Goal: Task Accomplishment & Management: Use online tool/utility

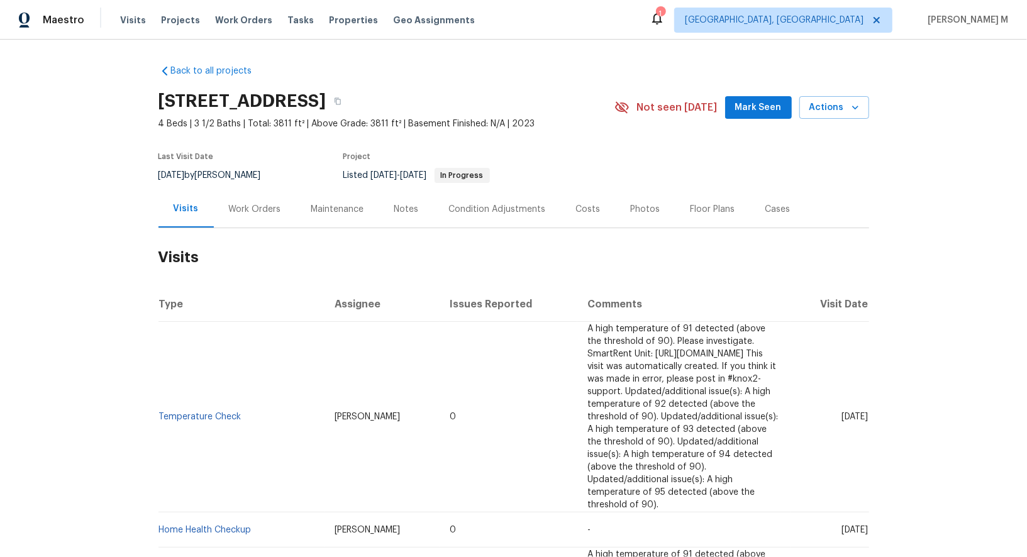
click at [248, 204] on div "Work Orders" at bounding box center [255, 209] width 52 height 13
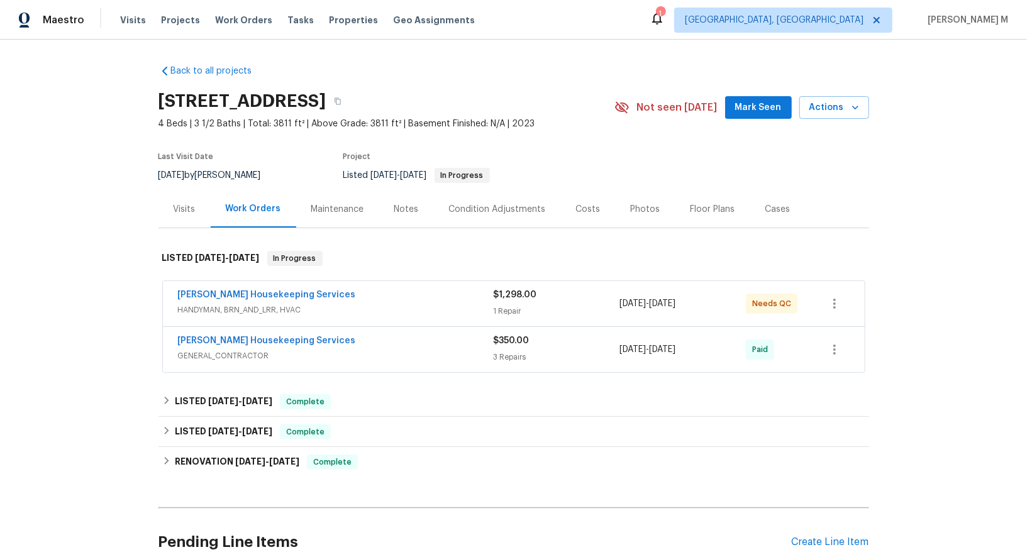
click at [222, 304] on span "HANDYMAN, BRN_AND_LRR, HVAC" at bounding box center [336, 310] width 316 height 13
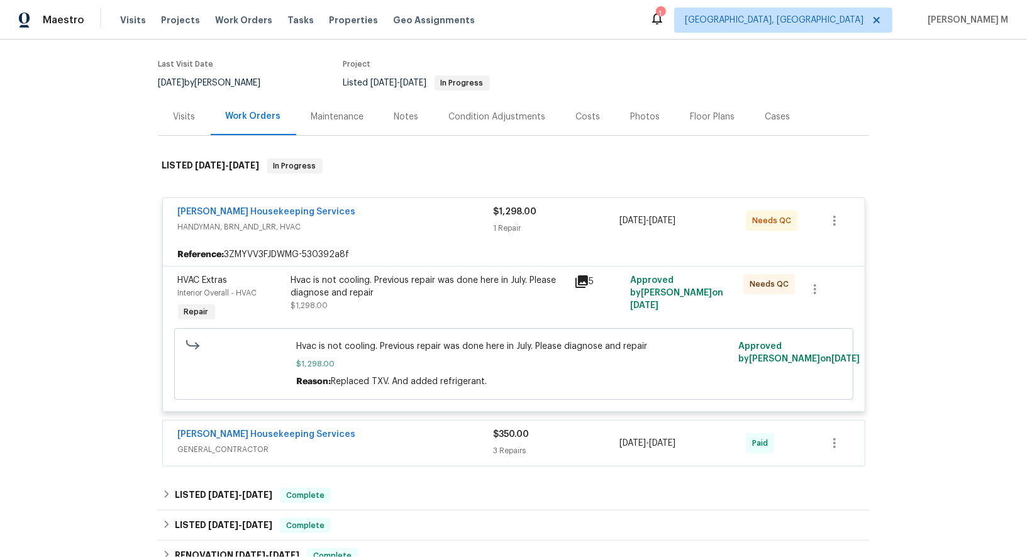
scroll to position [123, 0]
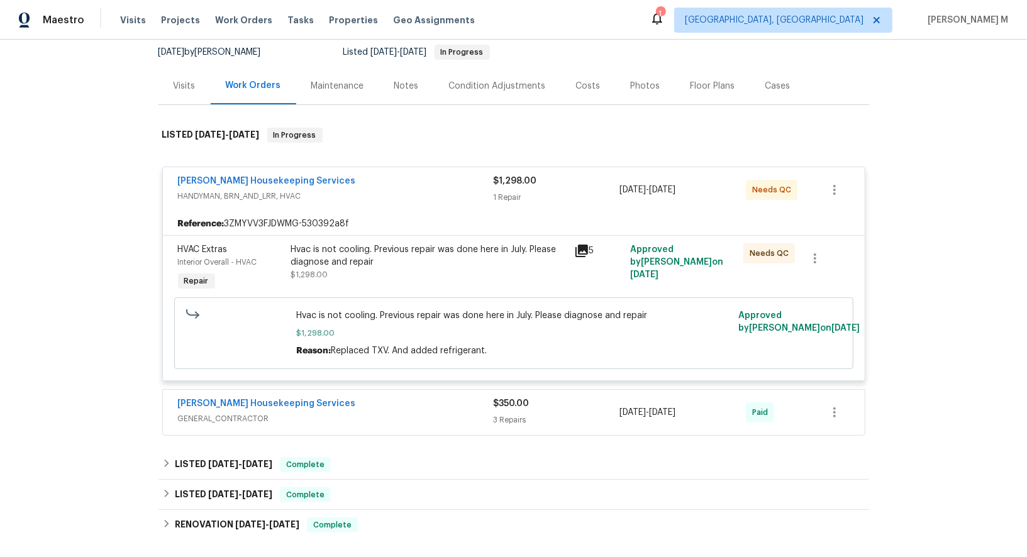
click at [208, 413] on span "GENERAL_CONTRACTOR" at bounding box center [336, 419] width 316 height 13
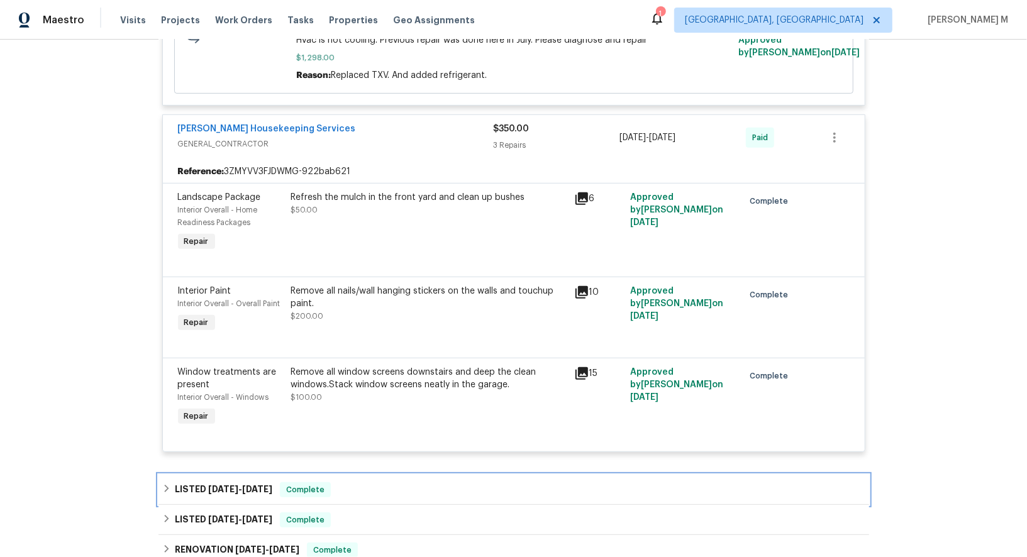
click at [223, 485] on span "7/14/25" at bounding box center [223, 489] width 30 height 9
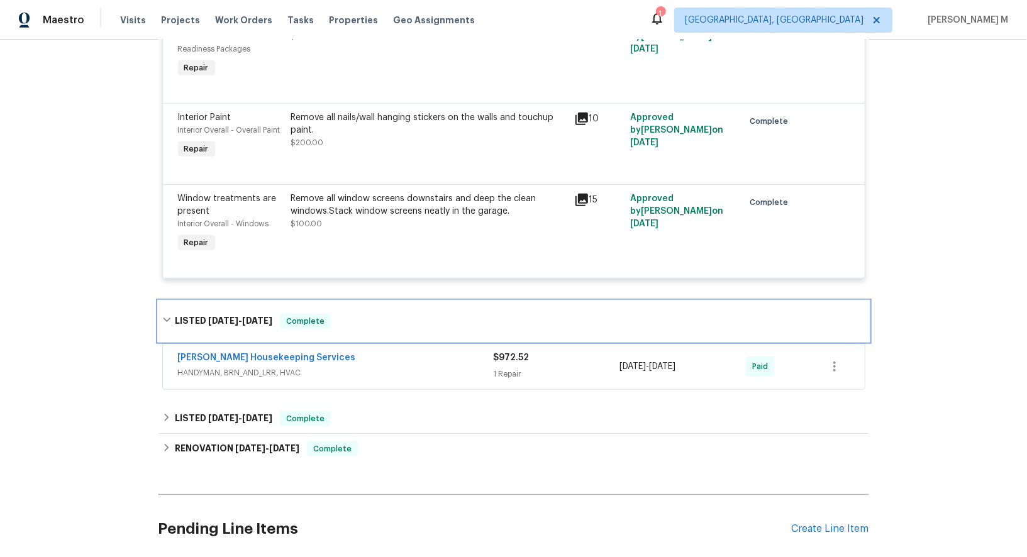
scroll to position [584, 0]
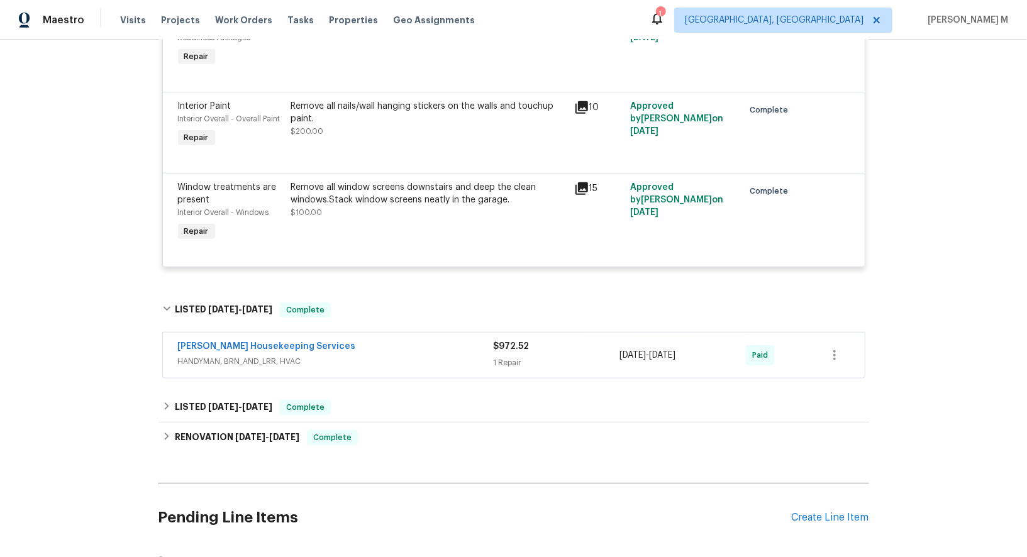
click at [200, 366] on div "Back to all projects 100 Elm Ridge Way, Georgetown, TX 78628 4 Beds | 3 1/2 Bat…" at bounding box center [514, 100] width 711 height 1259
click at [199, 400] on h6 "LISTED 3/12/25 - 3/13/25" at bounding box center [224, 407] width 98 height 15
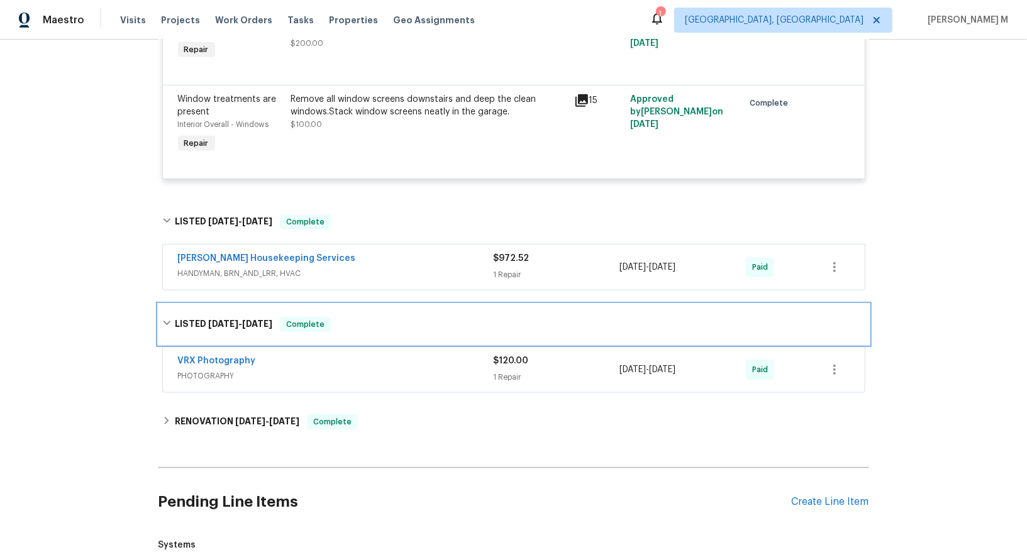
scroll to position [722, 0]
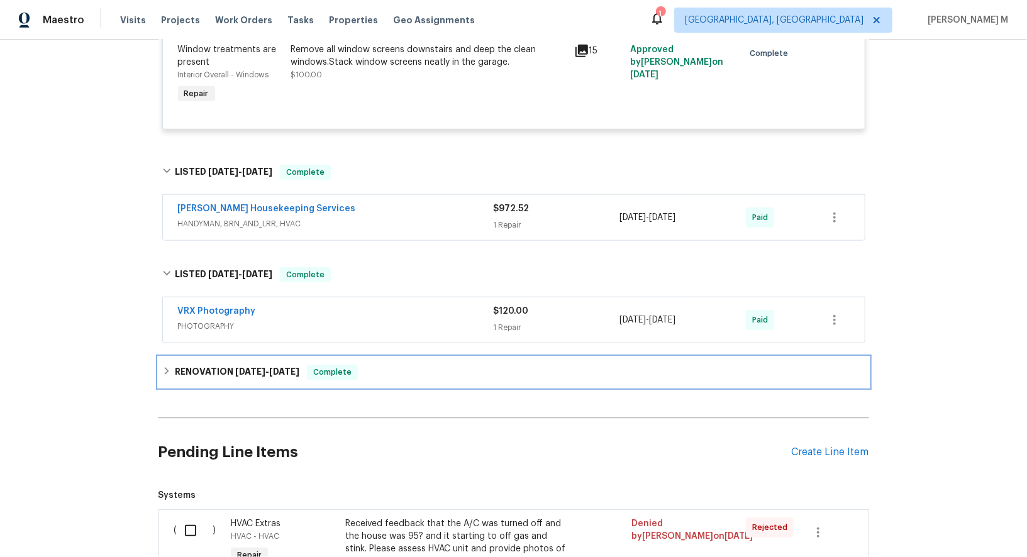
click at [235, 367] on span "[DATE]" at bounding box center [250, 371] width 30 height 9
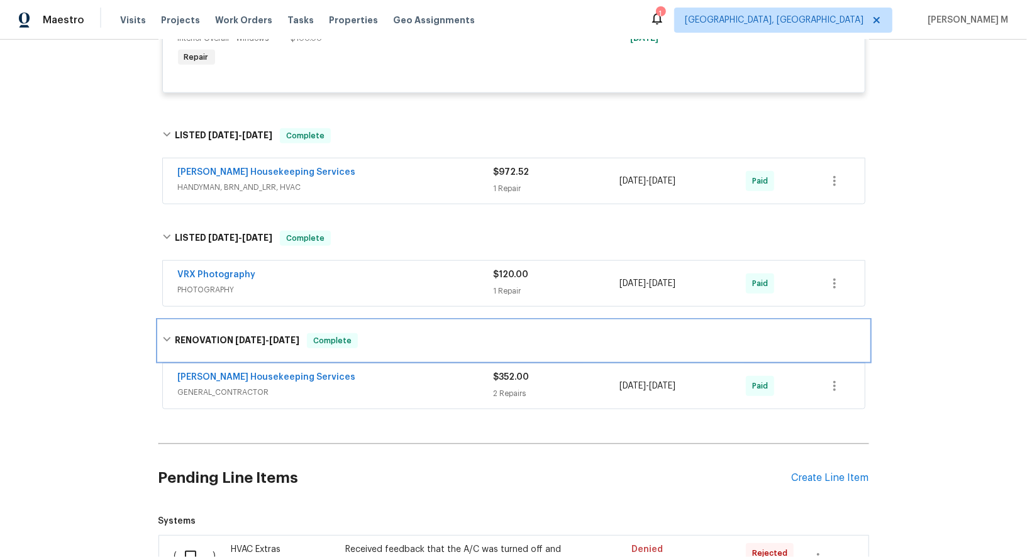
scroll to position [778, 0]
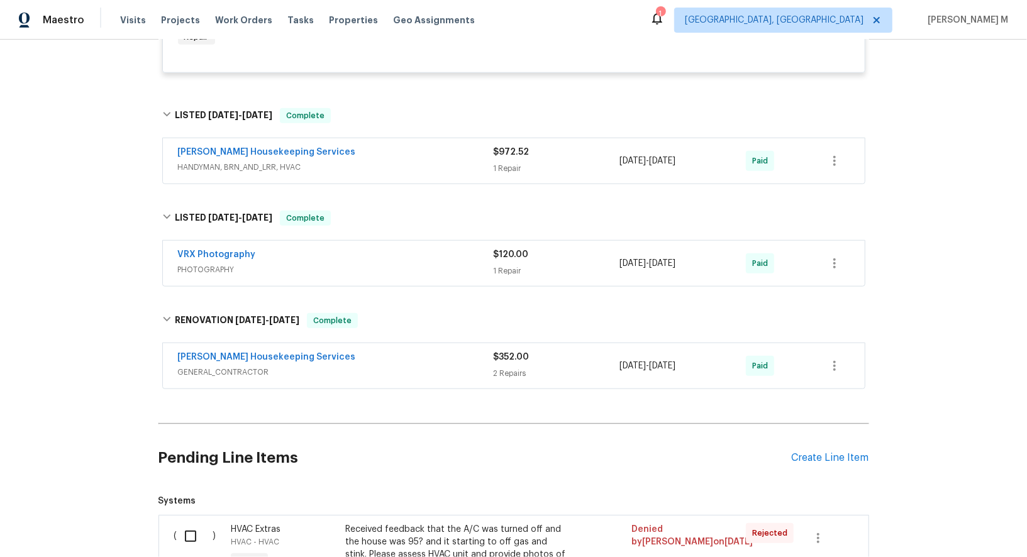
click at [235, 366] on span "GENERAL_CONTRACTOR" at bounding box center [336, 372] width 316 height 13
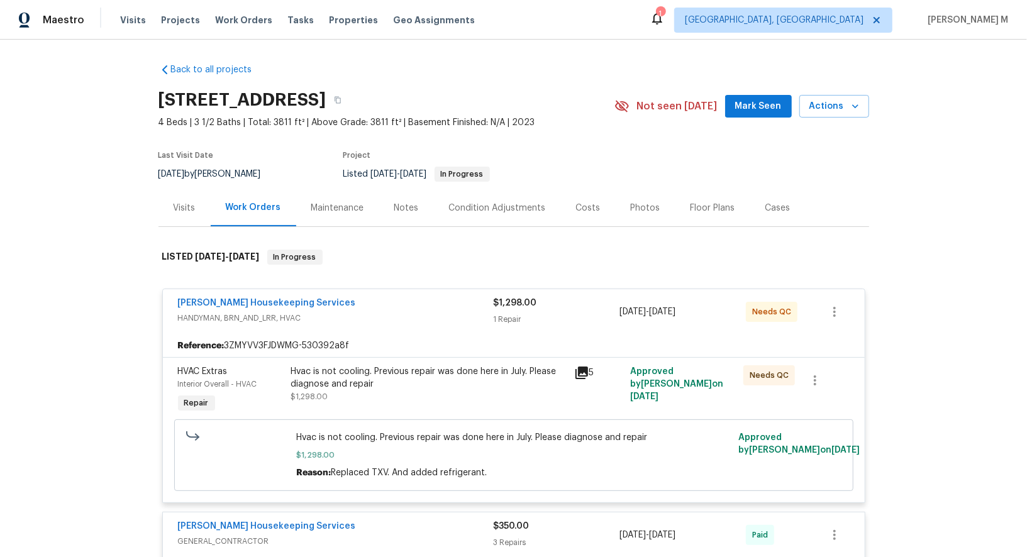
scroll to position [1, 0]
click at [389, 376] on div "Hvac is not cooling. Previous repair was done here in July. Please diagnose and…" at bounding box center [429, 378] width 276 height 25
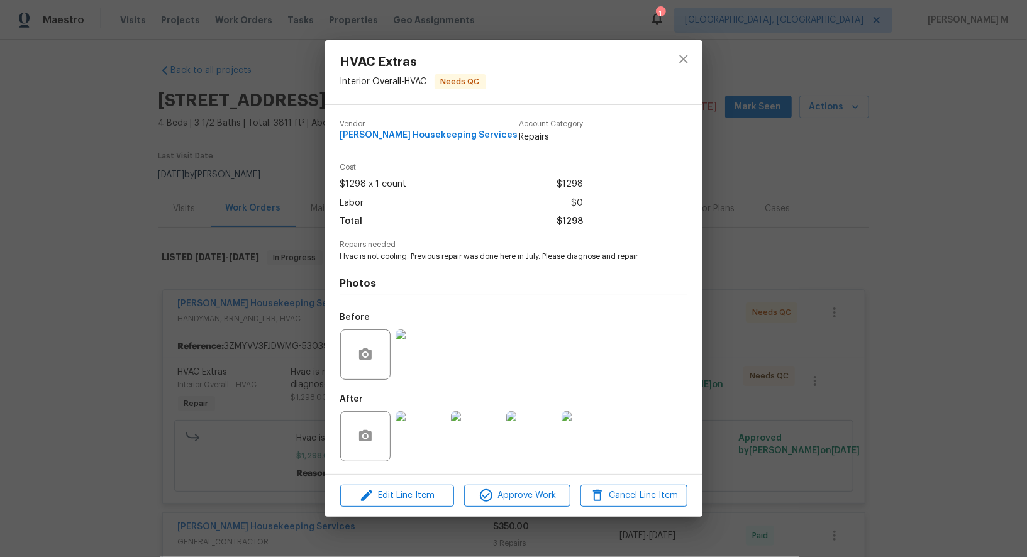
click at [411, 438] on img at bounding box center [421, 436] width 50 height 50
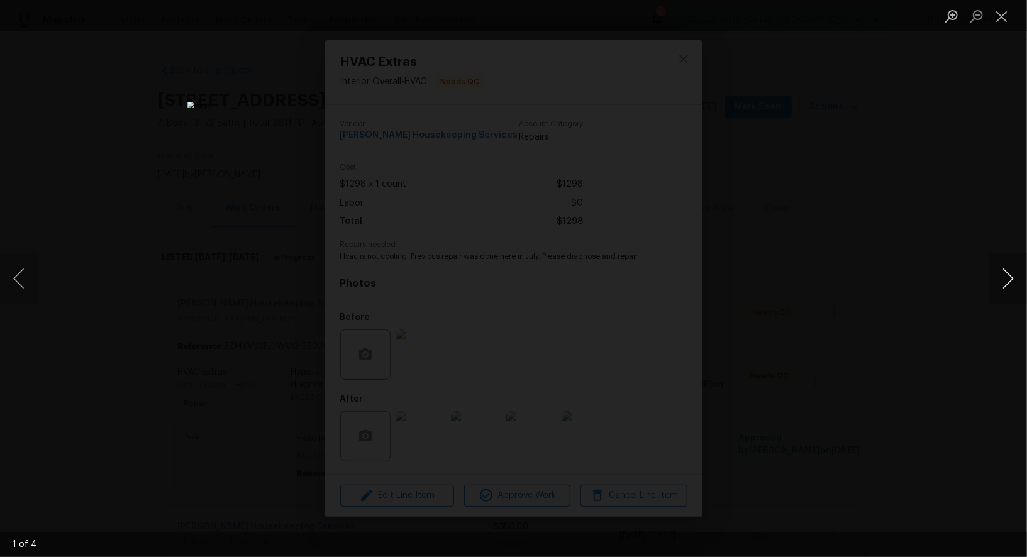
click at [1005, 278] on button "Next image" at bounding box center [1009, 279] width 38 height 50
click at [951, 123] on div "Lightbox" at bounding box center [513, 278] width 1027 height 557
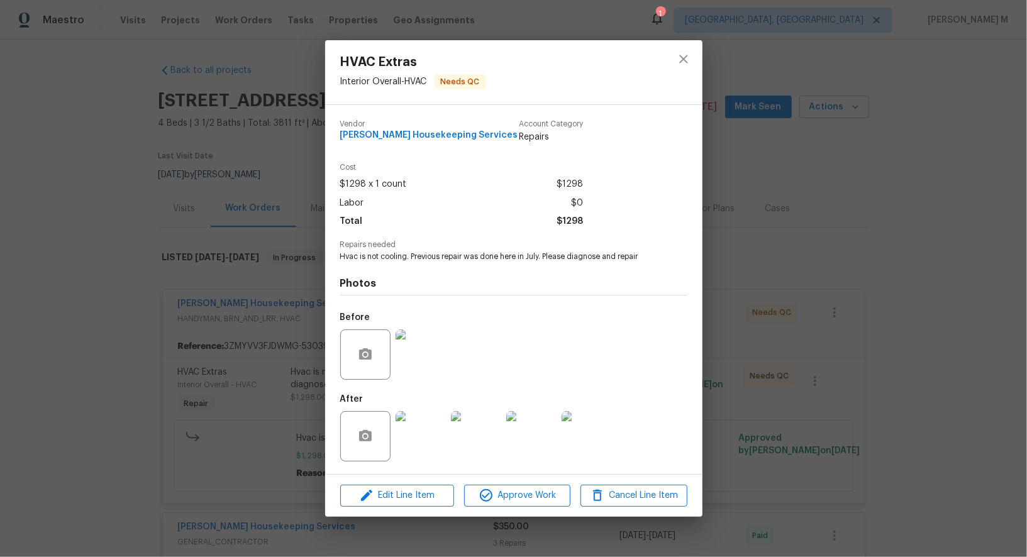
click at [286, 221] on div "HVAC Extras Interior Overall - HVAC Needs QC Vendor Arelis Housekeeping Service…" at bounding box center [513, 278] width 1027 height 557
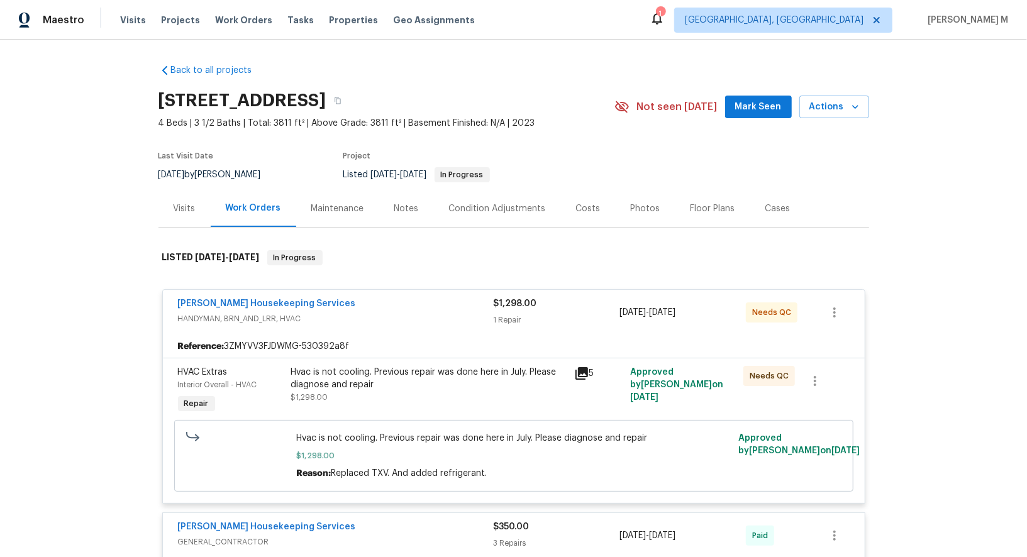
click at [217, 300] on span "[PERSON_NAME] Housekeeping Services" at bounding box center [267, 304] width 178 height 13
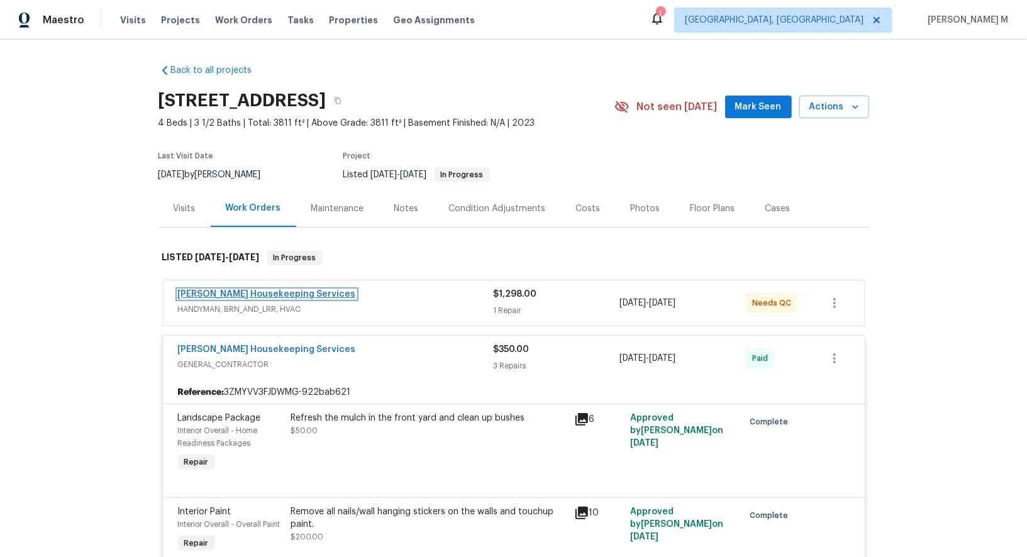
click at [250, 290] on link "[PERSON_NAME] Housekeeping Services" at bounding box center [267, 294] width 178 height 9
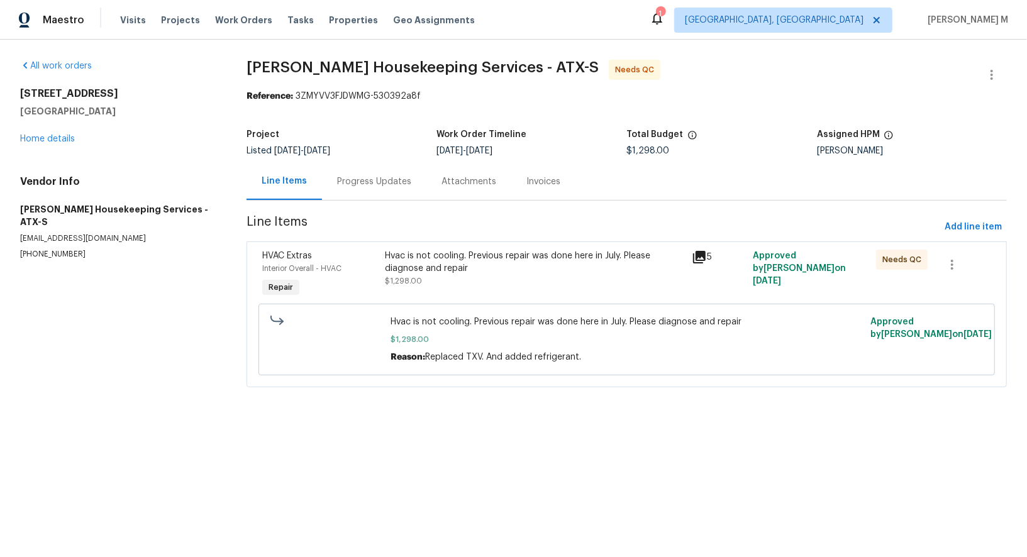
click at [346, 181] on div "Progress Updates" at bounding box center [374, 182] width 74 height 13
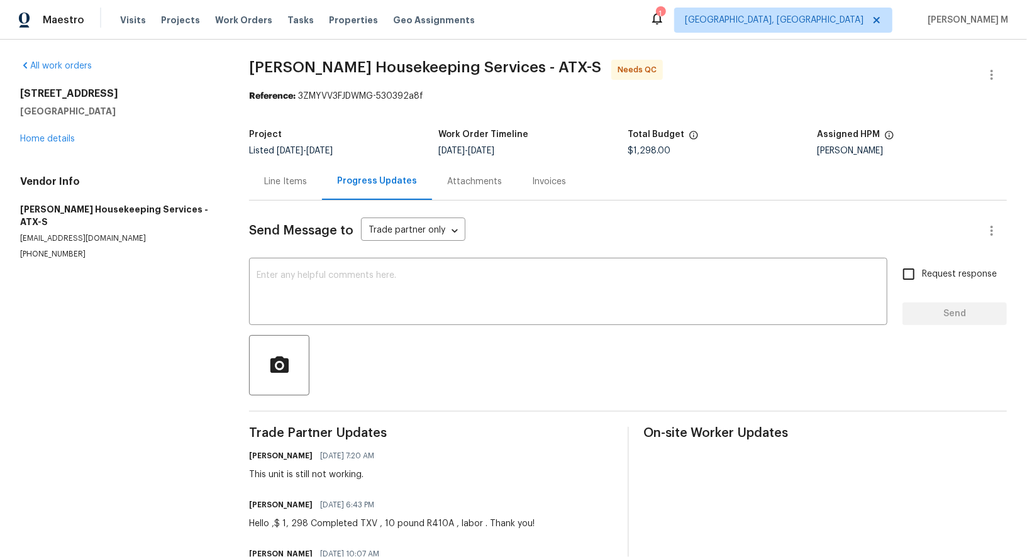
click at [152, 265] on section "All work orders 100 Elm Ridge Way Georgetown, TX 78628 Home details Vendor Info…" at bounding box center [119, 352] width 199 height 584
click at [62, 136] on link "Home details" at bounding box center [47, 139] width 55 height 9
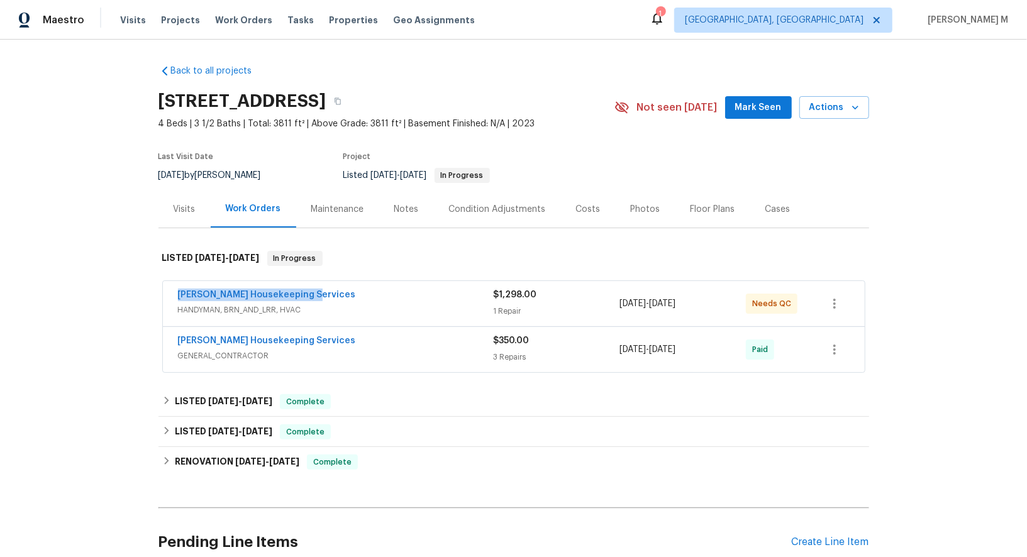
drag, startPoint x: 318, startPoint y: 286, endPoint x: 0, endPoint y: 286, distance: 318.3
click at [0, 286] on div "Back to all projects [STREET_ADDRESS] 4 Beds | 3 1/2 Baths | Total: 3811 ft² | …" at bounding box center [513, 299] width 1027 height 518
copy link "[PERSON_NAME] Housekeeping Services"
click at [258, 203] on div "Work Orders" at bounding box center [253, 209] width 55 height 13
click at [230, 304] on span "HANDYMAN, BRN_AND_LRR, HVAC" at bounding box center [336, 310] width 316 height 13
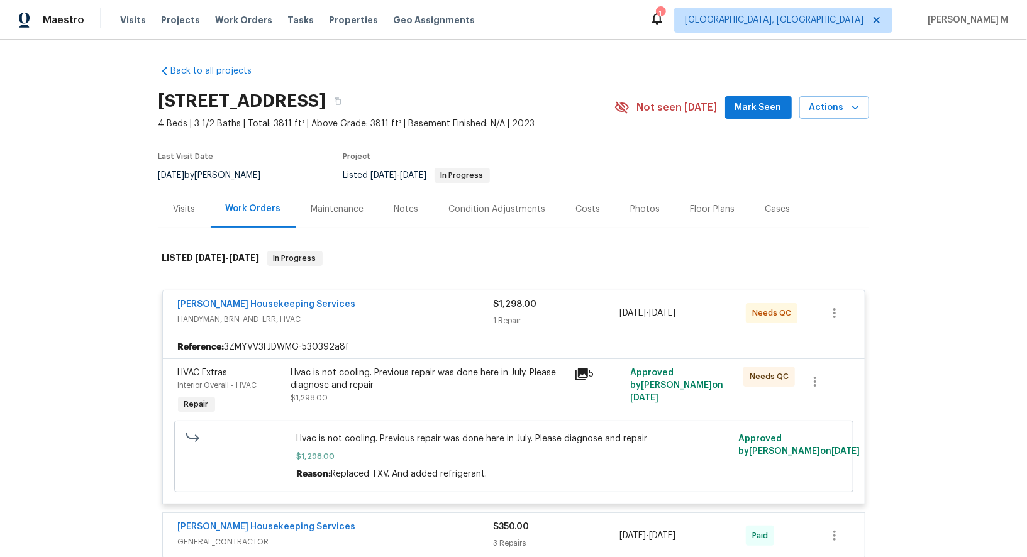
click at [240, 298] on span "[PERSON_NAME] Housekeeping Services" at bounding box center [267, 304] width 178 height 13
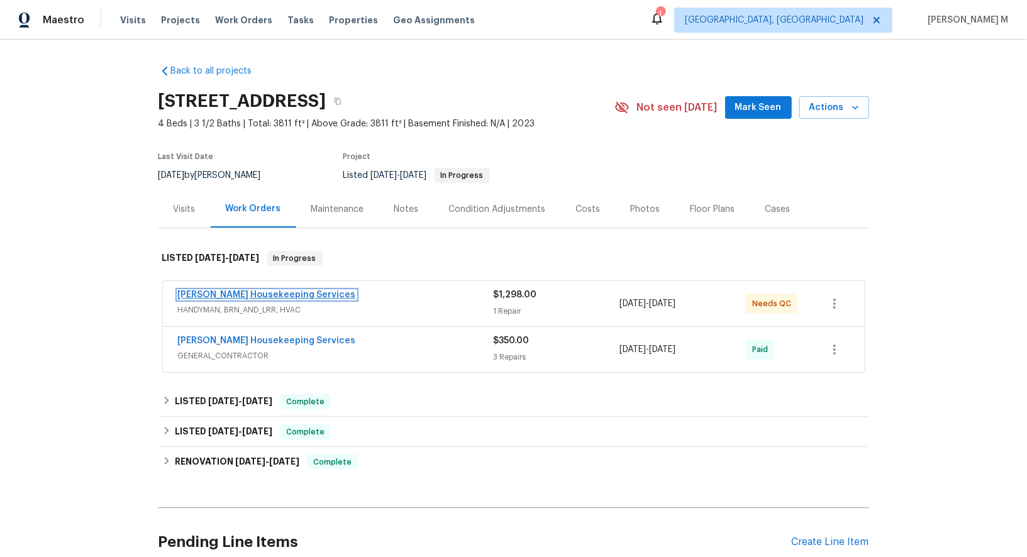
click at [237, 291] on link "[PERSON_NAME] Housekeeping Services" at bounding box center [267, 295] width 178 height 9
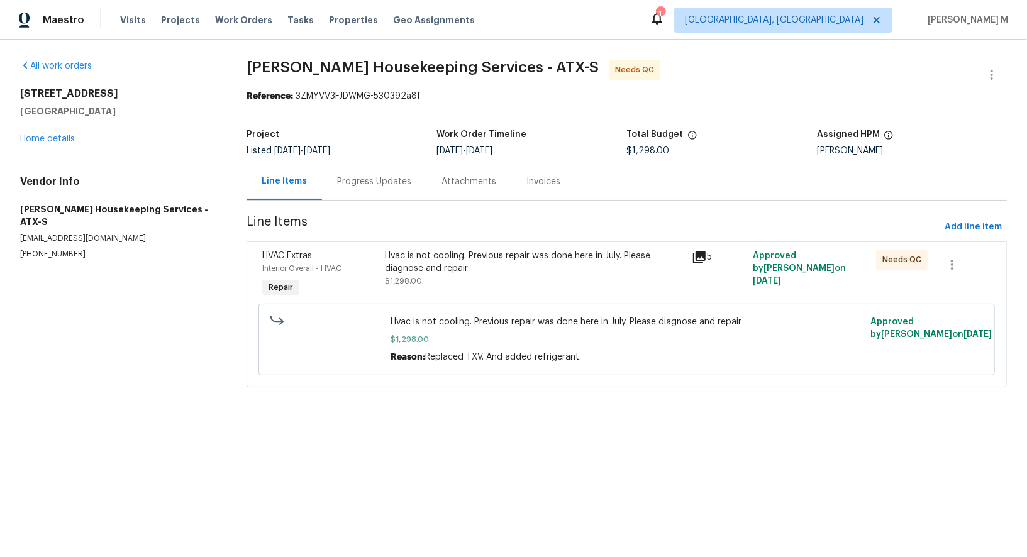
click at [333, 167] on div "Progress Updates" at bounding box center [374, 181] width 104 height 37
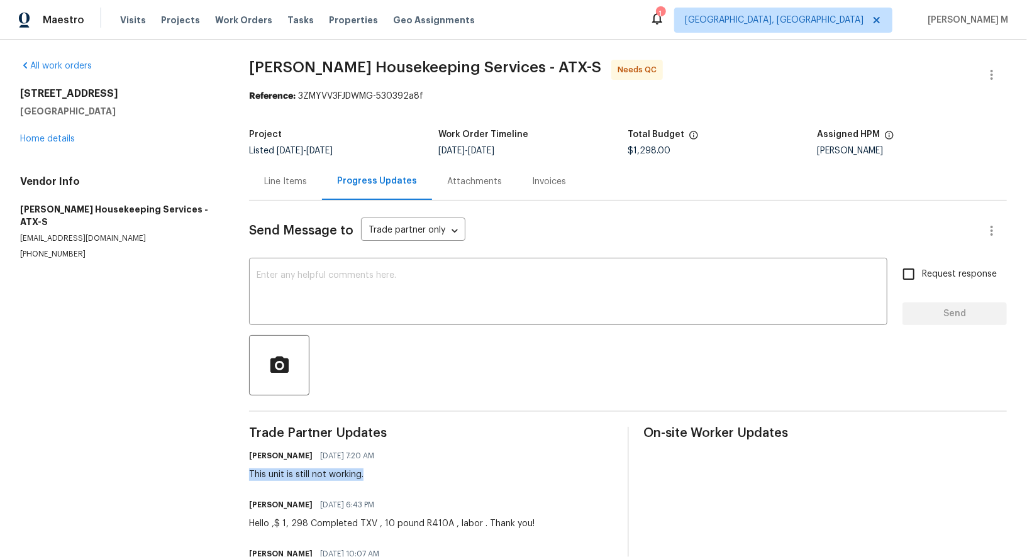
drag, startPoint x: 243, startPoint y: 457, endPoint x: 441, endPoint y: 460, distance: 197.6
click at [441, 460] on div "All work orders 100 Elm Ridge Way Georgetown, TX 78628 Home details Vendor Info…" at bounding box center [513, 352] width 1027 height 624
click at [282, 225] on span "Send Message to" at bounding box center [301, 231] width 104 height 13
click at [282, 165] on div "Line Items" at bounding box center [285, 181] width 73 height 37
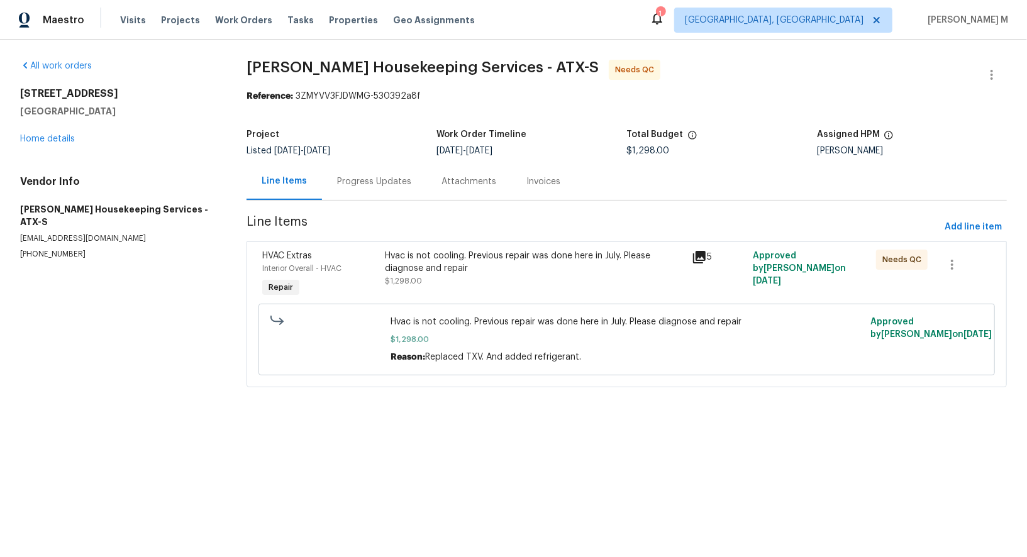
click at [351, 176] on div "Progress Updates" at bounding box center [374, 182] width 74 height 13
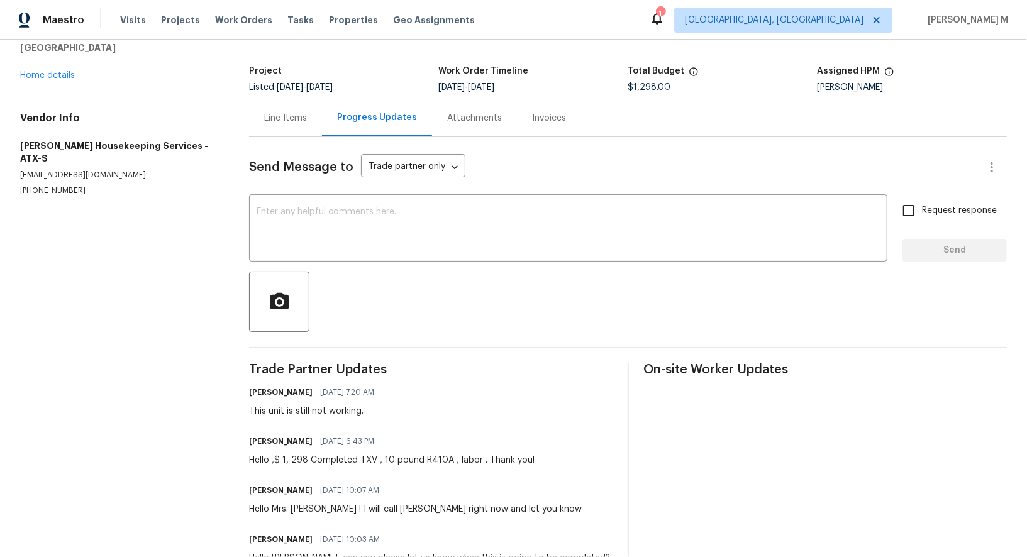
scroll to position [82, 0]
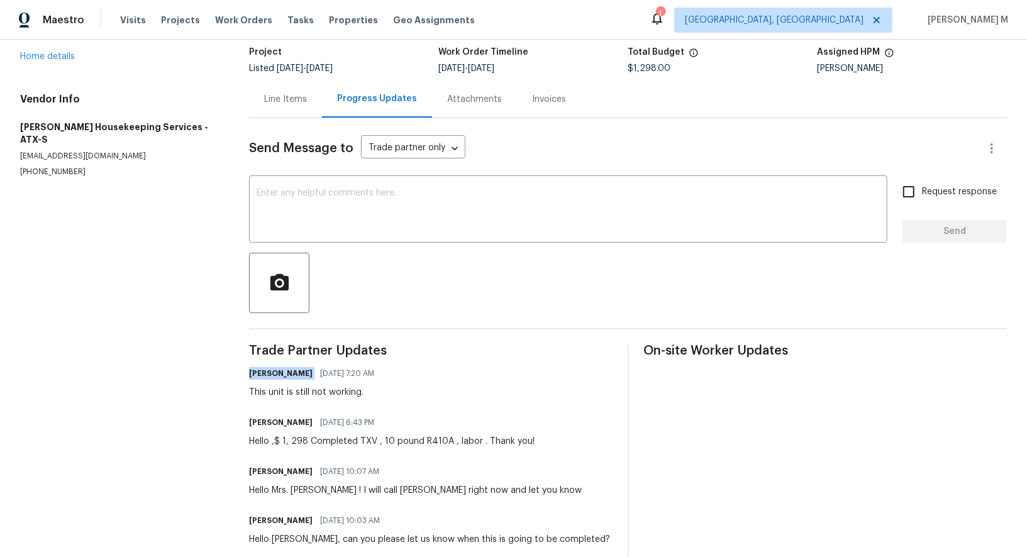
drag, startPoint x: 240, startPoint y: 355, endPoint x: 309, endPoint y: 359, distance: 69.3
click at [309, 359] on div "All work orders 100 Elm Ridge Way Georgetown, TX 78628 Home details Vendor Info…" at bounding box center [513, 269] width 1027 height 624
drag, startPoint x: 368, startPoint y: 389, endPoint x: 346, endPoint y: 389, distance: 22.0
click at [353, 389] on div "Trade Partner Updates Nelson Figueroa 09/24/2025 7:20 AM This unit is still not…" at bounding box center [431, 453] width 364 height 216
click at [277, 94] on div "Line Items" at bounding box center [285, 99] width 43 height 13
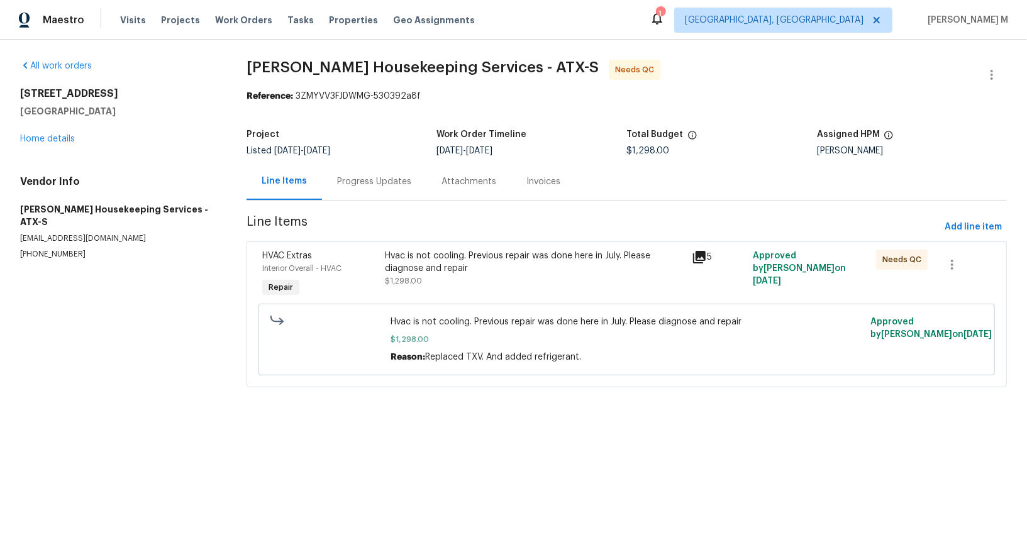
click at [439, 269] on div "Hvac is not cooling. Previous repair was done here in July. Please diagnose and…" at bounding box center [534, 269] width 299 height 38
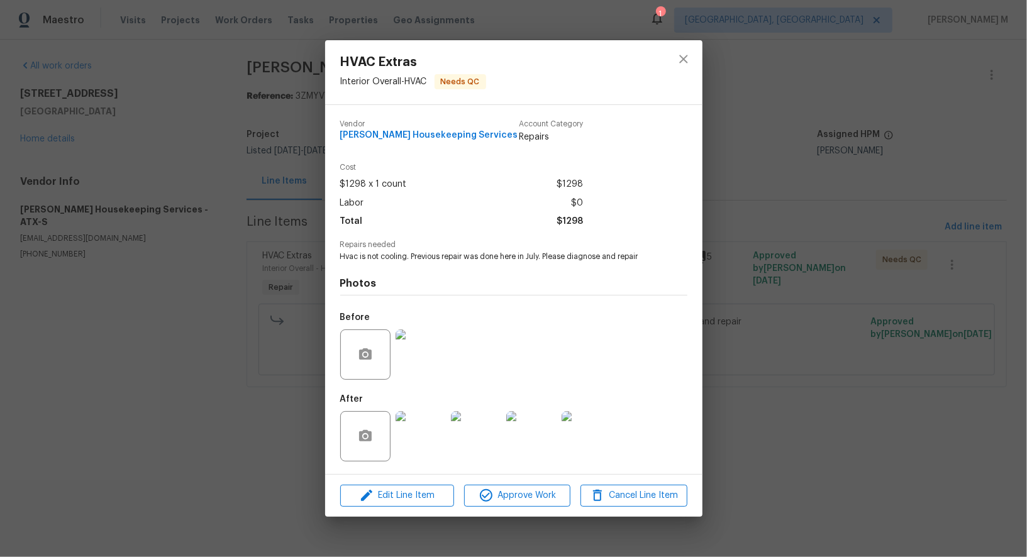
click at [526, 444] on img at bounding box center [531, 436] width 50 height 50
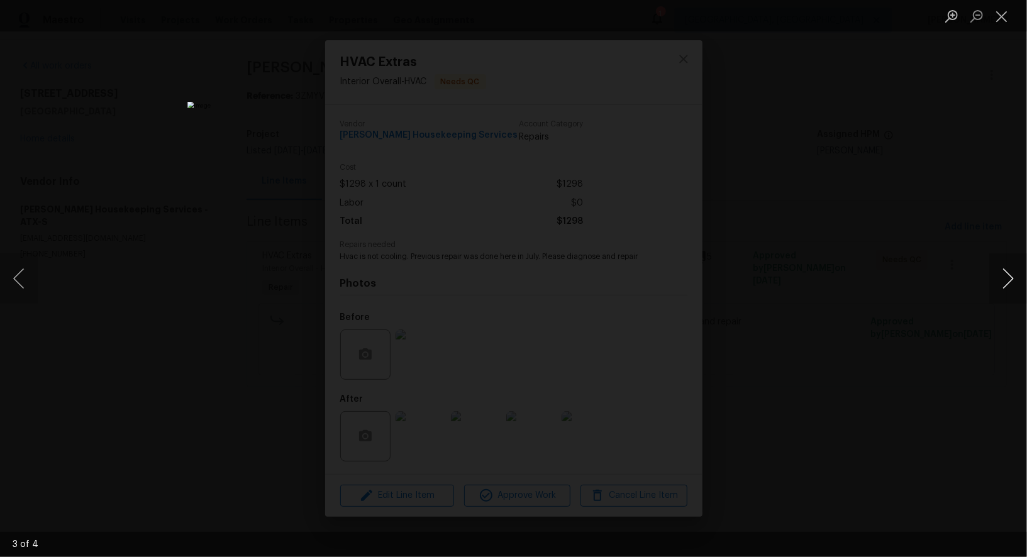
click at [1006, 281] on button "Next image" at bounding box center [1009, 279] width 38 height 50
drag, startPoint x: 1000, startPoint y: 279, endPoint x: 980, endPoint y: 279, distance: 20.1
click at [980, 279] on div "1 of 4" at bounding box center [513, 278] width 1027 height 557
click at [869, 270] on div "Lightbox" at bounding box center [513, 278] width 1027 height 557
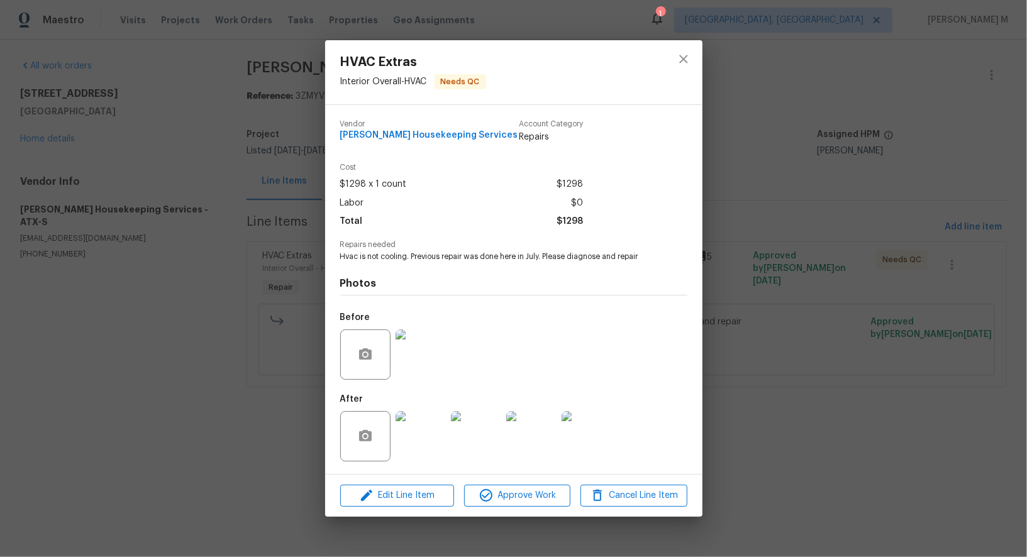
click at [242, 221] on div "HVAC Extras Interior Overall - HVAC Needs QC Vendor Arelis Housekeeping Service…" at bounding box center [513, 278] width 1027 height 557
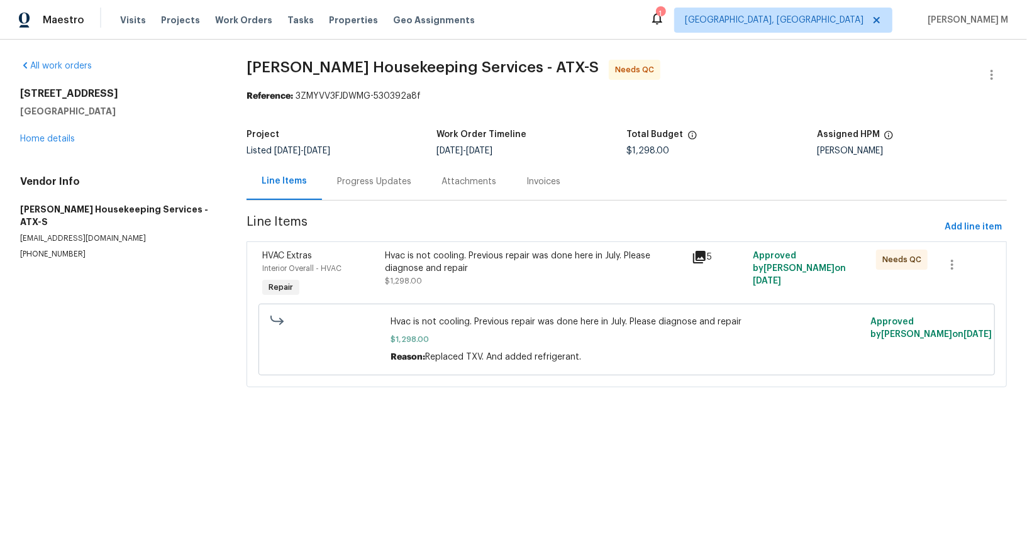
click at [379, 180] on div "Progress Updates" at bounding box center [374, 182] width 74 height 13
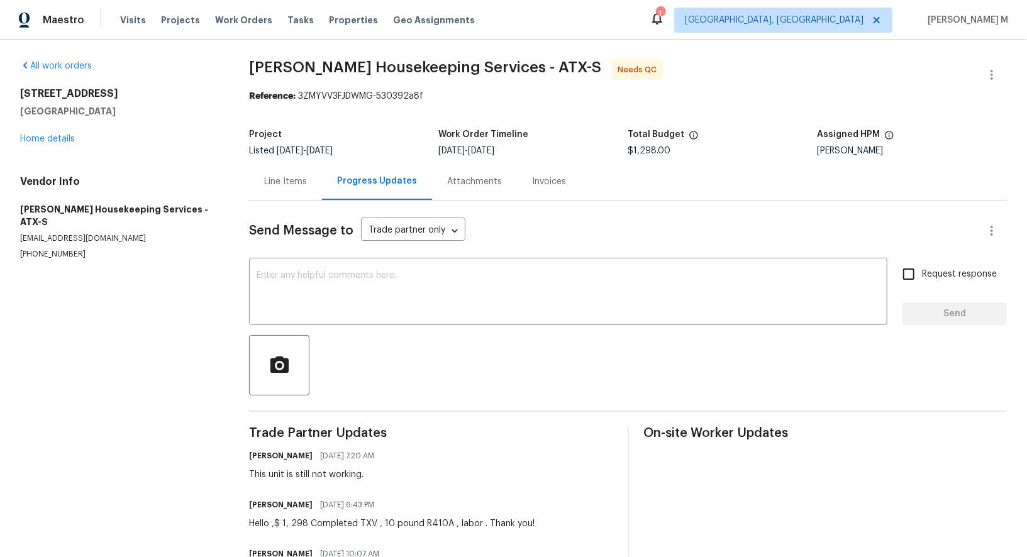
click at [50, 129] on div "100 Elm Ridge Way Georgetown, TX 78628 Home details" at bounding box center [119, 116] width 199 height 58
click at [61, 140] on link "Home details" at bounding box center [47, 139] width 55 height 9
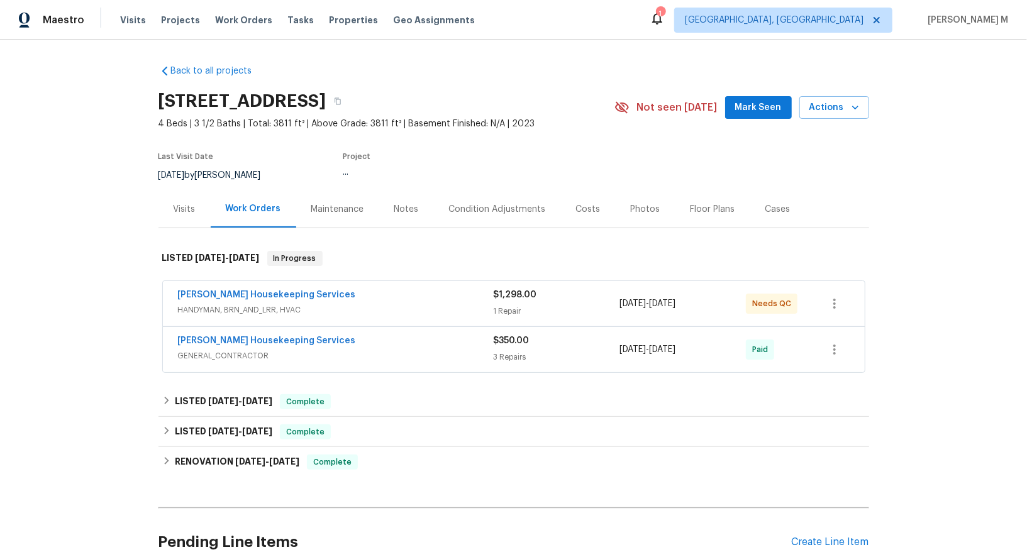
click at [186, 215] on div "Visits" at bounding box center [185, 209] width 52 height 37
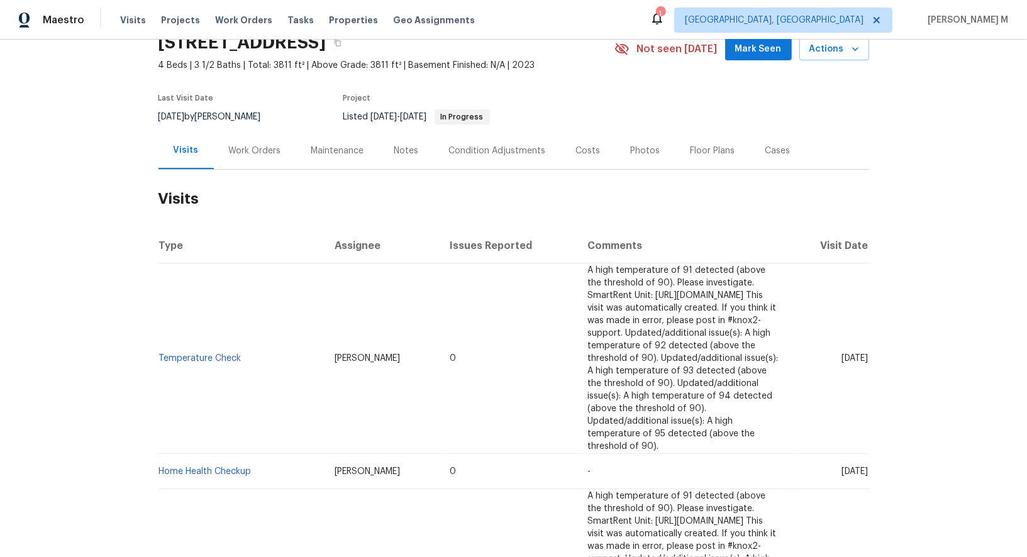
scroll to position [78, 0]
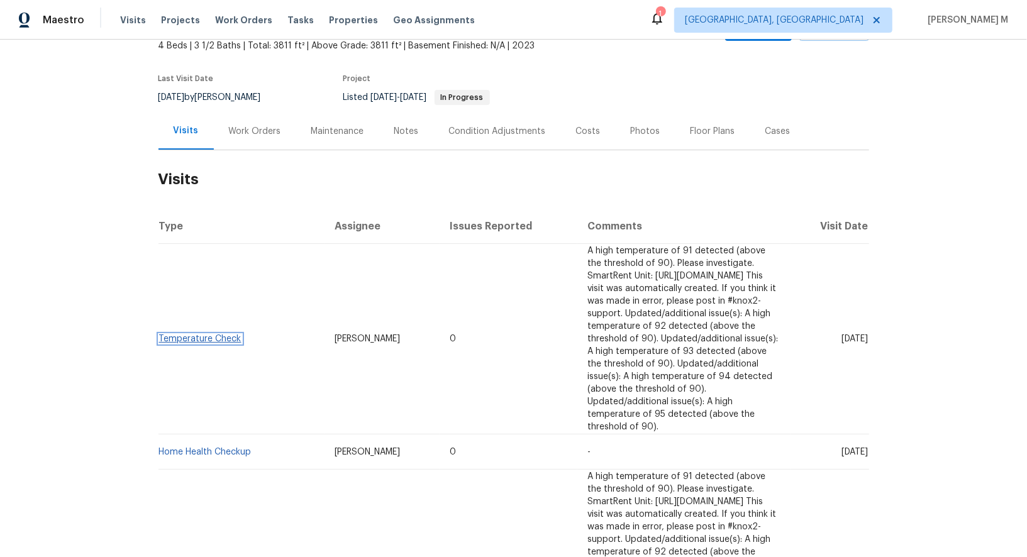
click at [176, 335] on link "Temperature Check" at bounding box center [200, 339] width 82 height 9
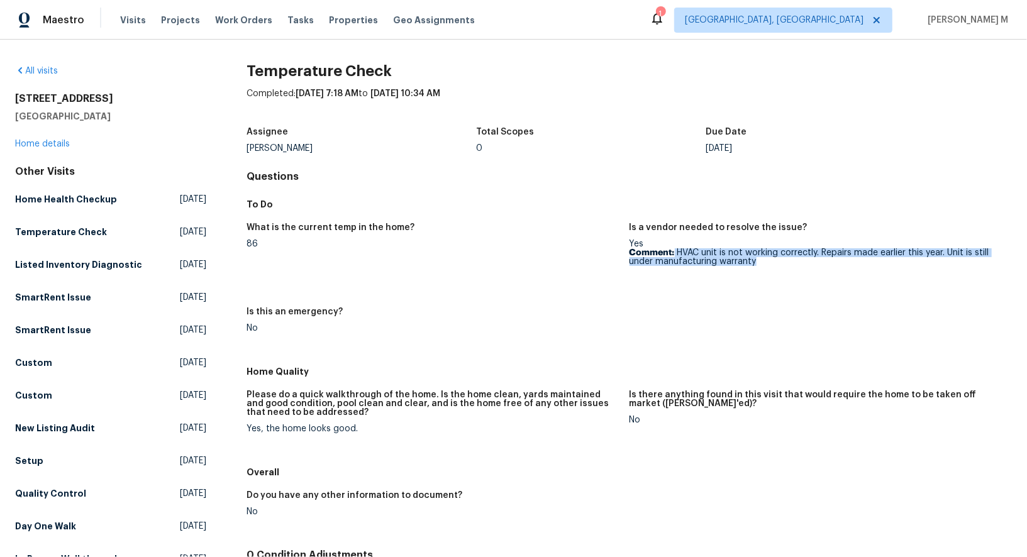
drag, startPoint x: 675, startPoint y: 247, endPoint x: 796, endPoint y: 254, distance: 121.6
click at [796, 254] on p "Comment: HVAC unit is not working correctly. Repairs made earlier this year. Un…" at bounding box center [816, 257] width 372 height 18
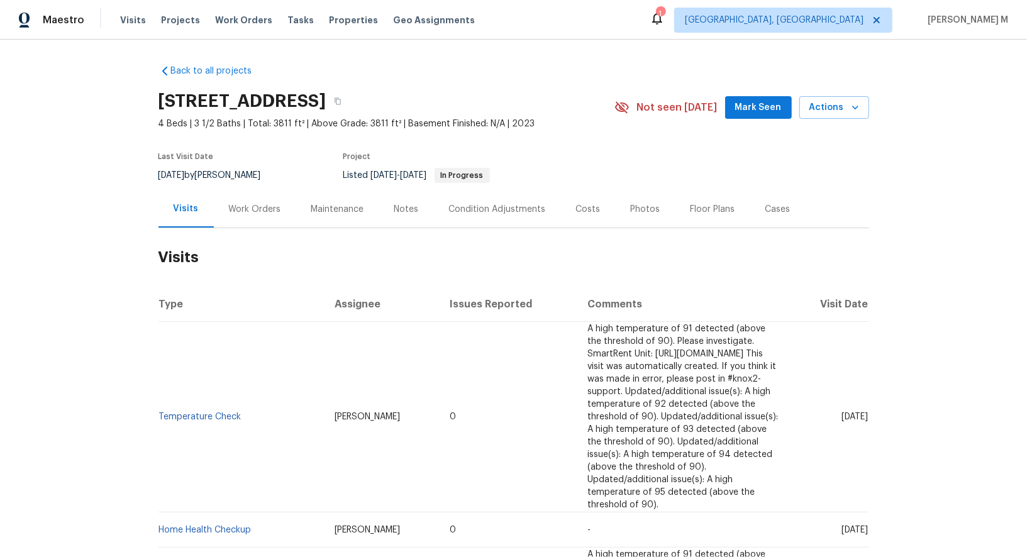
click at [252, 216] on div "Work Orders" at bounding box center [255, 209] width 82 height 37
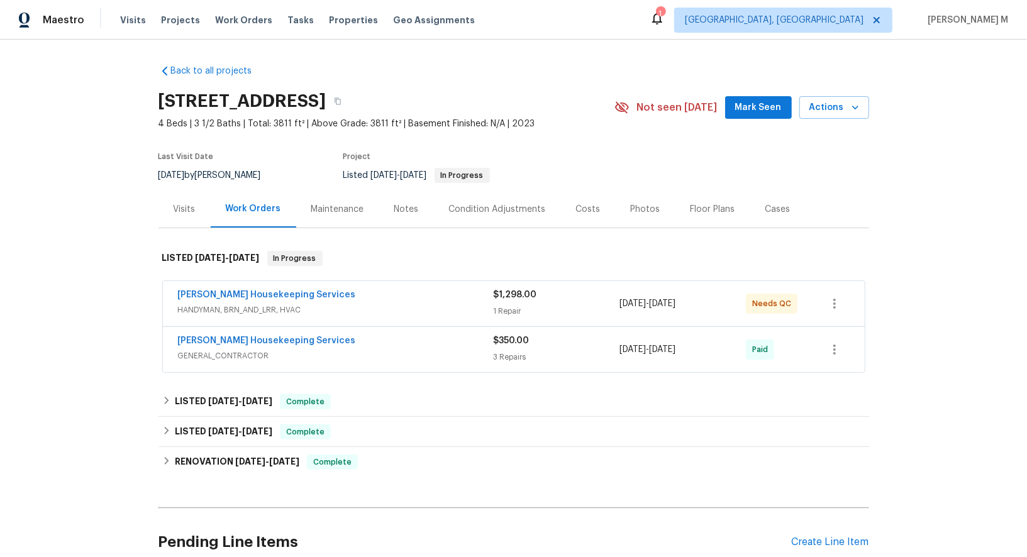
click at [238, 304] on span "HANDYMAN, BRN_AND_LRR, HVAC" at bounding box center [336, 310] width 316 height 13
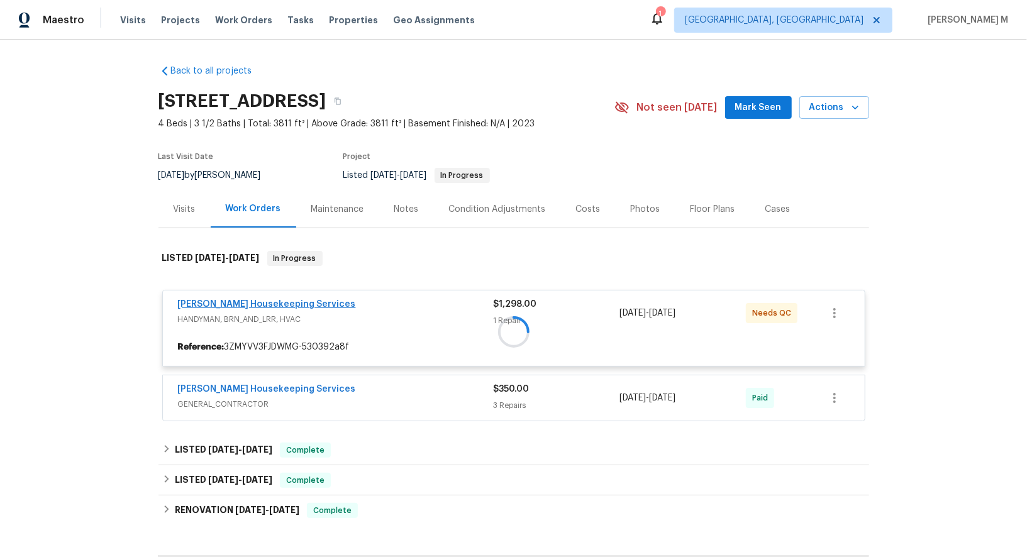
click at [246, 300] on div at bounding box center [514, 331] width 711 height 187
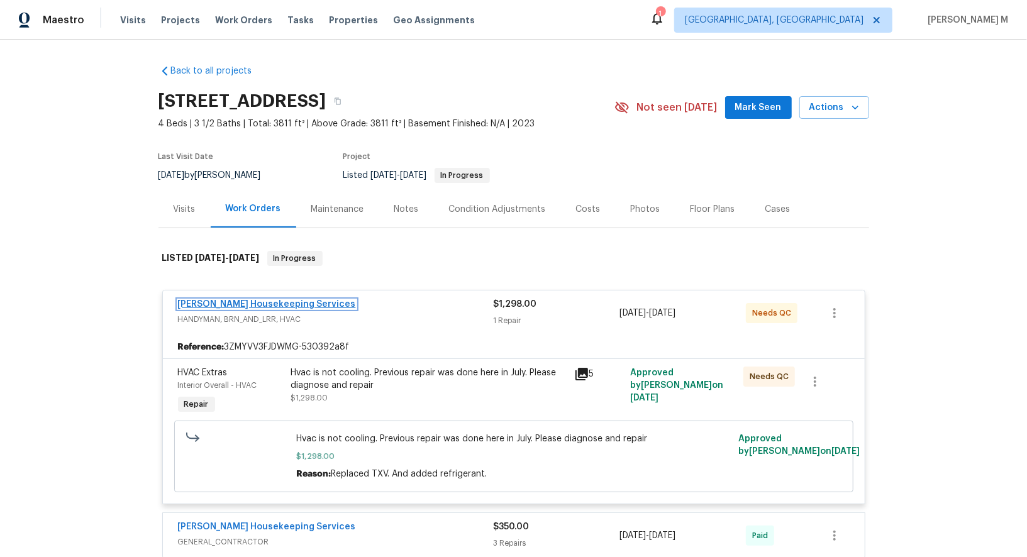
click at [250, 300] on link "[PERSON_NAME] Housekeeping Services" at bounding box center [267, 304] width 178 height 9
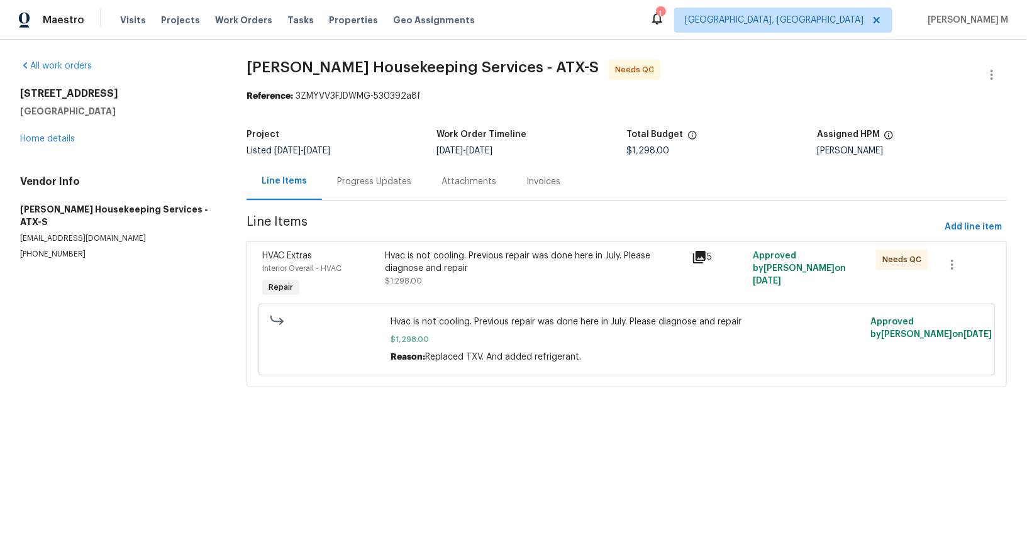
click at [370, 187] on div "Progress Updates" at bounding box center [374, 181] width 104 height 37
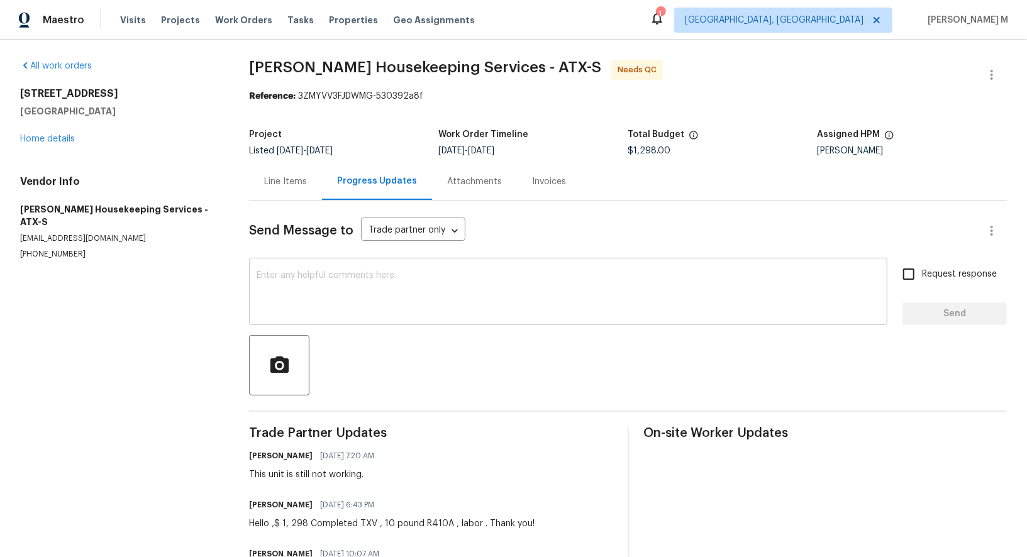
click at [435, 261] on div "x ​" at bounding box center [568, 293] width 639 height 64
click at [45, 137] on link "Home details" at bounding box center [47, 139] width 55 height 9
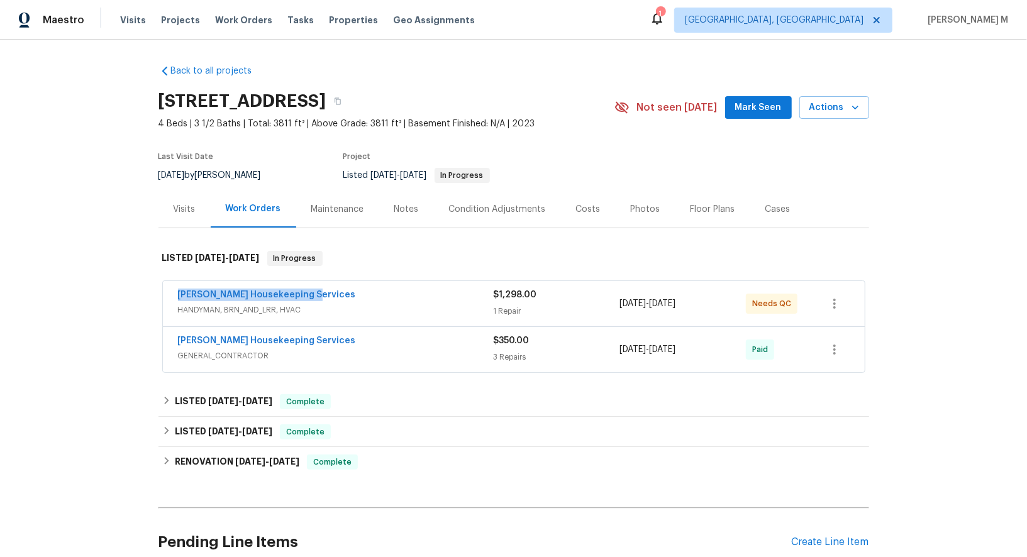
drag, startPoint x: 313, startPoint y: 293, endPoint x: 130, endPoint y: 293, distance: 183.7
click at [130, 293] on div "Back to all projects 100 Elm Ridge Way, Georgetown, TX 78628 4 Beds | 3 1/2 Bat…" at bounding box center [513, 299] width 1027 height 518
copy link "Arelis Housekeeping Services"
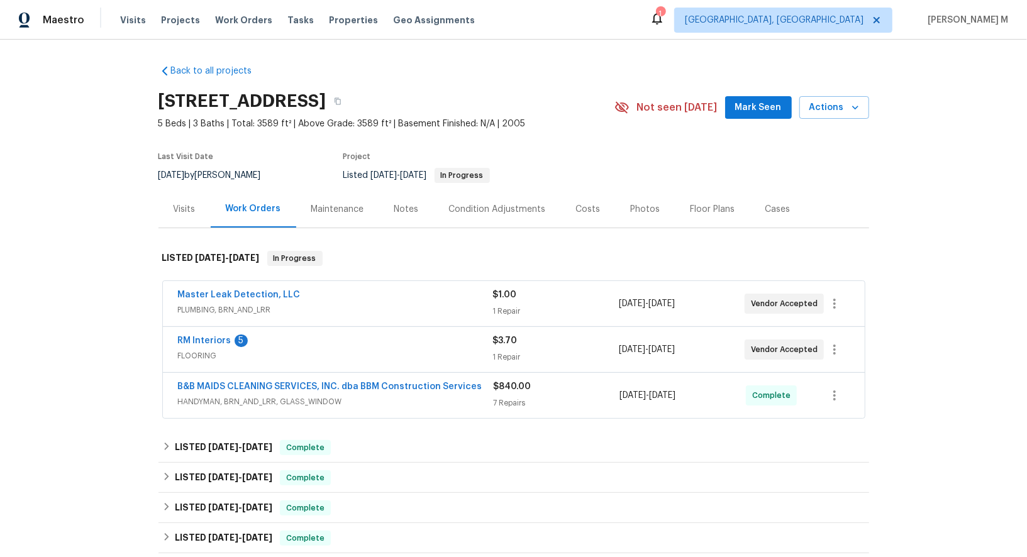
click at [246, 306] on span "PLUMBING, BRN_AND_LRR" at bounding box center [335, 310] width 315 height 13
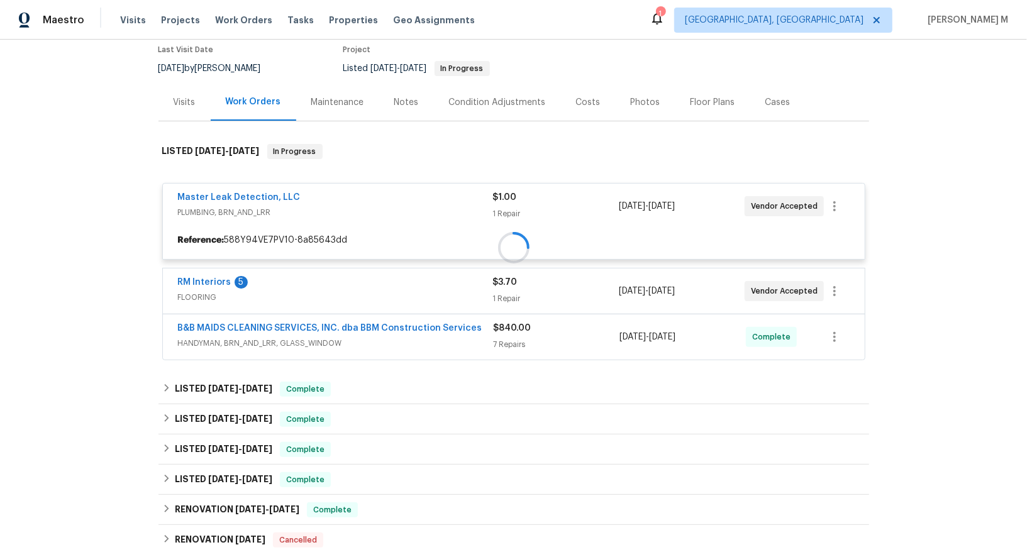
scroll to position [115, 0]
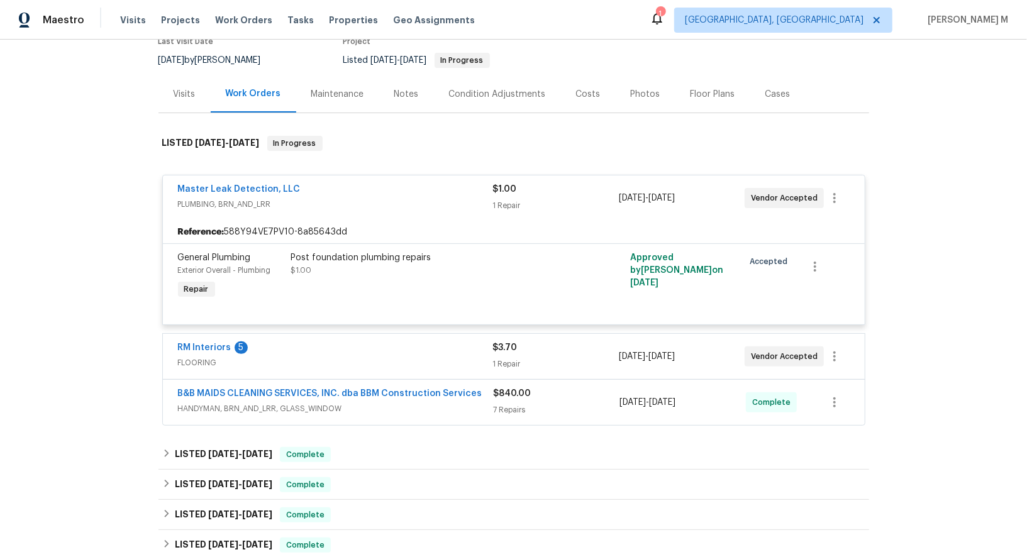
click at [216, 357] on span "FLOORING" at bounding box center [335, 363] width 315 height 13
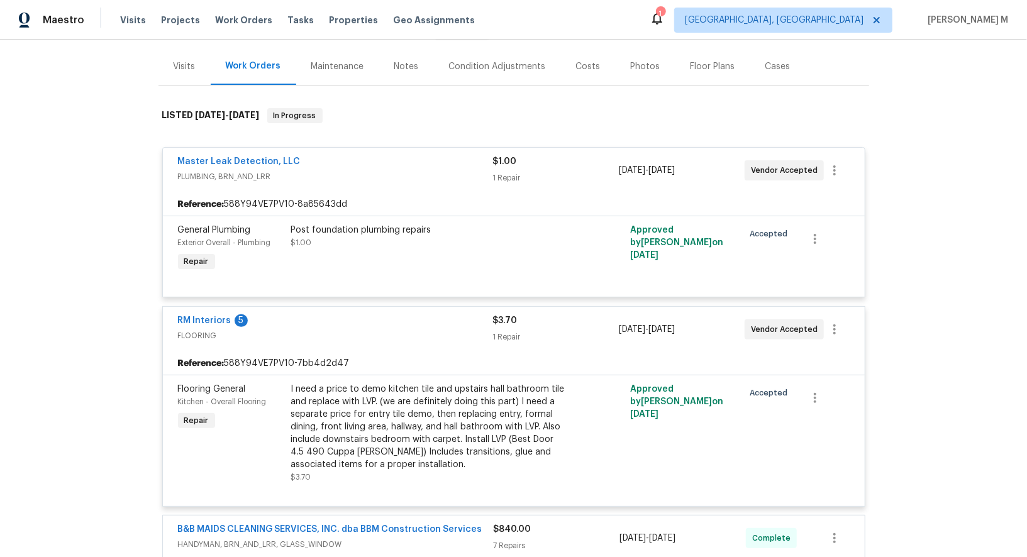
scroll to position [147, 0]
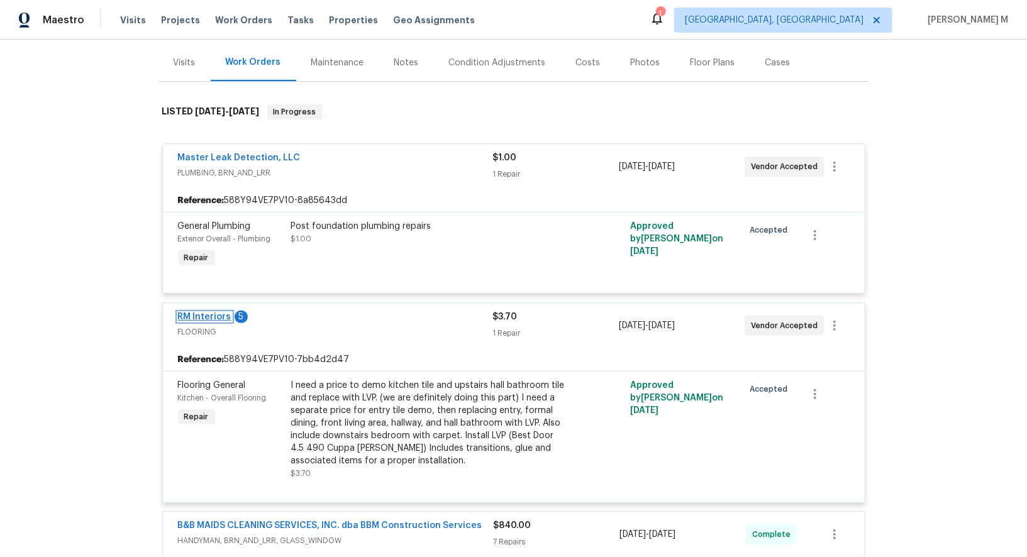
click at [204, 313] on link "RM Interiors" at bounding box center [204, 317] width 53 height 9
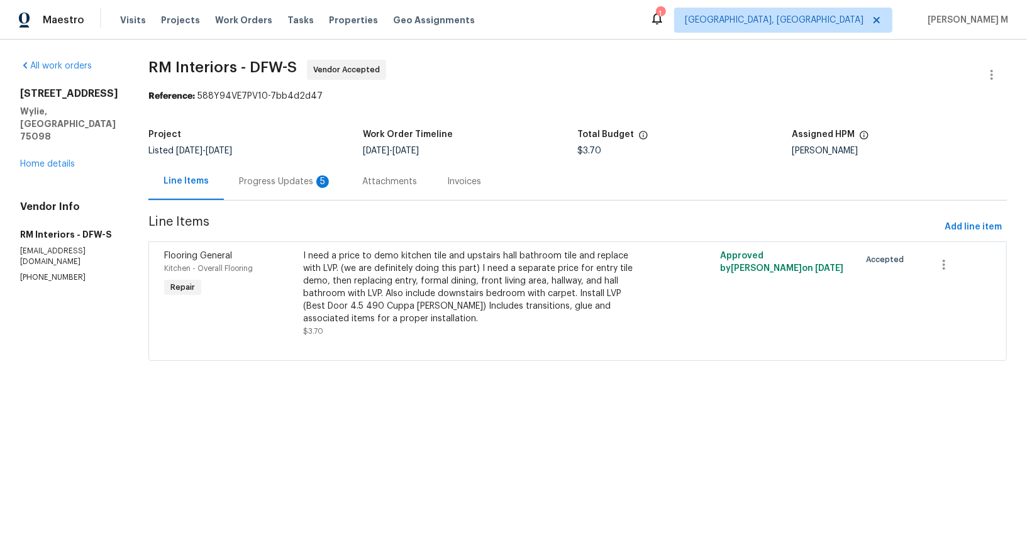
click at [276, 183] on div "Progress Updates 5" at bounding box center [285, 181] width 123 height 37
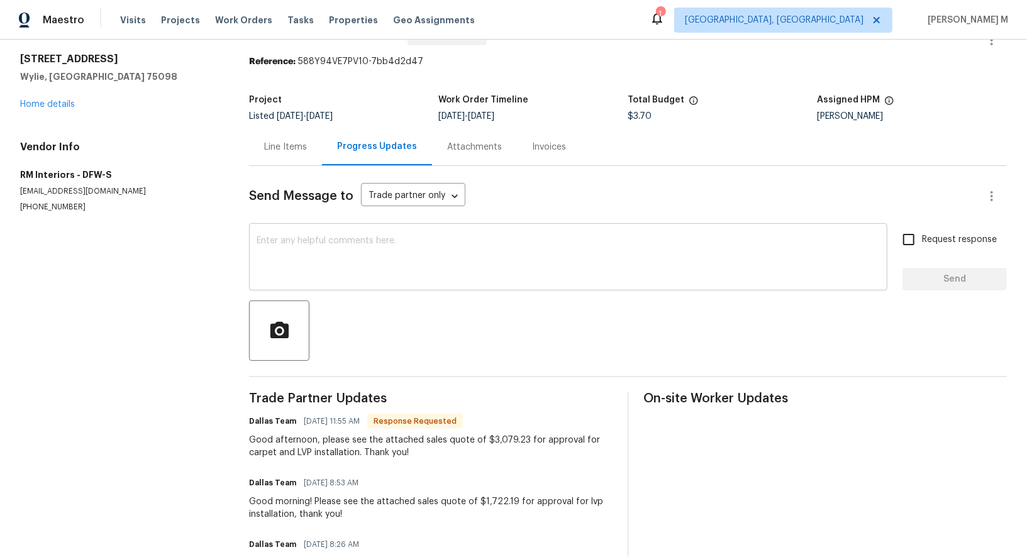
scroll to position [40, 0]
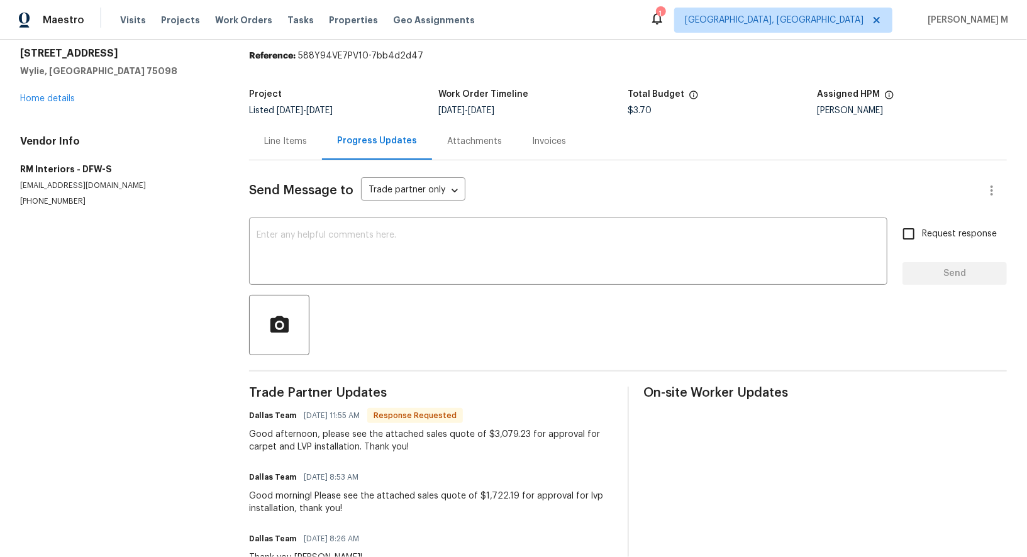
click at [284, 135] on div "Line Items" at bounding box center [285, 141] width 43 height 13
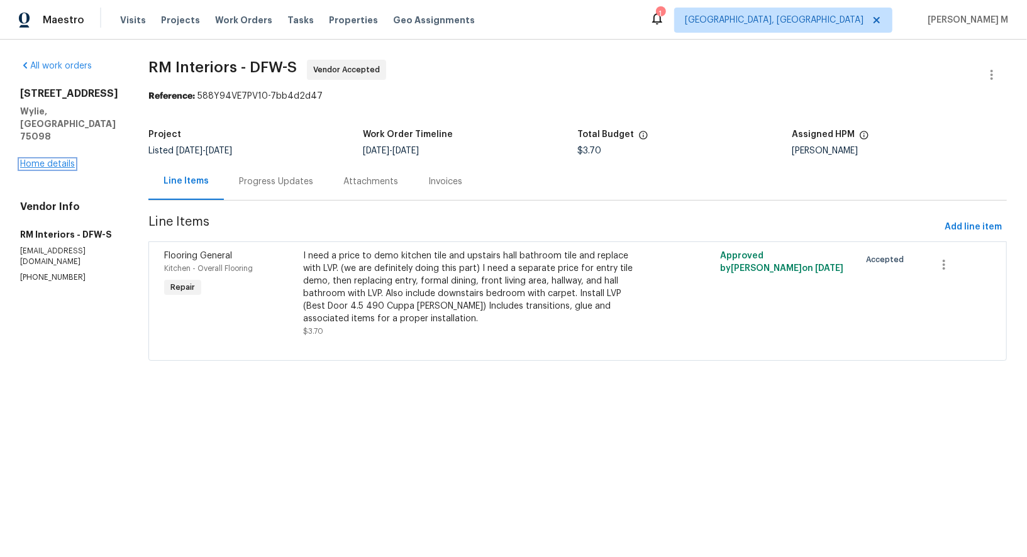
click at [52, 160] on link "Home details" at bounding box center [47, 164] width 55 height 9
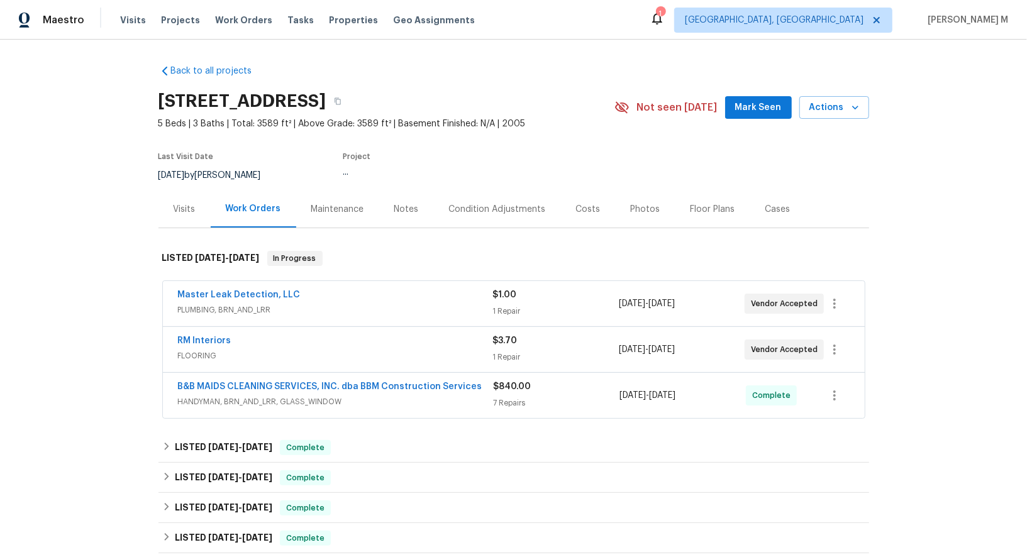
drag, startPoint x: 246, startPoint y: 324, endPoint x: 135, endPoint y: 324, distance: 111.3
click at [135, 324] on div "Back to all projects 2813 Lake Vista Dr, Wylie, TX 75098 5 Beds | 3 Baths | Tot…" at bounding box center [513, 299] width 1027 height 518
drag, startPoint x: 231, startPoint y: 333, endPoint x: 174, endPoint y: 333, distance: 56.6
click at [174, 333] on div "RM Interiors FLOORING $3.70 1 Repair 9/22/2025 - 9/26/2025 Vendor Accepted" at bounding box center [514, 349] width 702 height 45
copy link "RM Interiors"
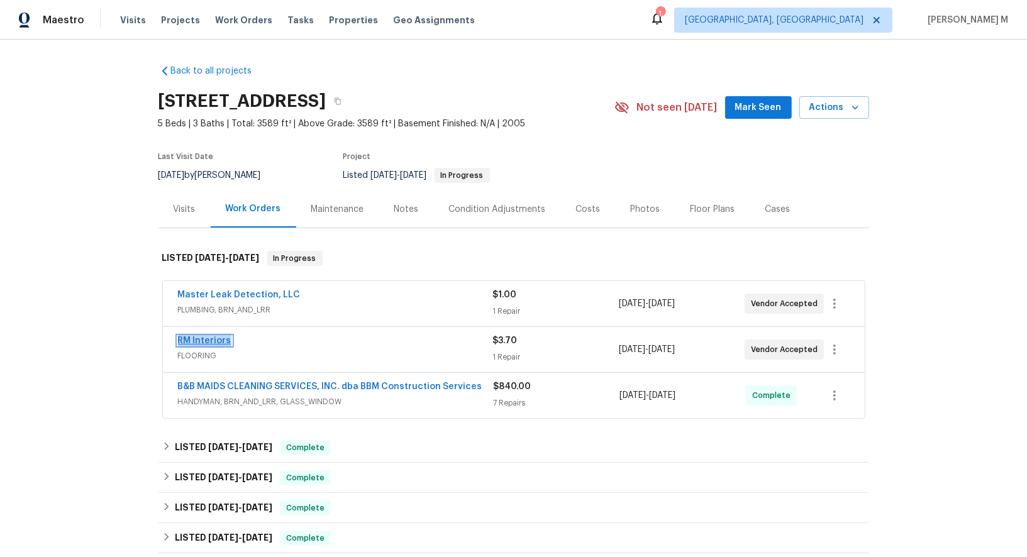
click at [193, 337] on link "RM Interiors" at bounding box center [204, 341] width 53 height 9
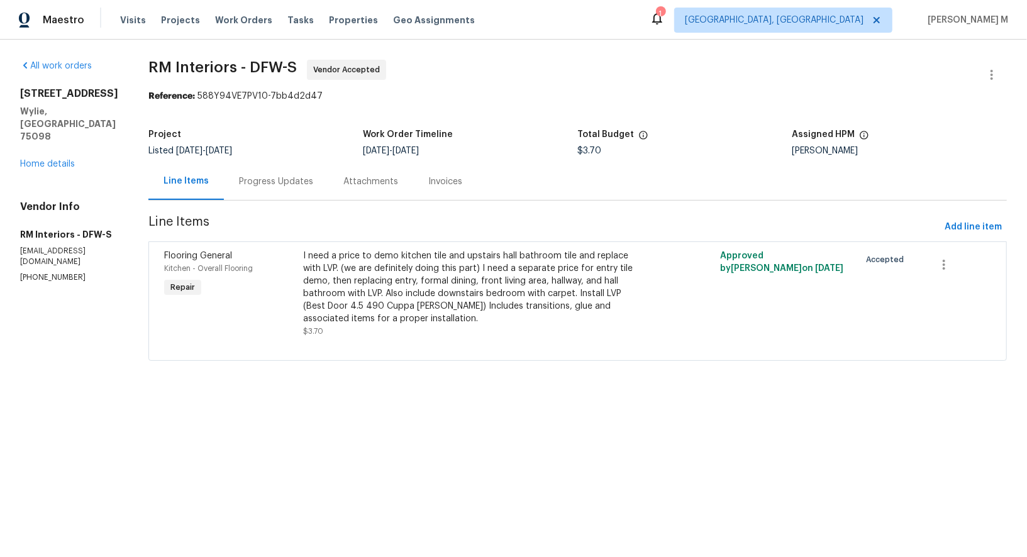
click at [273, 167] on div "Progress Updates" at bounding box center [276, 181] width 104 height 37
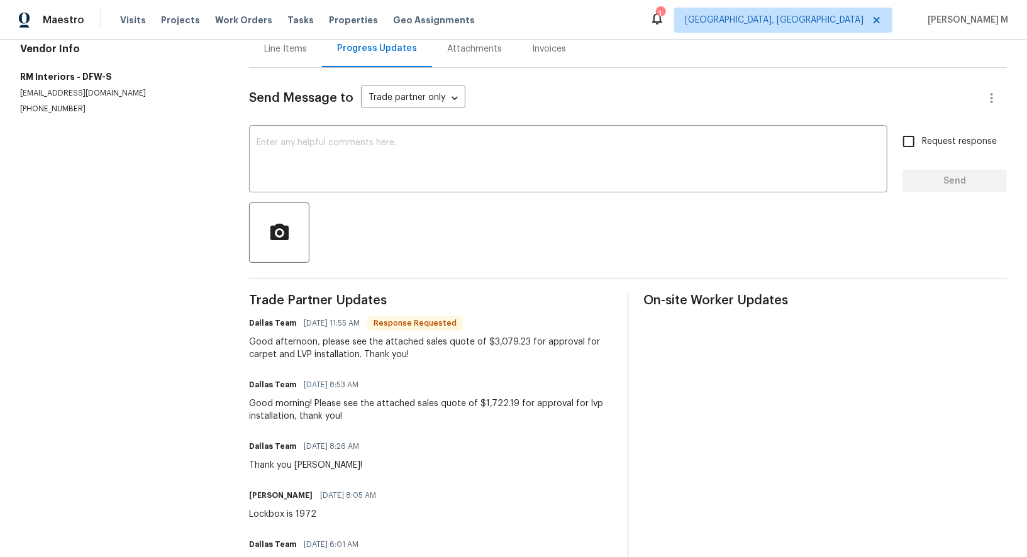
scroll to position [127, 0]
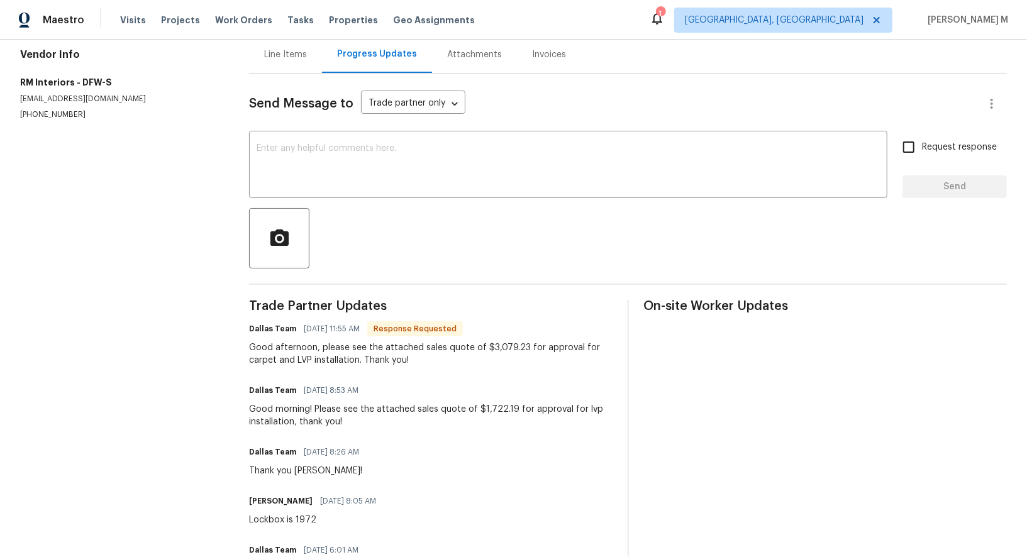
click at [289, 74] on div "Send Message to Trade partner only Trade partner only ​ x ​ Request response Se…" at bounding box center [628, 357] width 758 height 566
click at [290, 59] on div "Line Items" at bounding box center [285, 54] width 73 height 37
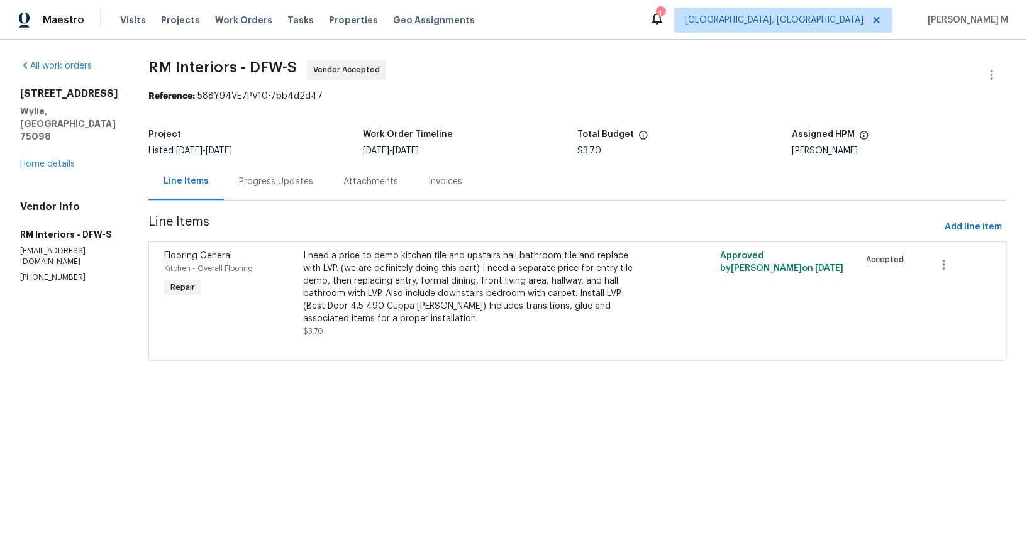
click at [447, 298] on div "I need a price to demo kitchen tile and upstairs hall bathroom tile and replace…" at bounding box center [473, 287] width 340 height 75
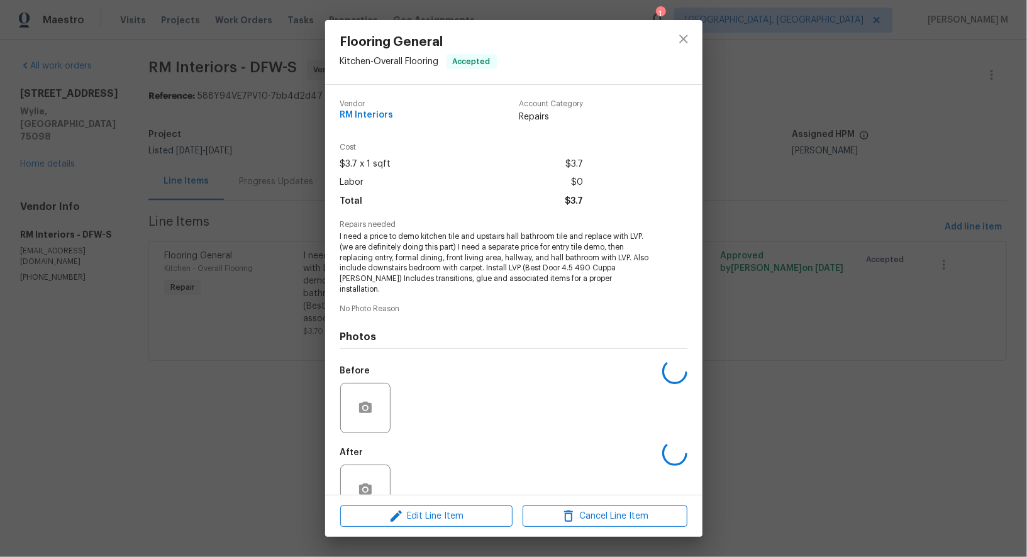
scroll to position [6, 0]
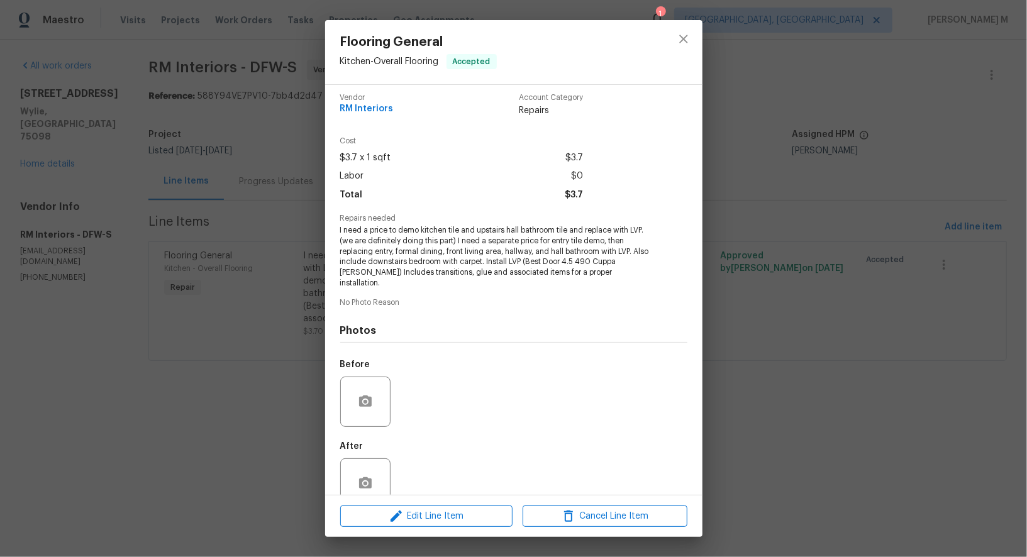
click at [823, 428] on div "Flooring General Kitchen - Overall Flooring Accepted Vendor RM Interiors Accoun…" at bounding box center [513, 278] width 1027 height 557
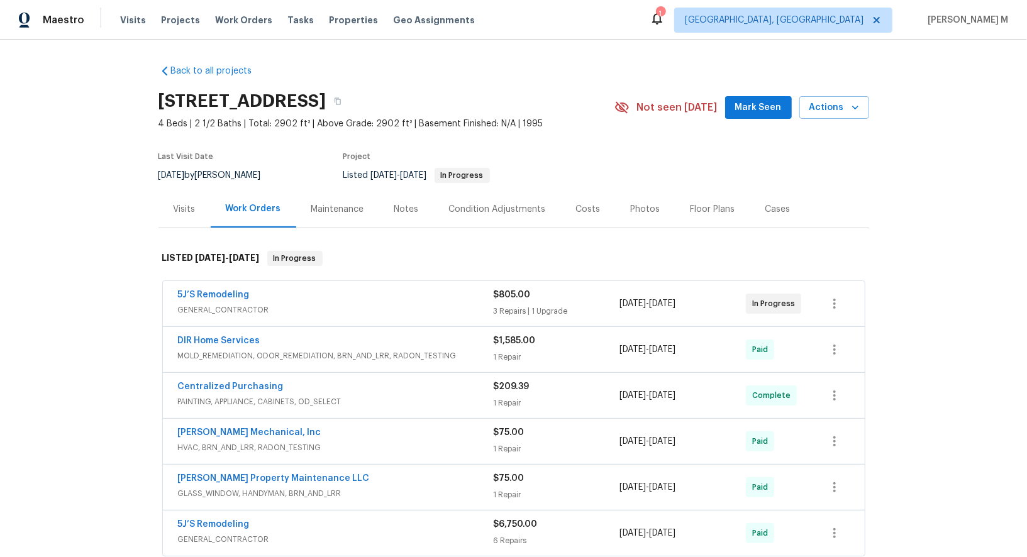
click at [223, 304] on span "GENERAL_CONTRACTOR" at bounding box center [336, 310] width 316 height 13
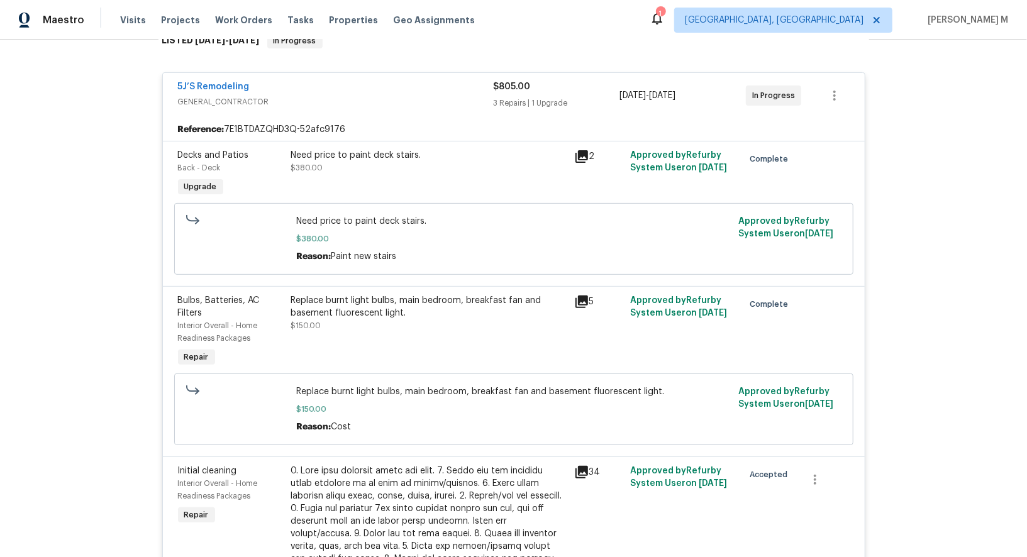
scroll to position [187, 0]
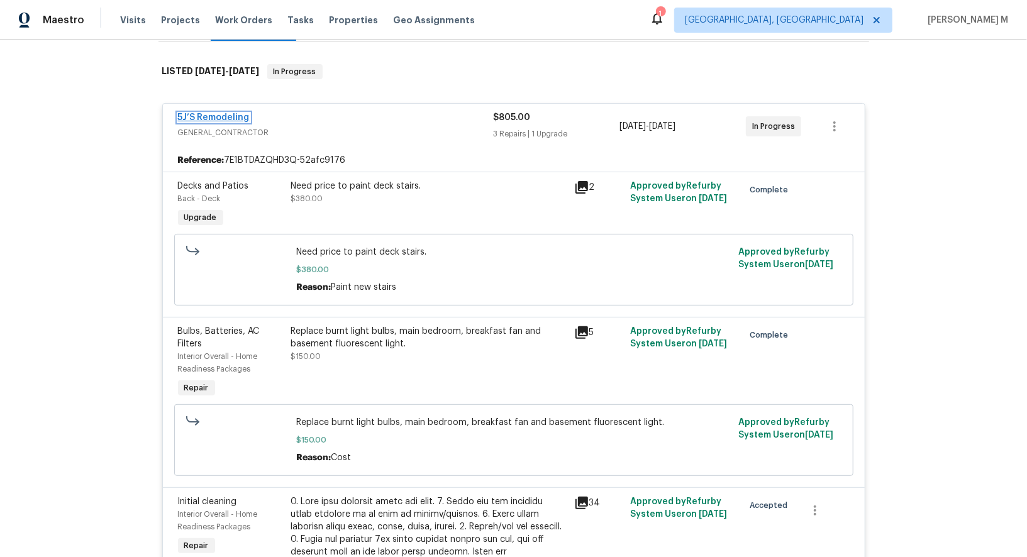
click at [223, 113] on link "5J’S Remodeling" at bounding box center [214, 117] width 72 height 9
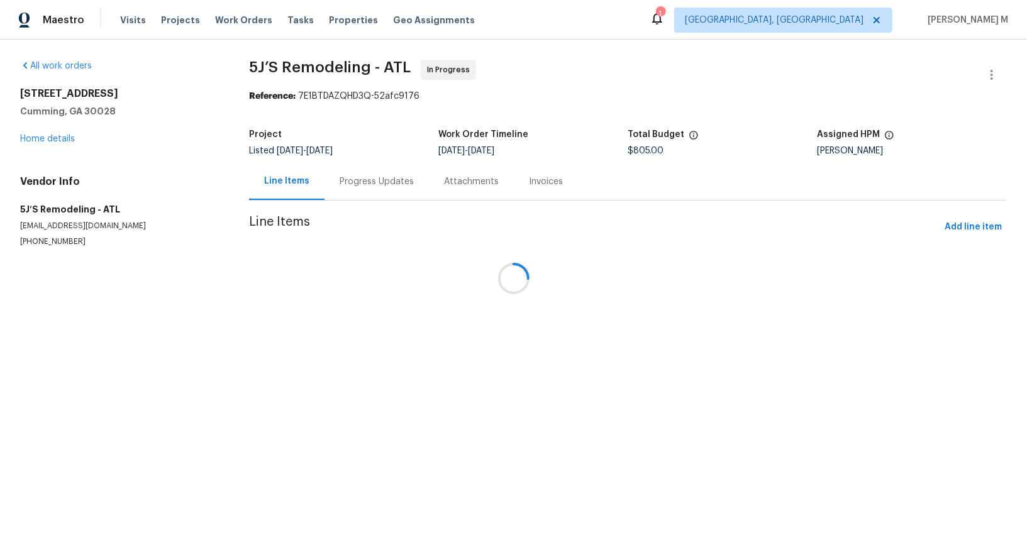
click at [341, 180] on div at bounding box center [513, 278] width 1027 height 557
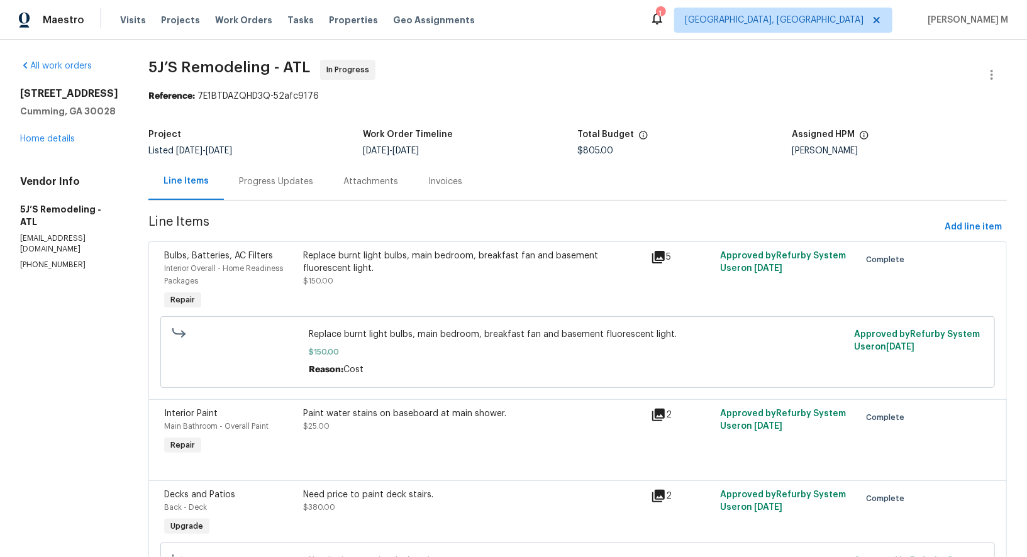
click at [343, 180] on div "Attachments" at bounding box center [370, 182] width 55 height 13
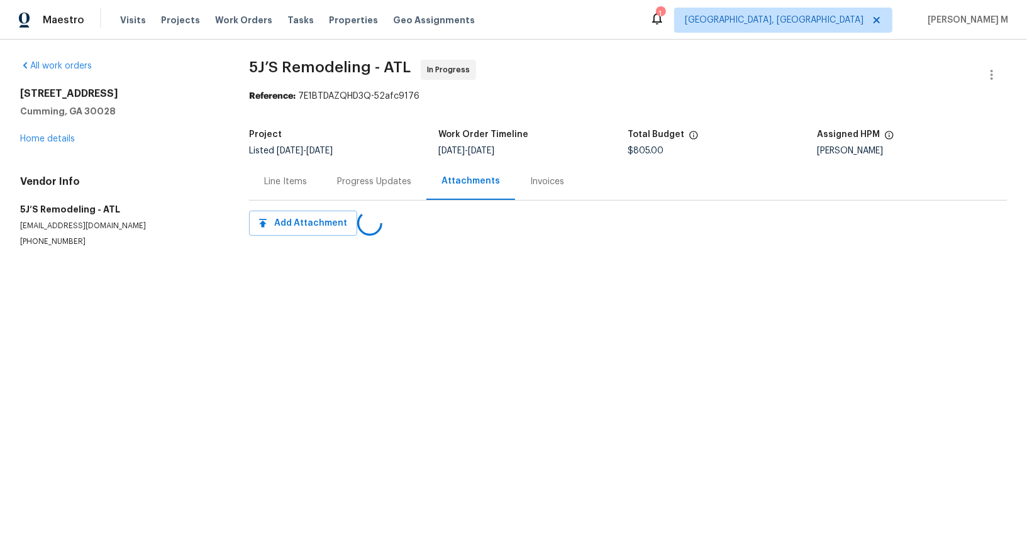
click at [338, 179] on div "Progress Updates" at bounding box center [374, 182] width 74 height 13
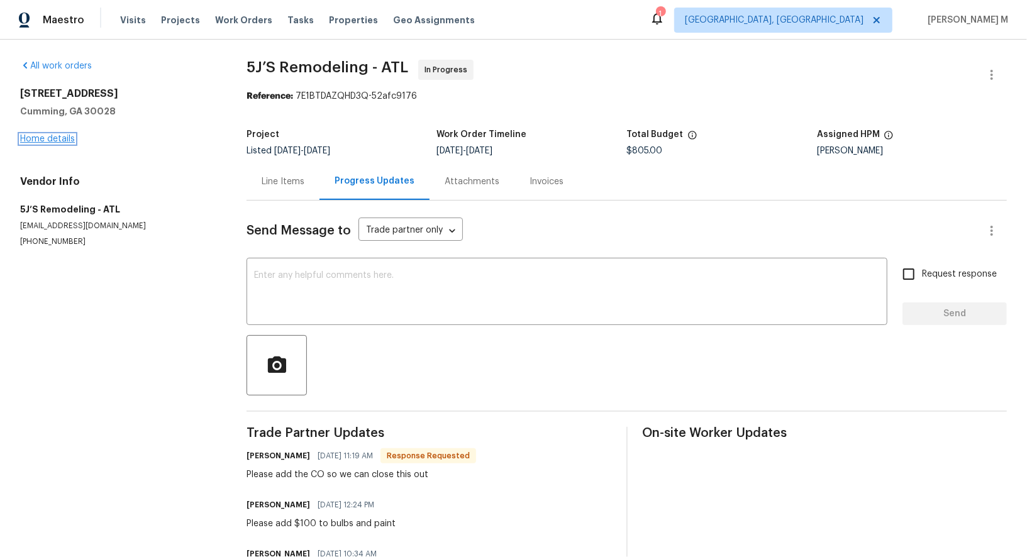
click at [59, 135] on link "Home details" at bounding box center [47, 139] width 55 height 9
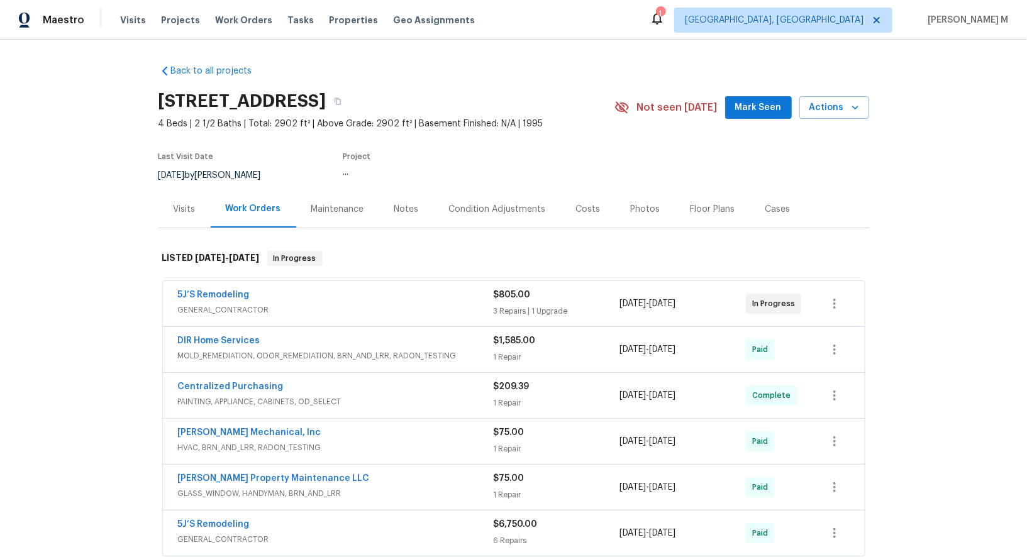
click at [305, 196] on div "Maintenance" at bounding box center [337, 209] width 83 height 37
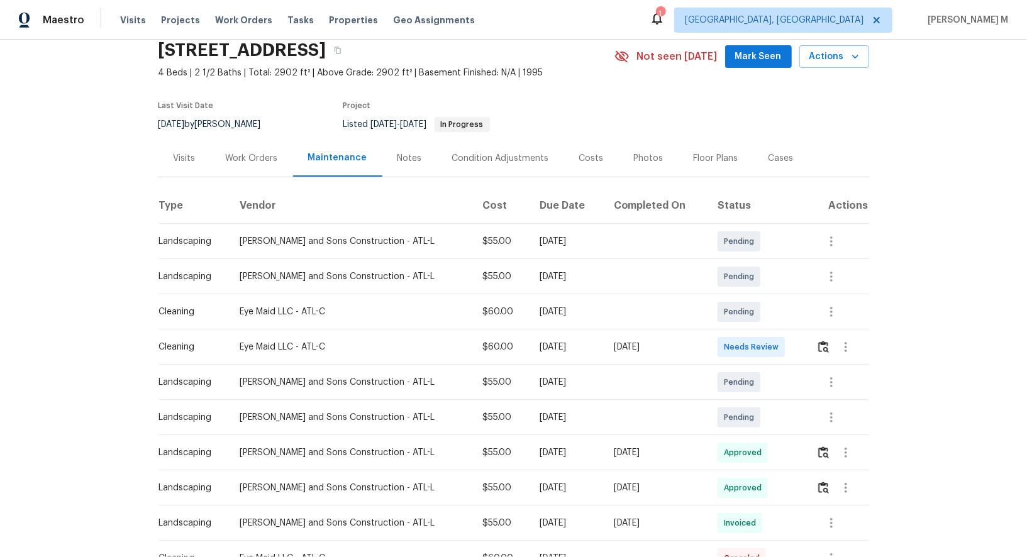
scroll to position [53, 0]
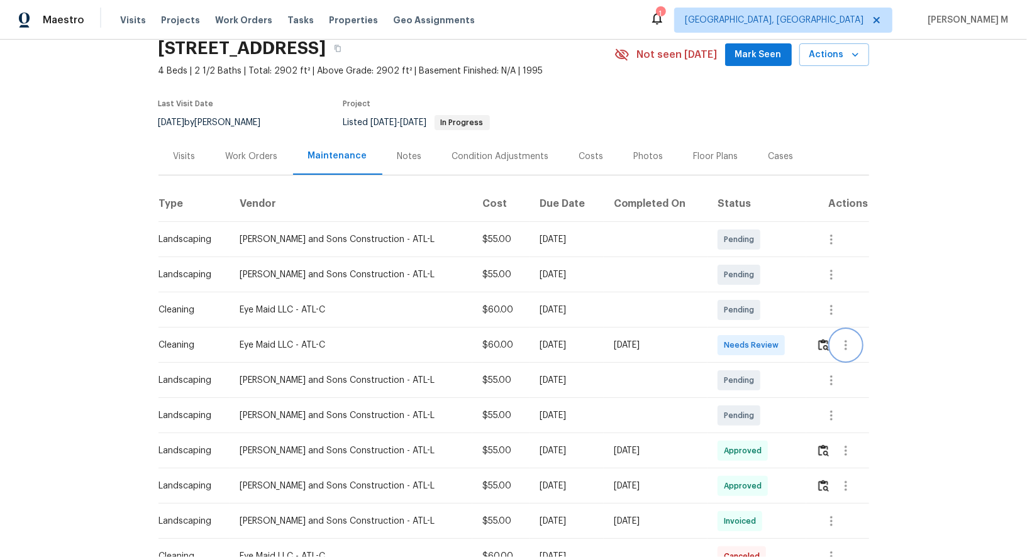
click at [848, 343] on icon "button" at bounding box center [846, 345] width 15 height 15
click at [848, 343] on li "Message vendor" at bounding box center [874, 338] width 88 height 21
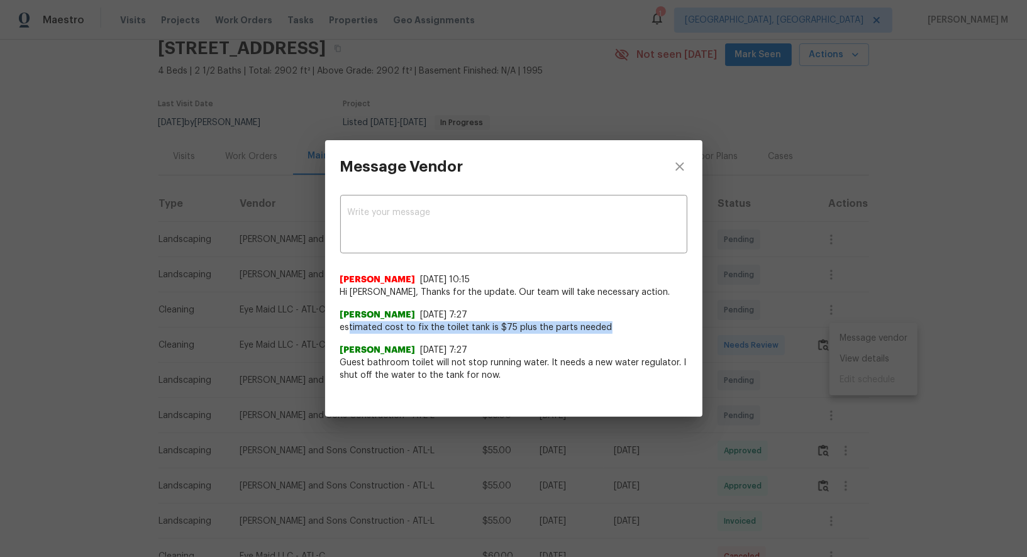
drag, startPoint x: 347, startPoint y: 326, endPoint x: 645, endPoint y: 326, distance: 297.6
click at [645, 326] on span "estimated cost to fix the toilet tank is $75 plus the parts needed" at bounding box center [513, 327] width 347 height 13
click at [224, 269] on div "Message Vendor x ​ Nirosha Banu 9/29/25, 10:15 Hi Andre, Thanks for the update.…" at bounding box center [513, 278] width 1027 height 557
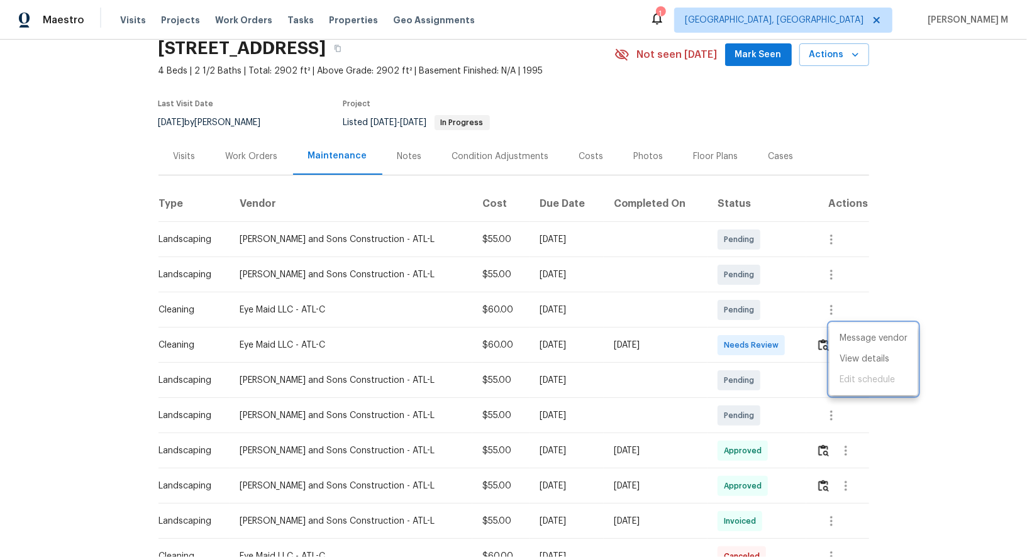
click at [252, 155] on div at bounding box center [513, 278] width 1027 height 557
click at [220, 158] on div "Work Orders" at bounding box center [252, 156] width 82 height 37
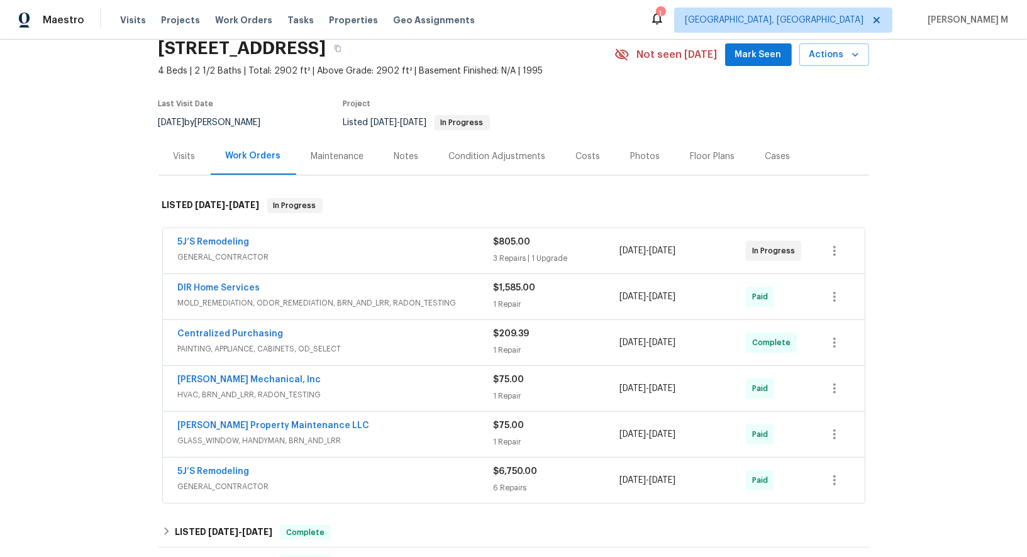
click at [239, 274] on div "DIR Home Services MOLD_REMEDIATION, ODOR_REMEDIATION, BRN_AND_LRR, RADON_TESTIN…" at bounding box center [514, 296] width 702 height 45
click at [239, 260] on div "5J’S Remodeling GENERAL_CONTRACTOR $805.00 3 Repairs | 1 Upgrade 9/10/2025 - 9/…" at bounding box center [514, 250] width 702 height 45
click at [238, 253] on span "GENERAL_CONTRACTOR" at bounding box center [336, 257] width 316 height 13
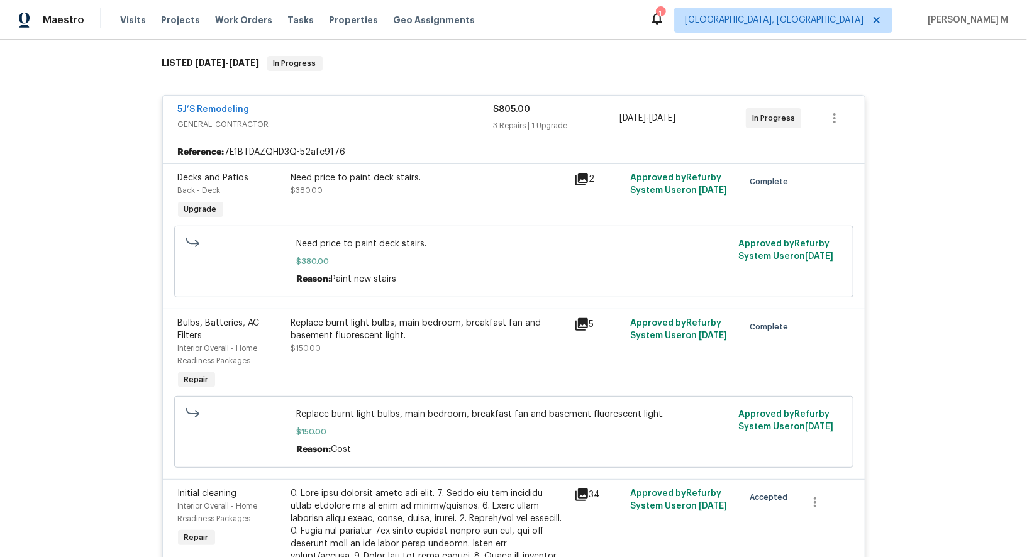
scroll to position [201, 0]
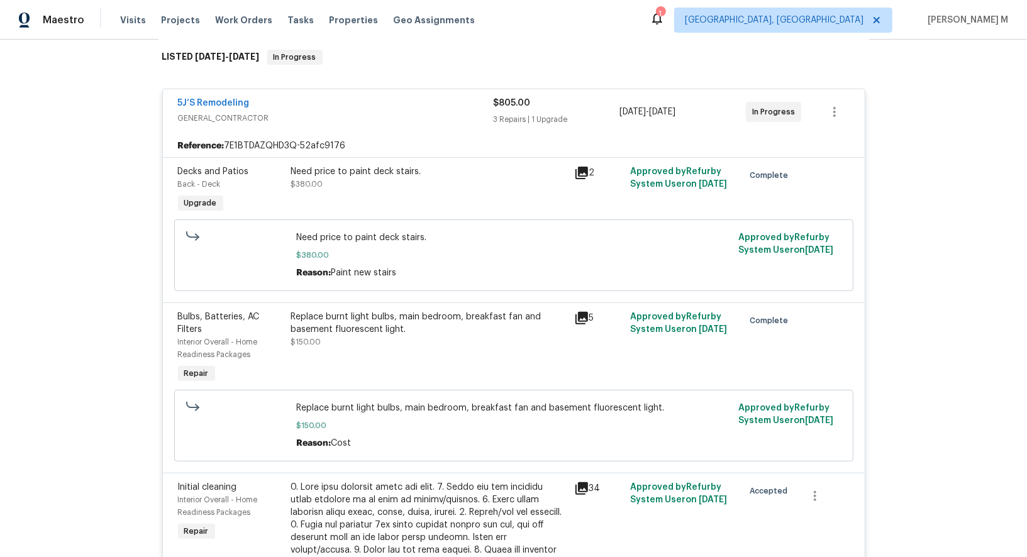
click at [399, 178] on div "Need price to paint deck stairs. $380.00" at bounding box center [429, 177] width 276 height 25
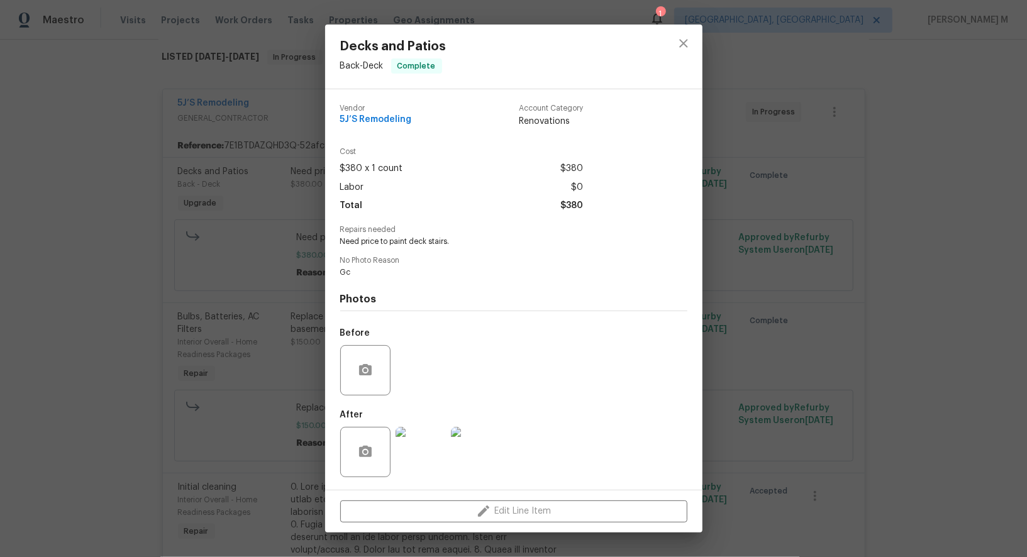
click at [754, 366] on div "Decks and Patios Back - Deck Complete Vendor 5J’S Remodeling Account Category R…" at bounding box center [513, 278] width 1027 height 557
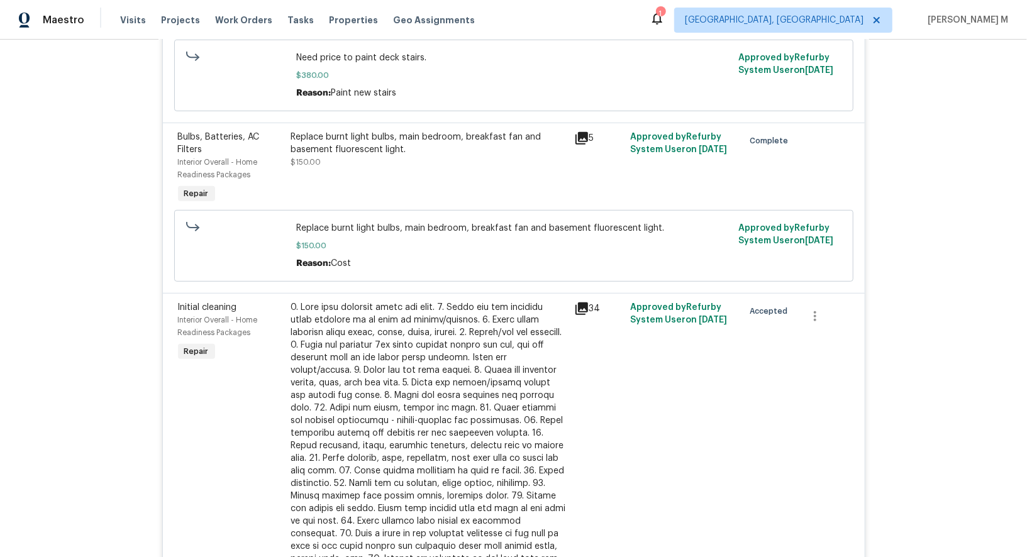
scroll to position [443, 0]
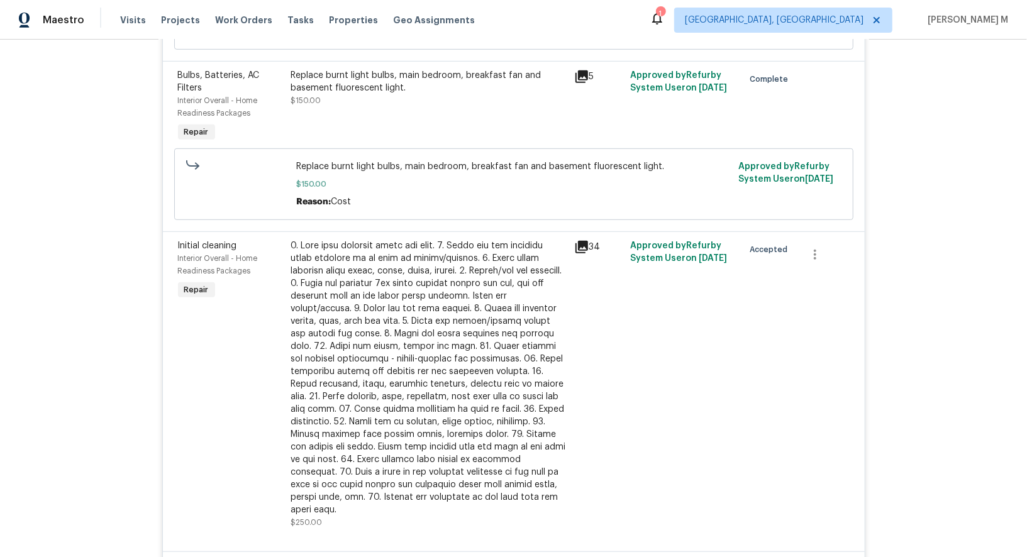
click at [427, 287] on div at bounding box center [429, 378] width 276 height 277
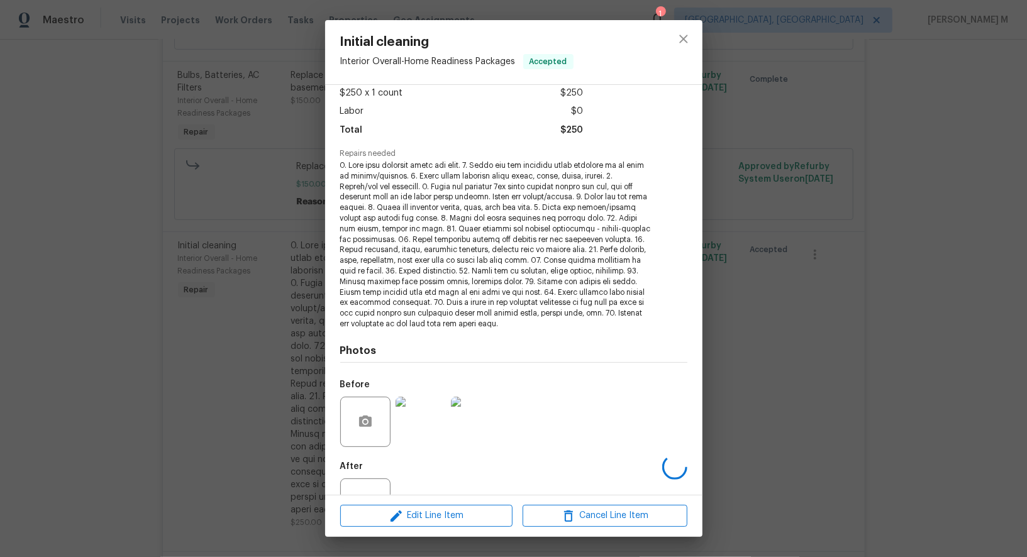
scroll to position [101, 0]
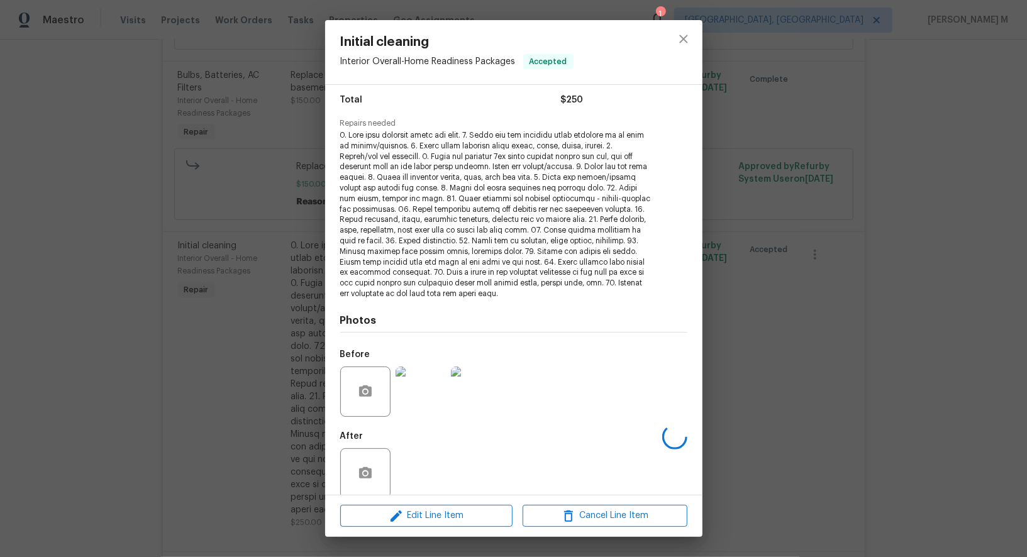
click at [924, 357] on div "Initial cleaning Interior Overall - Home Readiness Packages Accepted Vendor 5J’…" at bounding box center [513, 278] width 1027 height 557
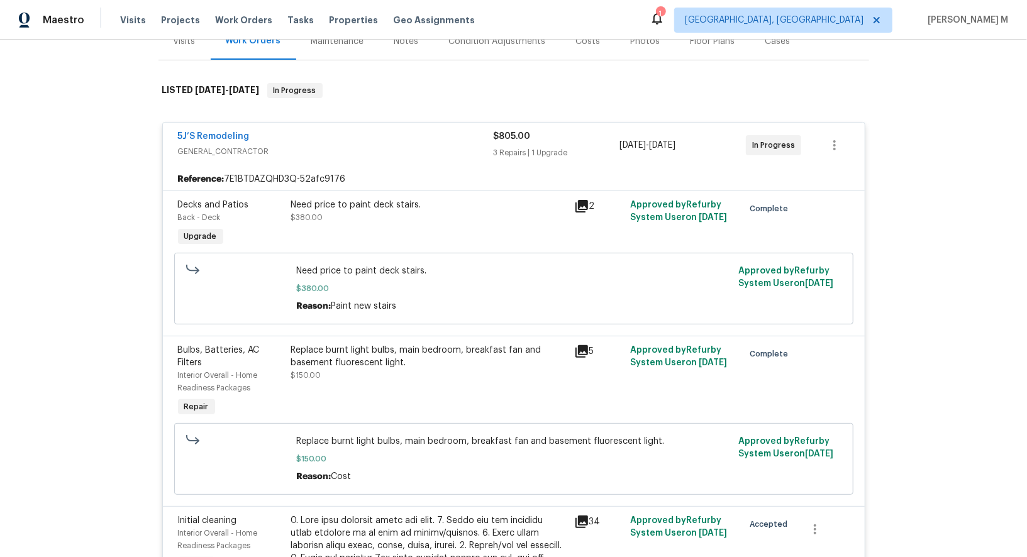
scroll to position [91, 0]
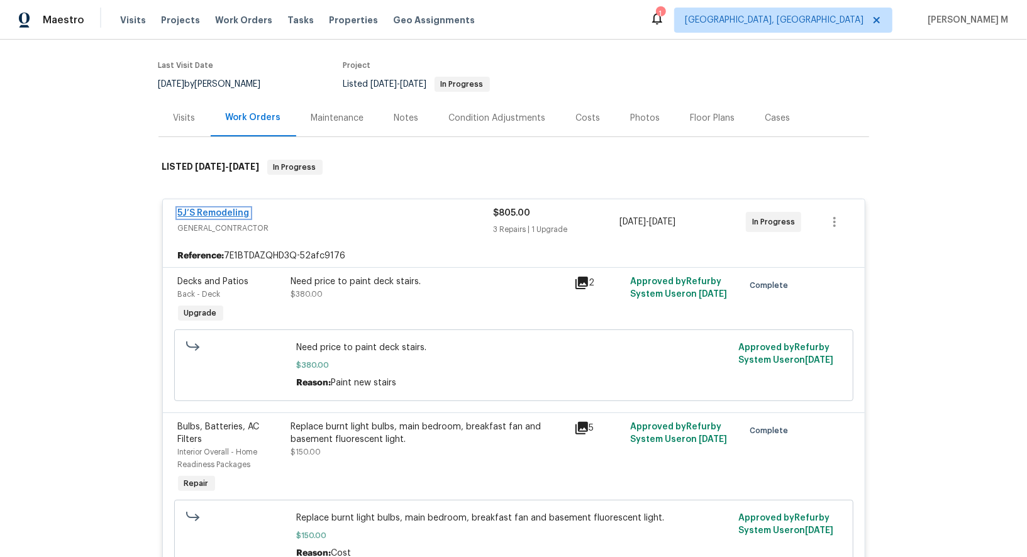
click at [230, 209] on link "5J’S Remodeling" at bounding box center [214, 213] width 72 height 9
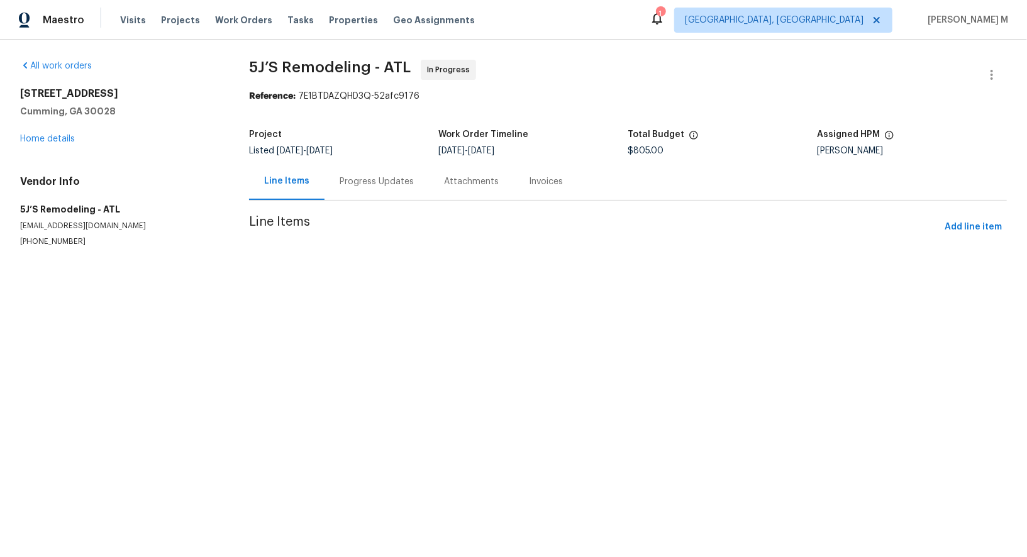
click at [364, 176] on div "Progress Updates" at bounding box center [377, 182] width 74 height 13
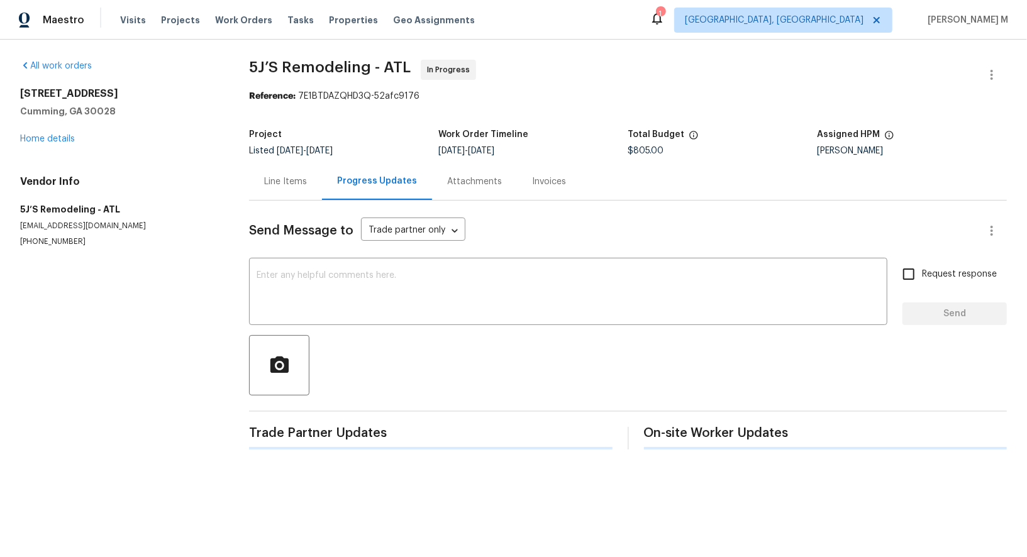
click at [364, 175] on div "Progress Updates" at bounding box center [377, 181] width 80 height 13
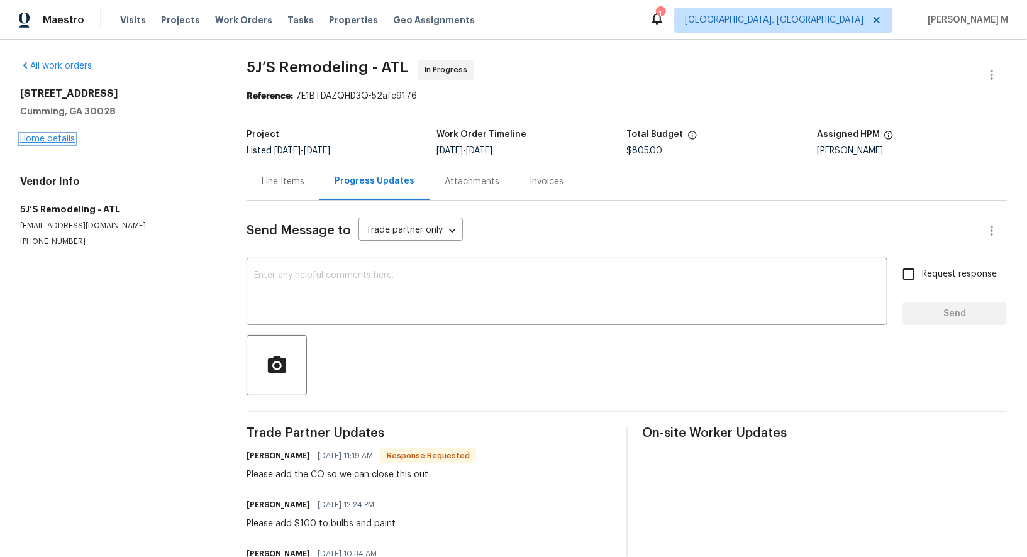
click at [47, 135] on link "Home details" at bounding box center [47, 139] width 55 height 9
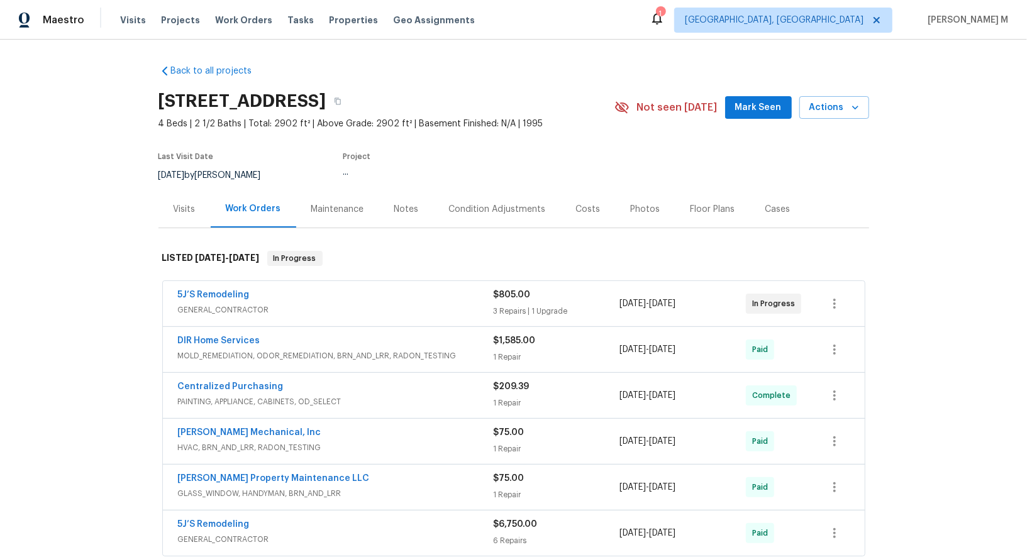
click at [259, 350] on span "MOLD_REMEDIATION, ODOR_REMEDIATION, BRN_AND_LRR, RADON_TESTING" at bounding box center [336, 356] width 316 height 13
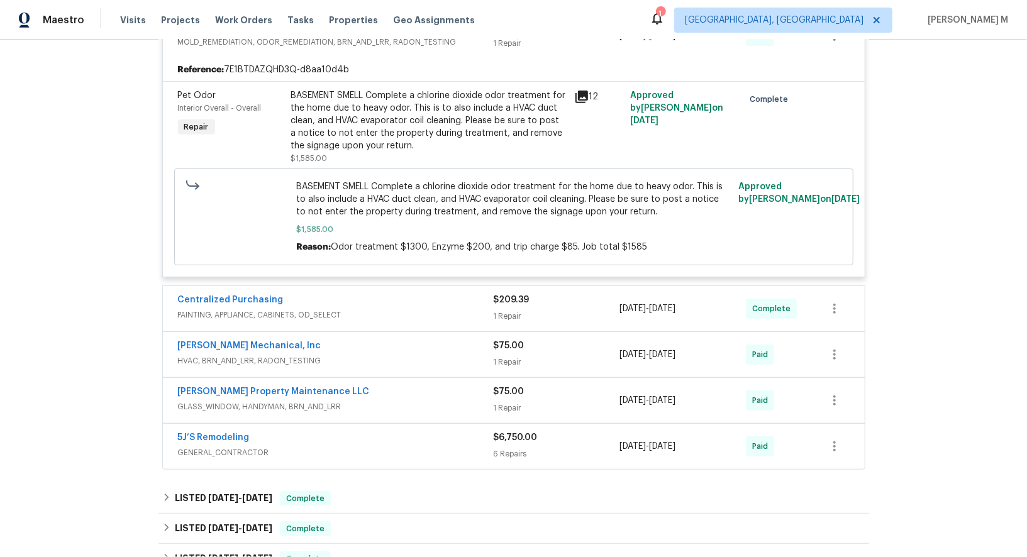
scroll to position [360, 0]
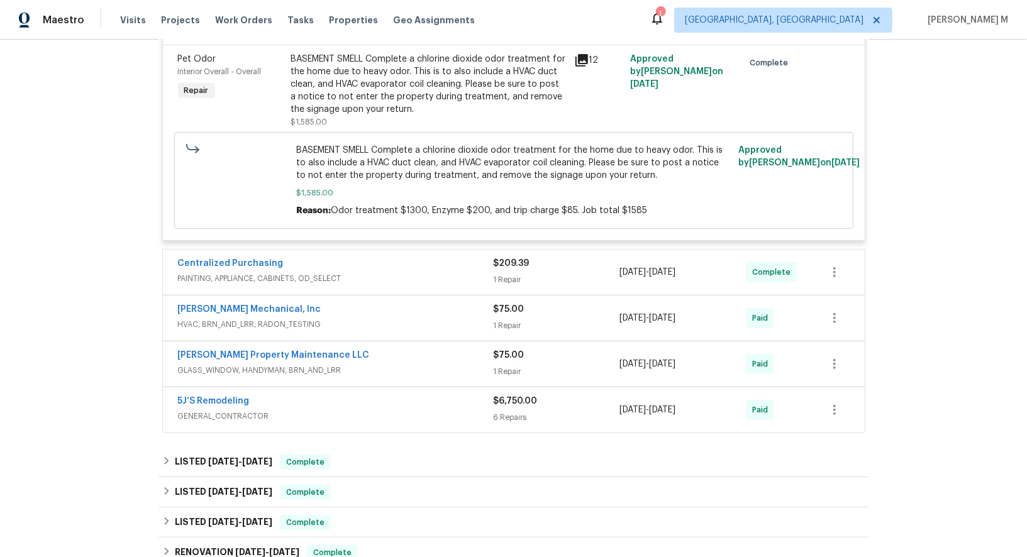
click at [229, 271] on div "Centralized Purchasing PAINTING, APPLIANCE, CABINETS, OD_SELECT $209.39 1 Repai…" at bounding box center [514, 272] width 702 height 45
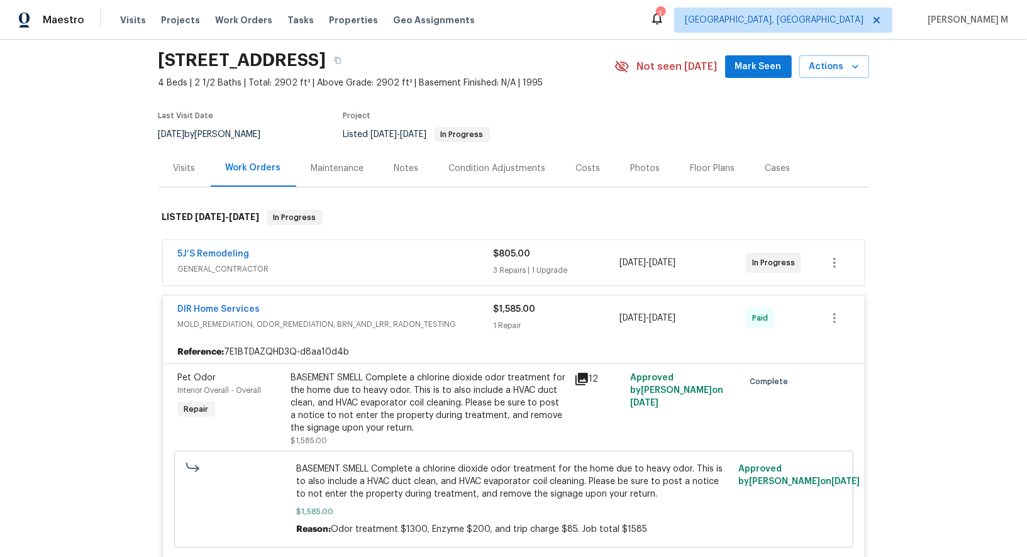
scroll to position [0, 0]
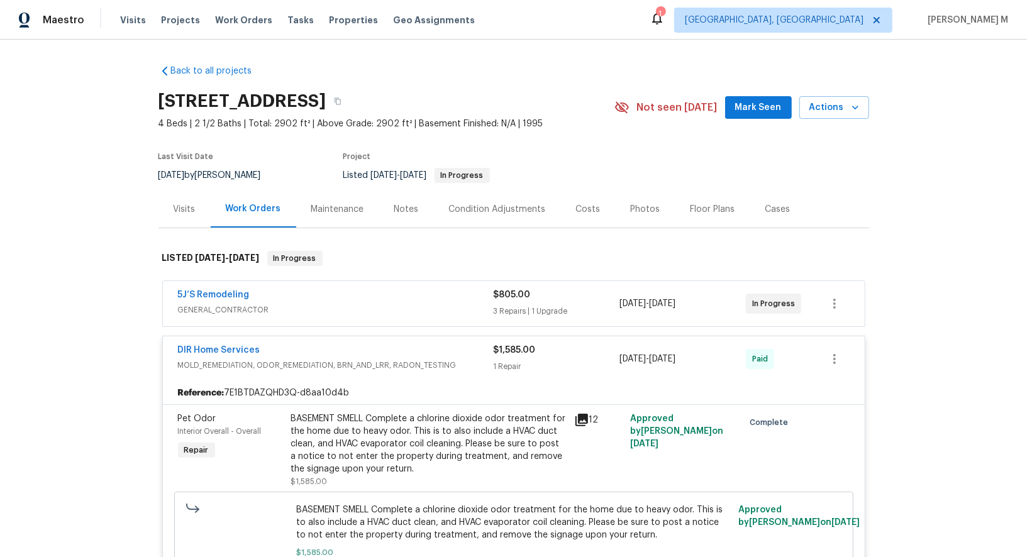
click at [198, 208] on div "Visits" at bounding box center [185, 209] width 52 height 37
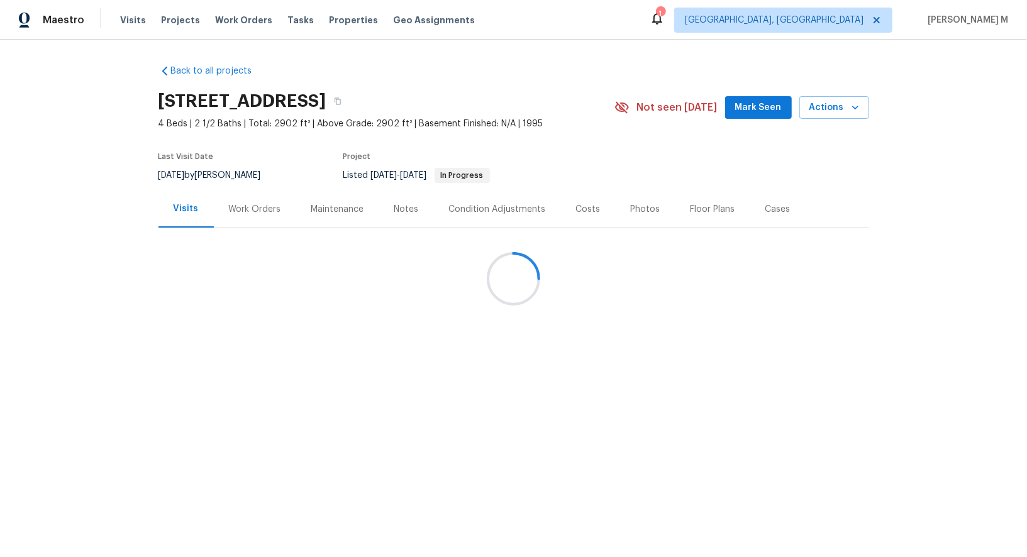
click at [237, 206] on div at bounding box center [513, 278] width 1027 height 557
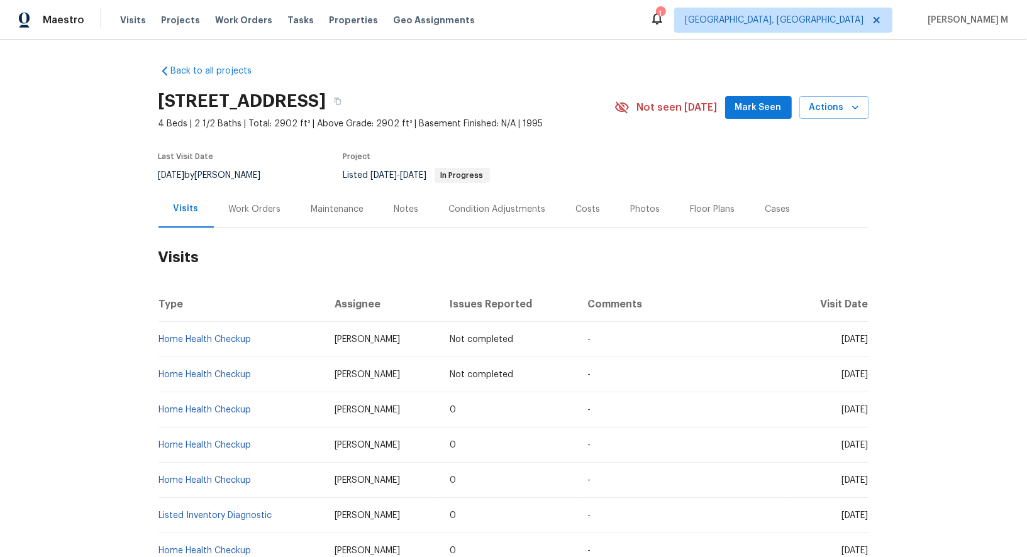
click at [242, 213] on div "Work Orders" at bounding box center [255, 209] width 82 height 37
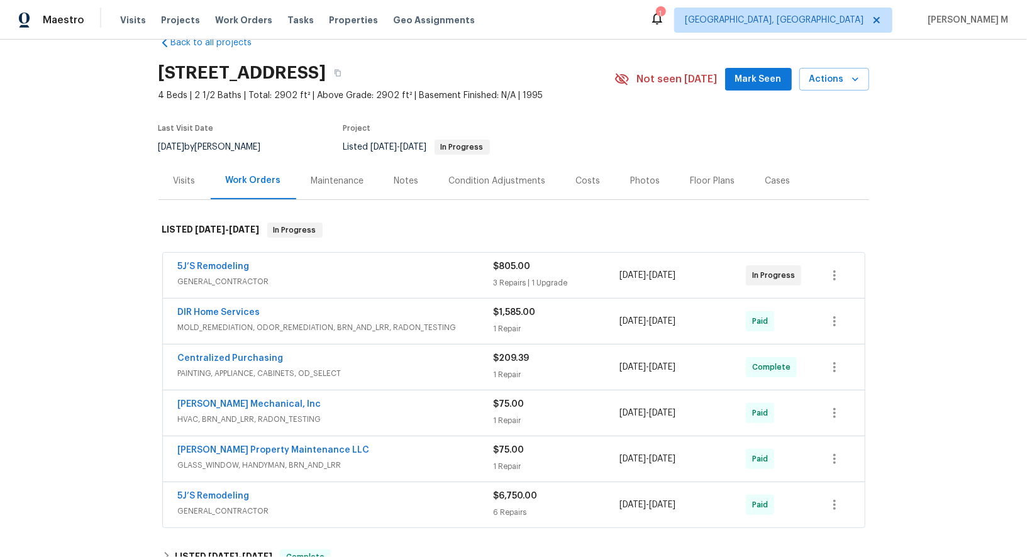
scroll to position [32, 0]
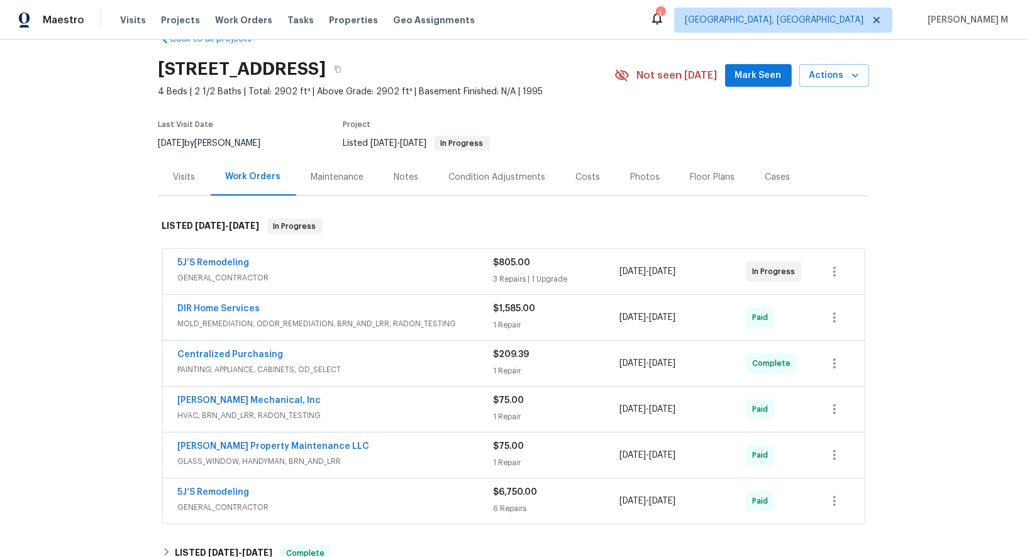
click at [228, 281] on div "5J’S Remodeling GENERAL_CONTRACTOR $805.00 3 Repairs | 1 Upgrade 9/10/2025 - 9/…" at bounding box center [514, 271] width 702 height 45
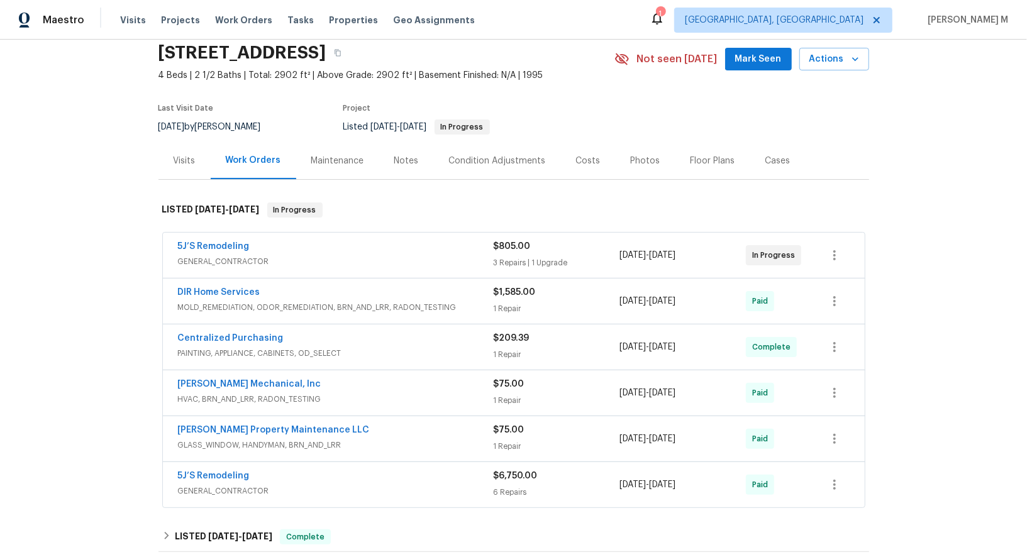
scroll to position [50, 0]
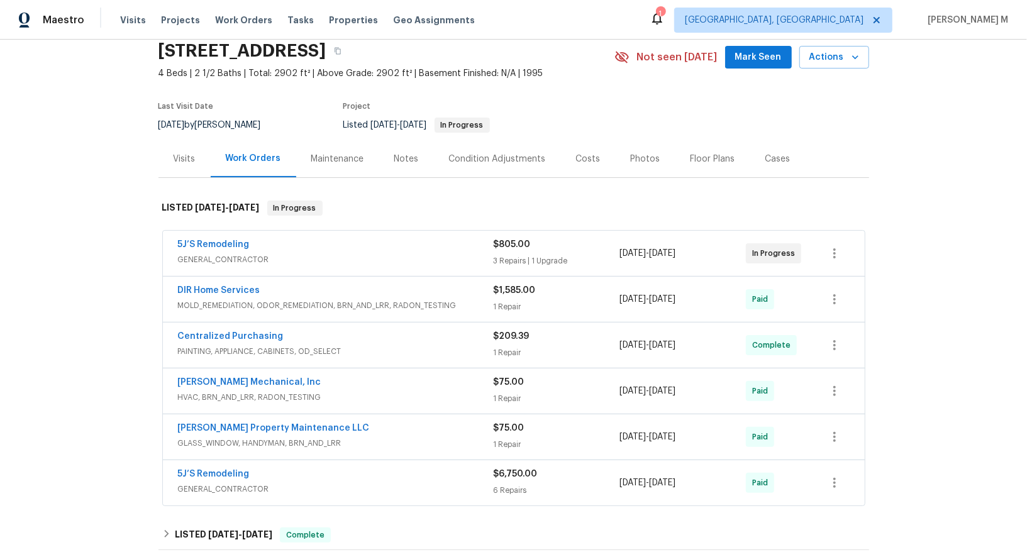
click at [209, 255] on span "GENERAL_CONTRACTOR" at bounding box center [336, 260] width 316 height 13
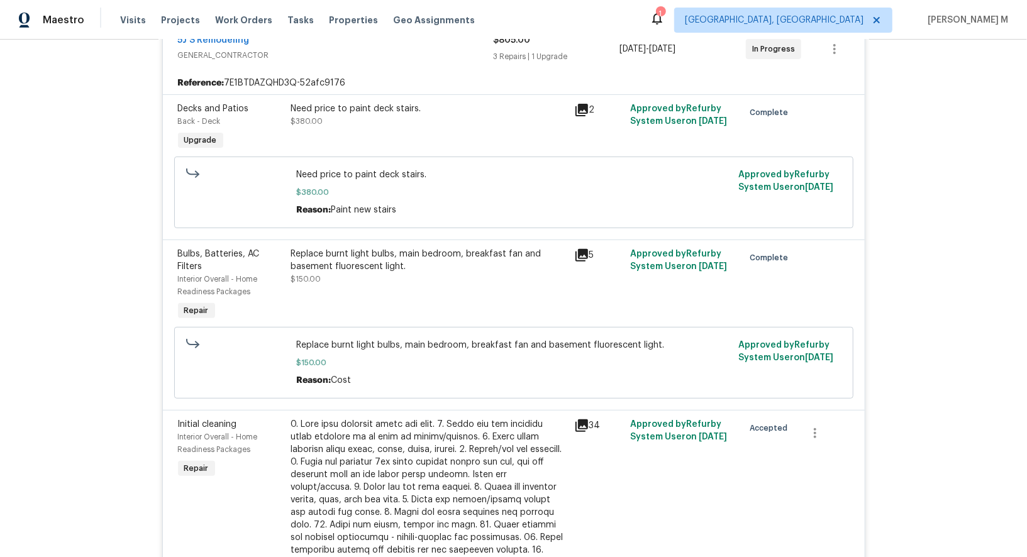
scroll to position [0, 0]
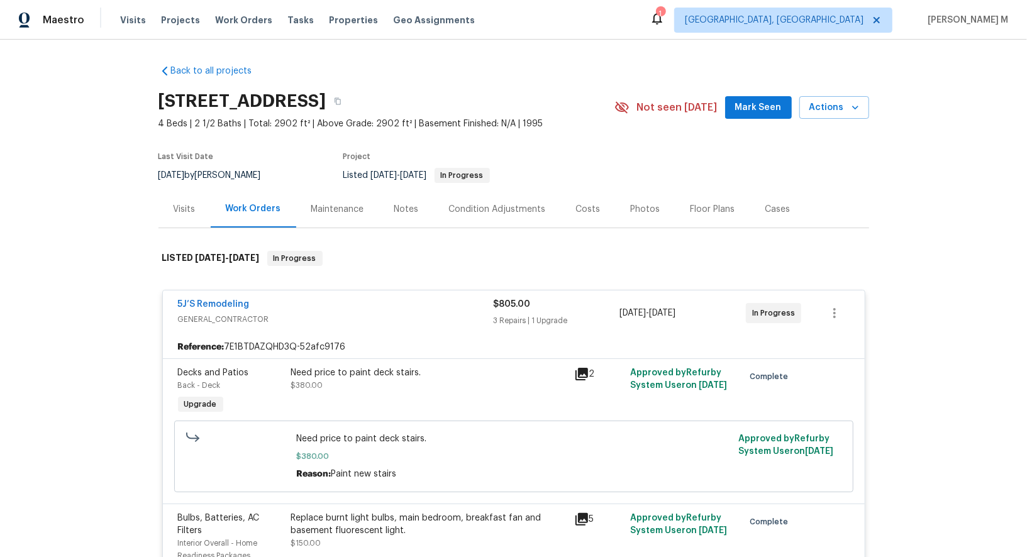
click at [327, 196] on div "Maintenance" at bounding box center [337, 209] width 83 height 37
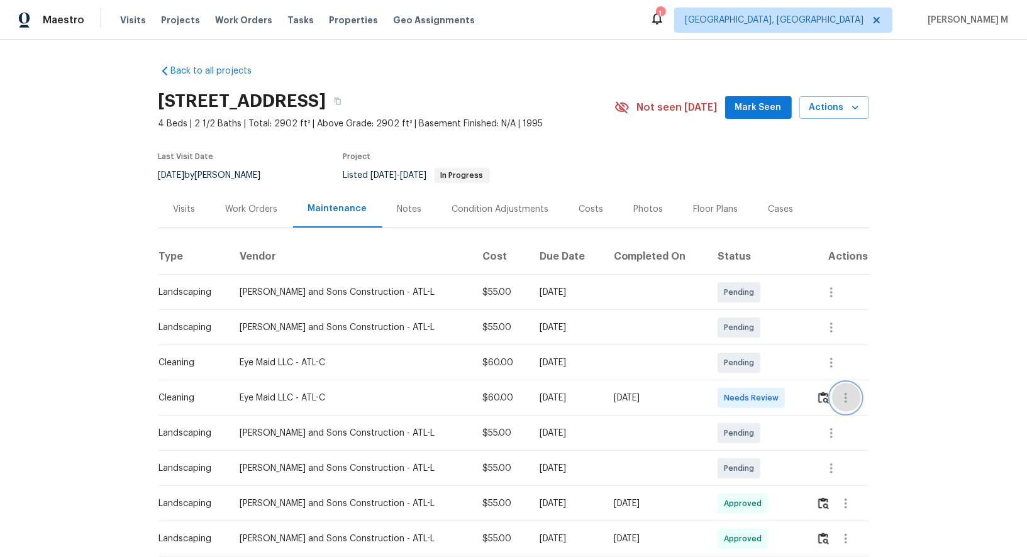
click at [847, 395] on icon "button" at bounding box center [846, 398] width 15 height 15
click at [847, 395] on li "Message vendor" at bounding box center [874, 392] width 88 height 21
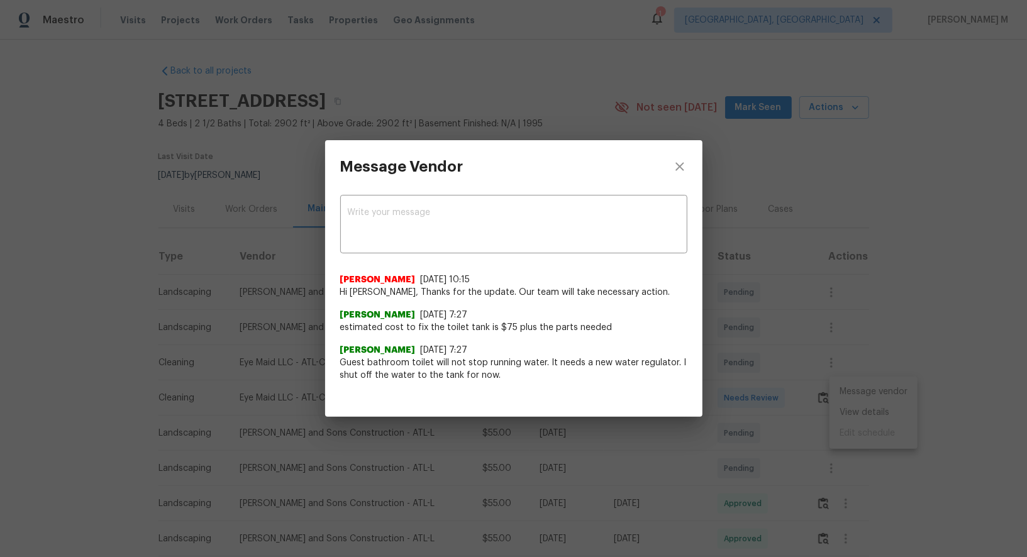
click at [672, 388] on div "x ​ Nirosha Banu 9/29/25, 10:15 Hi Andre, Thanks for the update. Our team will …" at bounding box center [513, 295] width 377 height 204
click at [864, 415] on div "Message Vendor x ​ Nirosha Banu 9/29/25, 10:15 Hi Andre, Thanks for the update.…" at bounding box center [513, 278] width 1027 height 557
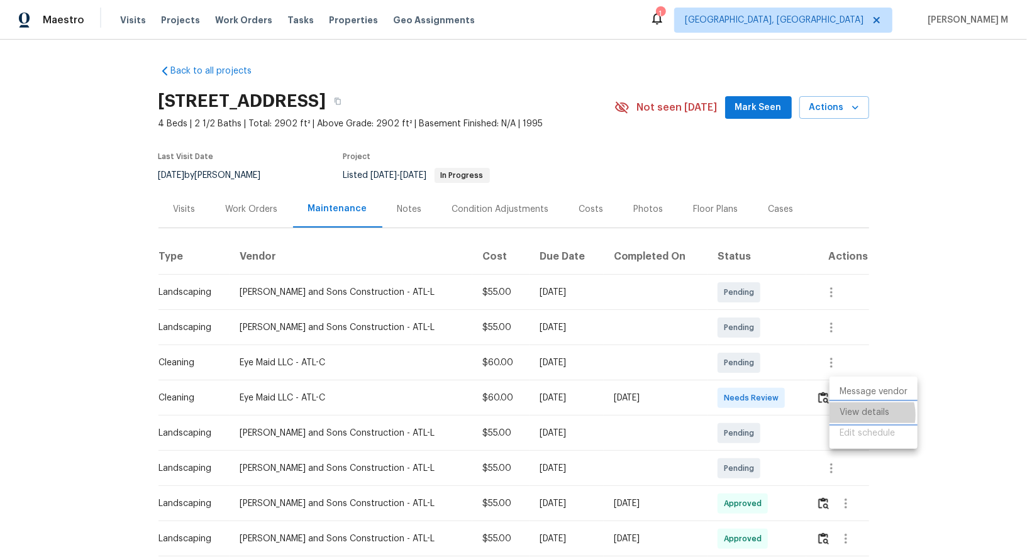
click at [864, 415] on li "View details" at bounding box center [874, 413] width 88 height 21
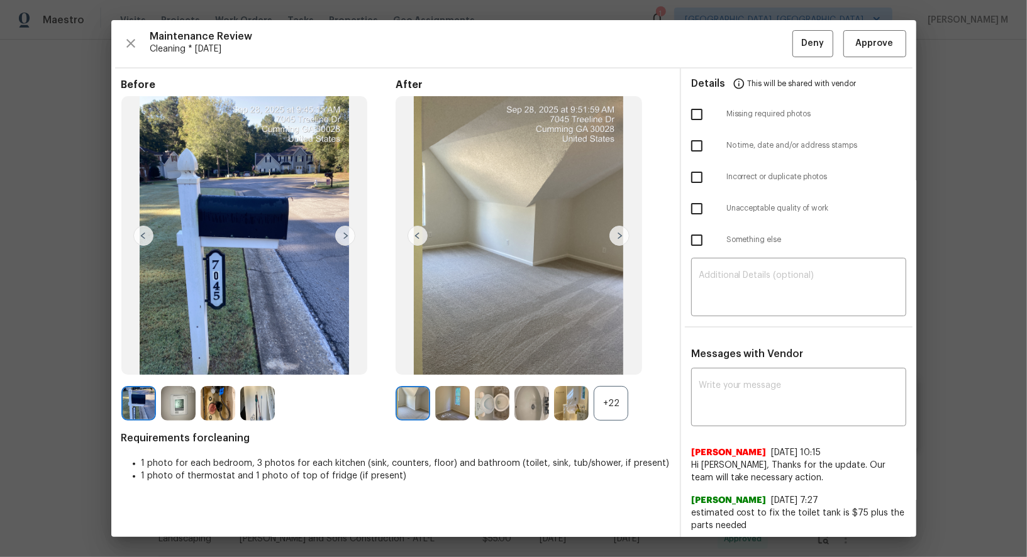
click at [608, 415] on div "+22" at bounding box center [611, 403] width 35 height 35
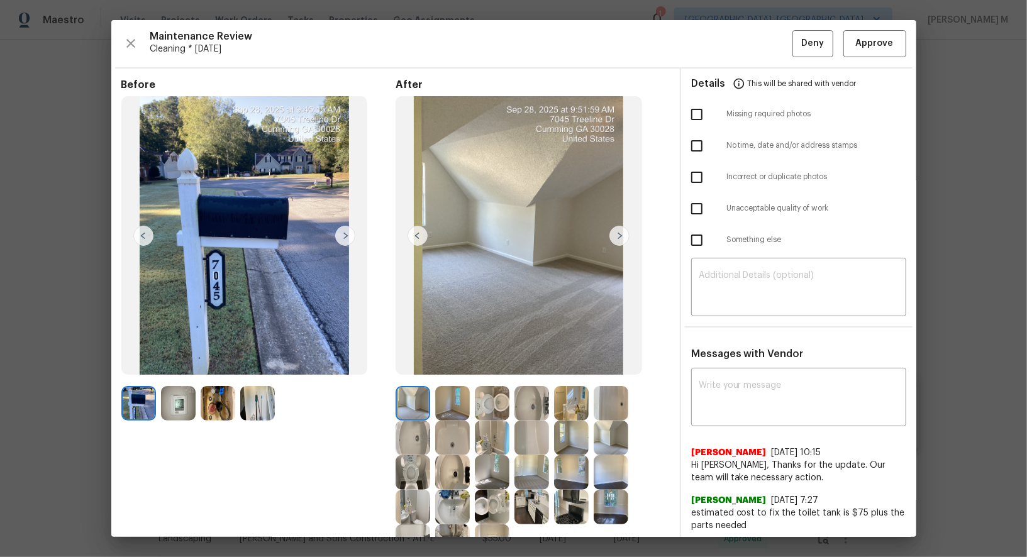
scroll to position [23, 0]
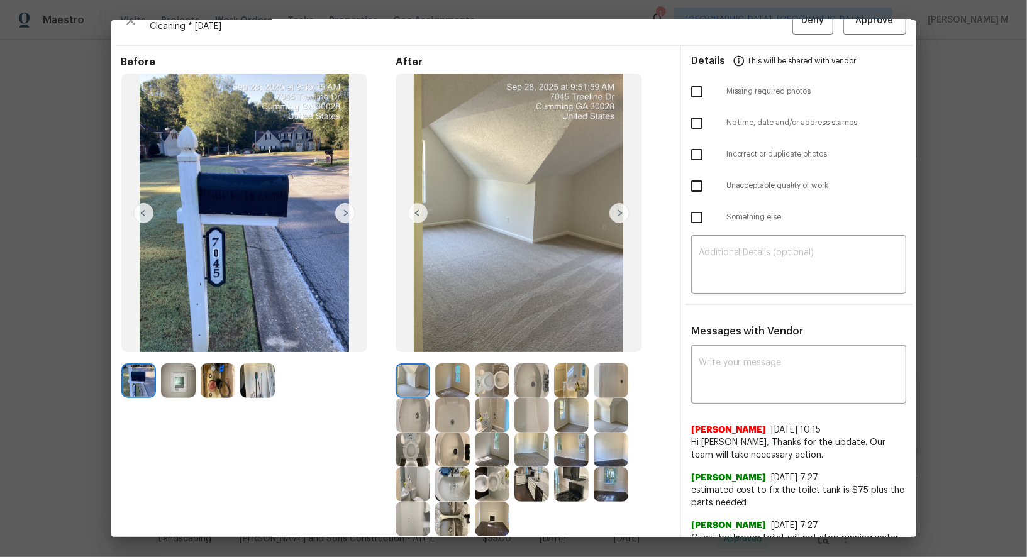
click at [501, 360] on div "After" at bounding box center [533, 296] width 274 height 481
click at [490, 382] on img at bounding box center [492, 381] width 35 height 35
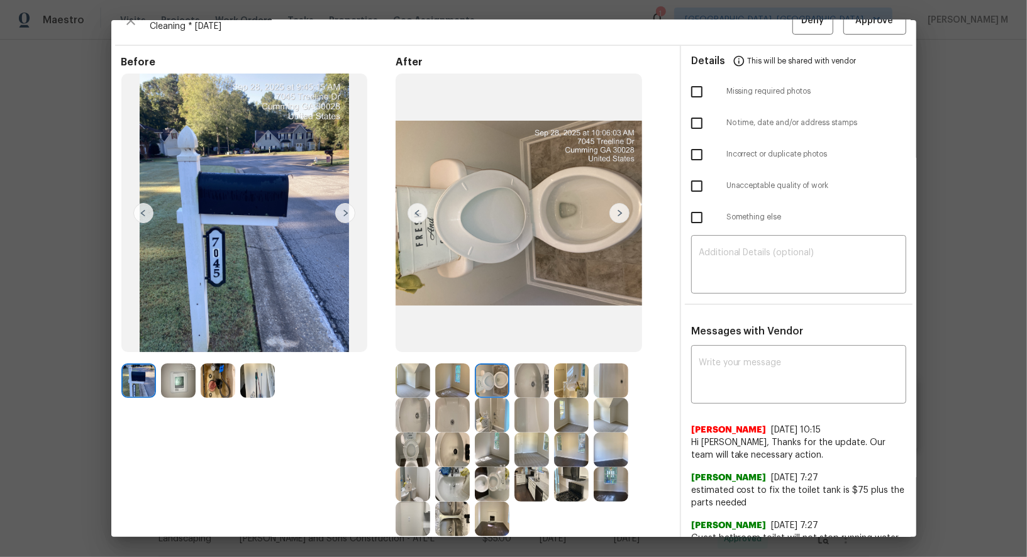
click at [501, 471] on img at bounding box center [492, 484] width 35 height 35
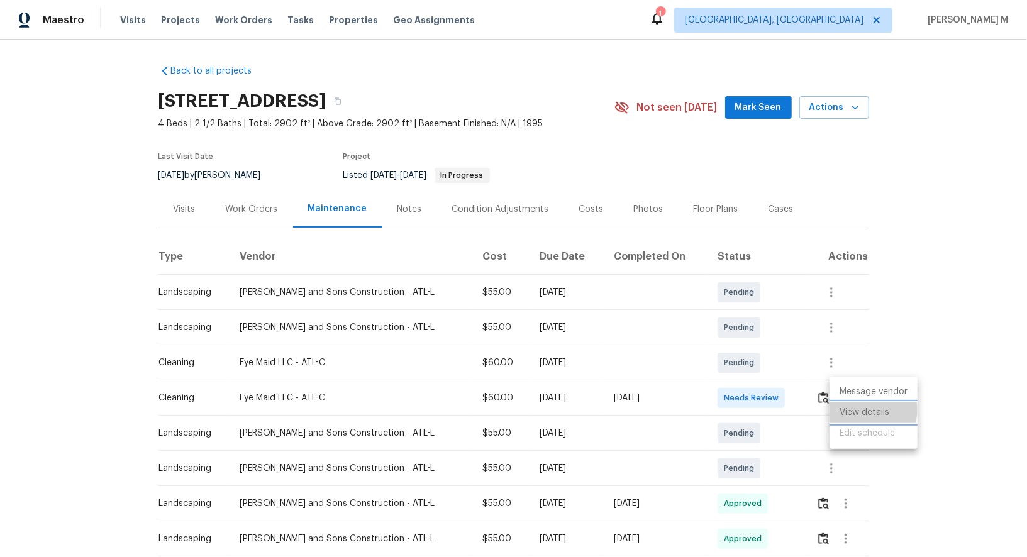
click at [873, 410] on li "View details" at bounding box center [874, 413] width 88 height 21
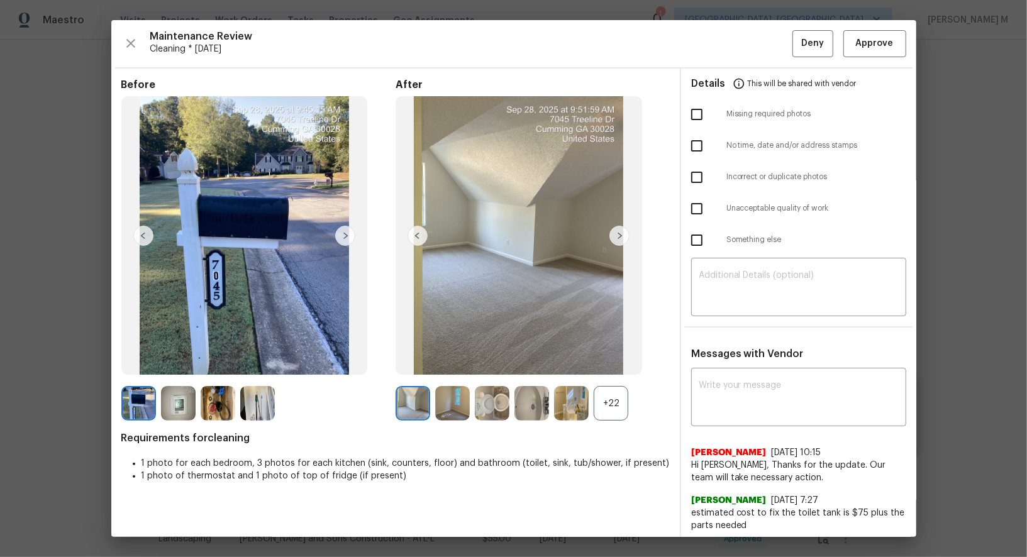
click at [600, 410] on div "+22" at bounding box center [611, 403] width 35 height 35
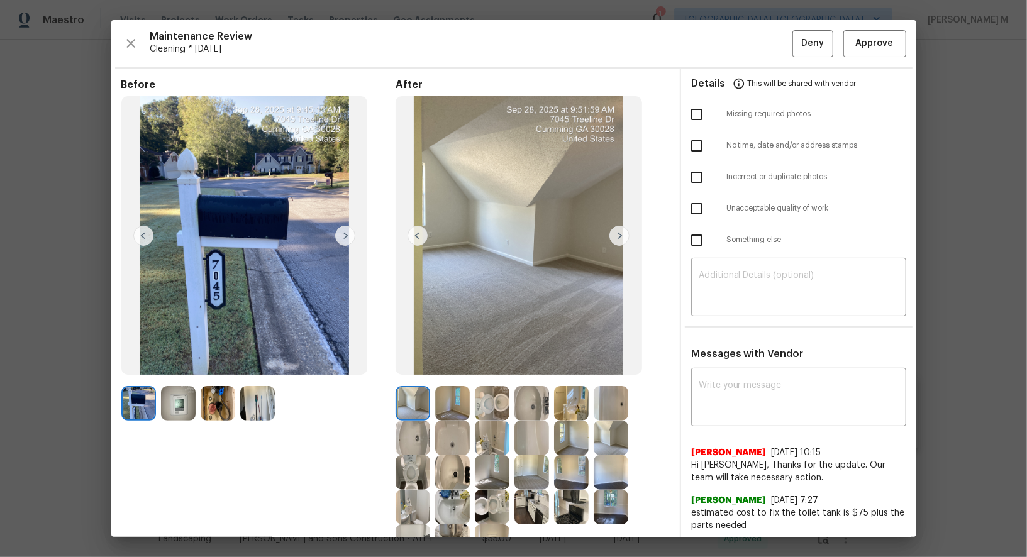
click at [535, 403] on img at bounding box center [532, 403] width 35 height 35
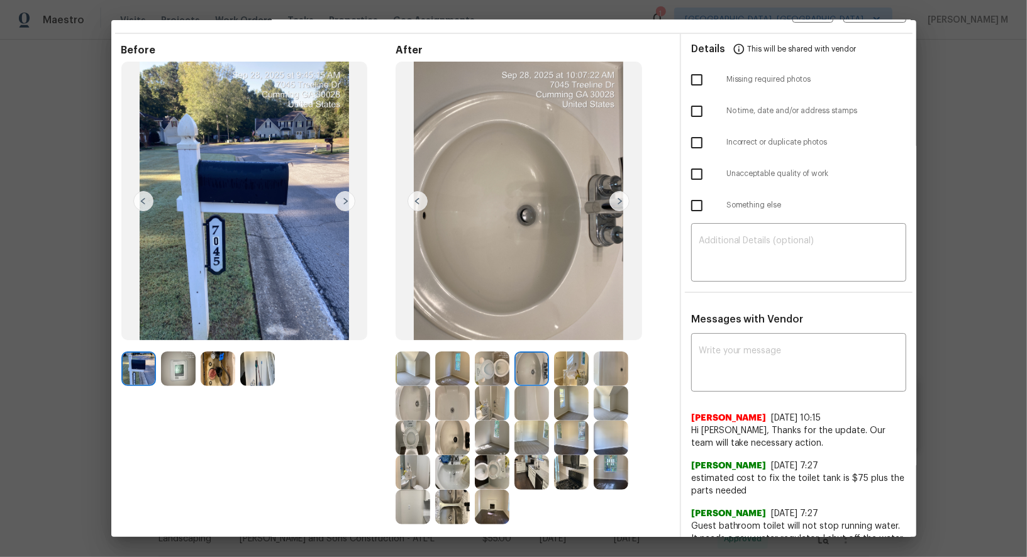
scroll to position [36, 0]
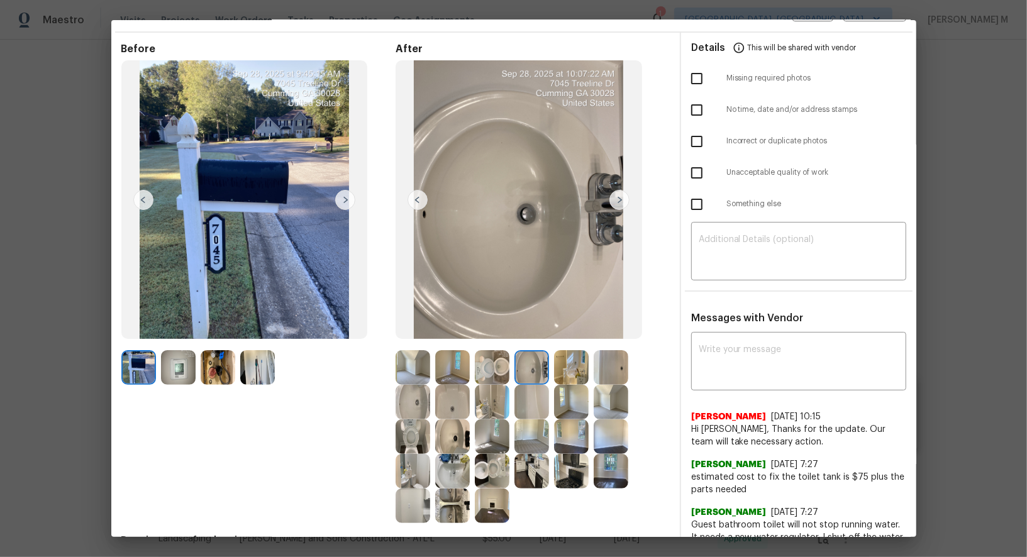
click at [489, 467] on img at bounding box center [492, 471] width 35 height 35
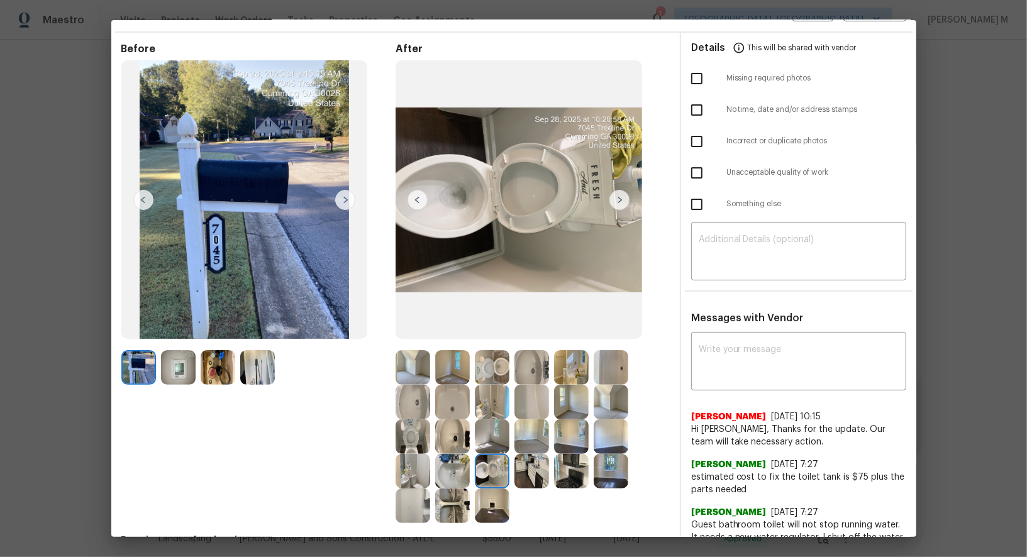
click at [425, 442] on img at bounding box center [413, 437] width 35 height 35
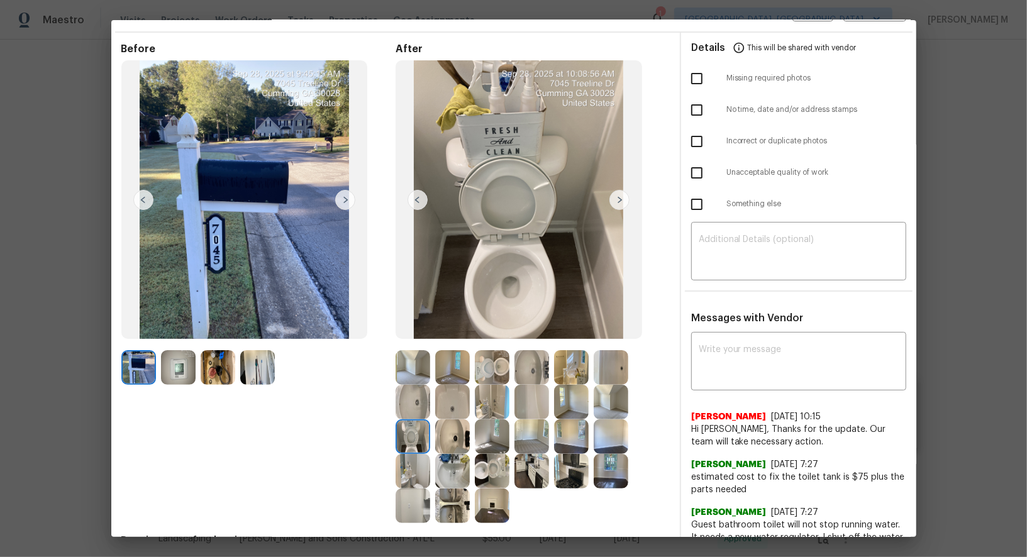
click at [425, 442] on img at bounding box center [413, 437] width 35 height 35
click at [477, 475] on img at bounding box center [492, 471] width 35 height 35
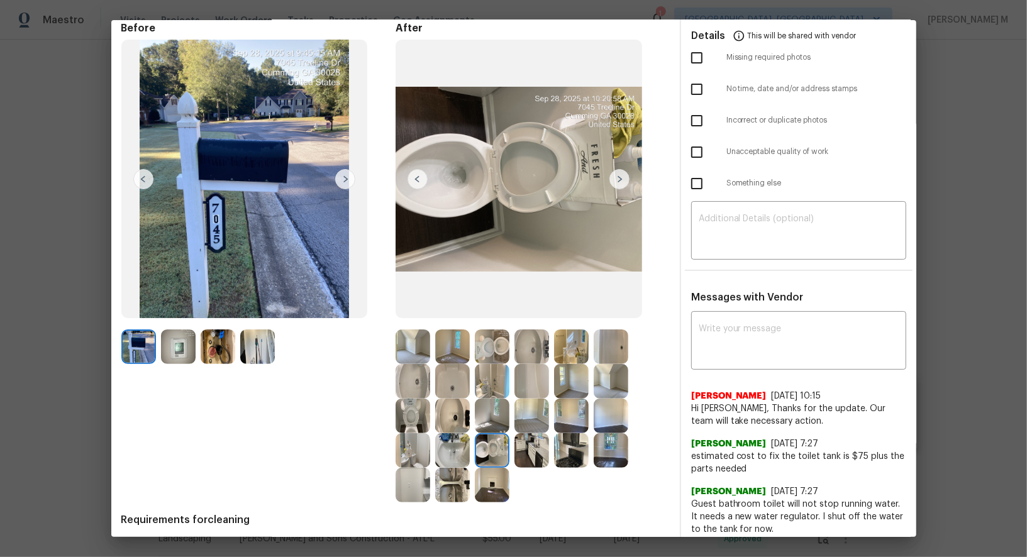
scroll to position [74, 0]
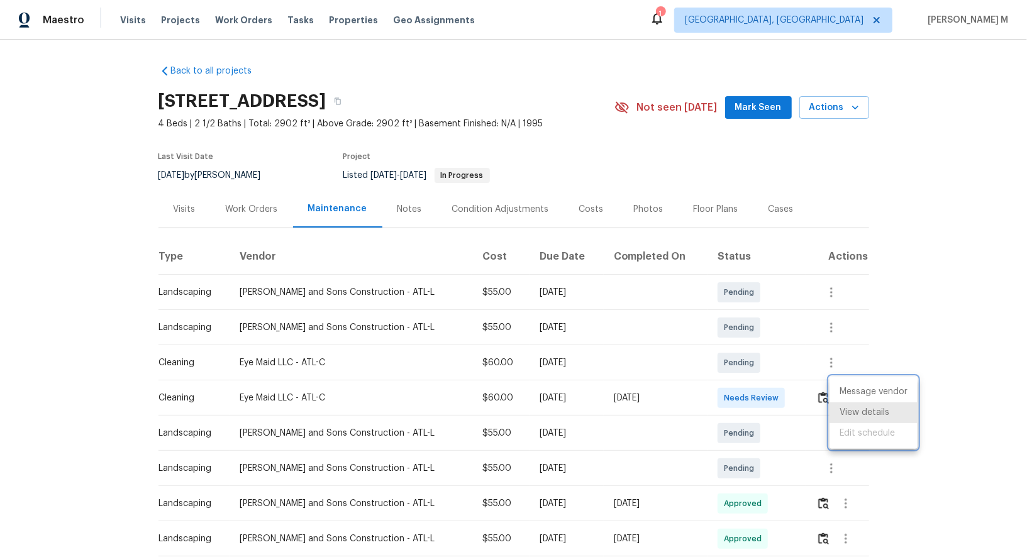
click at [259, 189] on div at bounding box center [513, 278] width 1027 height 557
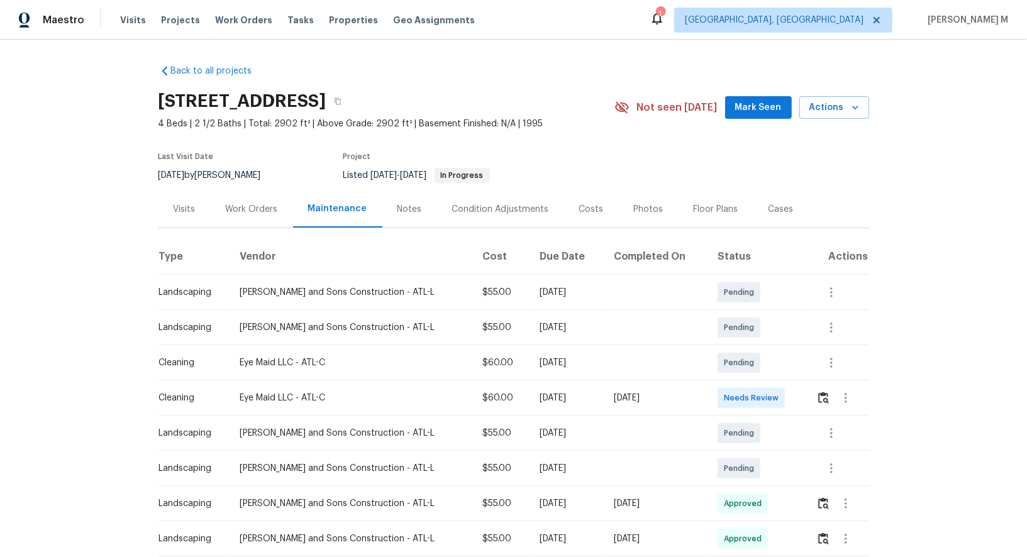
click at [252, 206] on div "Work Orders" at bounding box center [252, 209] width 52 height 13
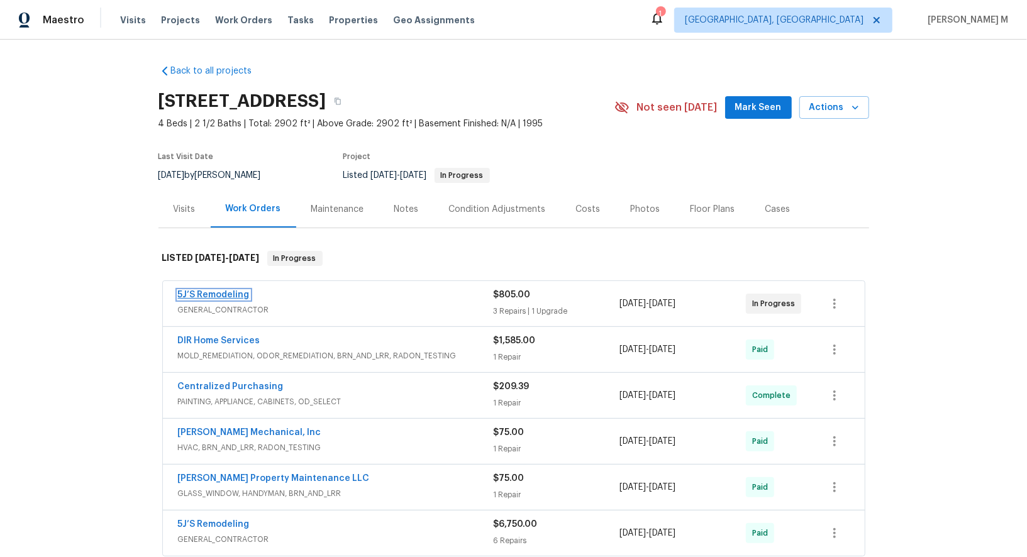
click at [233, 291] on link "5J’S Remodeling" at bounding box center [214, 295] width 72 height 9
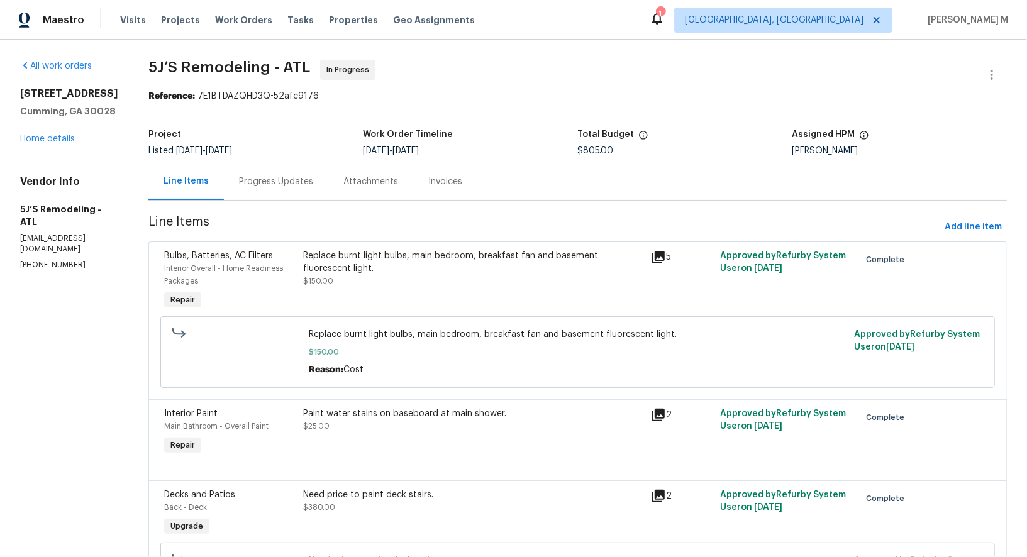
click at [274, 176] on div "Progress Updates" at bounding box center [276, 182] width 74 height 13
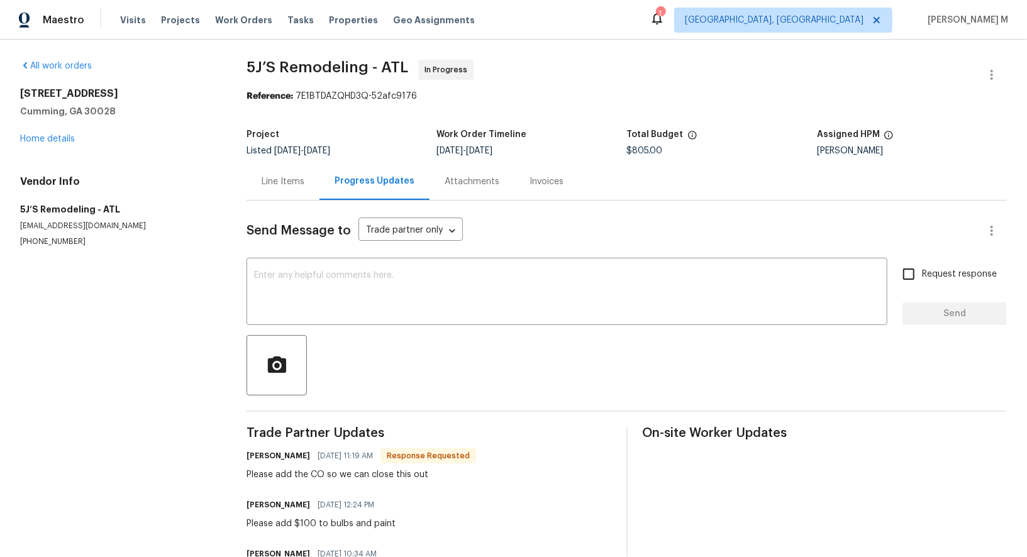
click at [252, 186] on div "Line Items" at bounding box center [283, 181] width 73 height 37
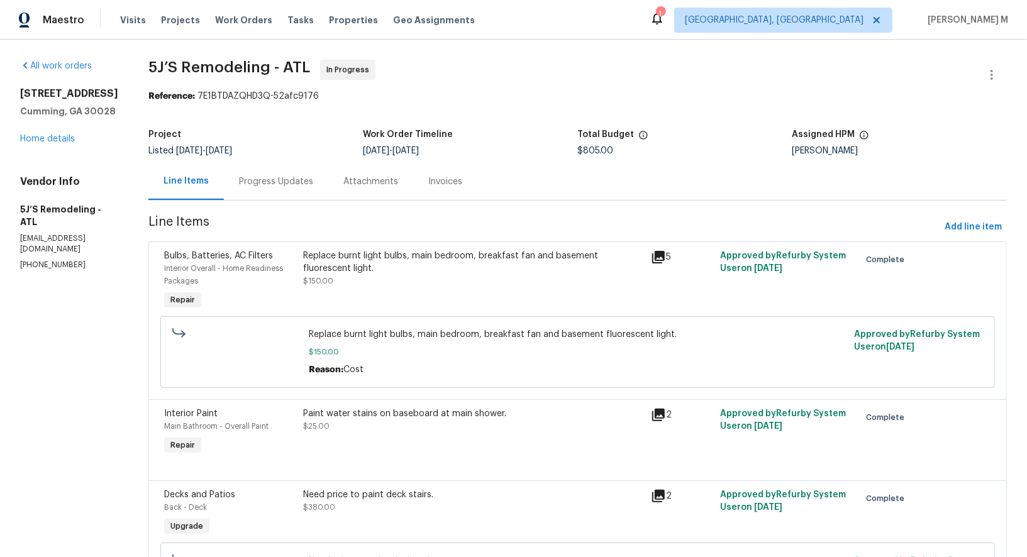
click at [274, 190] on div "Progress Updates" at bounding box center [276, 181] width 104 height 37
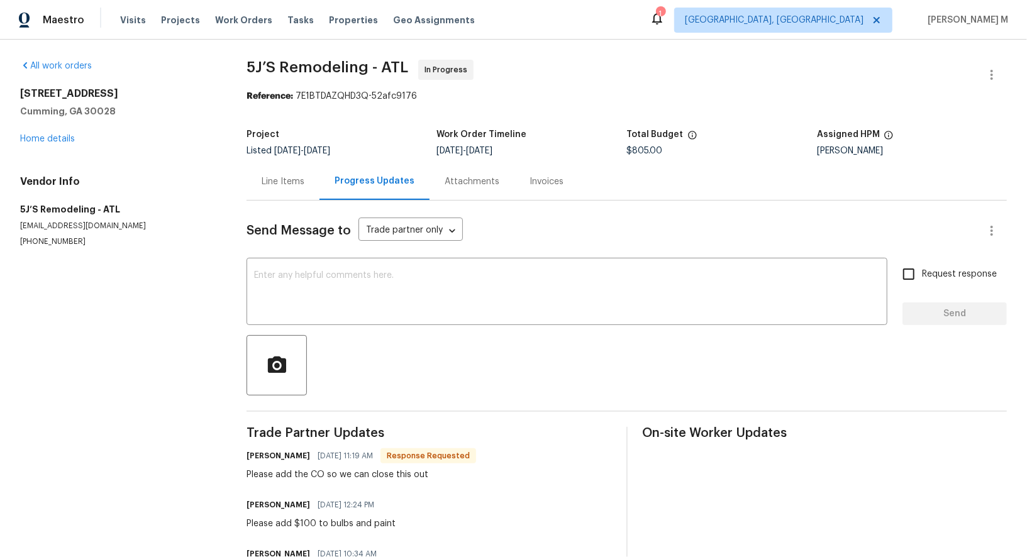
click at [231, 163] on div "All work orders 7045 Treeline Dr Cumming, GA 30028 Home details Vendor Info 5J’…" at bounding box center [513, 442] width 1027 height 805
click at [265, 163] on div "Line Items" at bounding box center [283, 181] width 73 height 37
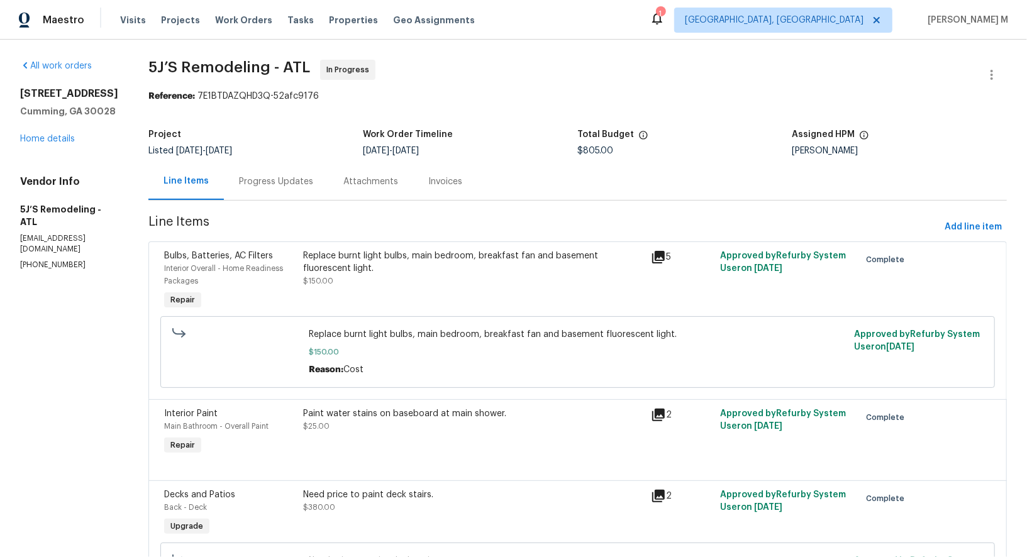
click at [280, 187] on div "Progress Updates" at bounding box center [276, 181] width 104 height 37
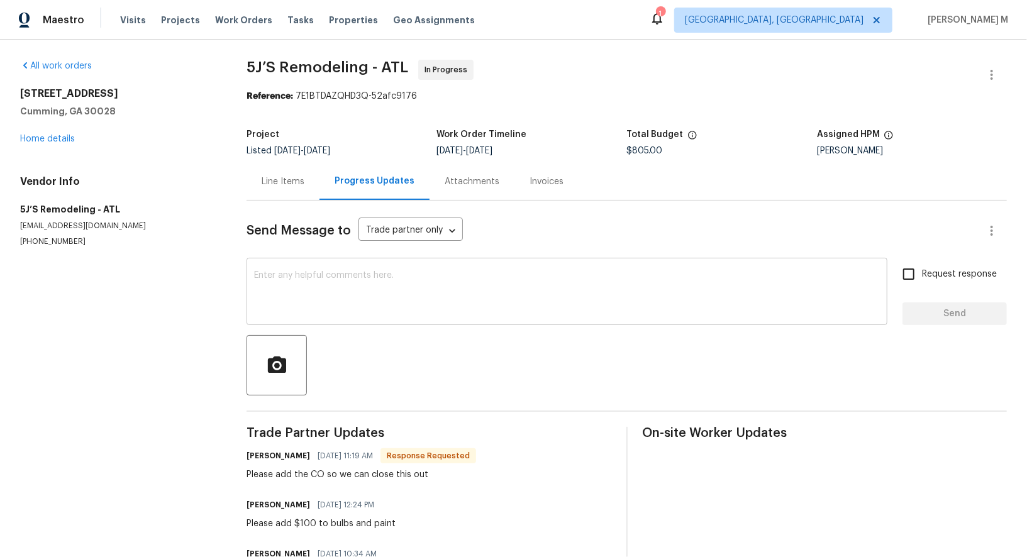
scroll to position [95, 0]
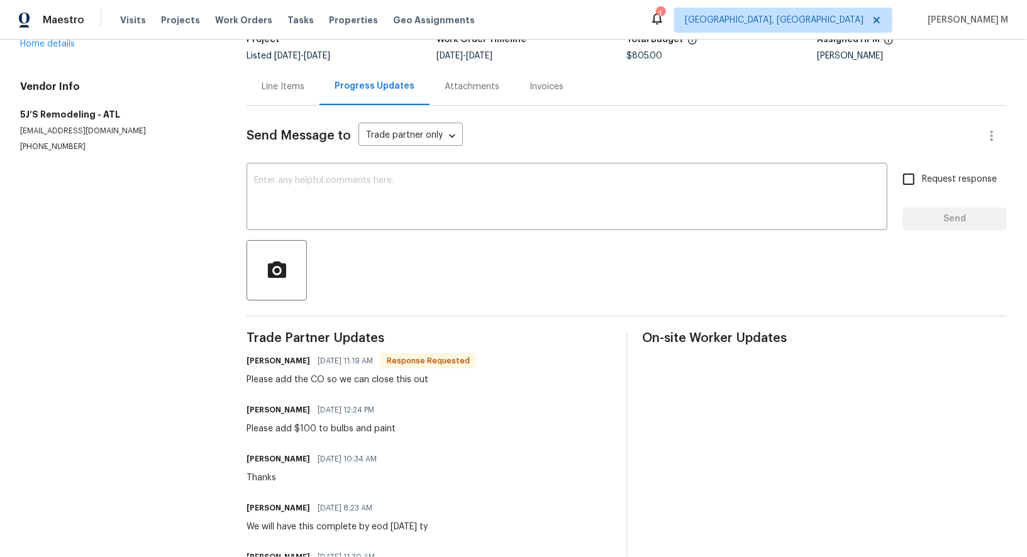
click at [565, 332] on span "Trade Partner Updates" at bounding box center [429, 338] width 364 height 13
click at [284, 106] on div "Send Message to Trade partner only Trade partner only ​ x ​ Request response Se…" at bounding box center [627, 418] width 761 height 624
click at [284, 94] on div "Line Items" at bounding box center [283, 86] width 73 height 37
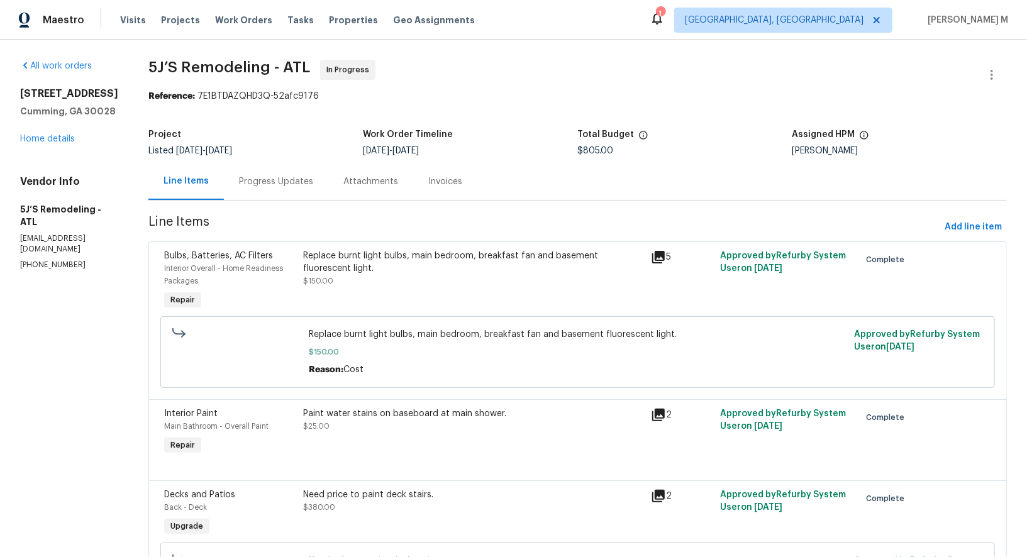
click at [260, 176] on div "Progress Updates" at bounding box center [276, 182] width 74 height 13
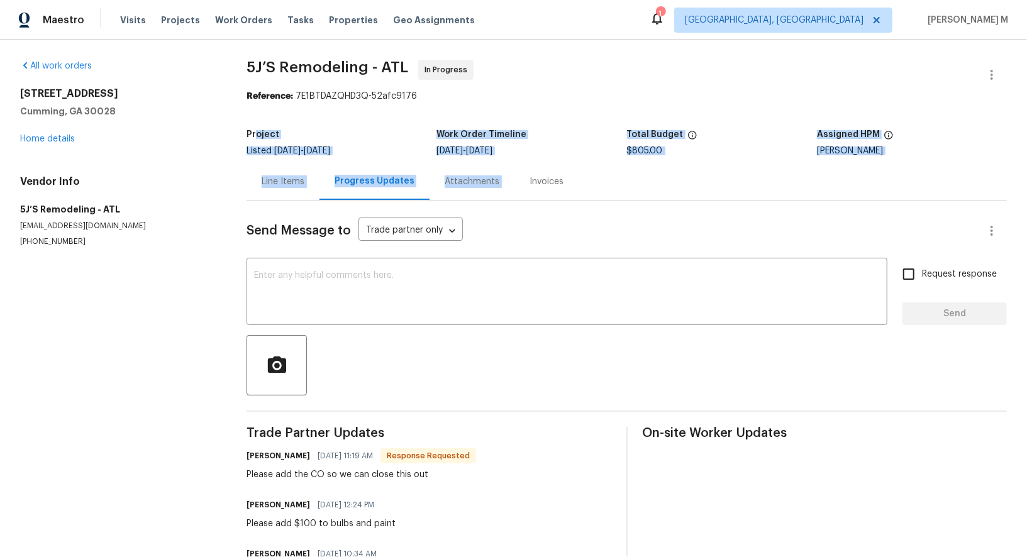
drag, startPoint x: 685, startPoint y: 159, endPoint x: 254, endPoint y: 128, distance: 432.0
click at [254, 128] on section "5J’S Remodeling - ATL In Progress Reference: 7E1BTDAZQHD3Q-52afc9176 Project Li…" at bounding box center [627, 442] width 761 height 765
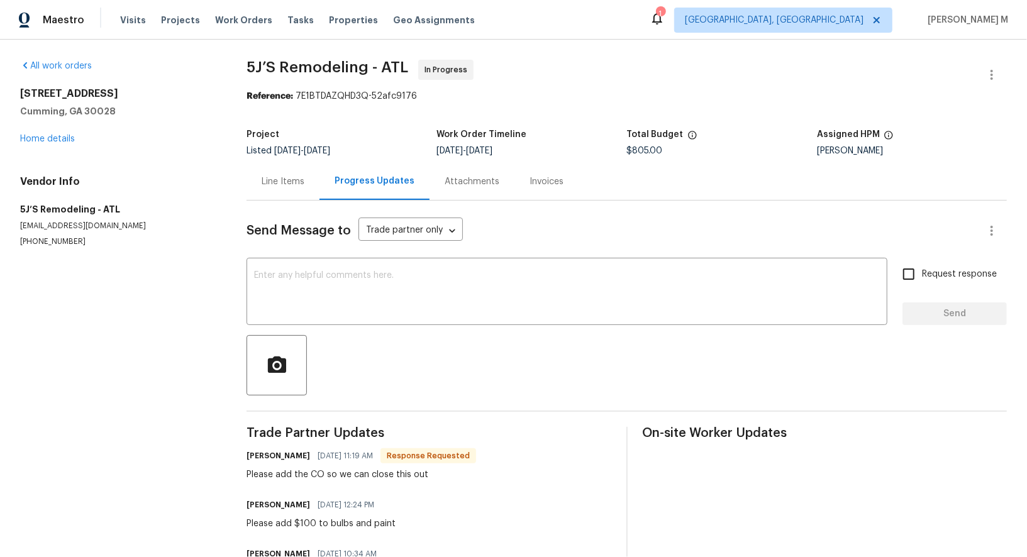
click at [639, 189] on div "Line Items Progress Updates Attachments Invoices" at bounding box center [627, 182] width 761 height 38
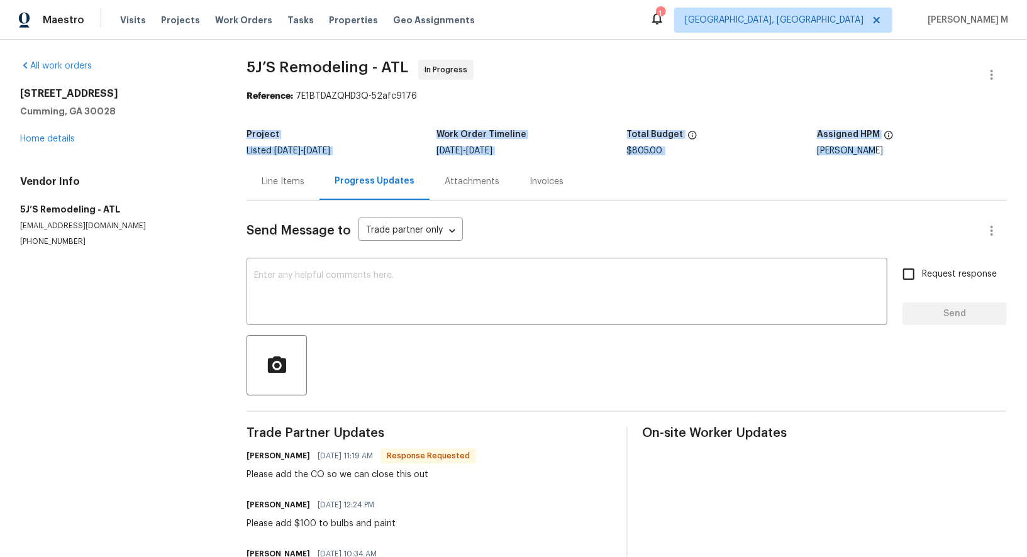
drag, startPoint x: 935, startPoint y: 142, endPoint x: 243, endPoint y: 117, distance: 692.4
click at [243, 117] on div "All work orders 7045 Treeline Dr Cumming, GA 30028 Home details Vendor Info 5J’…" at bounding box center [513, 442] width 1027 height 805
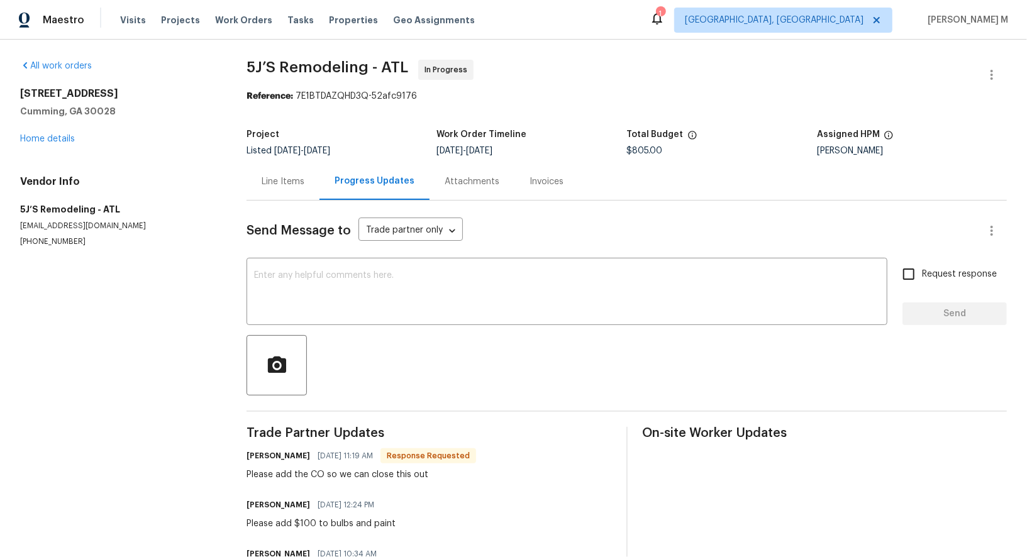
drag, startPoint x: 281, startPoint y: 131, endPoint x: 415, endPoint y: 127, distance: 133.4
click at [415, 130] on div "Project" at bounding box center [342, 138] width 190 height 16
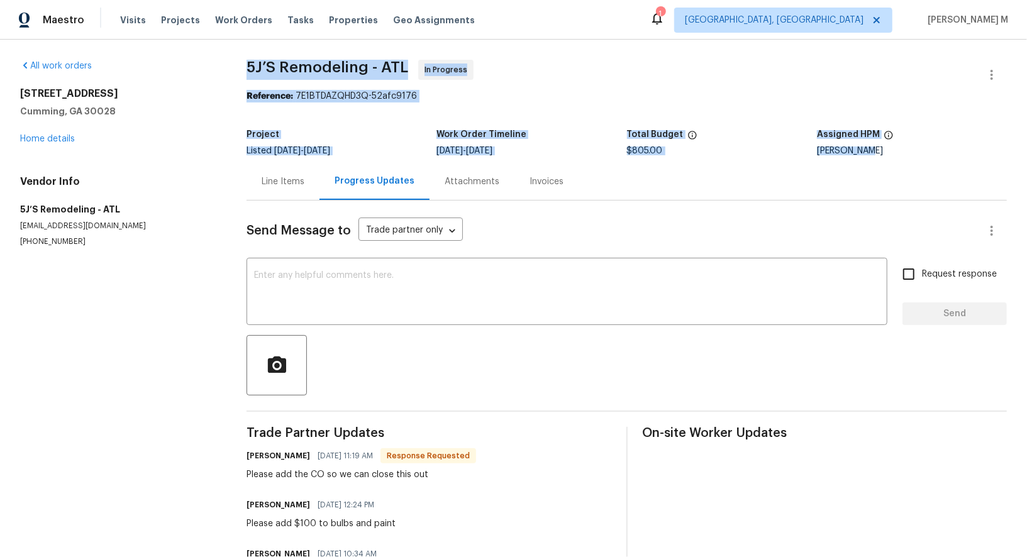
drag, startPoint x: 884, startPoint y: 150, endPoint x: 236, endPoint y: 74, distance: 652.4
click at [236, 74] on div "All work orders 7045 Treeline Dr Cumming, GA 30028 Home details Vendor Info 5J’…" at bounding box center [513, 442] width 1027 height 805
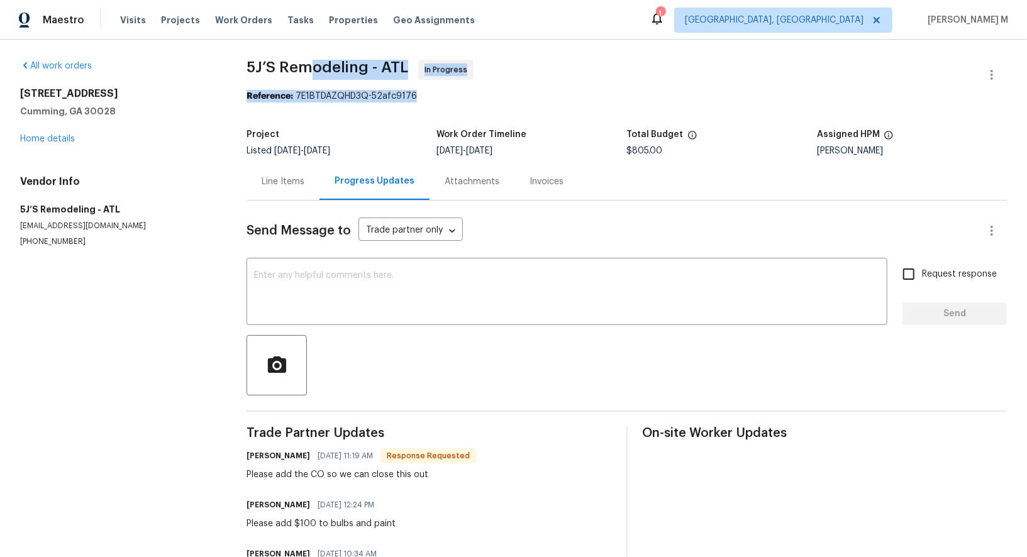
drag, startPoint x: 310, startPoint y: 72, endPoint x: 420, endPoint y: 94, distance: 112.3
click at [420, 94] on section "5J’S Remodeling - ATL In Progress Reference: 7E1BTDAZQHD3Q-52afc9176 Project Li…" at bounding box center [627, 442] width 761 height 765
click at [691, 163] on div "Line Items Progress Updates Attachments Invoices" at bounding box center [627, 182] width 761 height 38
click at [52, 130] on div "7045 Treeline Dr Cumming, GA 30028 Home details" at bounding box center [118, 116] width 196 height 58
click at [52, 140] on div "7045 Treeline Dr Cumming, GA 30028 Home details" at bounding box center [118, 116] width 196 height 58
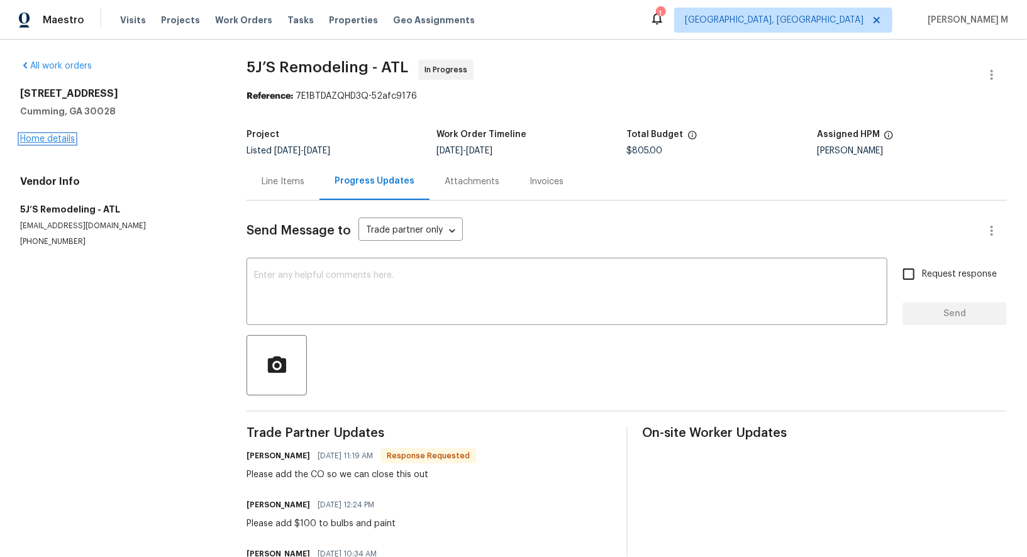
click at [52, 135] on link "Home details" at bounding box center [47, 139] width 55 height 9
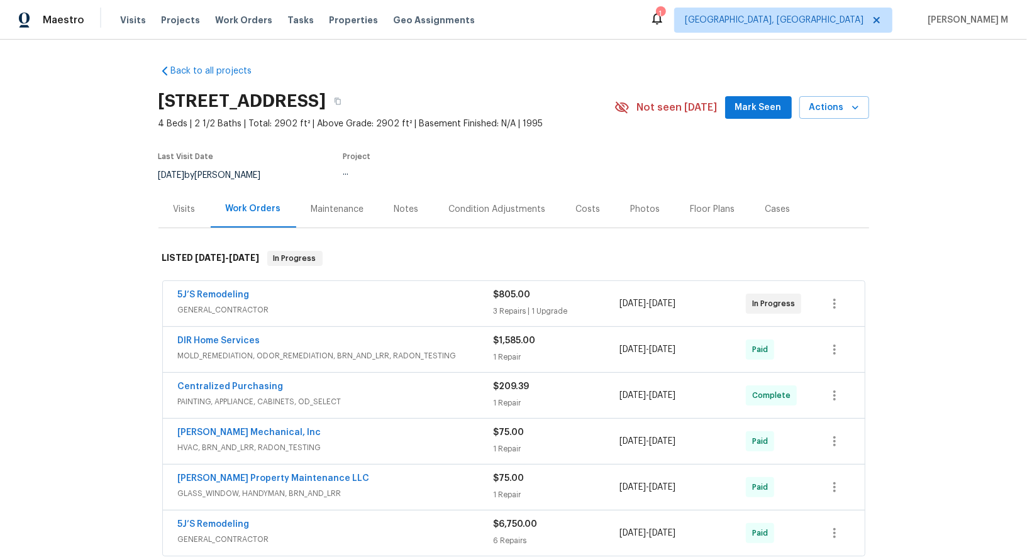
click at [354, 203] on div "Maintenance" at bounding box center [337, 209] width 53 height 13
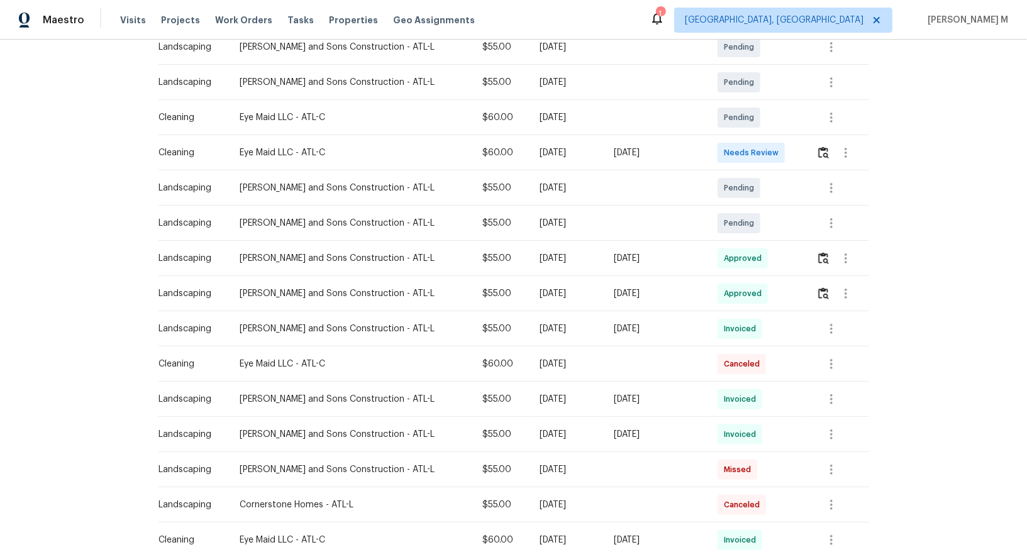
scroll to position [254, 0]
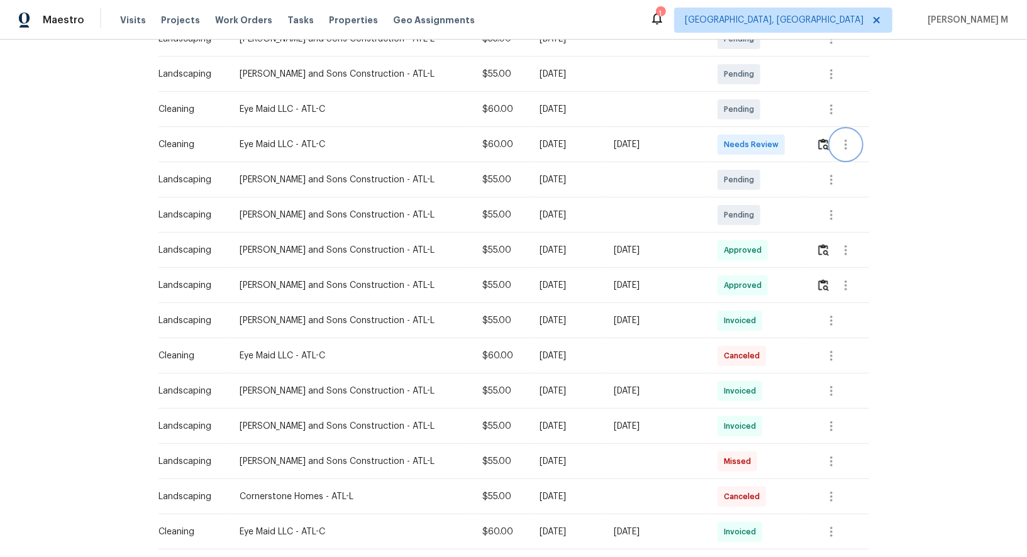
click at [839, 141] on icon "button" at bounding box center [846, 144] width 15 height 15
click at [839, 141] on li "Message vendor" at bounding box center [874, 138] width 88 height 21
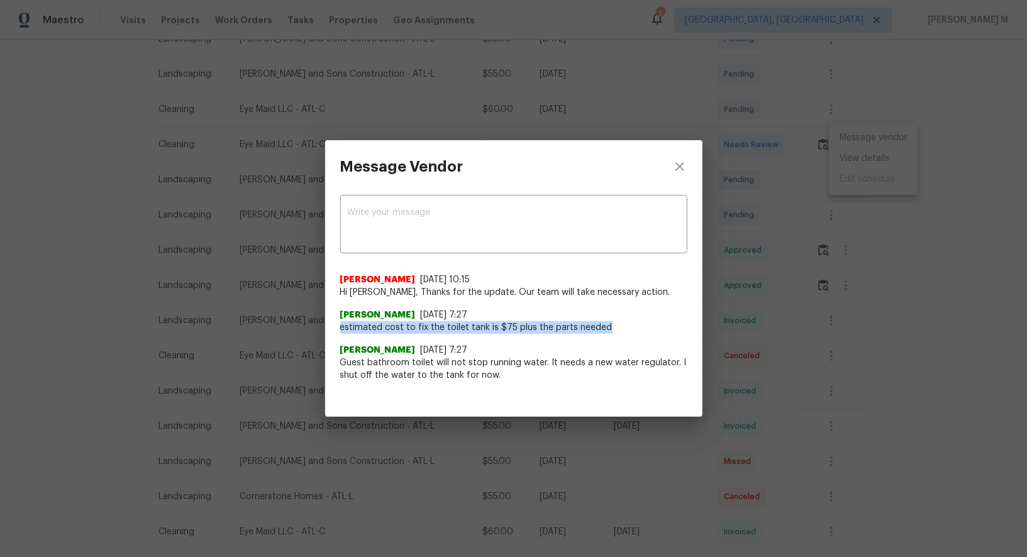
drag, startPoint x: 340, startPoint y: 332, endPoint x: 718, endPoint y: 328, distance: 377.5
click at [718, 328] on div "Message Vendor x ​ Nirosha Banu 9/29/25, 10:15 Hi Andre, Thanks for the update.…" at bounding box center [513, 278] width 1027 height 557
copy span "estimated cost to fix the toilet tank is $75 plus the parts needed"
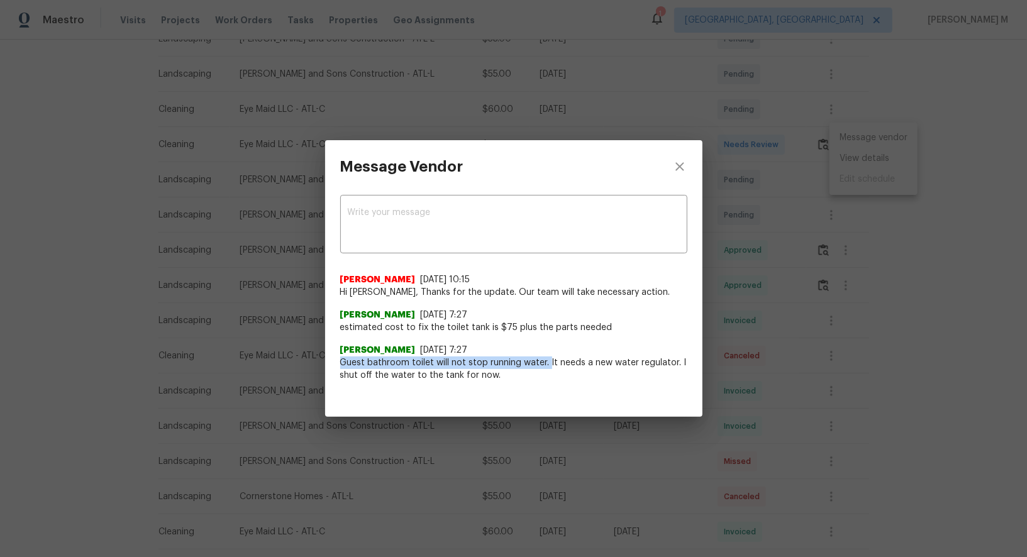
drag, startPoint x: 338, startPoint y: 362, endPoint x: 547, endPoint y: 356, distance: 208.9
click at [547, 356] on div "x ​ Nirosha Banu 9/29/25, 10:15 Hi Andre, Thanks for the update. Our team will …" at bounding box center [513, 295] width 377 height 204
copy span "Guest bathroom toilet will not stop running water."
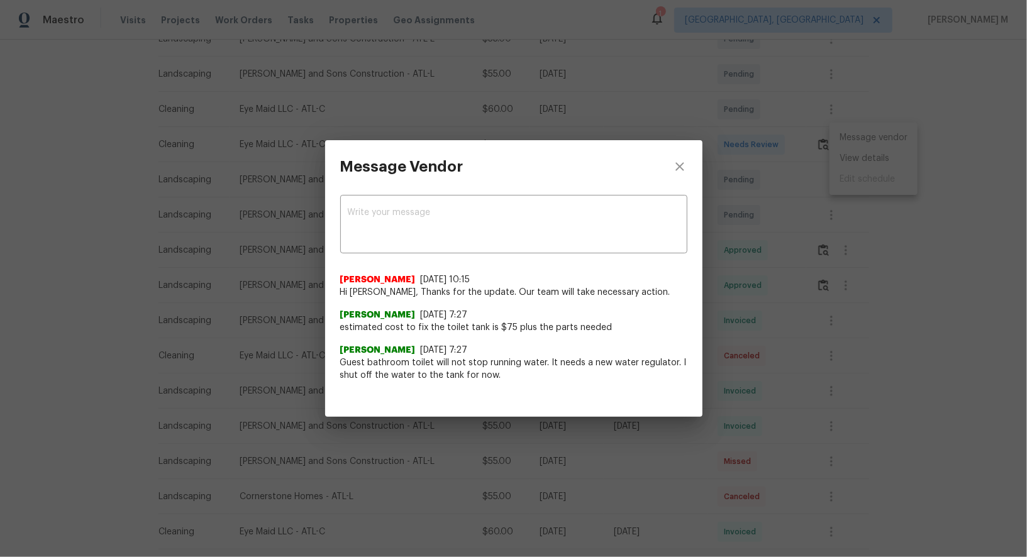
drag, startPoint x: 65, startPoint y: 301, endPoint x: 71, endPoint y: 300, distance: 6.3
click at [65, 300] on div "Message Vendor x ​ Nirosha Banu 9/29/25, 10:15 Hi Andre, Thanks for the update.…" at bounding box center [513, 278] width 1027 height 557
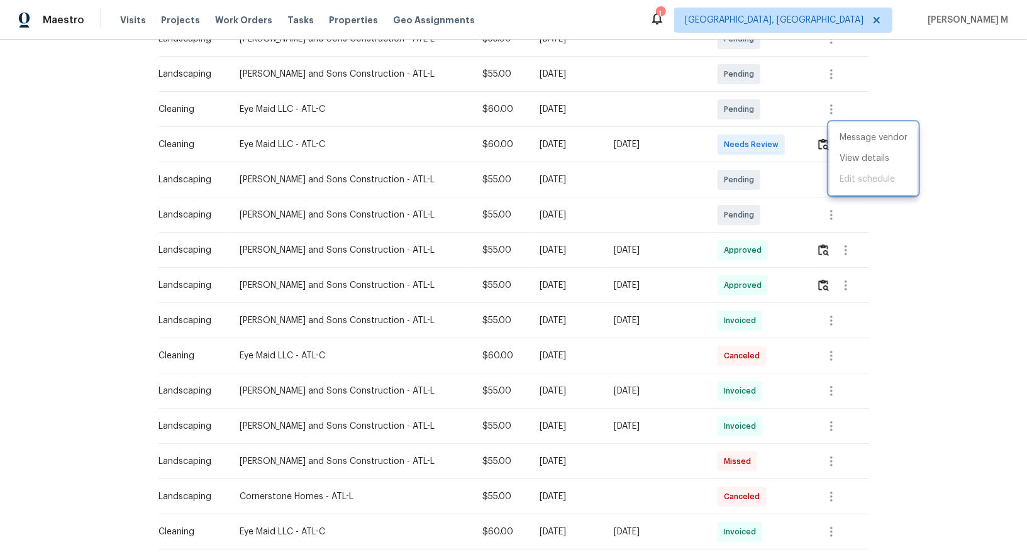
click at [234, 150] on div at bounding box center [513, 278] width 1027 height 557
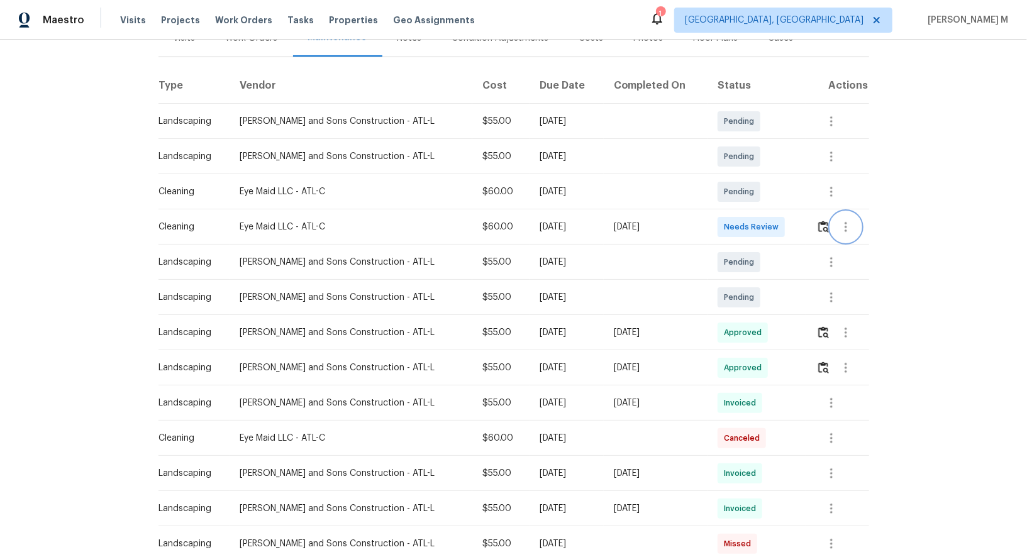
scroll to position [0, 0]
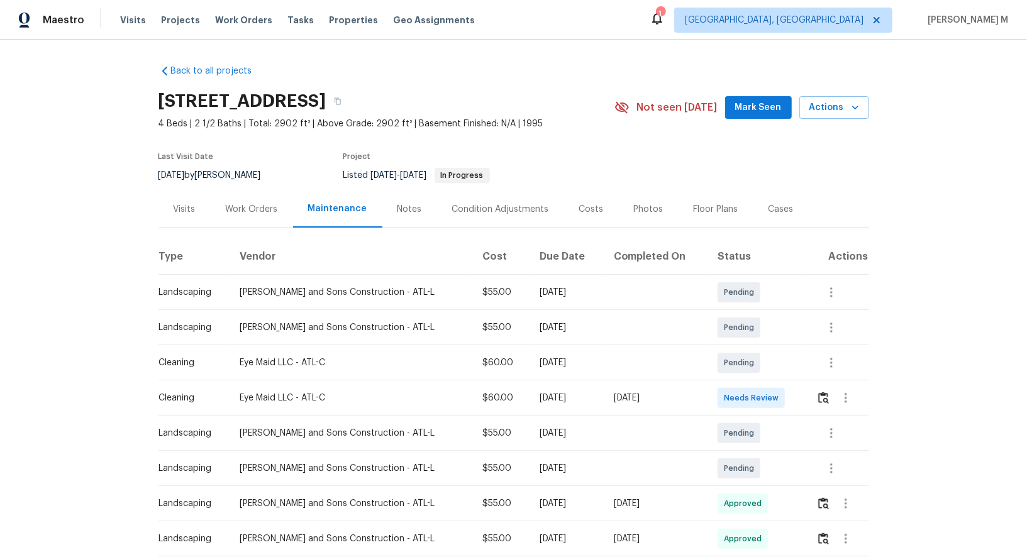
click at [242, 195] on div "Work Orders" at bounding box center [252, 209] width 82 height 37
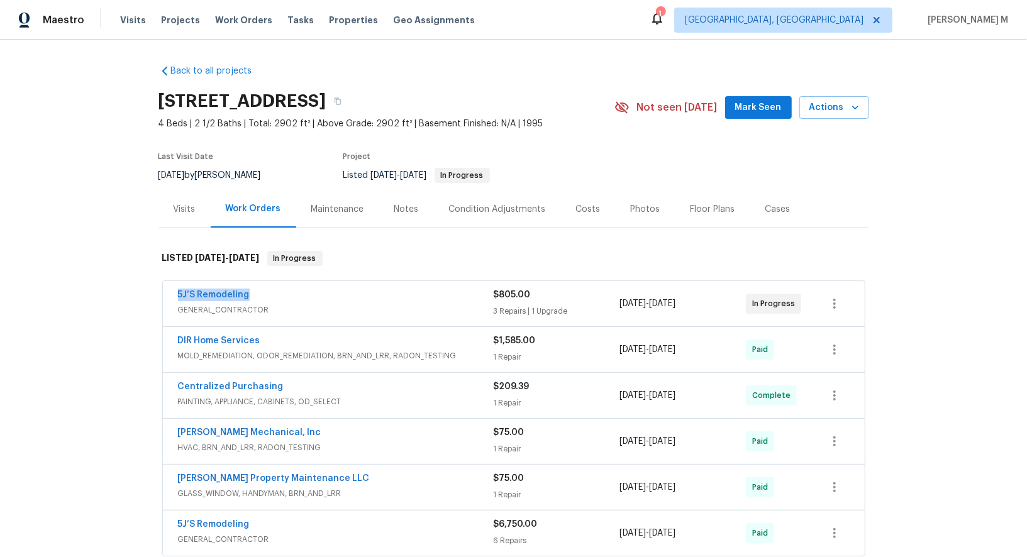
drag, startPoint x: 250, startPoint y: 287, endPoint x: 87, endPoint y: 287, distance: 162.3
click at [87, 287] on div "Back to all projects 7045 Treeline Dr, Cumming, GA 30028 4 Beds | 2 1/2 Baths |…" at bounding box center [513, 299] width 1027 height 518
copy link "5J’S Remodeling"
click at [223, 294] on div "5J’S Remodeling" at bounding box center [336, 296] width 316 height 15
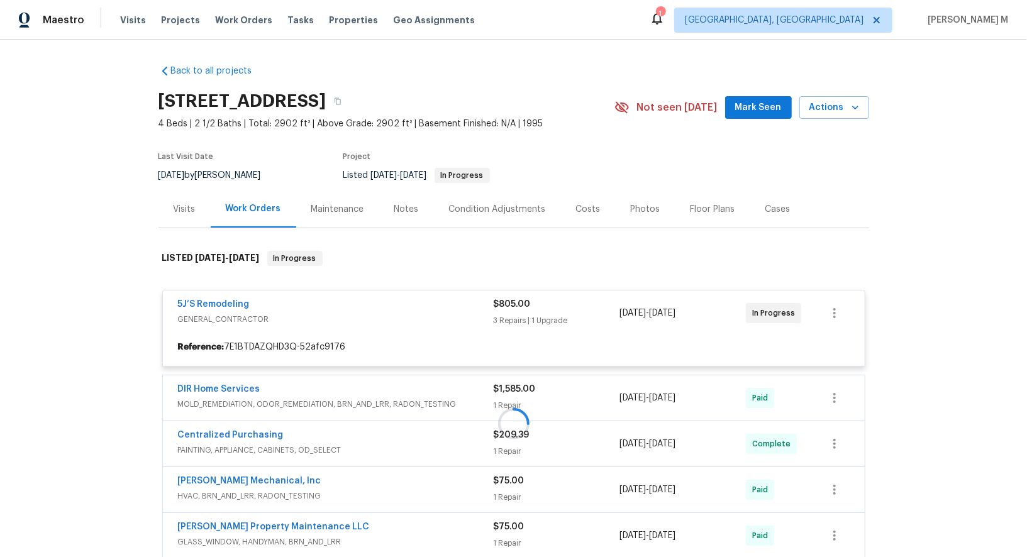
click at [223, 290] on div "5J’S Remodeling GENERAL_CONTRACTOR $805.00 3 Repairs | 1 Upgrade 9/10/2025 - 9/…" at bounding box center [513, 328] width 703 height 77
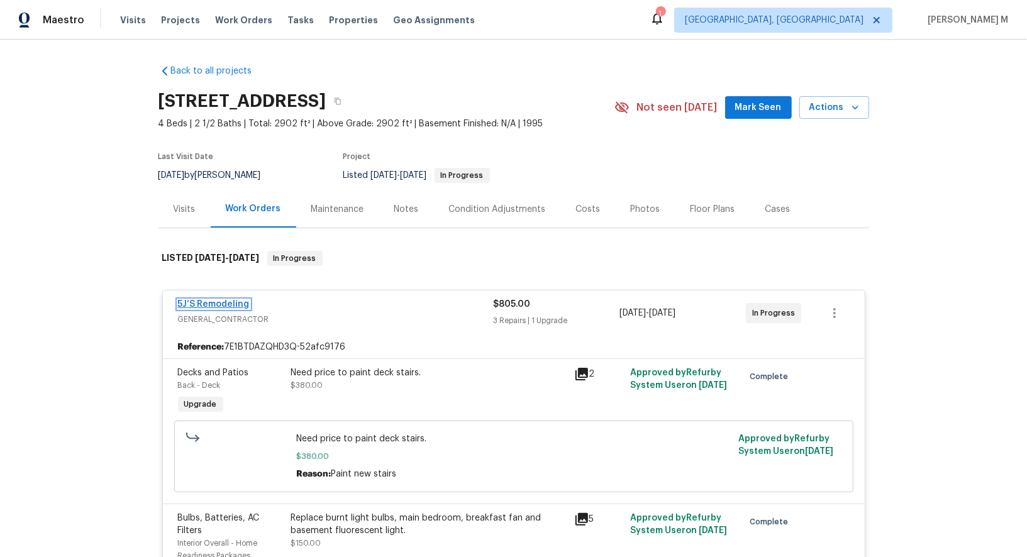
click at [223, 300] on link "5J’S Remodeling" at bounding box center [214, 304] width 72 height 9
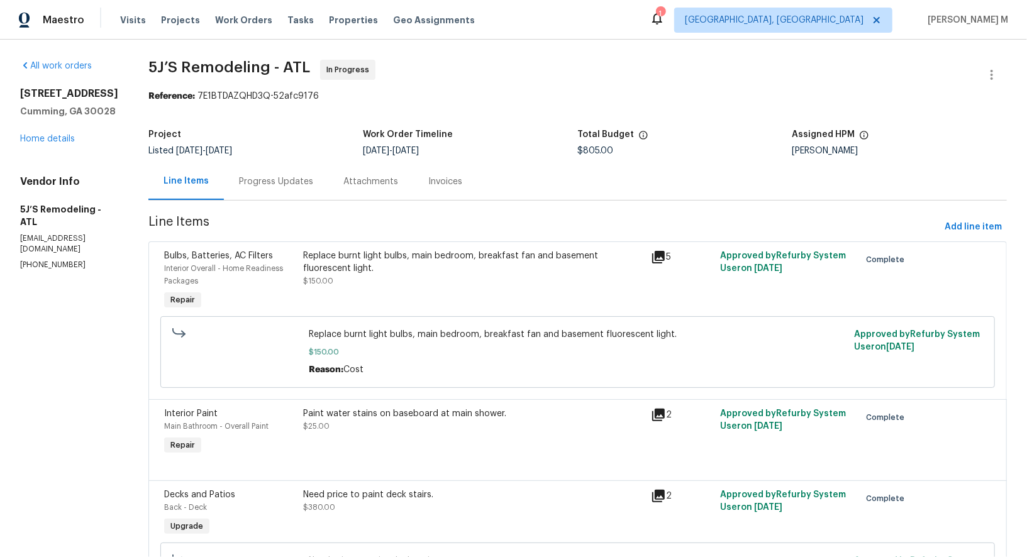
click at [792, 206] on section "5J’S Remodeling - ATL In Progress Reference: 7E1BTDAZQHD3Q-52afc9176 Project Li…" at bounding box center [577, 479] width 859 height 839
drag, startPoint x: 779, startPoint y: 131, endPoint x: 923, endPoint y: 152, distance: 145.0
click at [923, 152] on div "Project Listed 7/28/2025 - 9/17/2025 Work Order Timeline 9/10/2025 - 9/17/2025 …" at bounding box center [577, 143] width 859 height 40
drag, startPoint x: 856, startPoint y: 133, endPoint x: 705, endPoint y: 133, distance: 150.4
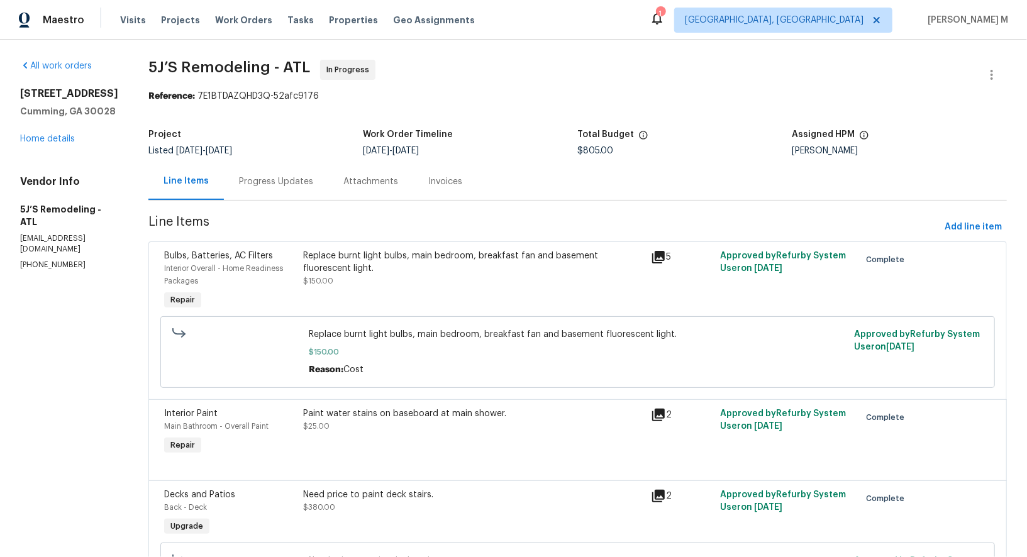
click at [705, 133] on div "Project Listed 7/28/2025 - 9/17/2025 Work Order Timeline 9/10/2025 - 9/17/2025 …" at bounding box center [577, 143] width 859 height 40
drag, startPoint x: 705, startPoint y: 133, endPoint x: 887, endPoint y: 130, distance: 181.8
click at [890, 135] on div "Project Listed 7/28/2025 - 9/17/2025 Work Order Timeline 9/10/2025 - 9/17/2025 …" at bounding box center [577, 143] width 859 height 40
click at [887, 130] on div "Assigned HPM" at bounding box center [900, 138] width 215 height 16
drag, startPoint x: 134, startPoint y: 128, endPoint x: 895, endPoint y: 147, distance: 760.8
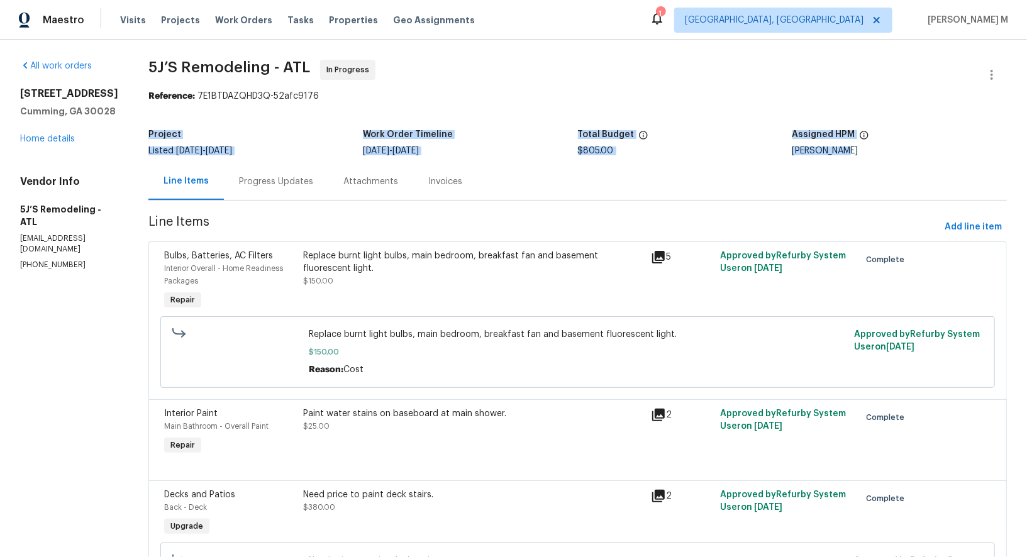
click at [895, 147] on div "All work orders 7045 Treeline Dr Cumming, GA 30028 Home details Vendor Info 5J’…" at bounding box center [513, 479] width 1027 height 879
click at [599, 38] on div "Maestro Visits Projects Work Orders Tasks Properties Geo Assignments 1 Albuquer…" at bounding box center [513, 20] width 1027 height 40
click at [510, 220] on span "Line Items" at bounding box center [543, 227] width 791 height 23
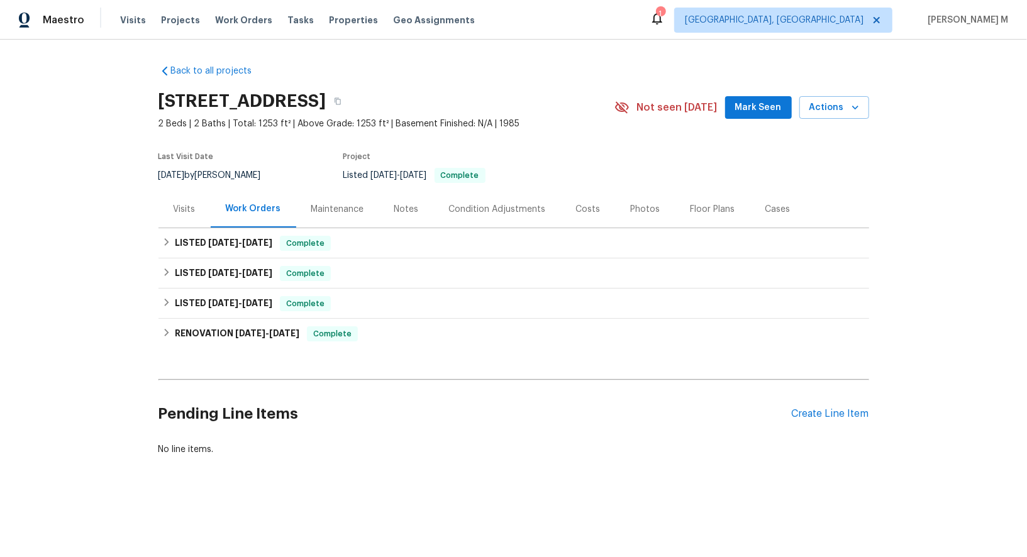
click at [182, 210] on div "Visits" at bounding box center [185, 209] width 52 height 37
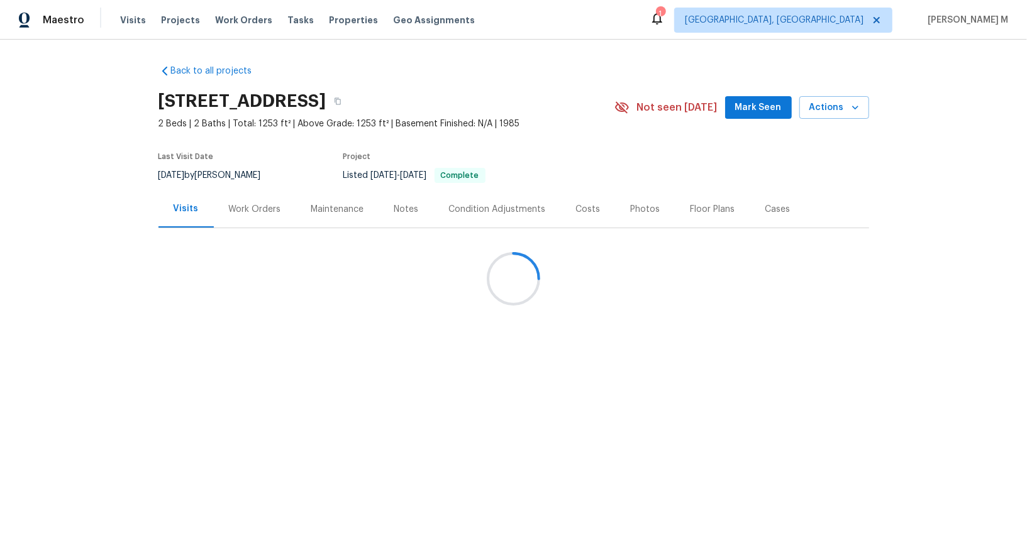
click at [265, 213] on div at bounding box center [513, 278] width 1027 height 557
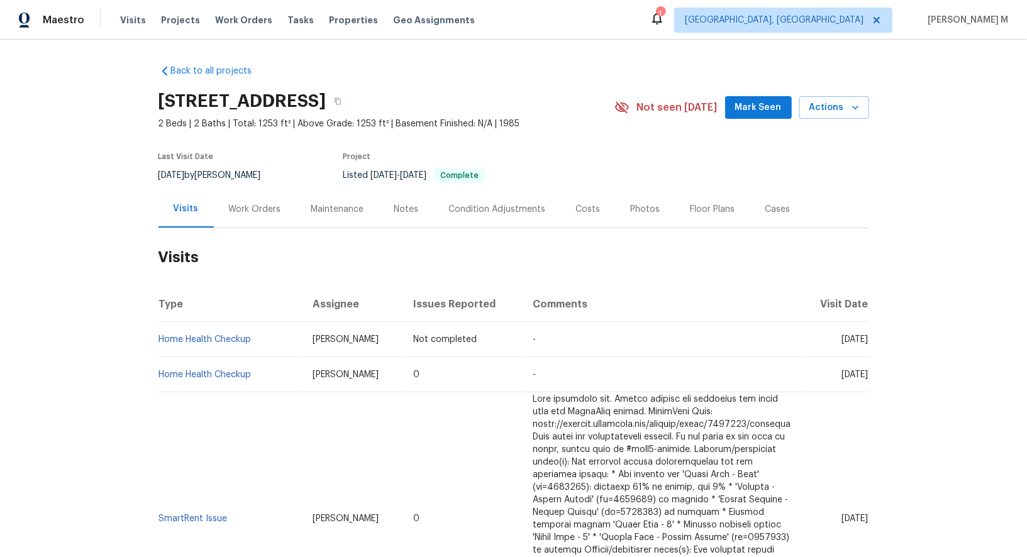
click at [265, 213] on div "Work Orders" at bounding box center [255, 209] width 82 height 37
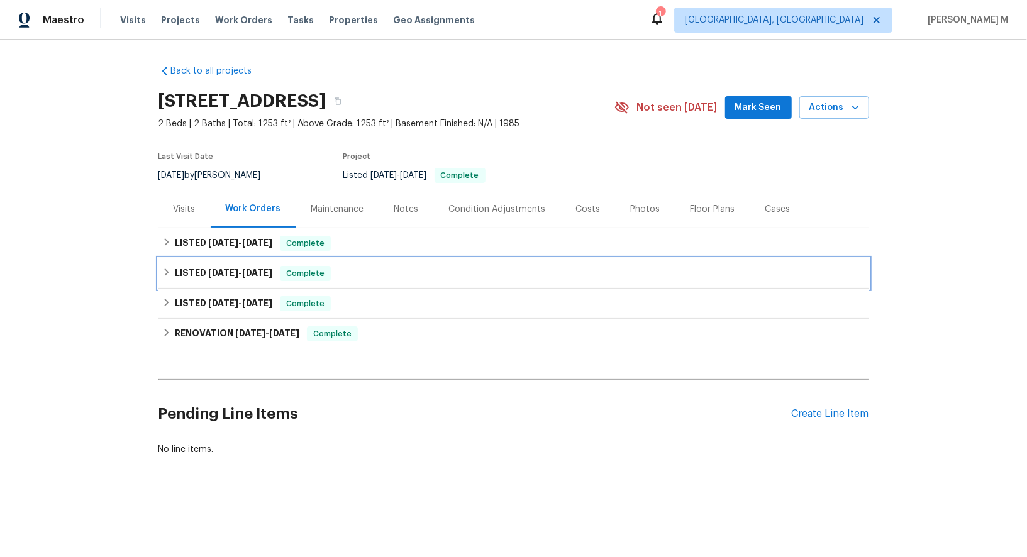
click at [248, 259] on div "LISTED [DATE] - [DATE] Complete" at bounding box center [514, 274] width 711 height 30
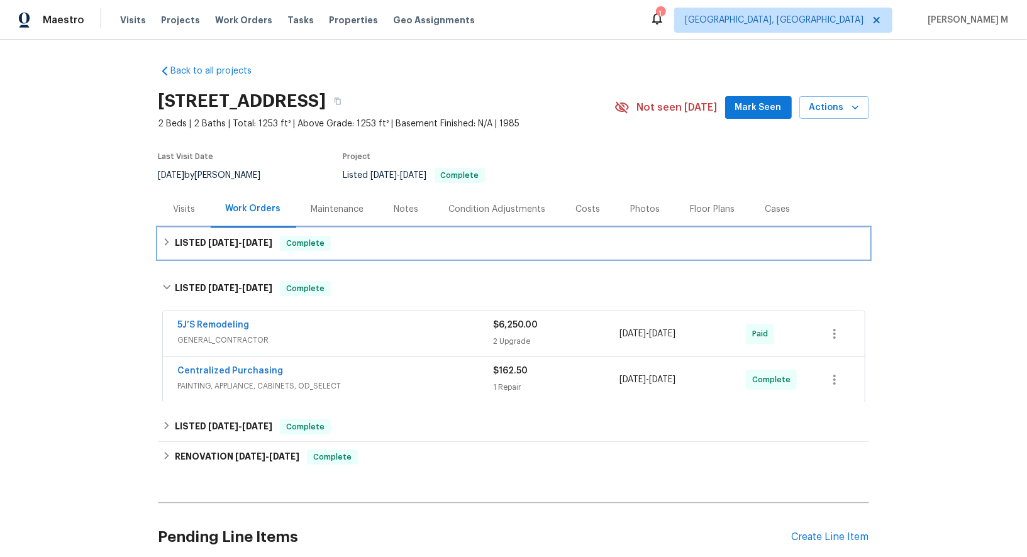
click at [235, 249] on div "LISTED [DATE] - [DATE] Complete" at bounding box center [514, 243] width 711 height 30
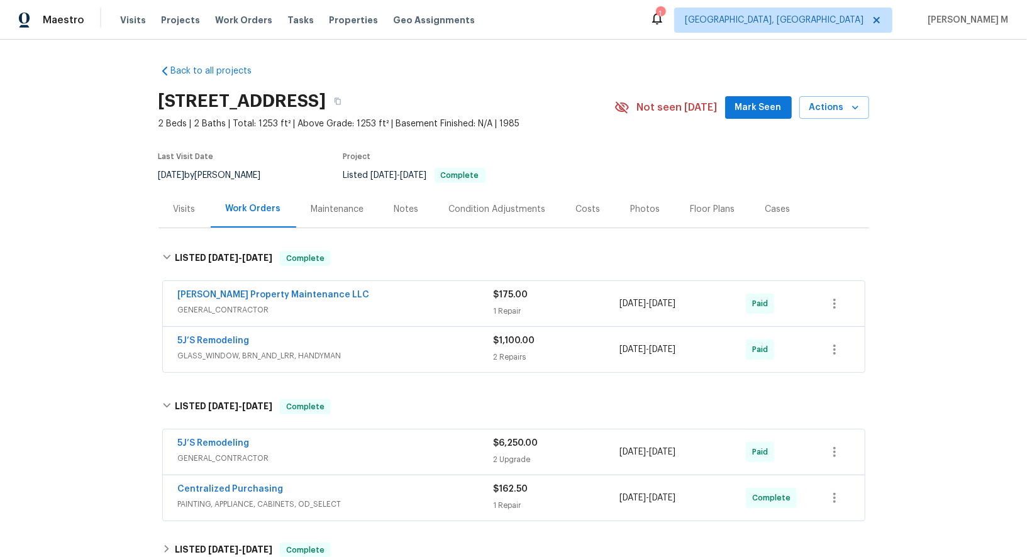
click at [212, 304] on span "GENERAL_CONTRACTOR" at bounding box center [336, 310] width 316 height 13
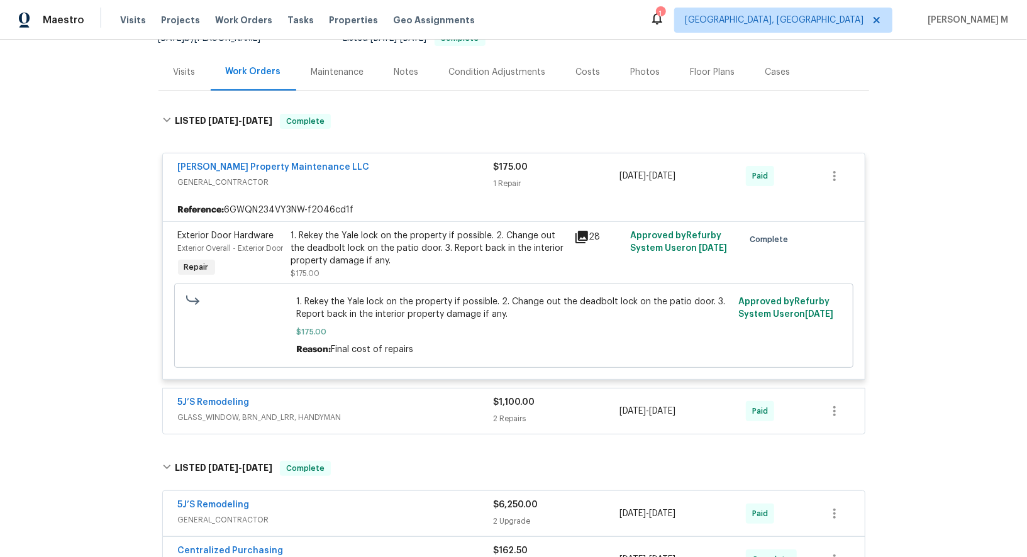
scroll to position [149, 0]
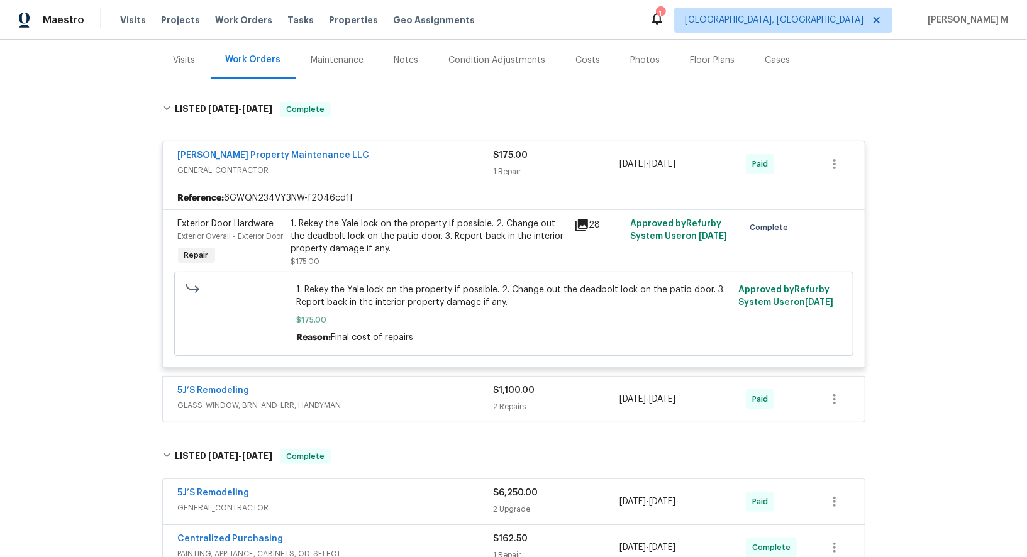
click at [259, 399] on span "GLASS_WINDOW, BRN_AND_LRR, HANDYMAN" at bounding box center [336, 405] width 316 height 13
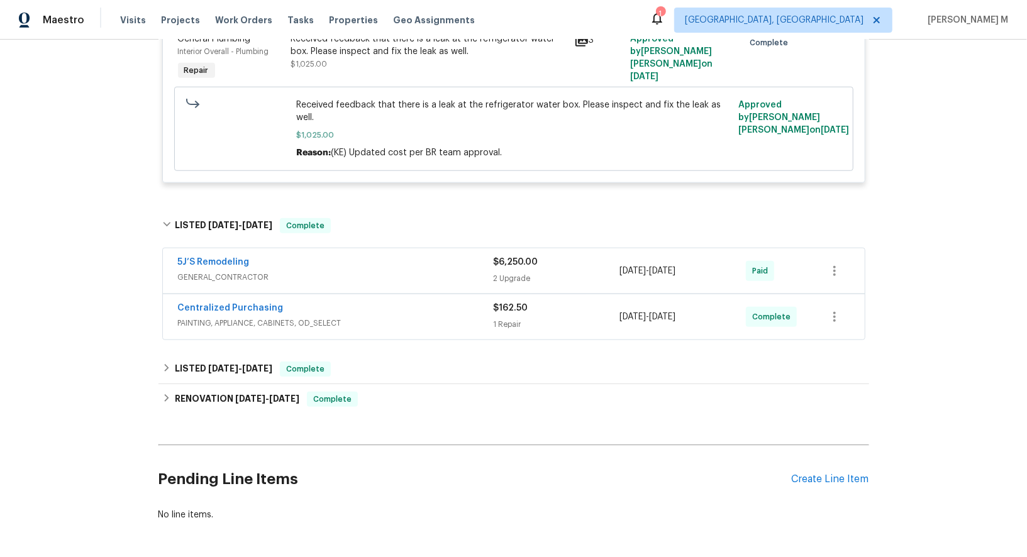
scroll to position [730, 0]
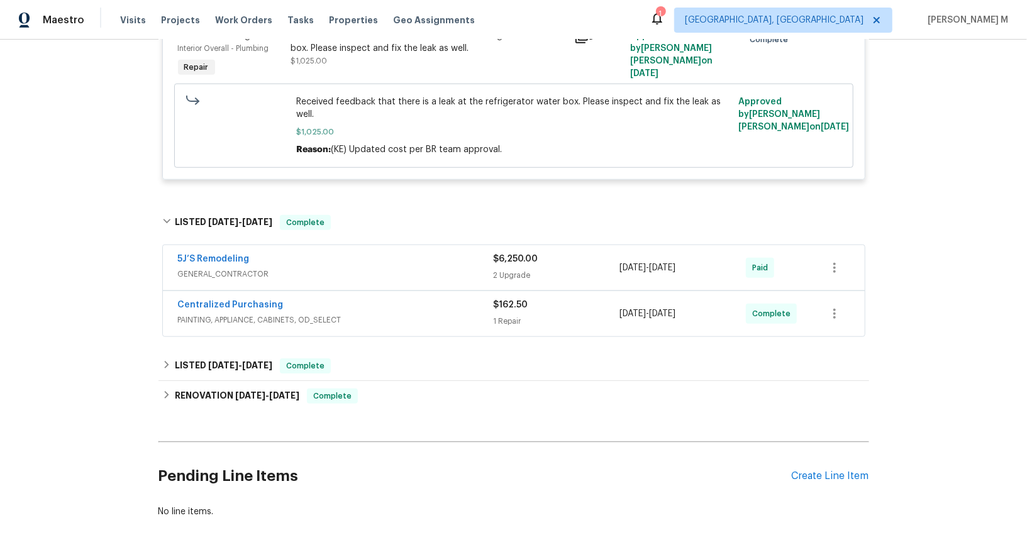
click at [220, 268] on span "GENERAL_CONTRACTOR" at bounding box center [336, 274] width 316 height 13
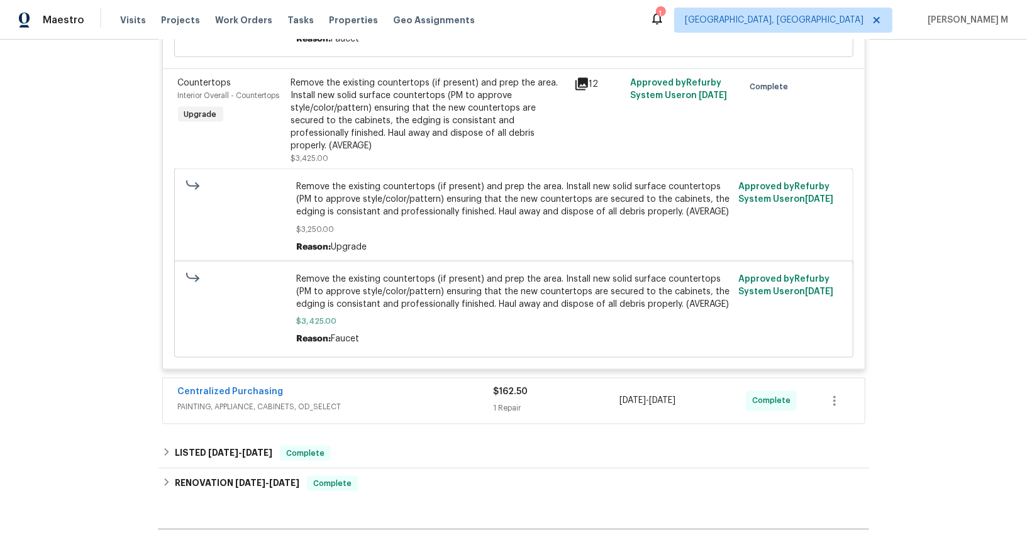
scroll to position [1279, 0]
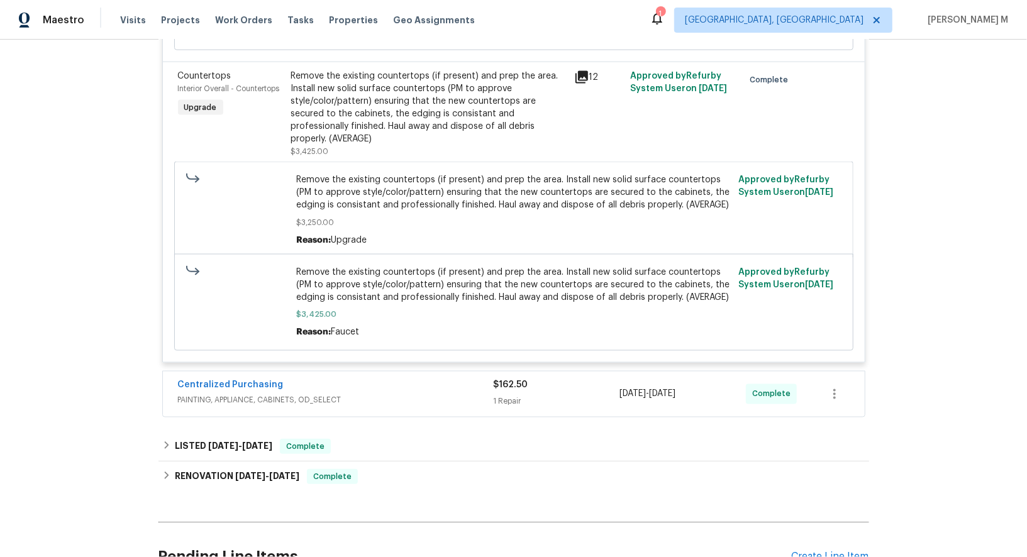
click at [246, 394] on span "PAINTING, APPLIANCE, CABINETS, OD_SELECT" at bounding box center [336, 400] width 316 height 13
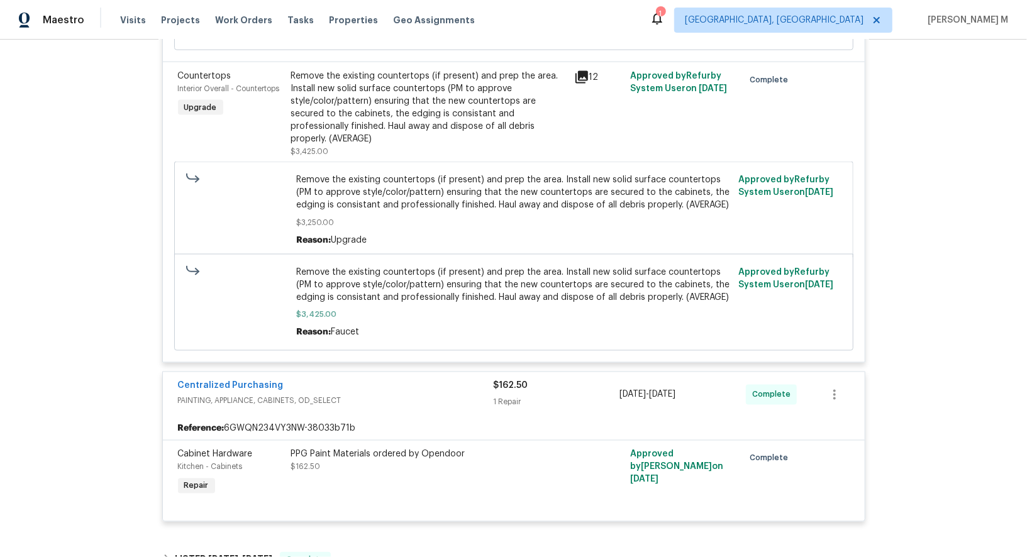
scroll to position [1447, 0]
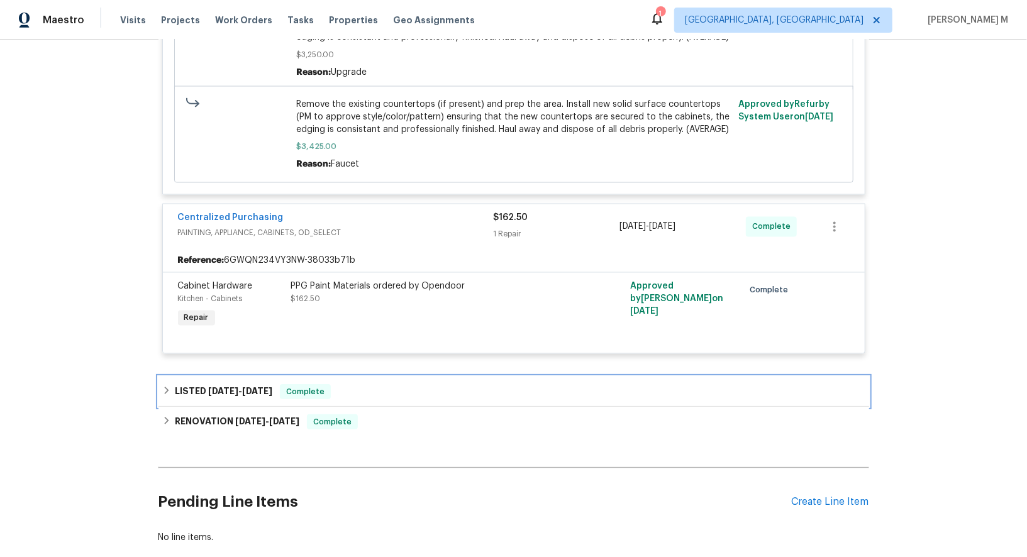
click at [181, 384] on h6 "LISTED [DATE] - [DATE]" at bounding box center [224, 391] width 98 height 15
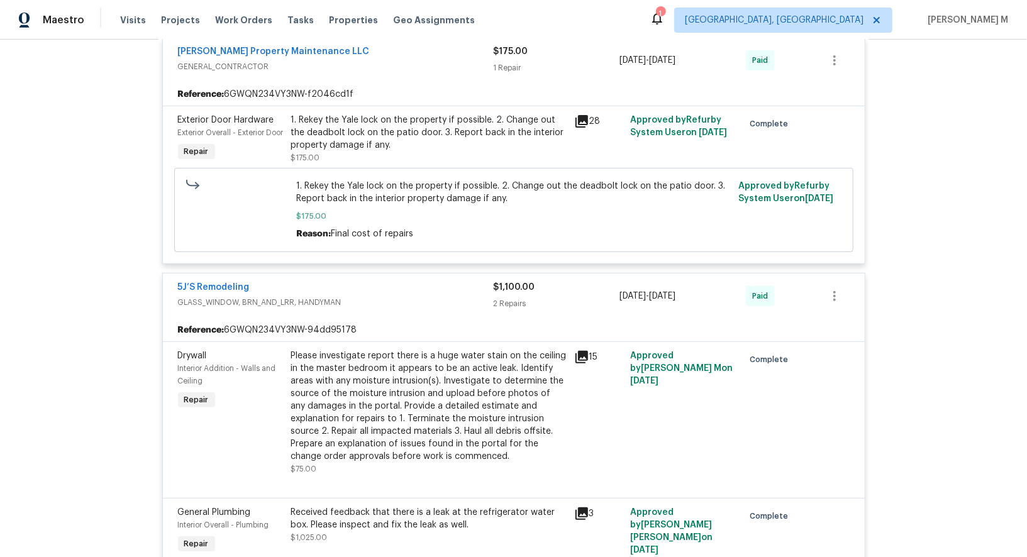
scroll to position [252, 0]
click at [386, 389] on div "Please investigate report there is a huge water stain on the ceiling in the mas…" at bounding box center [429, 406] width 276 height 113
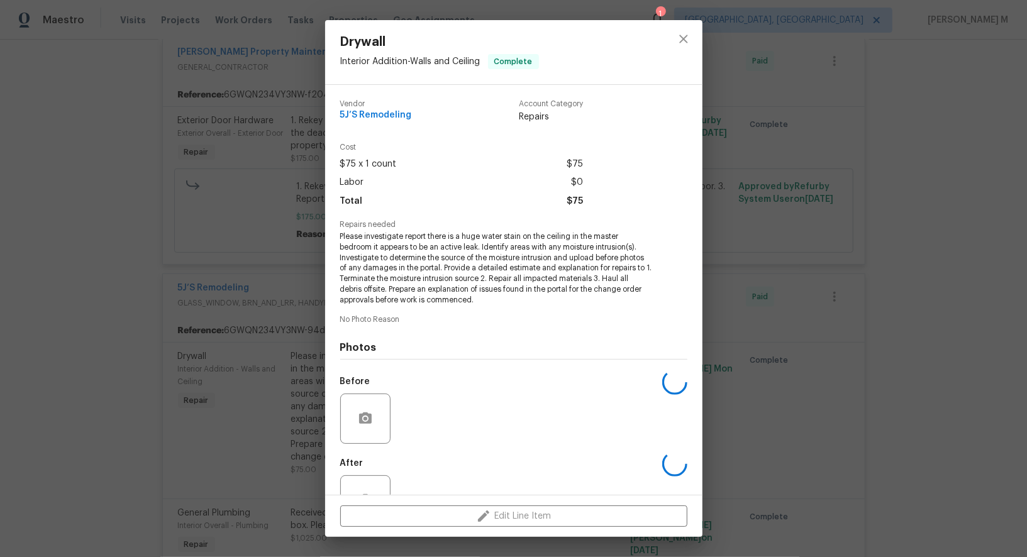
scroll to position [27, 0]
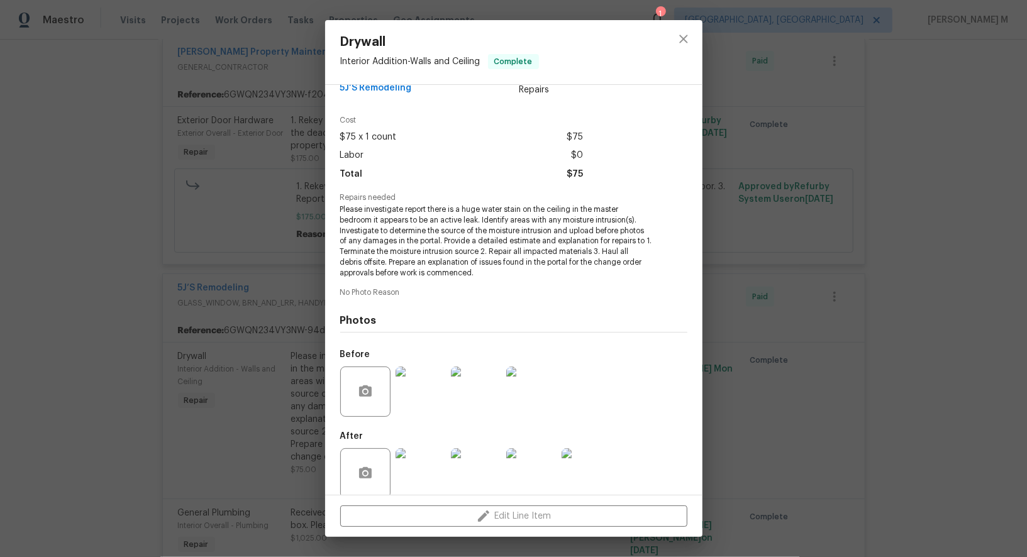
click at [408, 367] on img at bounding box center [421, 392] width 50 height 50
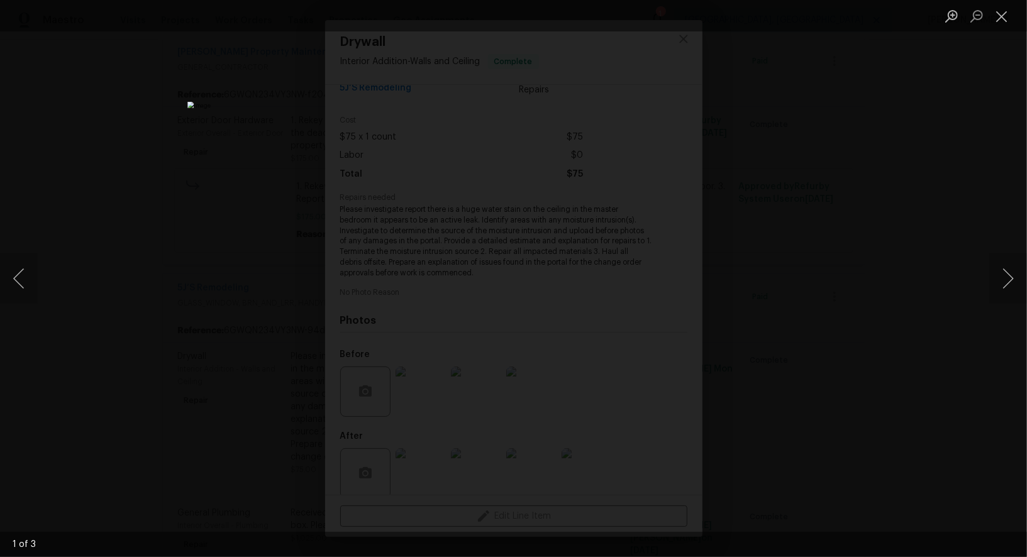
click at [957, 266] on div "Lightbox" at bounding box center [513, 278] width 1027 height 557
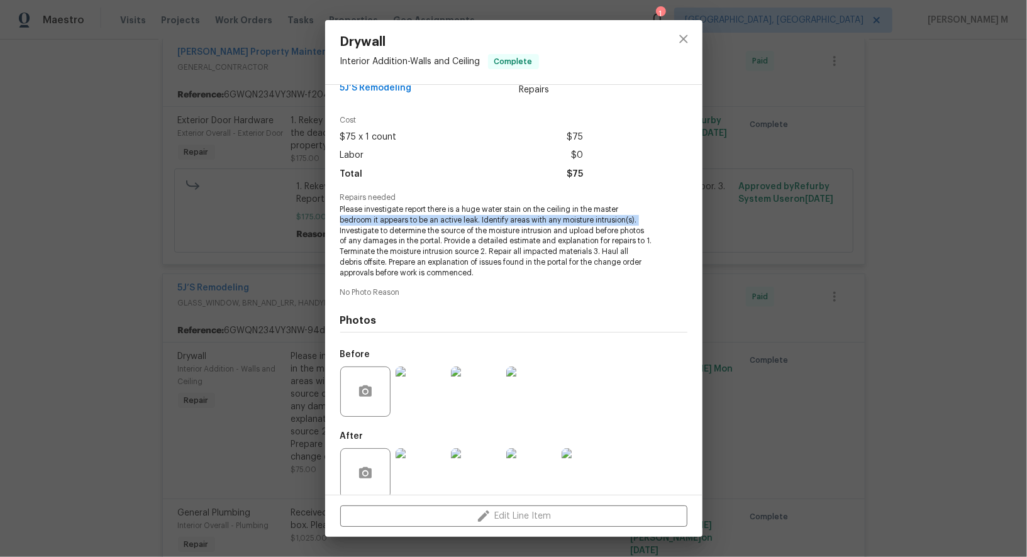
click at [152, 218] on div "Drywall Interior Addition - Walls and Ceiling Complete Vendor 5J’S Remodeling A…" at bounding box center [513, 278] width 1027 height 557
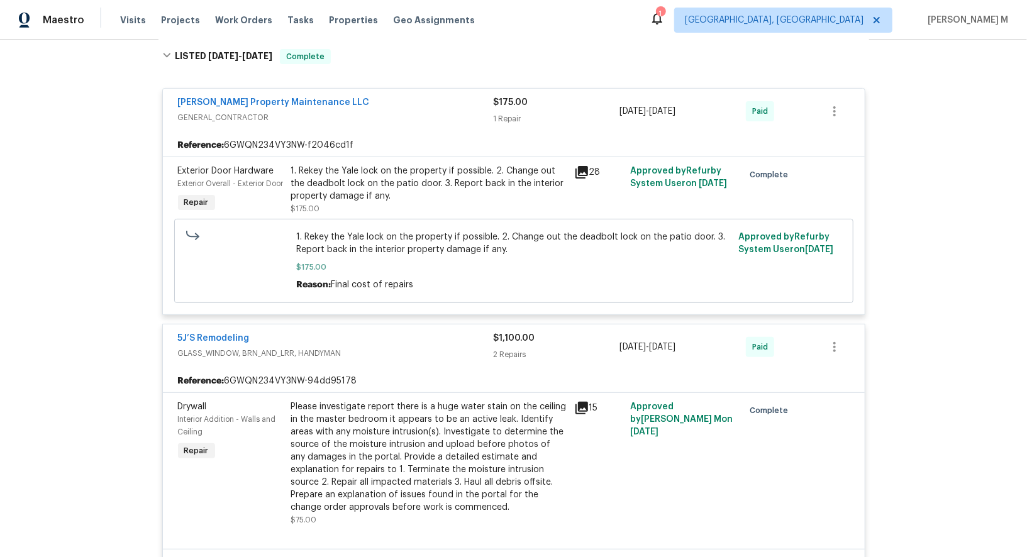
scroll to position [0, 0]
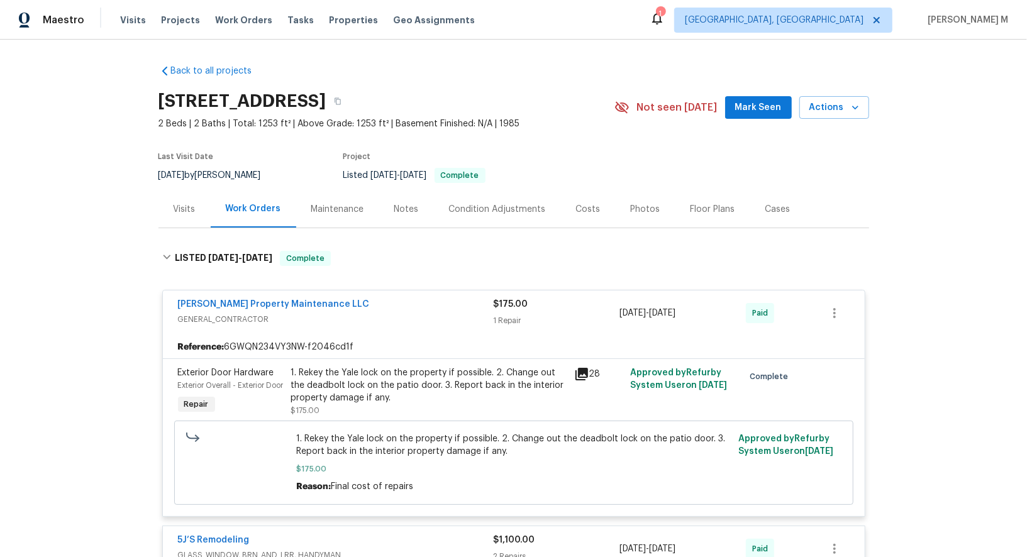
click at [341, 203] on div "Maintenance" at bounding box center [337, 209] width 53 height 13
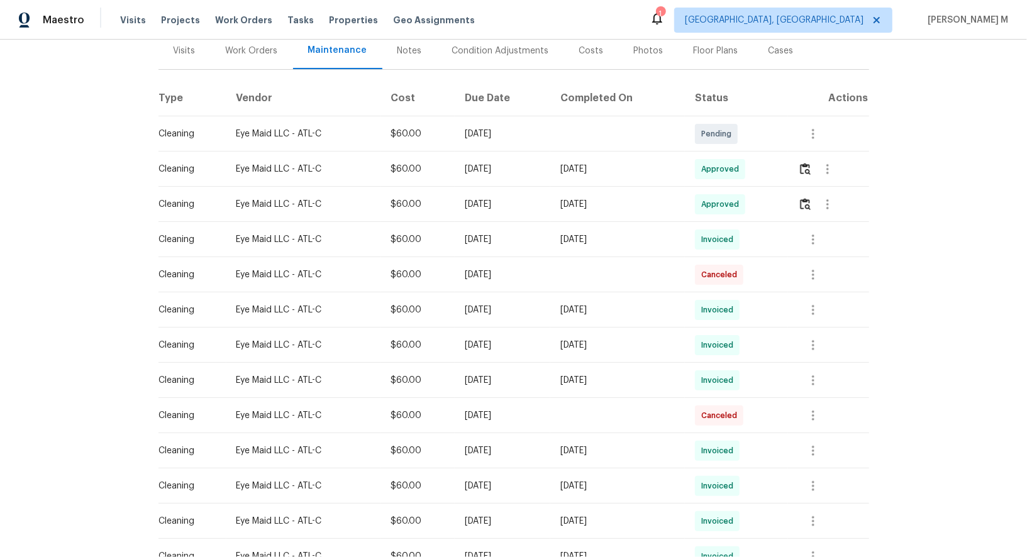
scroll to position [167, 0]
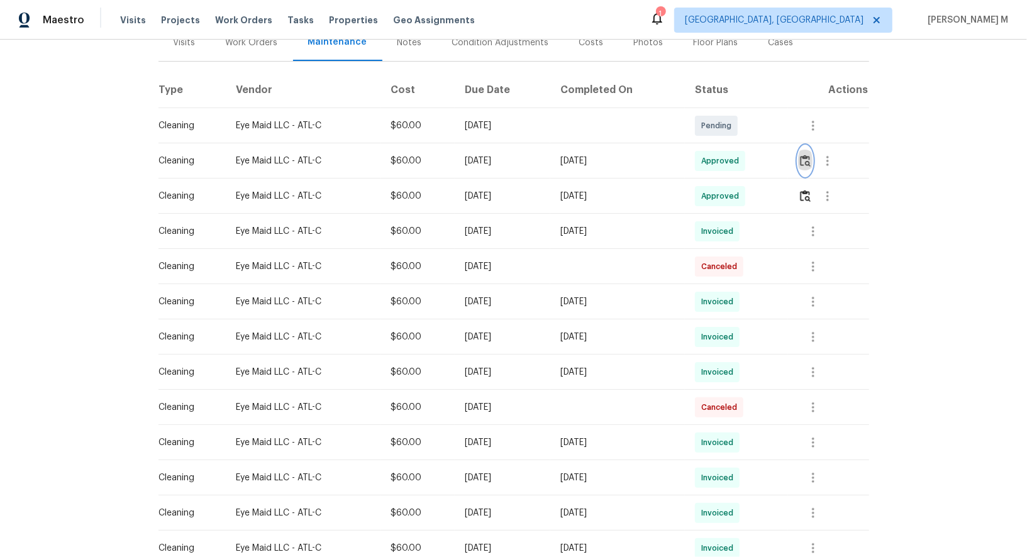
click at [808, 155] on img "button" at bounding box center [805, 161] width 11 height 12
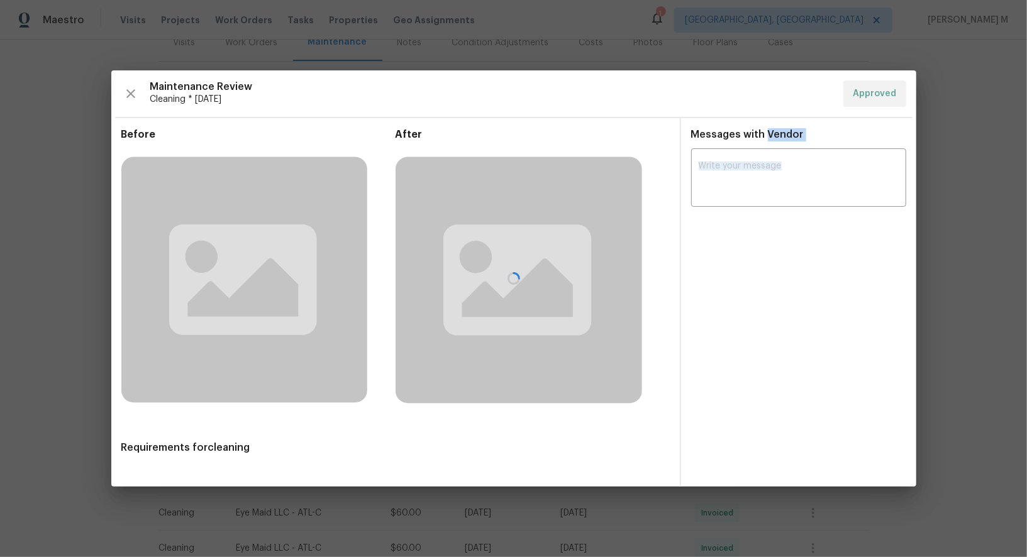
click at [808, 154] on div at bounding box center [513, 278] width 805 height 416
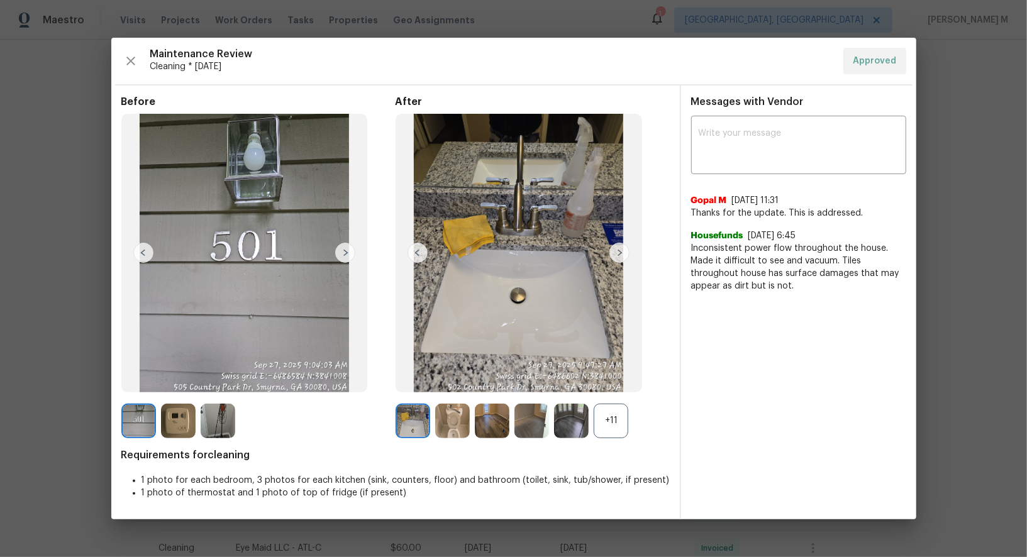
click at [610, 420] on div "+11" at bounding box center [611, 421] width 35 height 35
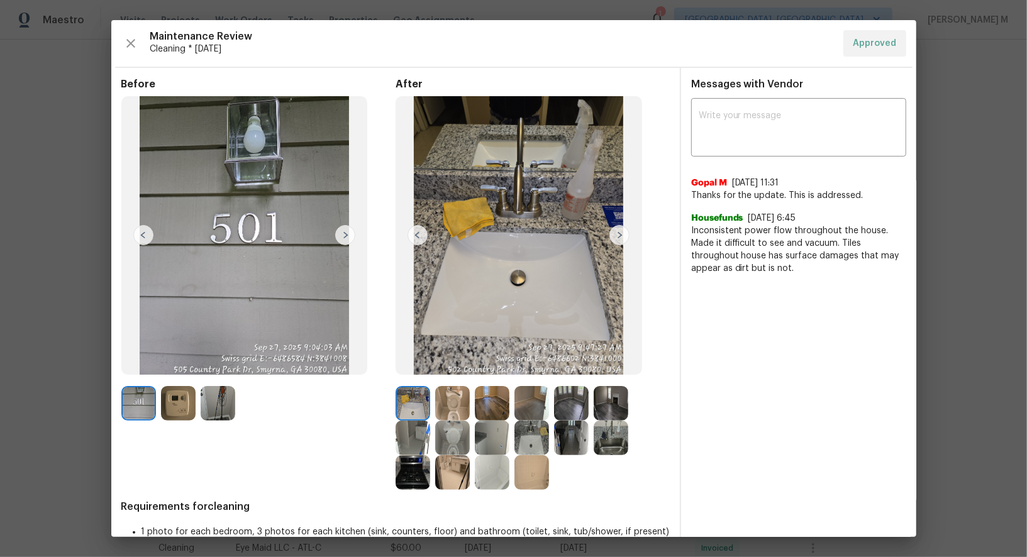
scroll to position [31, 0]
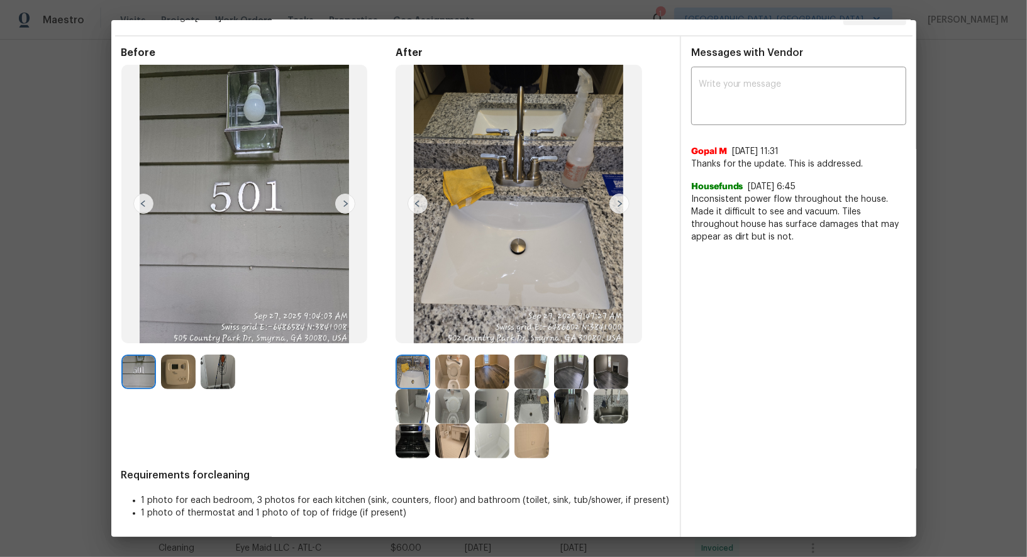
click at [176, 373] on img at bounding box center [178, 372] width 35 height 35
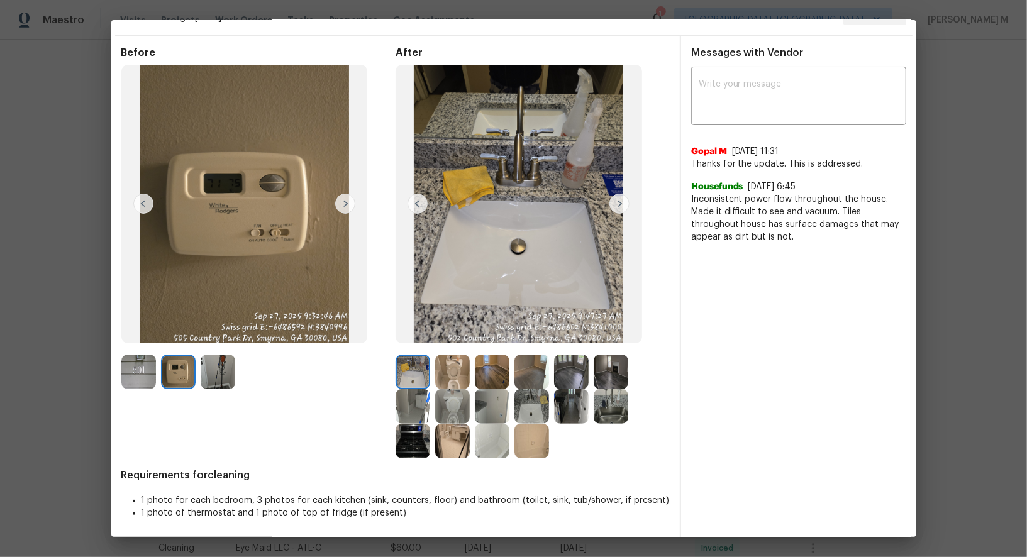
click at [796, 391] on div "Messages with Vendor x ​ Gopal M 9/29/25, 11:31 Thanks for the update. This is …" at bounding box center [798, 287] width 235 height 503
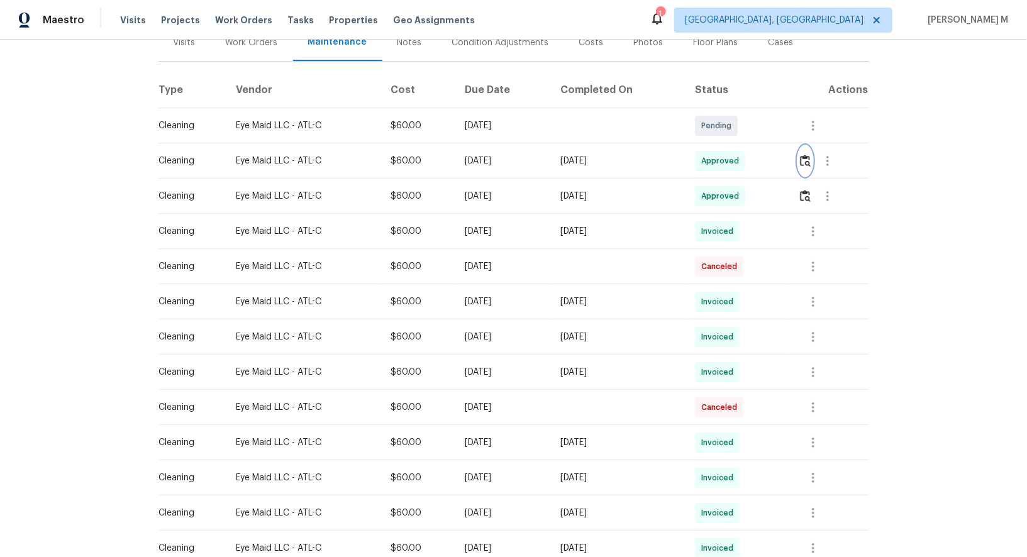
scroll to position [0, 0]
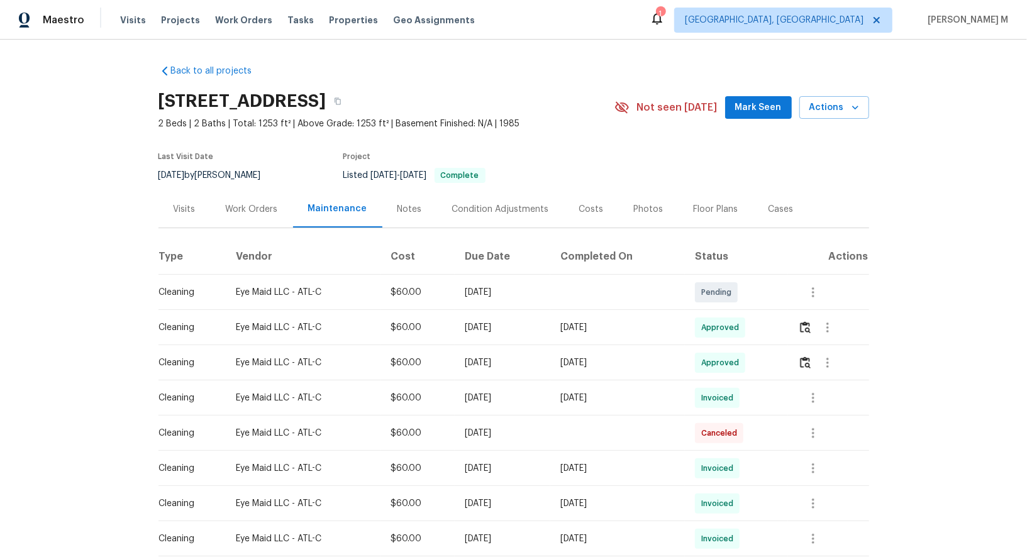
click at [236, 193] on div "Work Orders" at bounding box center [252, 209] width 82 height 37
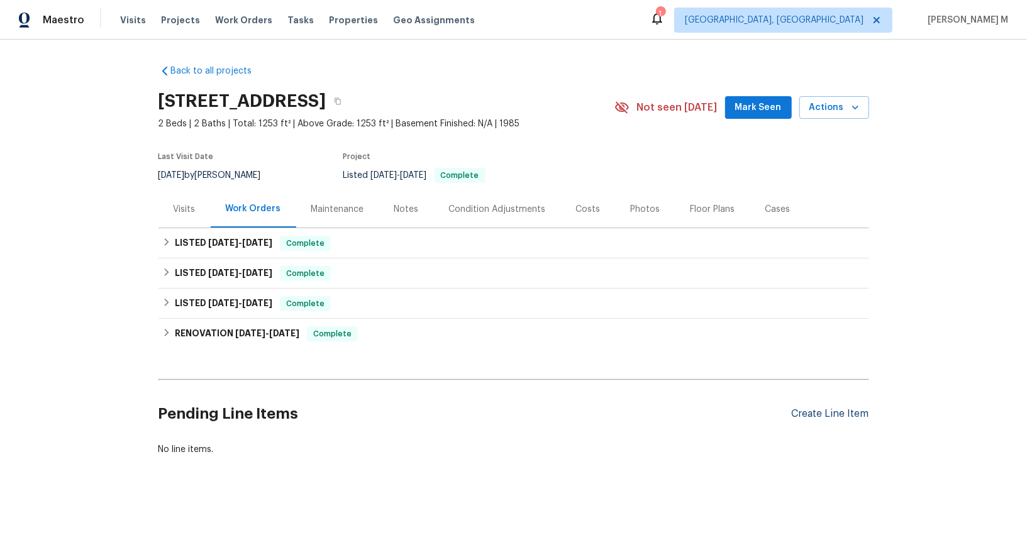
click at [816, 408] on div "Create Line Item" at bounding box center [830, 414] width 77 height 12
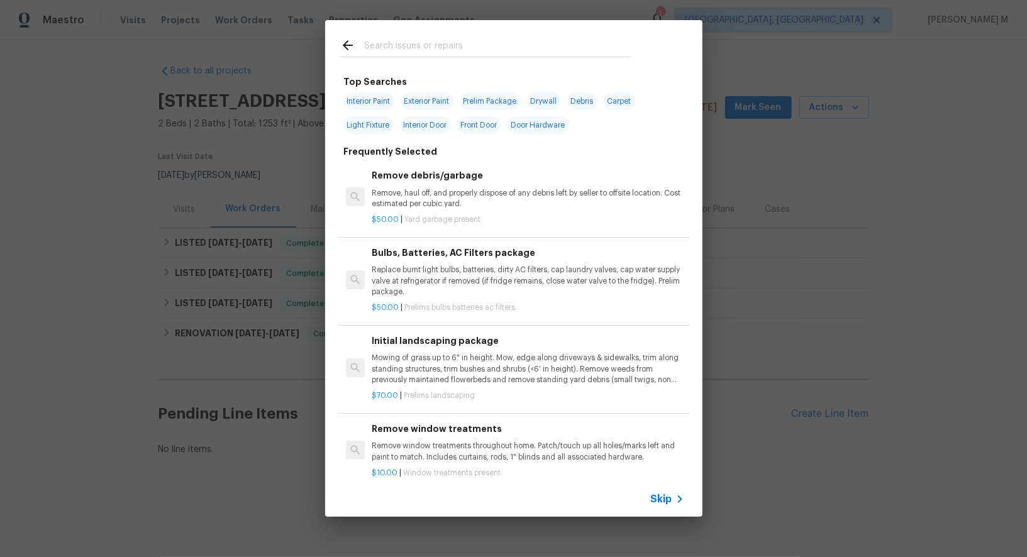
click at [661, 498] on span "Skip" at bounding box center [661, 499] width 21 height 13
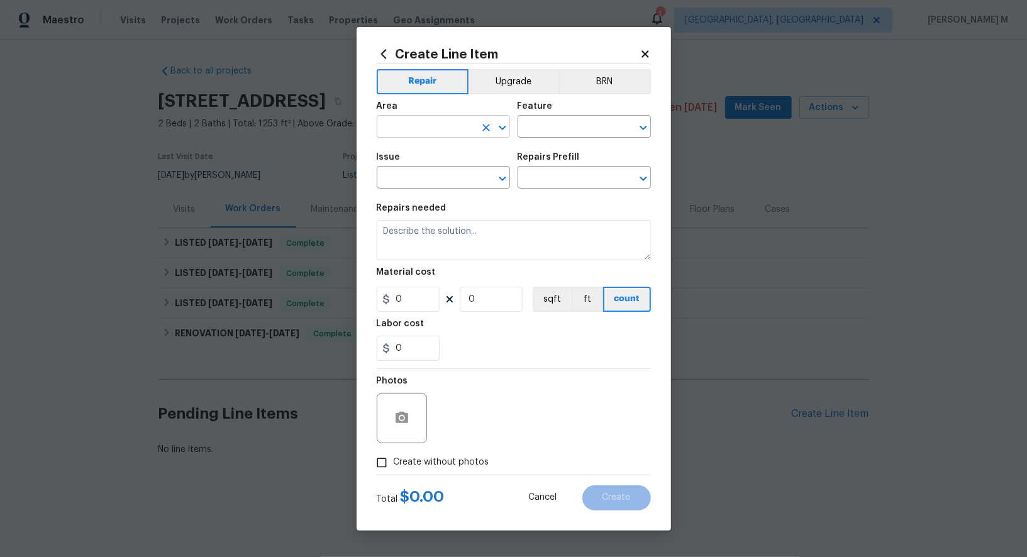
click at [444, 138] on input "text" at bounding box center [426, 128] width 98 height 20
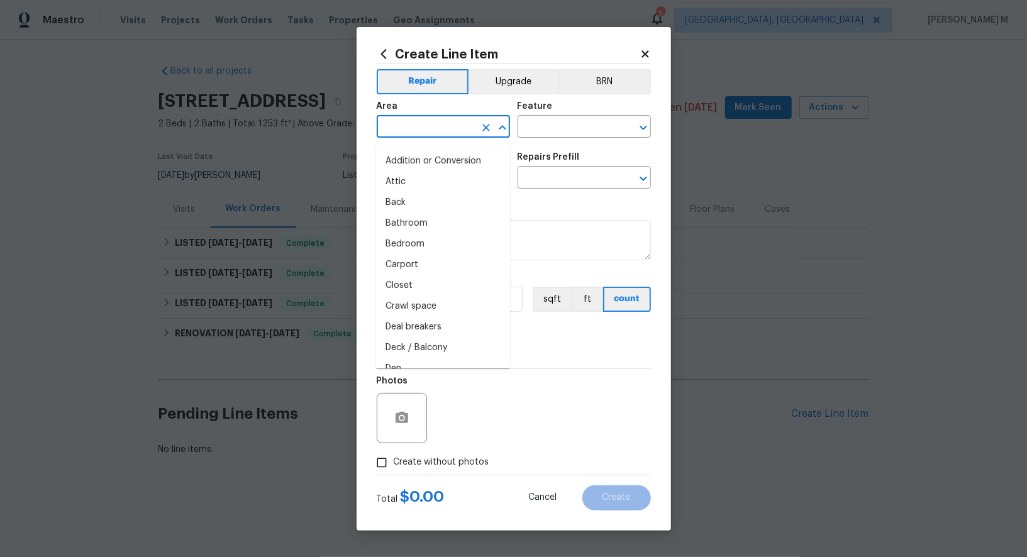
type input "e"
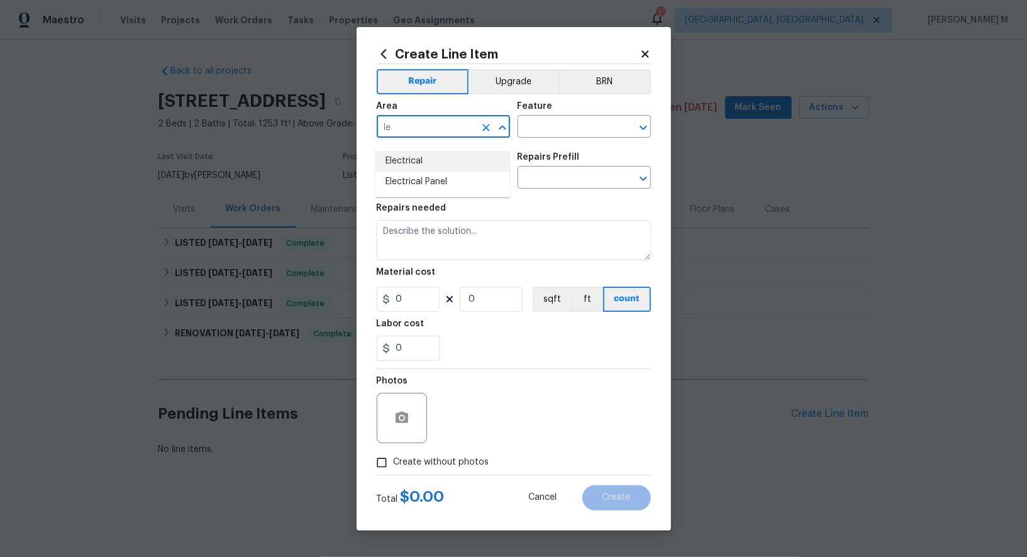
click at [462, 161] on li "Electrical" at bounding box center [443, 161] width 135 height 21
type input "Electrical"
click at [563, 144] on div "Area Electrical ​ Feature ​" at bounding box center [514, 119] width 274 height 51
click at [567, 131] on input "text" at bounding box center [567, 128] width 98 height 20
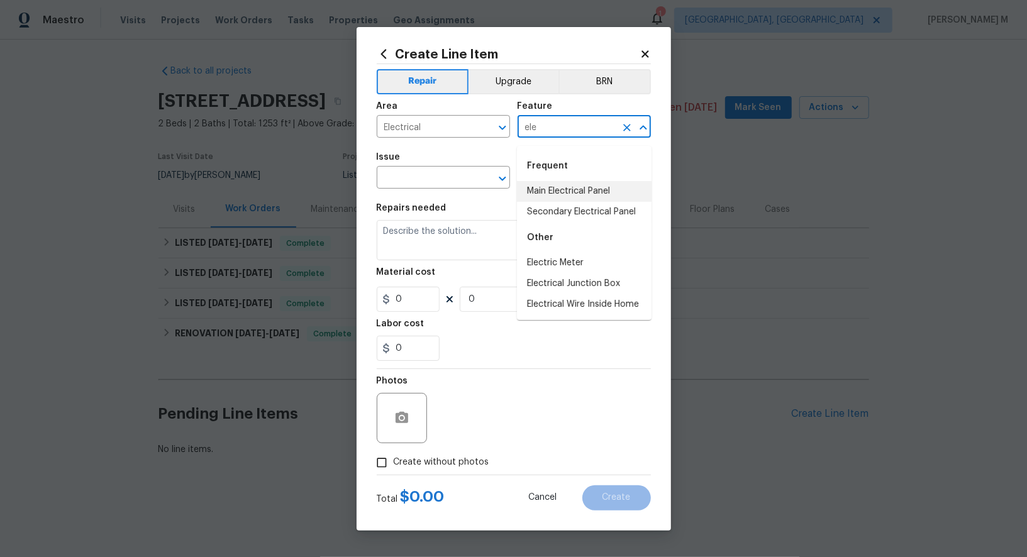
click at [576, 192] on li "Main Electrical Panel" at bounding box center [584, 191] width 135 height 21
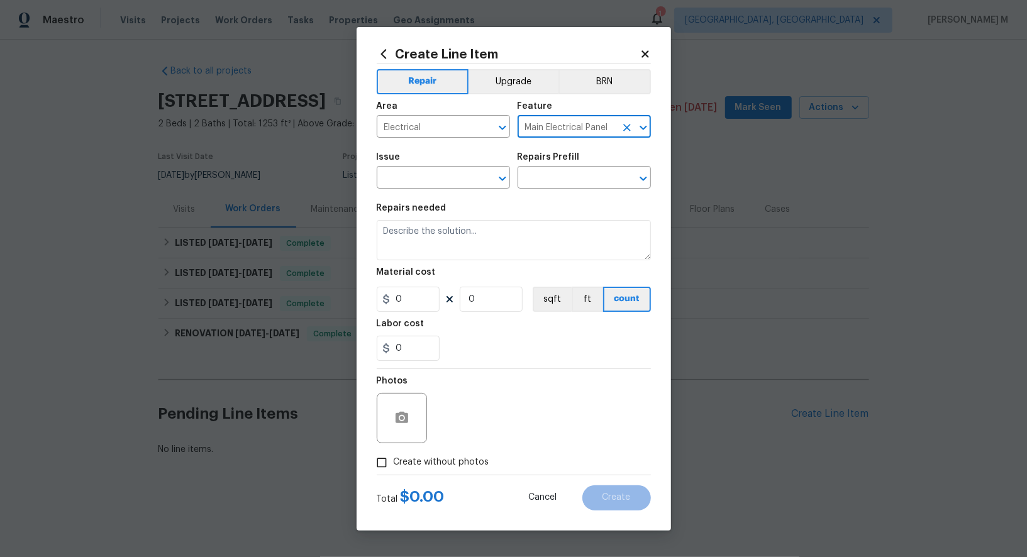
click at [569, 132] on input "Main Electrical Panel" at bounding box center [567, 128] width 98 height 20
type input "Main Electrical Panel"
click at [431, 184] on input "text" at bounding box center [426, 179] width 98 height 20
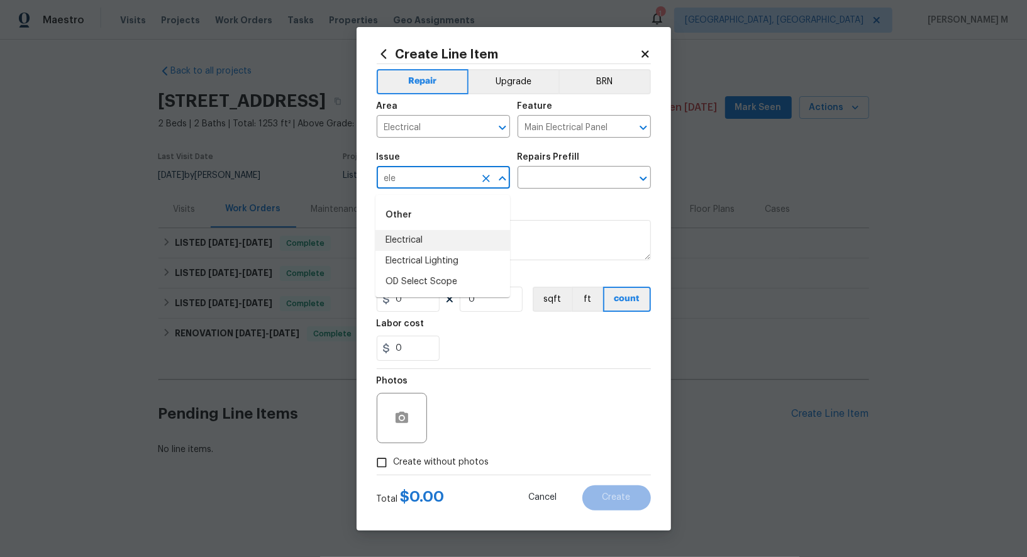
click at [420, 238] on li "Electrical" at bounding box center [443, 240] width 135 height 21
type input "Electrical"
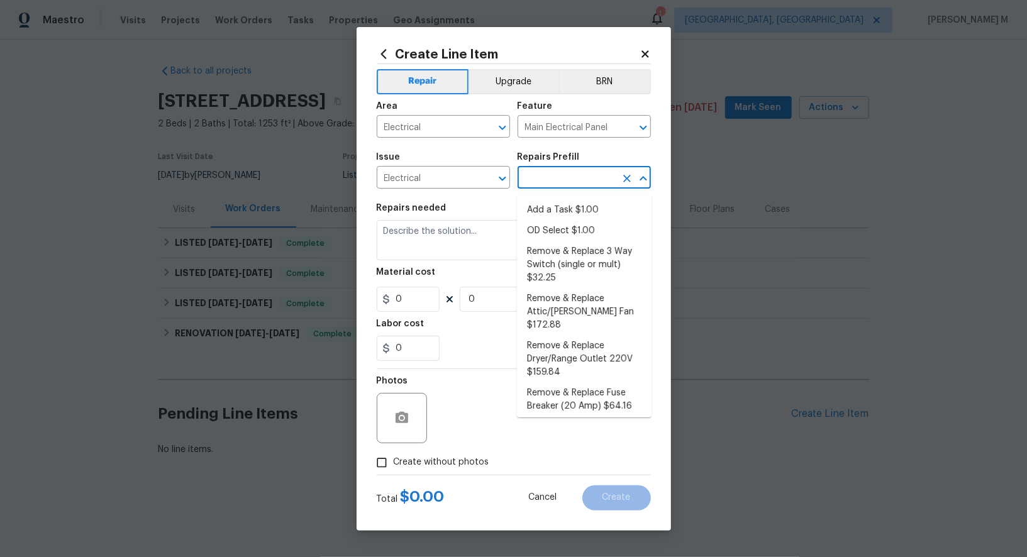
click at [534, 182] on input "text" at bounding box center [567, 179] width 98 height 20
click at [546, 211] on li "Add a Task $1.00" at bounding box center [584, 210] width 135 height 21
type input "Add a Task $1.00"
type textarea "HPM to detail"
type input "1"
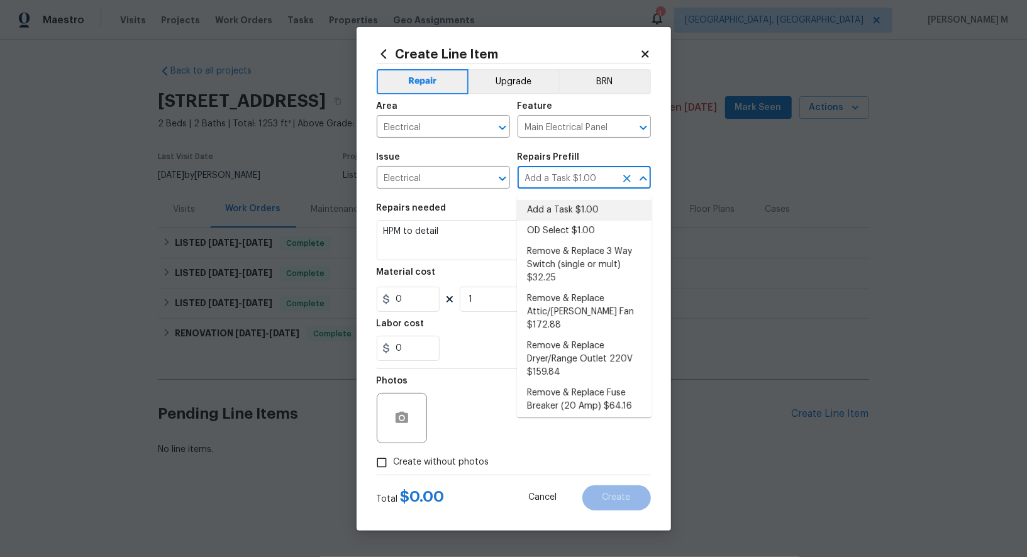
type input "1"
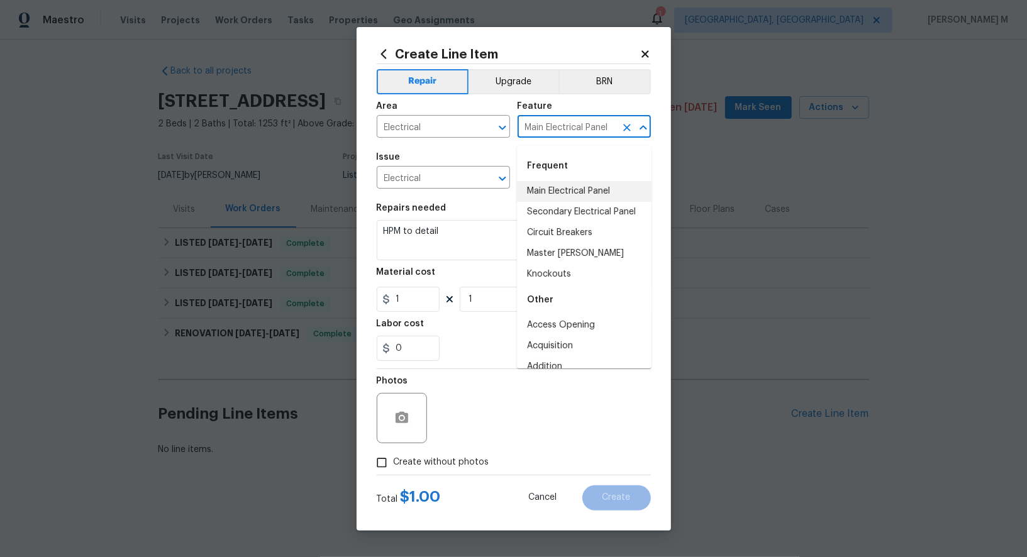
click at [567, 138] on input "Main Electrical Panel" at bounding box center [567, 128] width 98 height 20
click at [438, 184] on input "Electrical" at bounding box center [426, 179] width 98 height 20
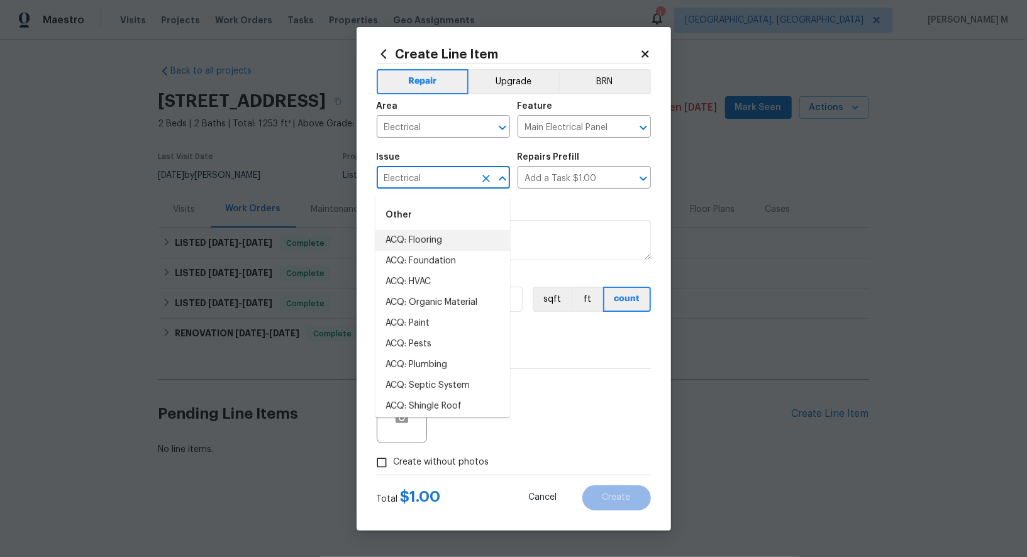
click at [438, 184] on input "Electrical" at bounding box center [426, 179] width 98 height 20
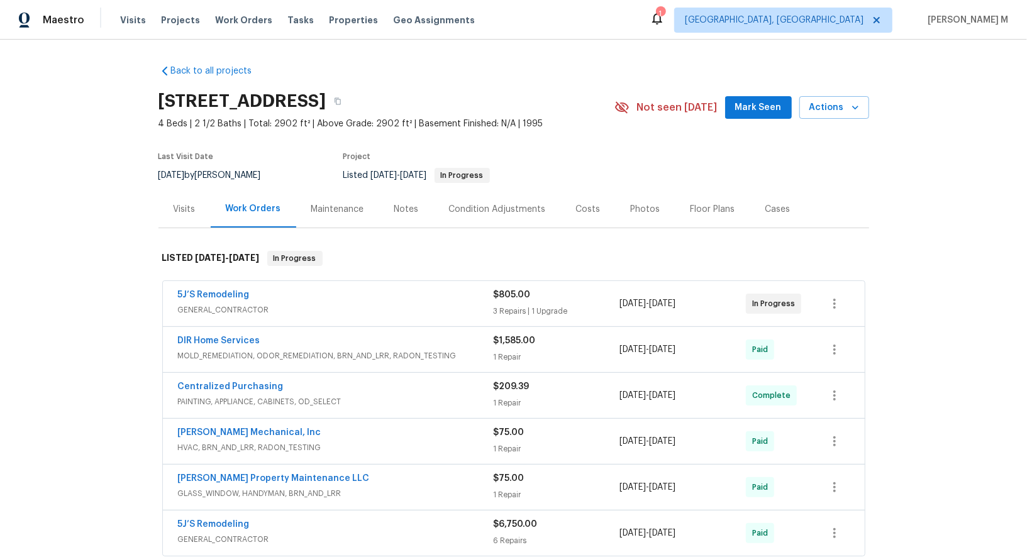
click at [271, 306] on span "GENERAL_CONTRACTOR" at bounding box center [336, 310] width 316 height 13
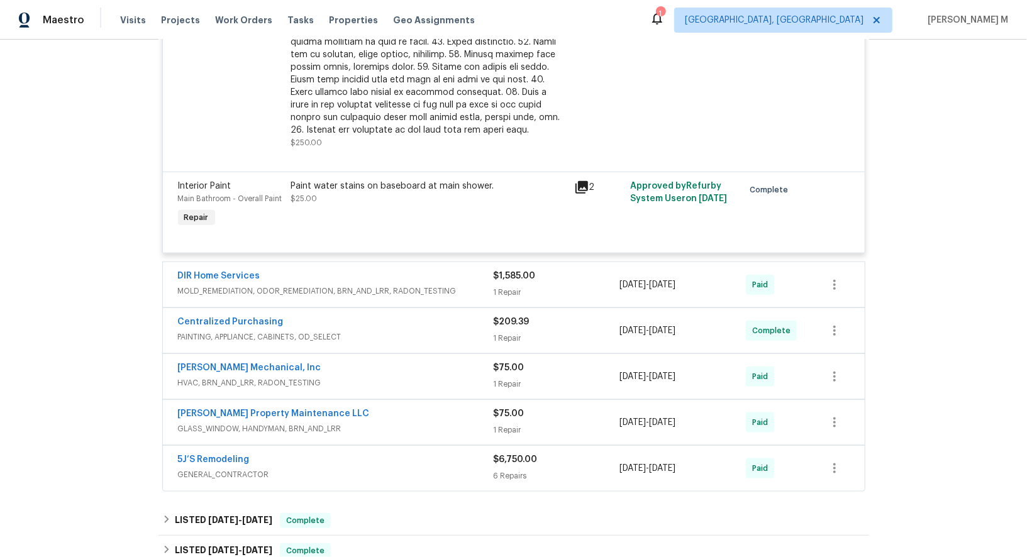
scroll to position [1008, 0]
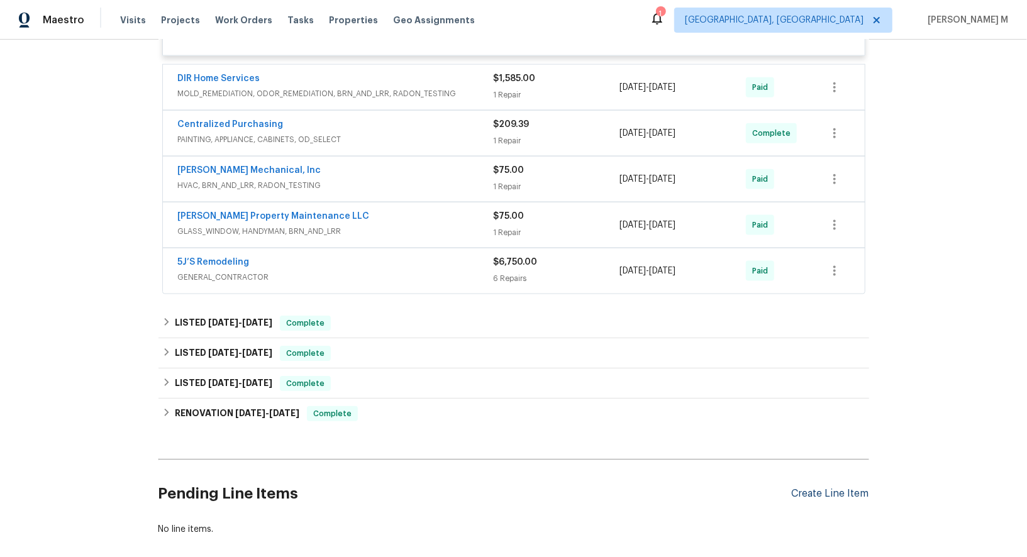
click at [843, 488] on div "Create Line Item" at bounding box center [830, 494] width 77 height 12
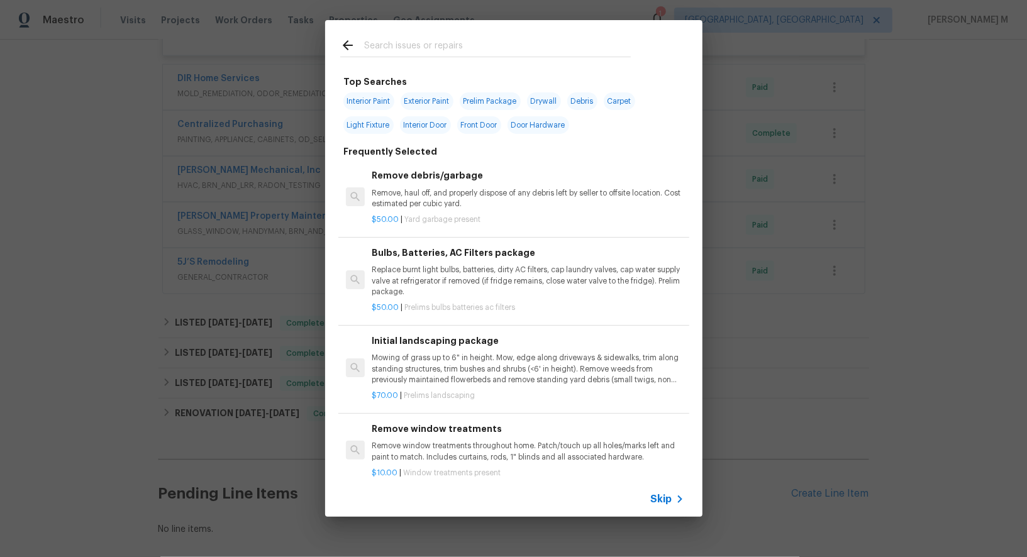
click at [664, 499] on span "Skip" at bounding box center [661, 499] width 21 height 13
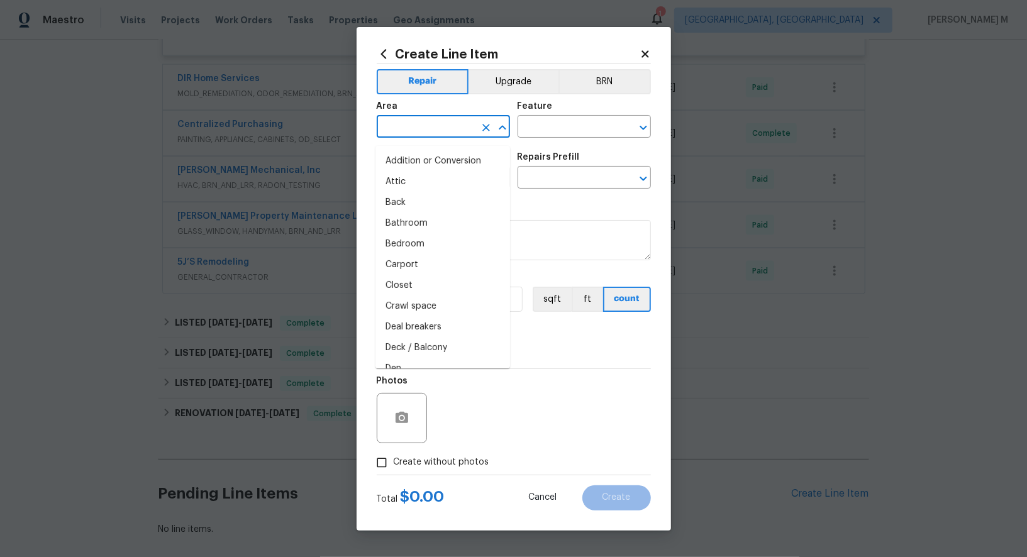
click at [428, 132] on input "text" at bounding box center [426, 128] width 98 height 20
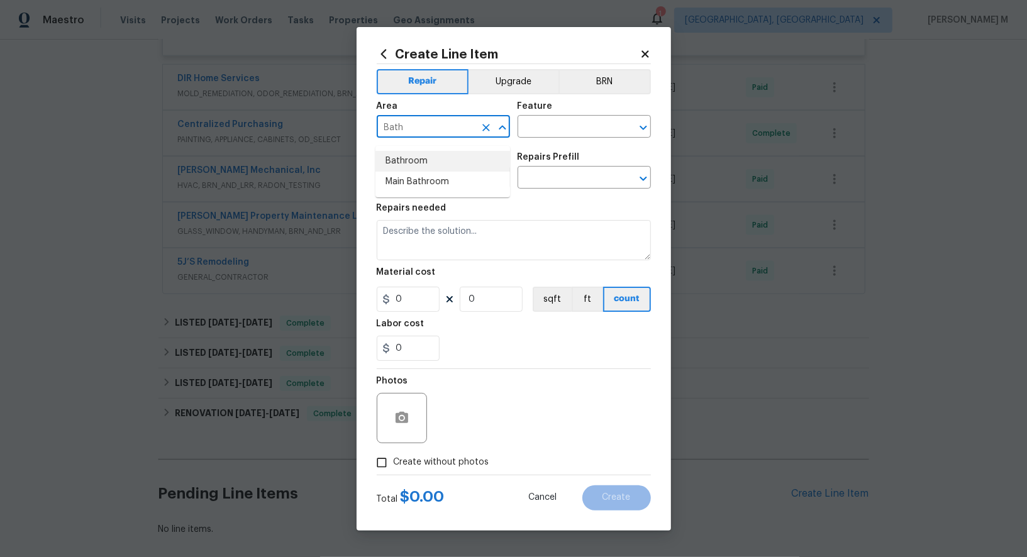
click at [427, 162] on li "Bathroom" at bounding box center [443, 161] width 135 height 21
type input "Bathroom"
click at [534, 135] on input "text" at bounding box center [567, 128] width 98 height 20
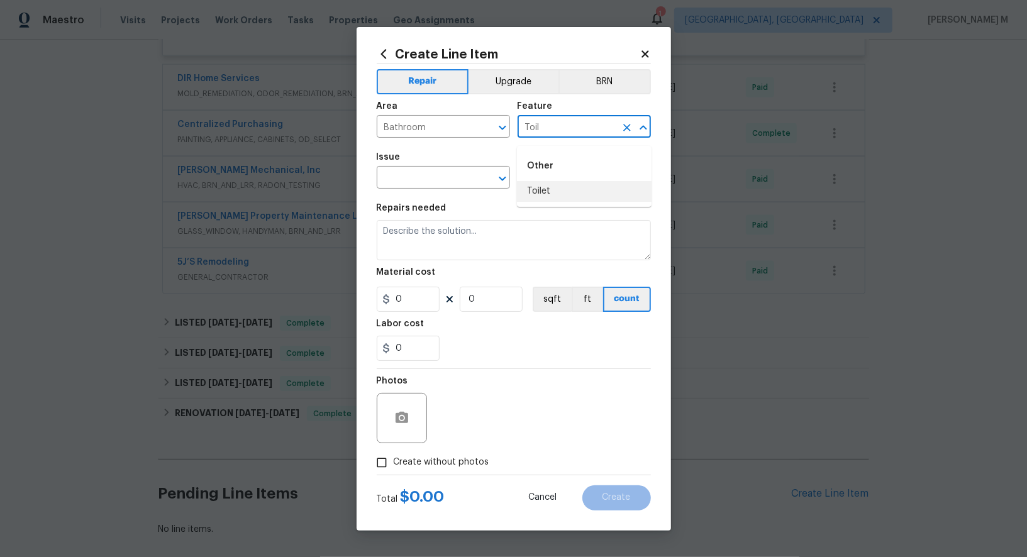
click at [542, 189] on li "Toilet" at bounding box center [584, 191] width 135 height 21
type input "Toilet"
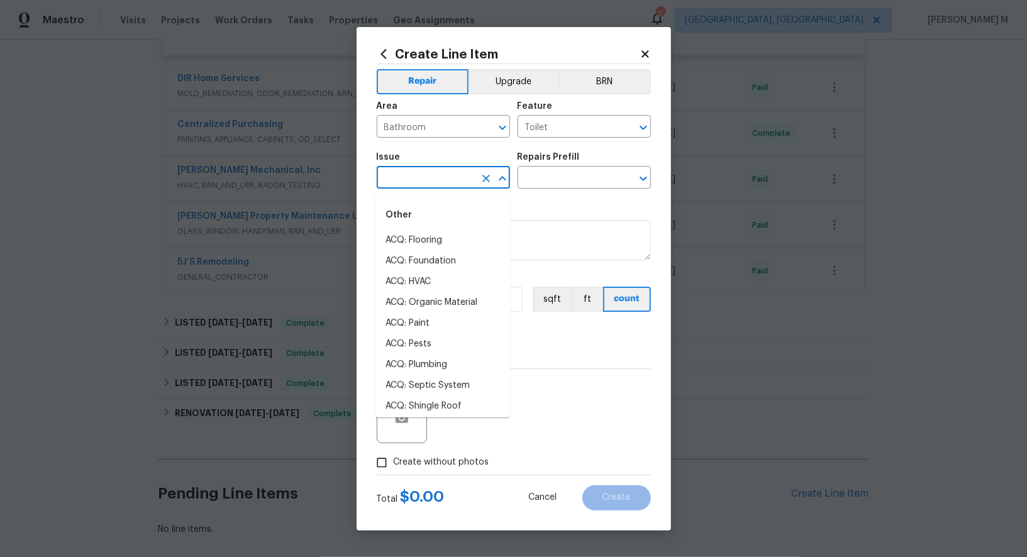
click at [430, 189] on input "text" at bounding box center [426, 179] width 98 height 20
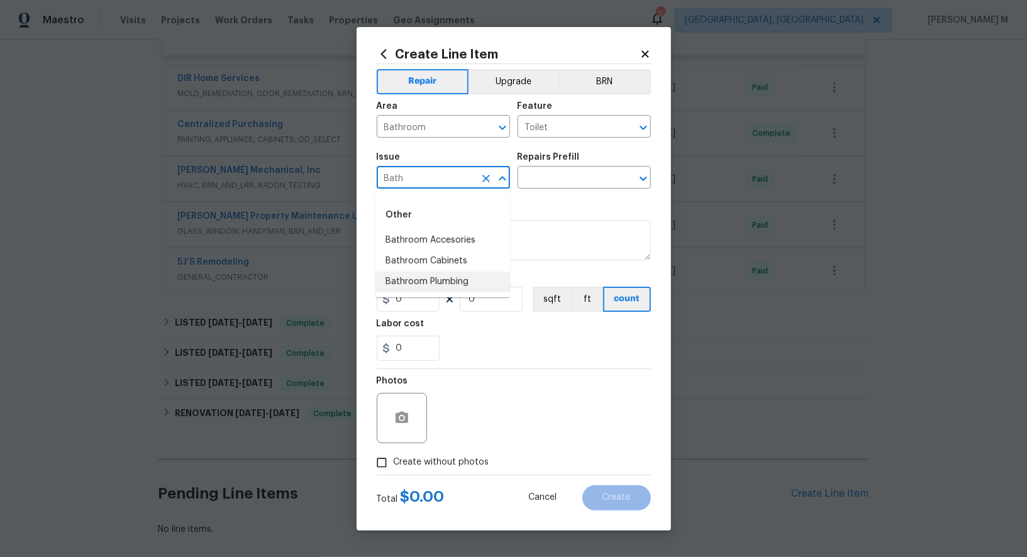
click at [437, 286] on li "Bathroom Plumbing" at bounding box center [443, 282] width 135 height 21
type input "Bathroom Plumbing"
click at [566, 183] on input "text" at bounding box center [567, 179] width 98 height 20
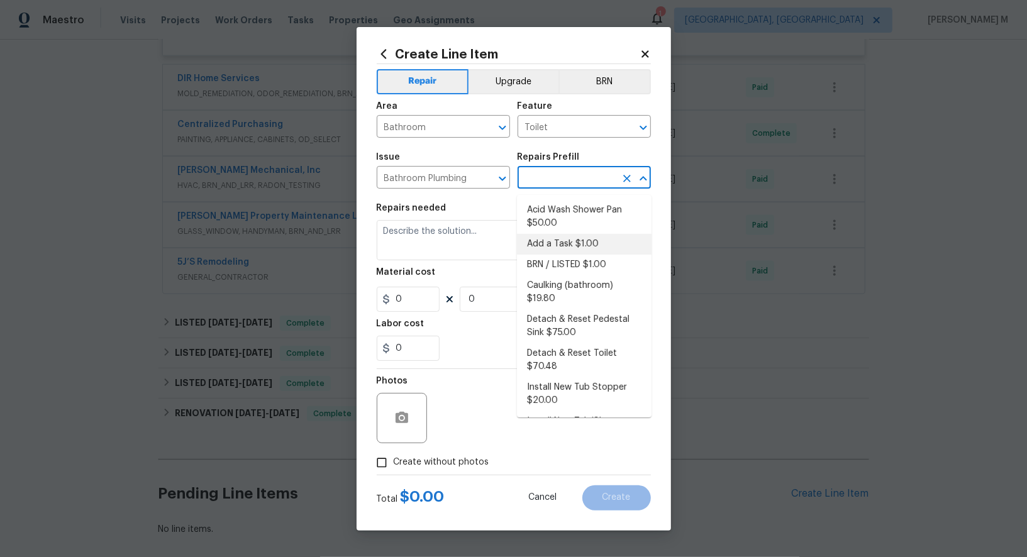
click at [572, 241] on li "Add a Task $1.00" at bounding box center [584, 244] width 135 height 21
type input "Plumbing"
type input "Add a Task $1.00"
type textarea "HPM to detail"
type input "1"
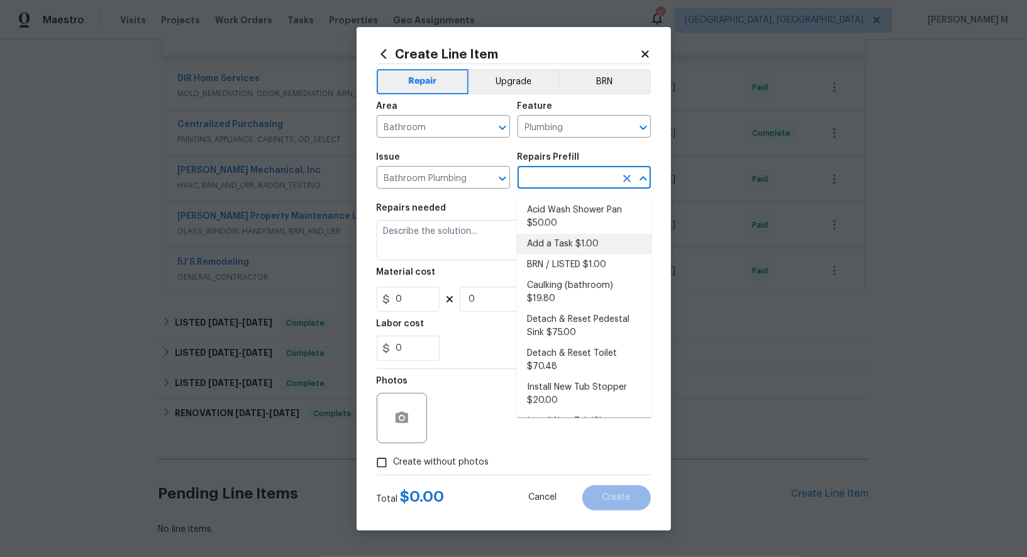
type input "1"
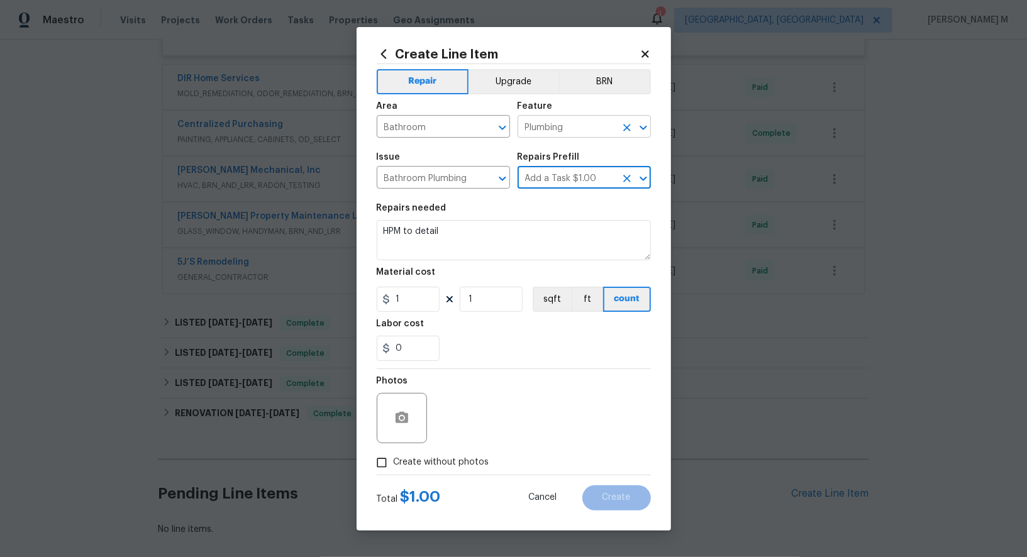
click at [572, 135] on input "Plumbing" at bounding box center [567, 128] width 98 height 20
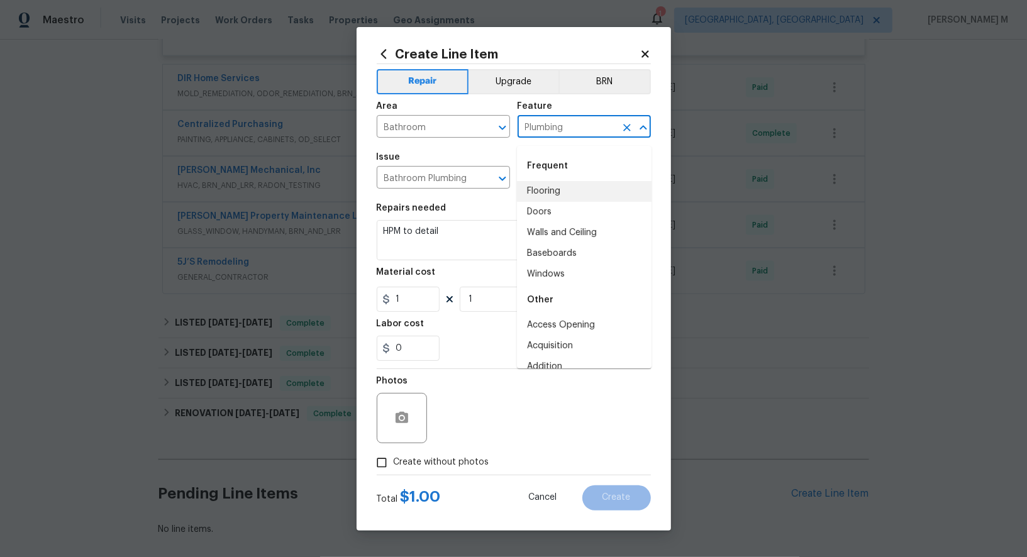
click at [572, 135] on input "Plumbing" at bounding box center [567, 128] width 98 height 20
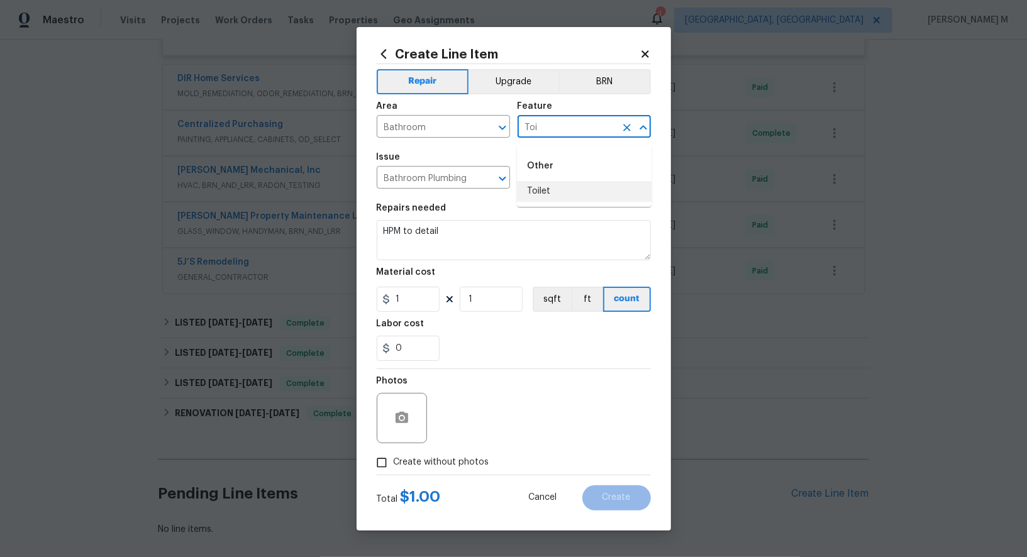
click at [535, 197] on li "Toilet" at bounding box center [584, 191] width 135 height 21
type input "Toilet"
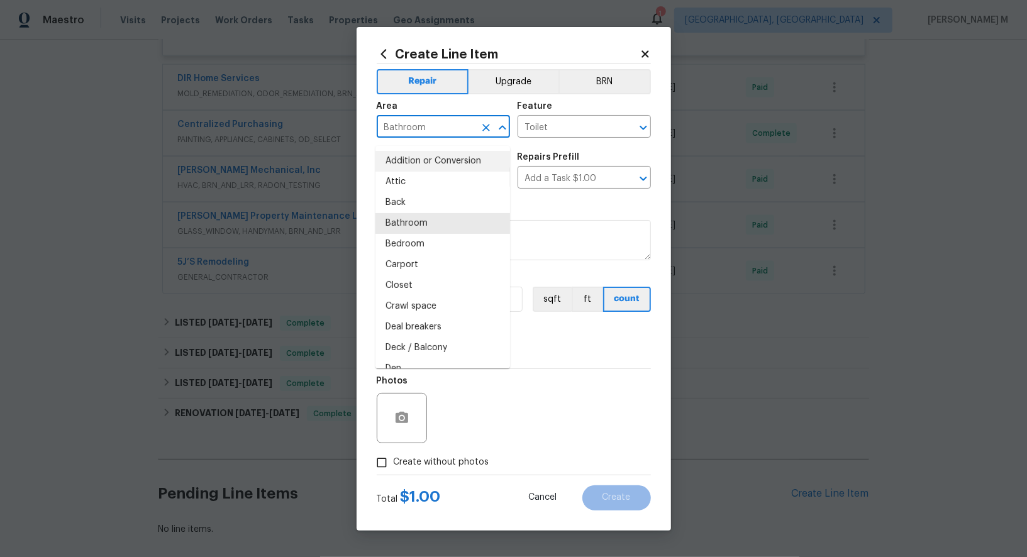
click at [423, 126] on input "Bathroom" at bounding box center [426, 128] width 98 height 20
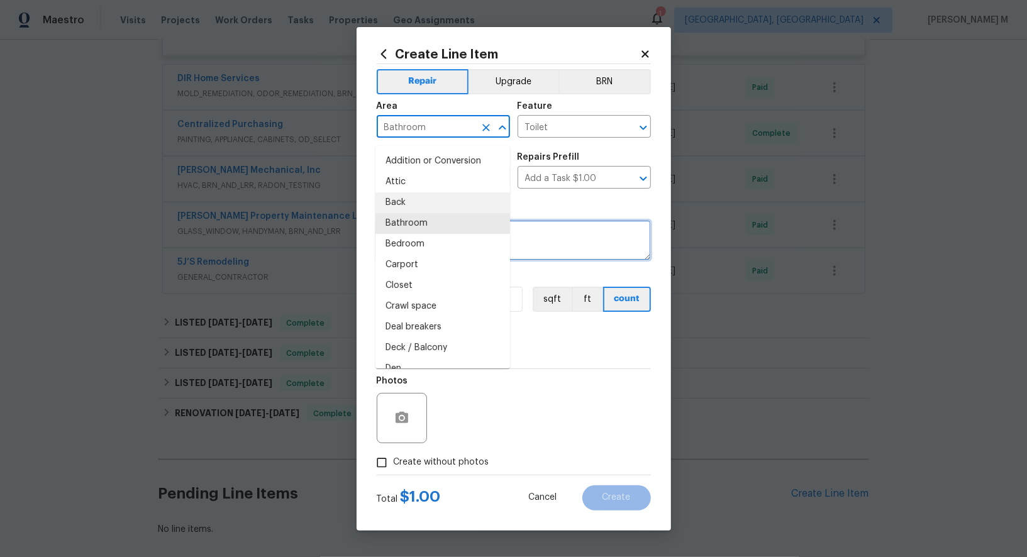
click at [574, 225] on textarea "HPM to detail" at bounding box center [514, 240] width 274 height 40
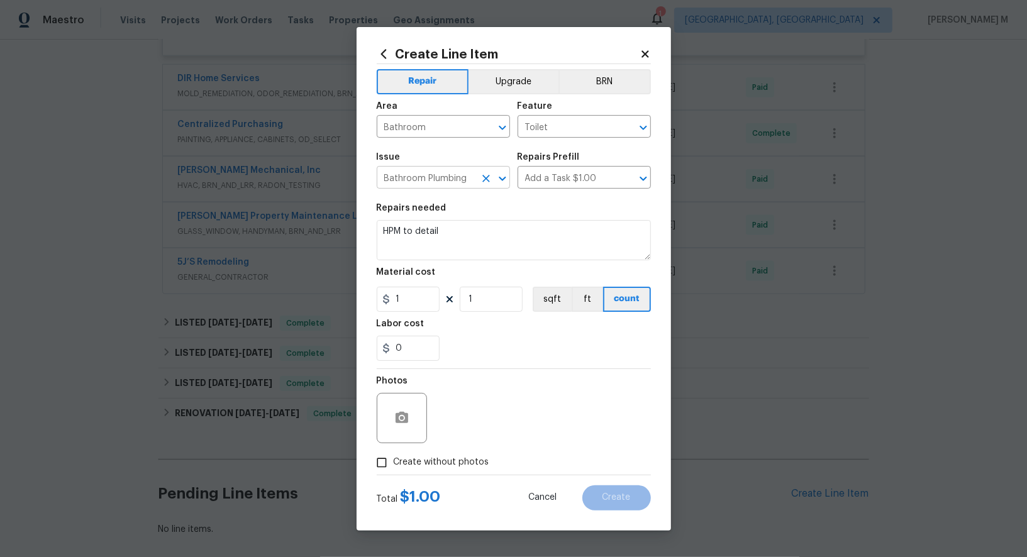
click at [444, 180] on input "Bathroom Plumbing" at bounding box center [426, 179] width 98 height 20
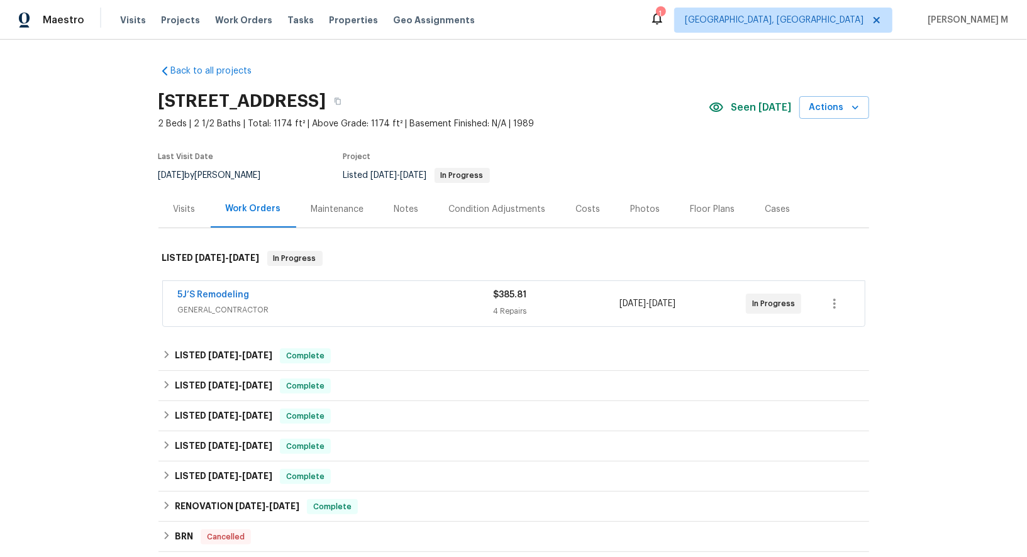
click at [235, 306] on span "GENERAL_CONTRACTOR" at bounding box center [336, 310] width 316 height 13
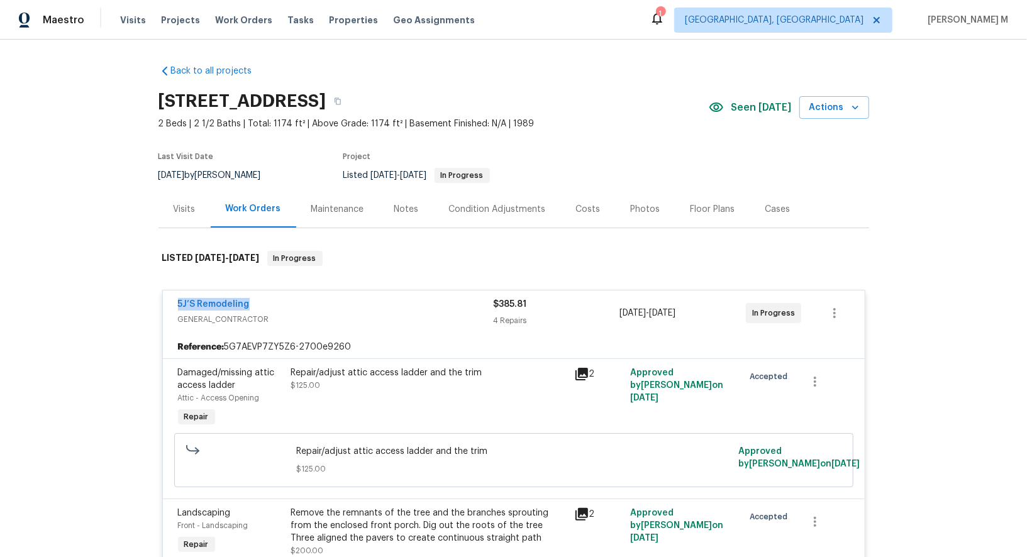
drag, startPoint x: 262, startPoint y: 301, endPoint x: 117, endPoint y: 301, distance: 144.7
click at [117, 301] on div "Back to all projects 1097 Rock Creek Ln, Norcross, GA 30093 2 Beds | 2 1/2 Bath…" at bounding box center [513, 299] width 1027 height 518
copy link "5J’S Remodeling"
click at [369, 371] on div "Repair/adjust attic access ladder and the trim $125.00" at bounding box center [429, 379] width 276 height 25
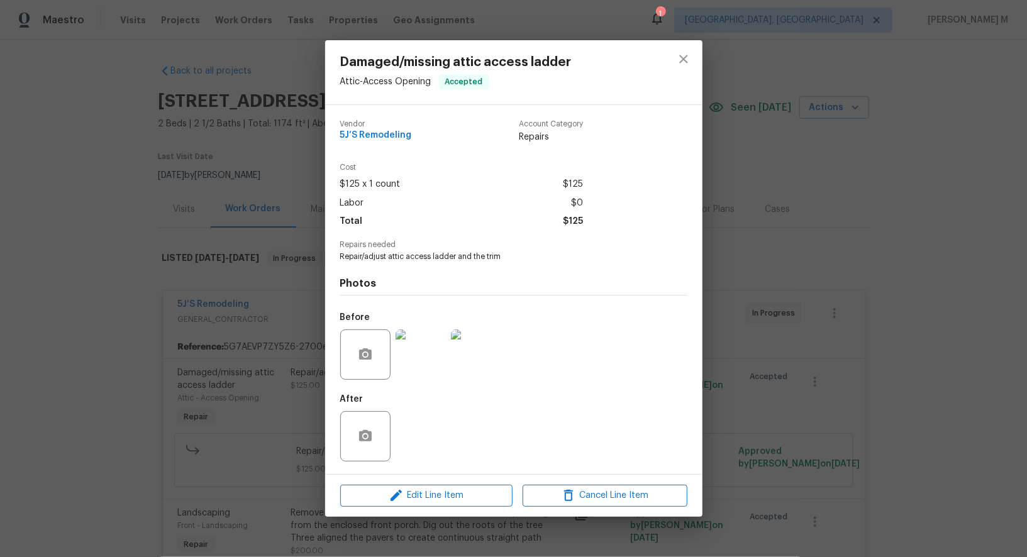
click at [742, 347] on div "Damaged/missing attic access ladder Attic - Access Opening Accepted Vendor 5J’S…" at bounding box center [513, 278] width 1027 height 557
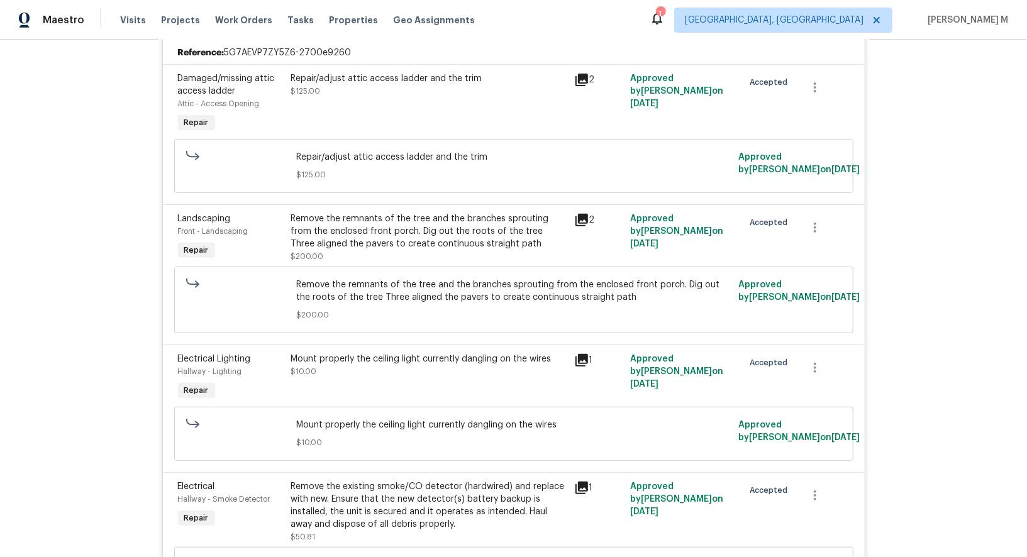
scroll to position [296, 0]
click at [401, 354] on div "Mount properly the ceiling light currently dangling on the wires $10.00" at bounding box center [429, 364] width 276 height 25
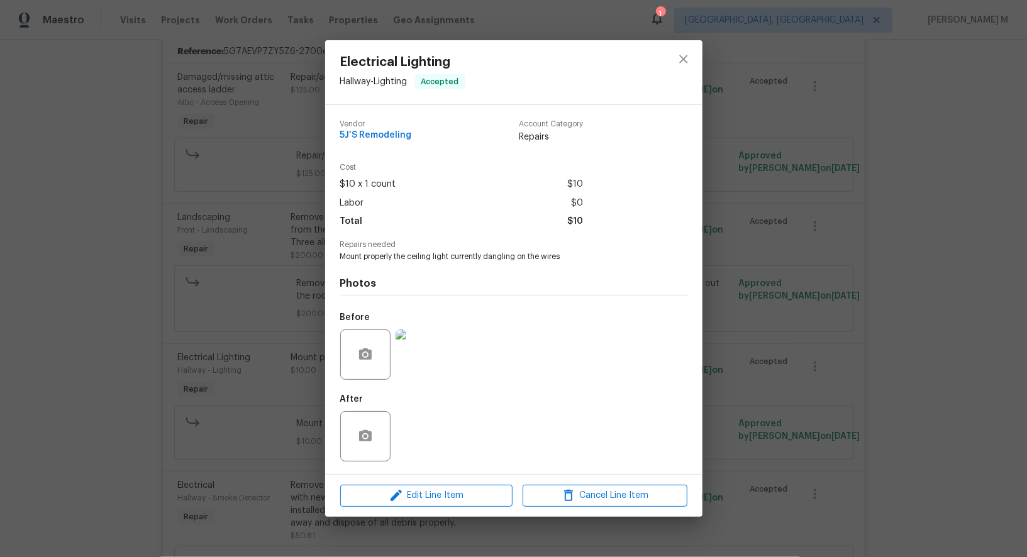
click at [406, 360] on img at bounding box center [421, 355] width 50 height 50
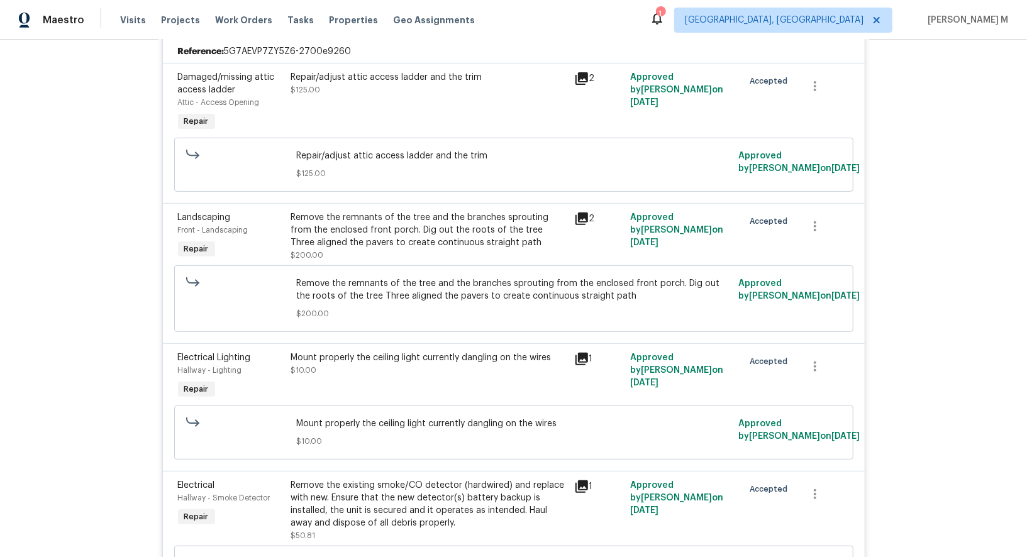
click at [934, 310] on div "Back to all projects 1097 Rock Creek Ln, Norcross, GA 30093 2 Beds | 2 1/2 Bath…" at bounding box center [513, 299] width 1027 height 518
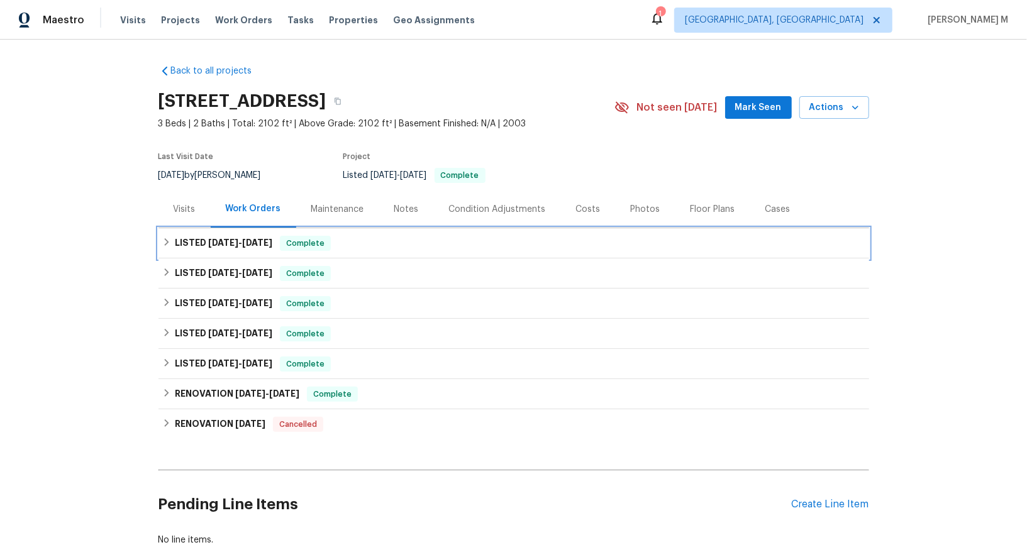
click at [230, 236] on h6 "LISTED [DATE] - [DATE]" at bounding box center [224, 243] width 98 height 15
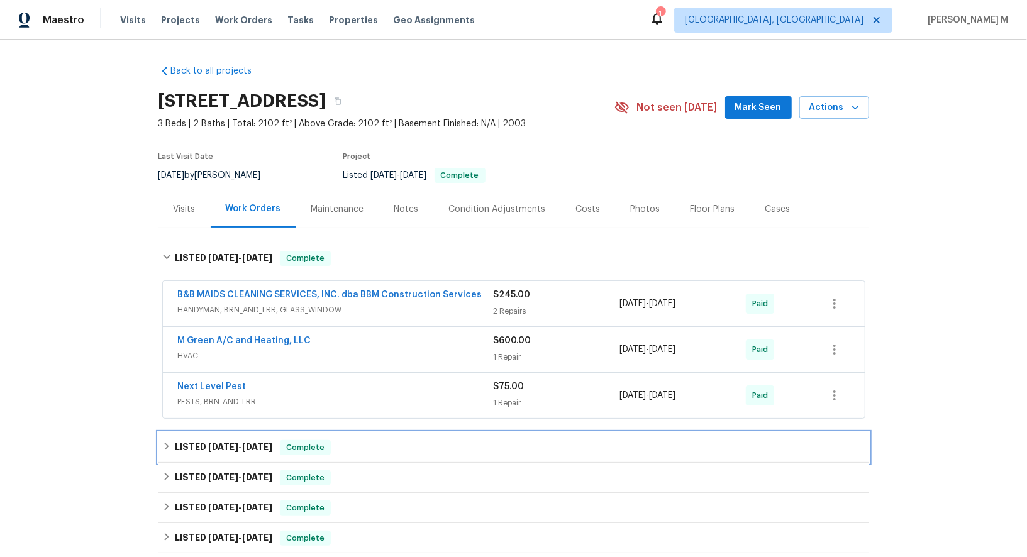
click at [240, 440] on h6 "LISTED [DATE] - [DATE]" at bounding box center [224, 447] width 98 height 15
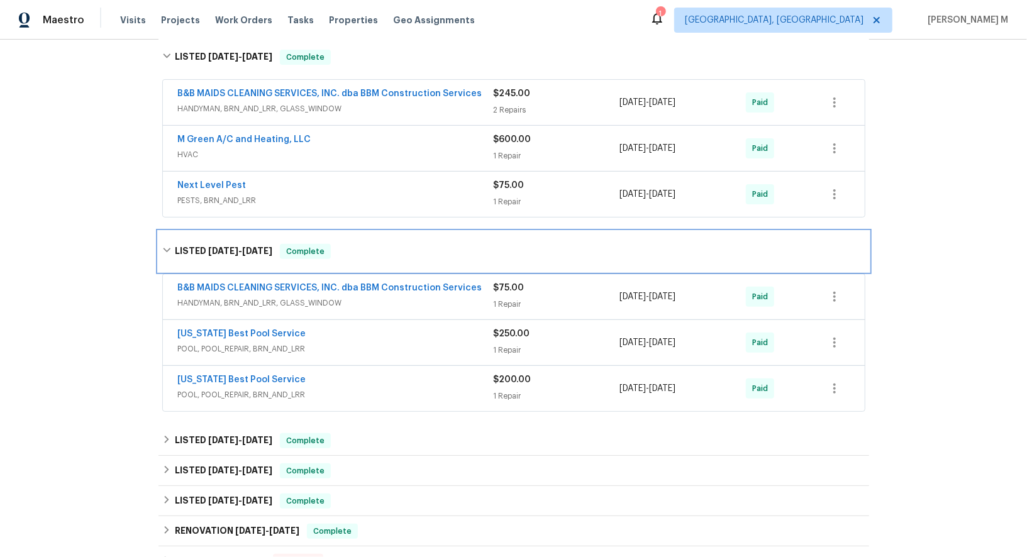
scroll to position [210, 0]
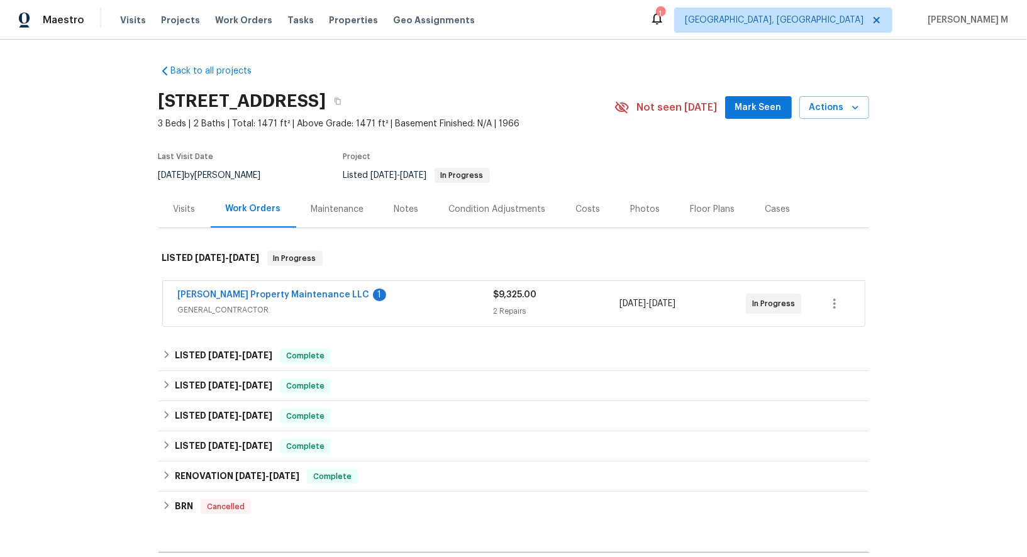
click at [230, 306] on span "GENERAL_CONTRACTOR" at bounding box center [336, 310] width 316 height 13
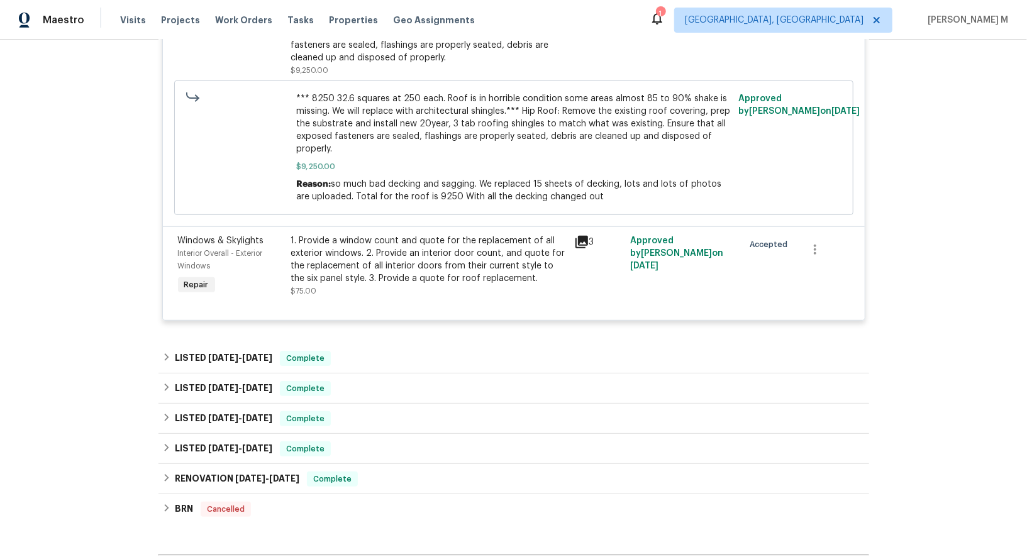
scroll to position [416, 0]
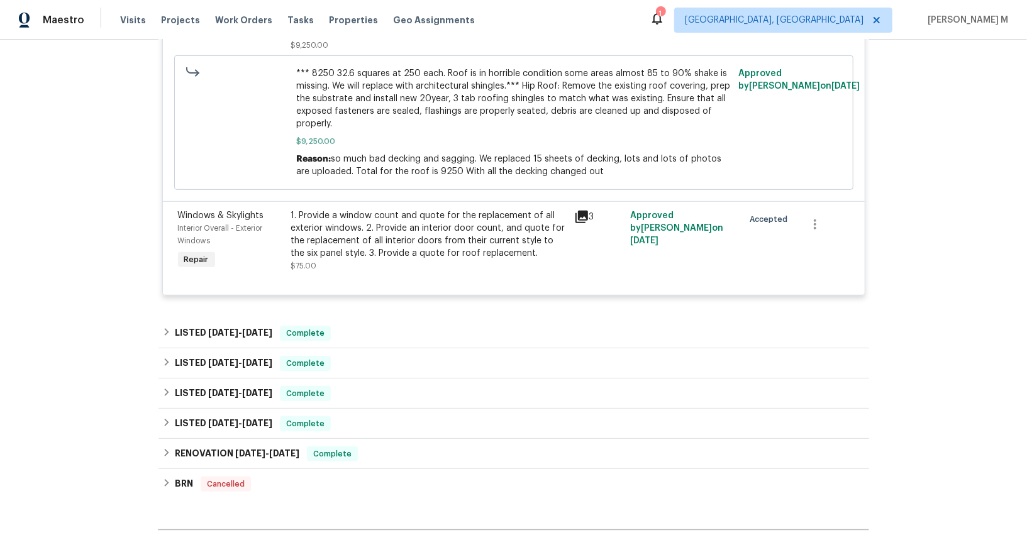
click at [477, 226] on div "1. Provide a window count and quote for the replacement of all exterior windows…" at bounding box center [429, 234] width 276 height 50
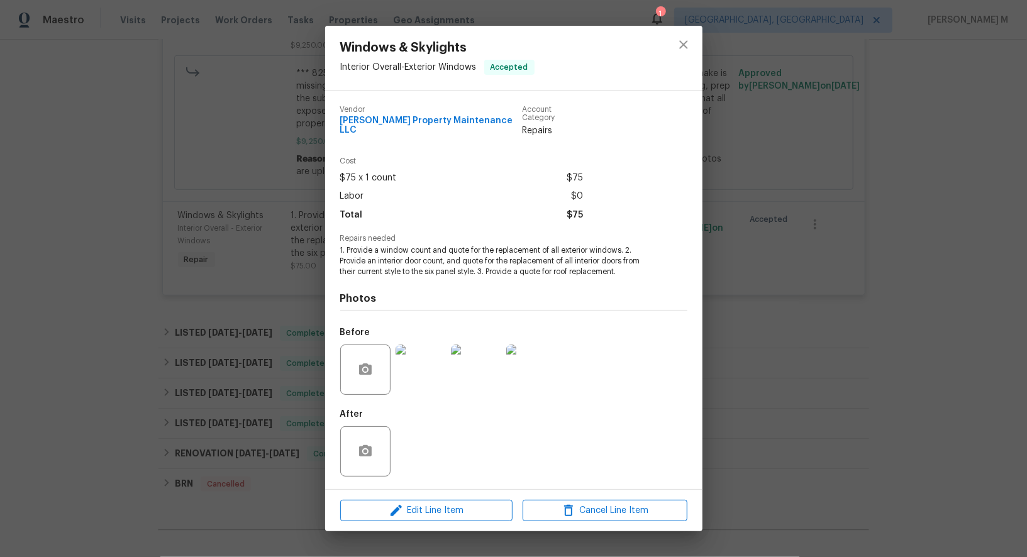
click at [935, 322] on div "Windows & Skylights Interior Overall - Exterior Windows Accepted Vendor [PERSON…" at bounding box center [513, 278] width 1027 height 557
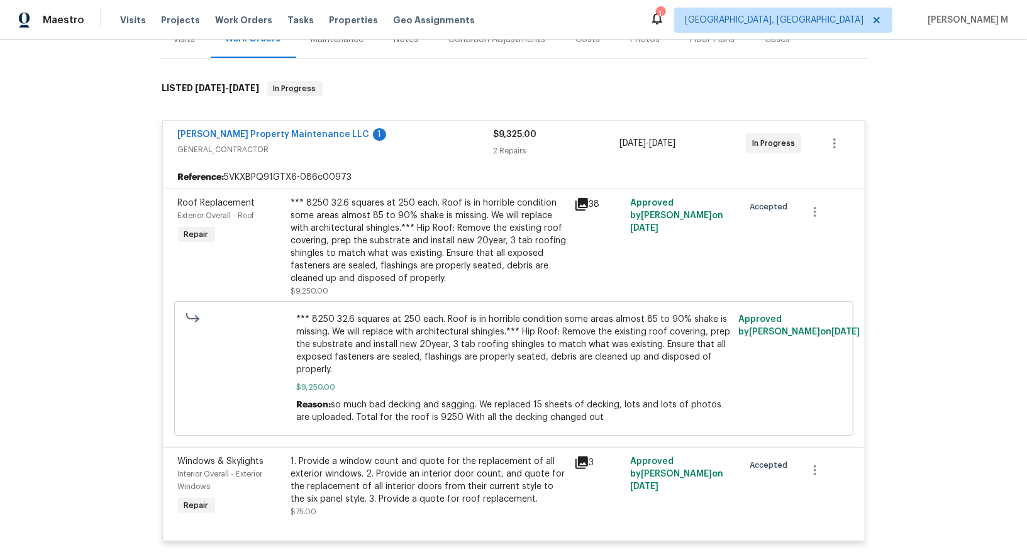
scroll to position [72, 0]
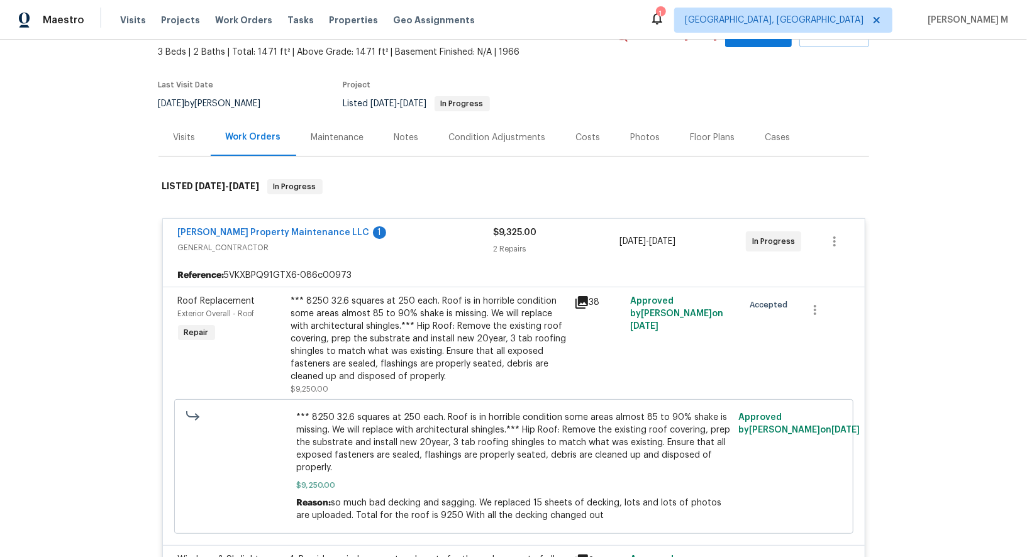
click at [384, 320] on div "*** 8250 32.6 squares at 250 each. Roof is in horrible condition some areas alm…" at bounding box center [429, 339] width 276 height 88
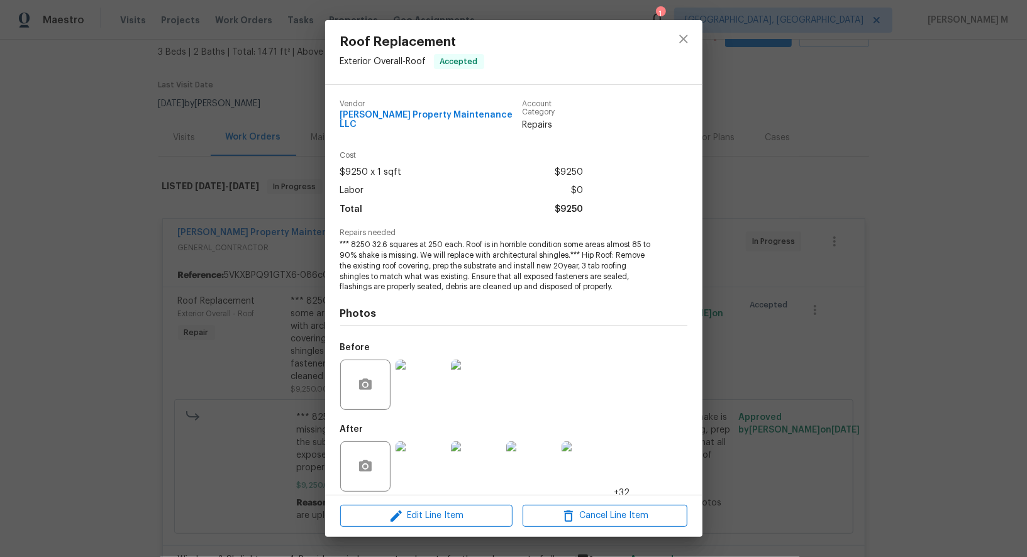
click at [400, 367] on img at bounding box center [421, 385] width 50 height 50
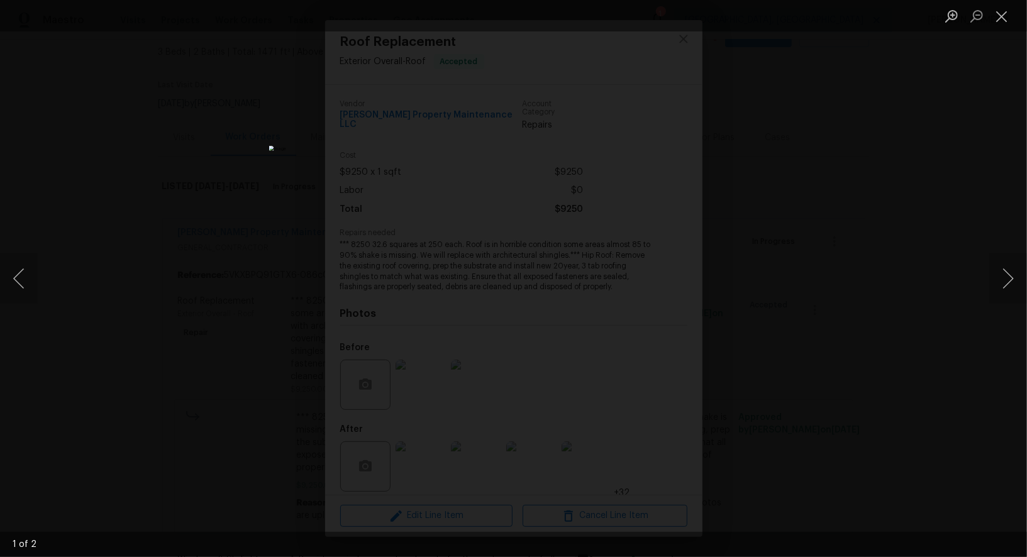
drag, startPoint x: 979, startPoint y: 449, endPoint x: 1001, endPoint y: 525, distance: 79.2
click at [1027, 557] on div "1 of 2" at bounding box center [513, 278] width 1027 height 557
click at [857, 263] on div "Lightbox" at bounding box center [513, 278] width 1027 height 557
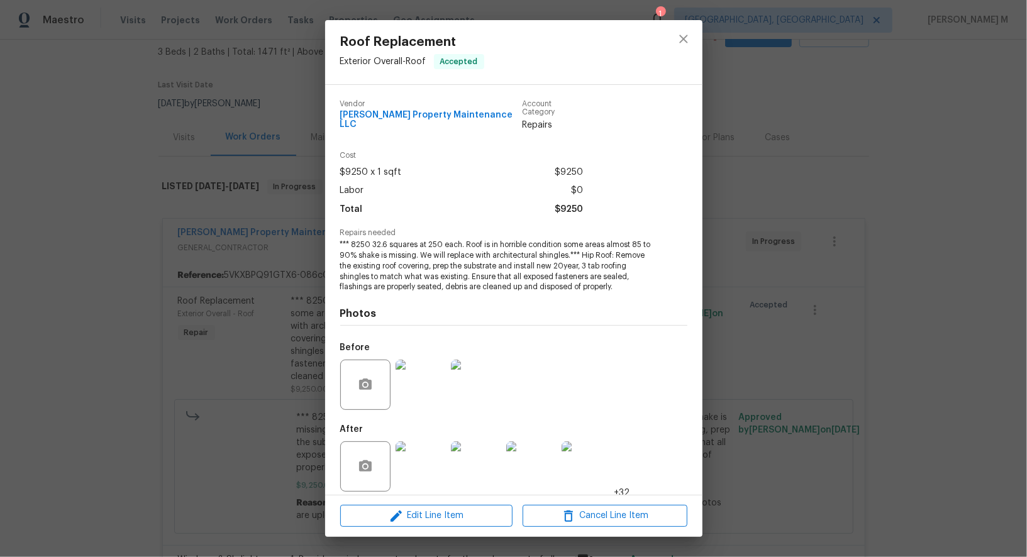
click at [792, 226] on div "Roof Replacement Exterior Overall - Roof Accepted Vendor [PERSON_NAME] Property…" at bounding box center [513, 278] width 1027 height 557
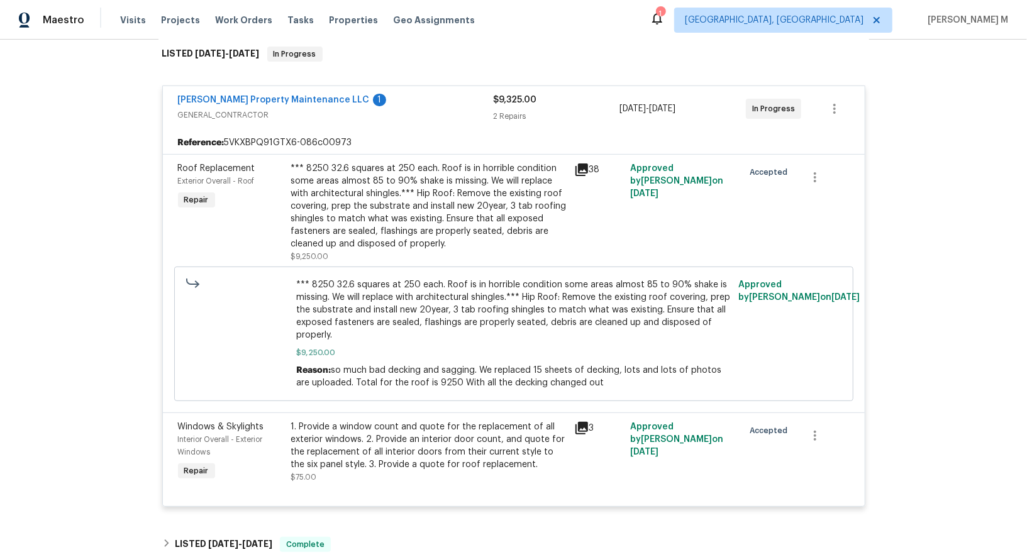
scroll to position [217, 0]
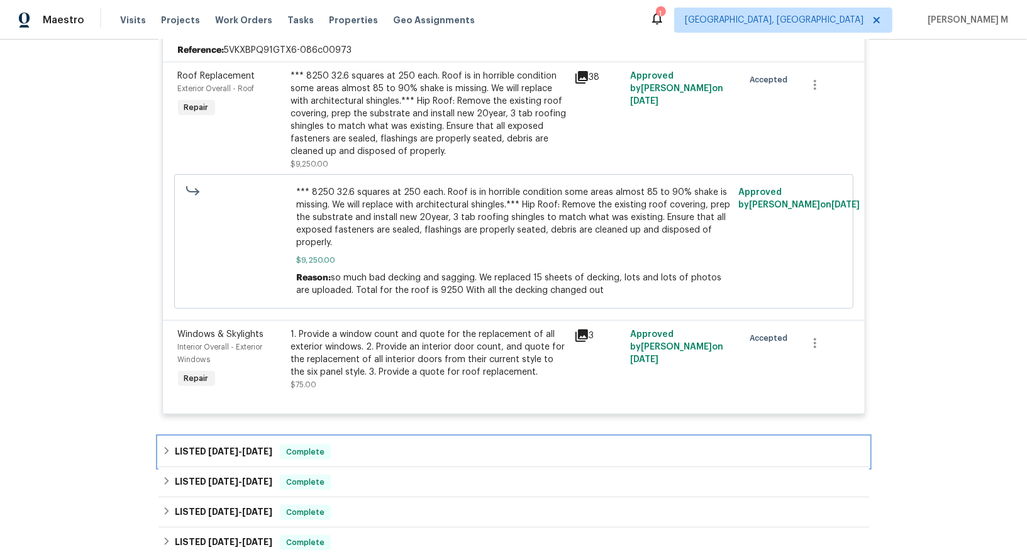
click at [213, 447] on span "[DATE]" at bounding box center [223, 451] width 30 height 9
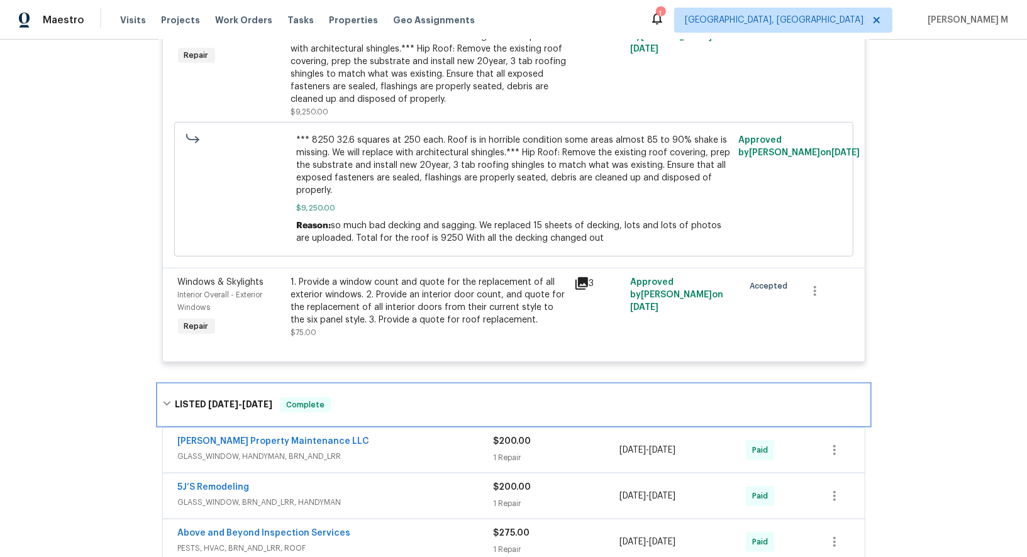
scroll to position [208, 0]
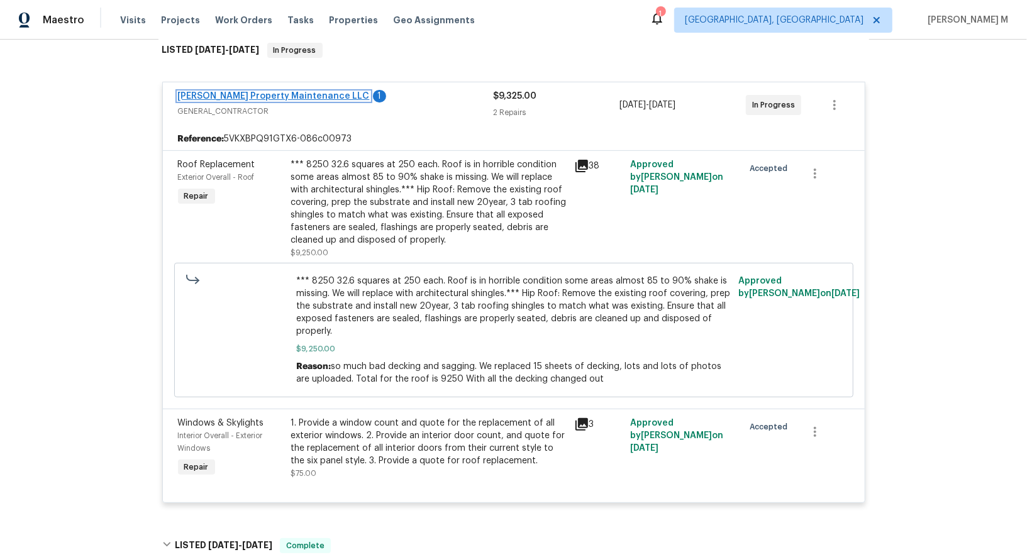
click at [287, 92] on link "[PERSON_NAME] Property Maintenance LLC" at bounding box center [274, 96] width 192 height 9
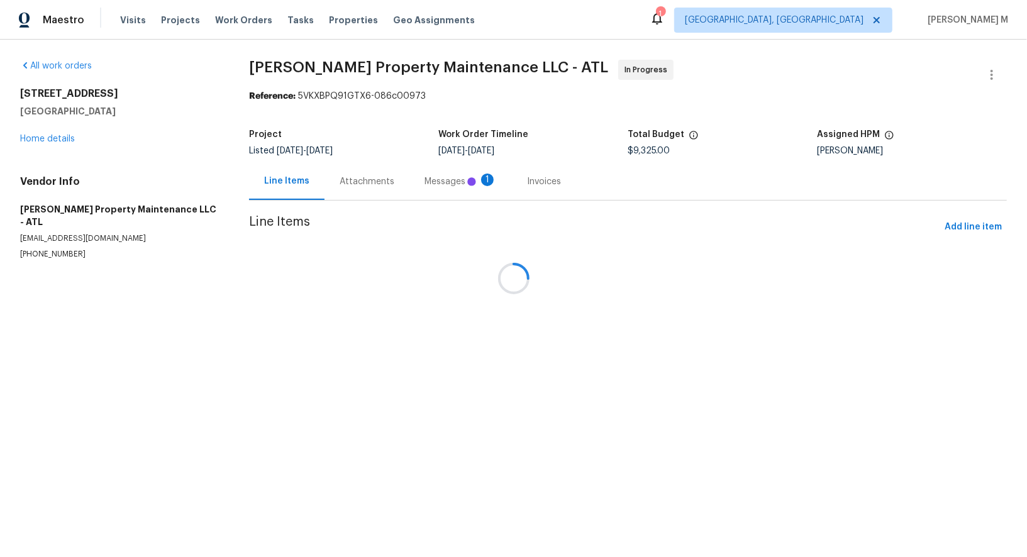
click at [325, 175] on div at bounding box center [513, 278] width 1027 height 557
click at [334, 175] on div at bounding box center [513, 278] width 1027 height 557
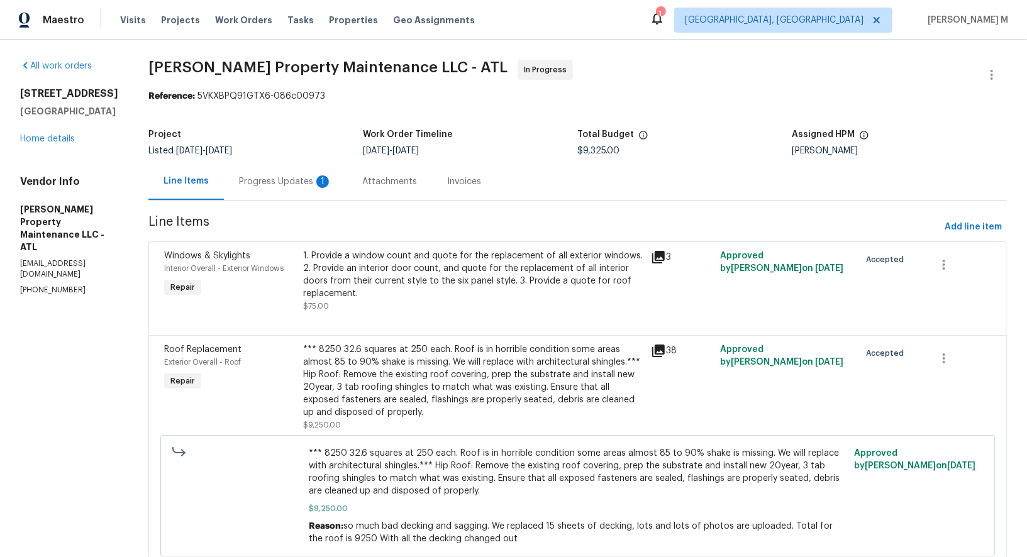
click at [265, 181] on div "Progress Updates 1" at bounding box center [285, 182] width 93 height 13
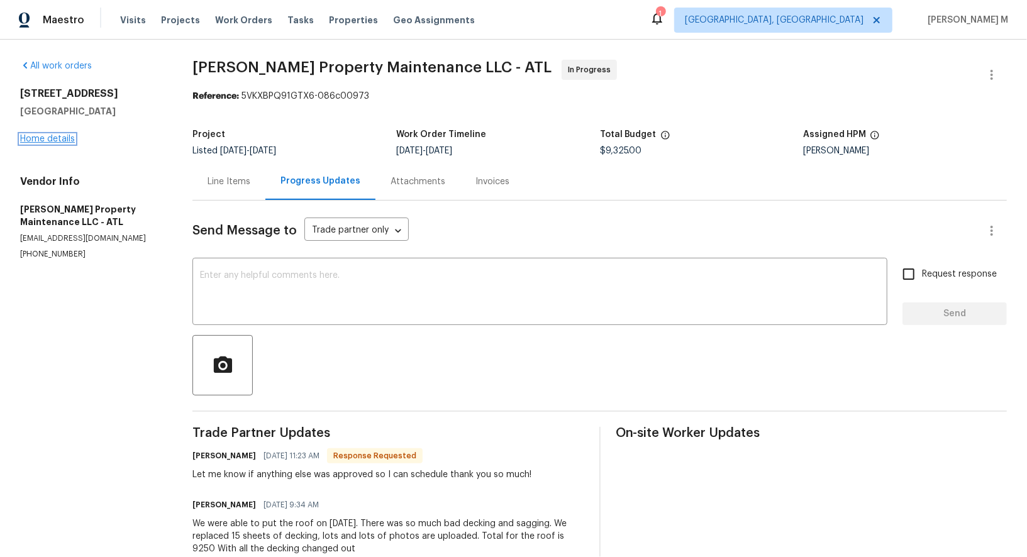
click at [48, 135] on link "Home details" at bounding box center [47, 139] width 55 height 9
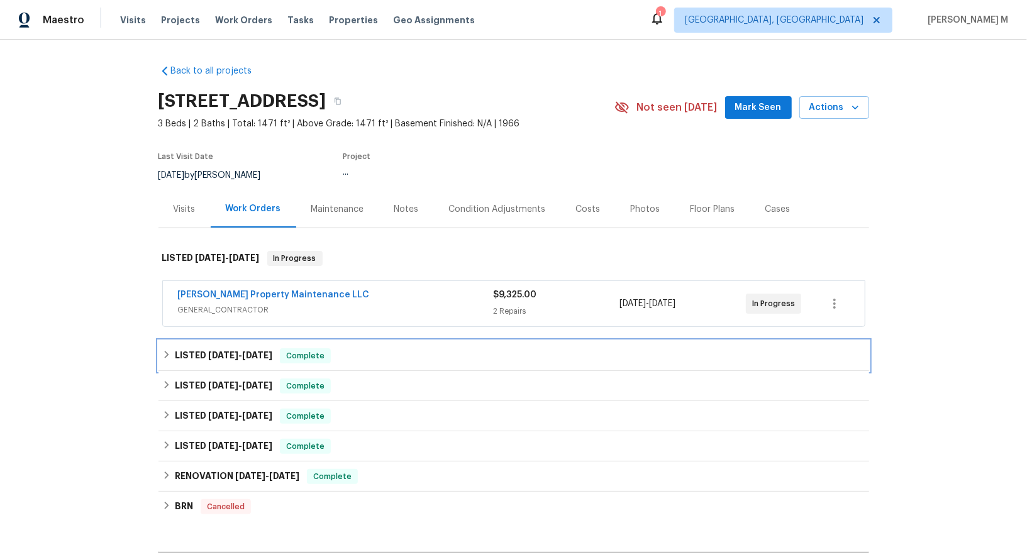
click at [226, 351] on span "[DATE]" at bounding box center [223, 355] width 30 height 9
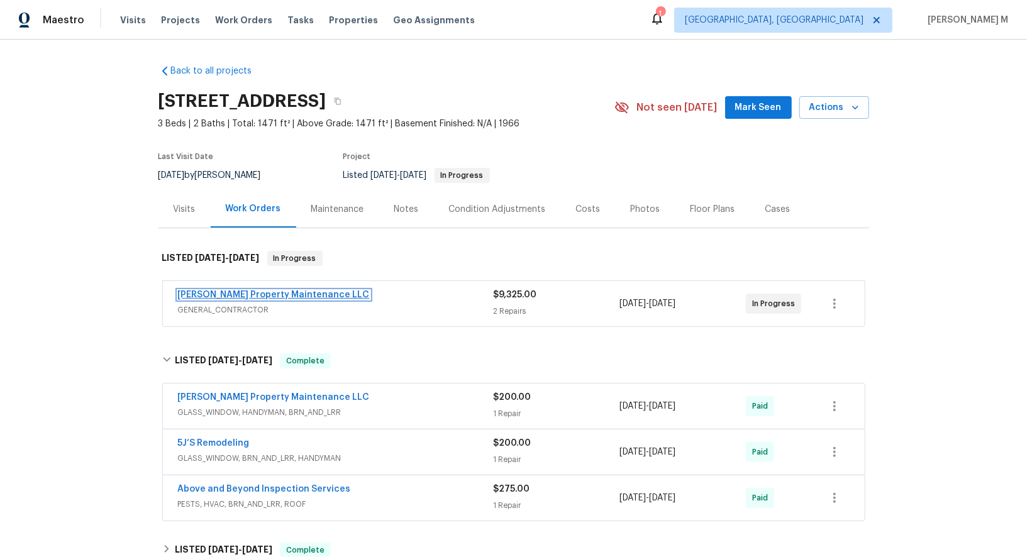
click at [254, 291] on link "[PERSON_NAME] Property Maintenance LLC" at bounding box center [274, 295] width 192 height 9
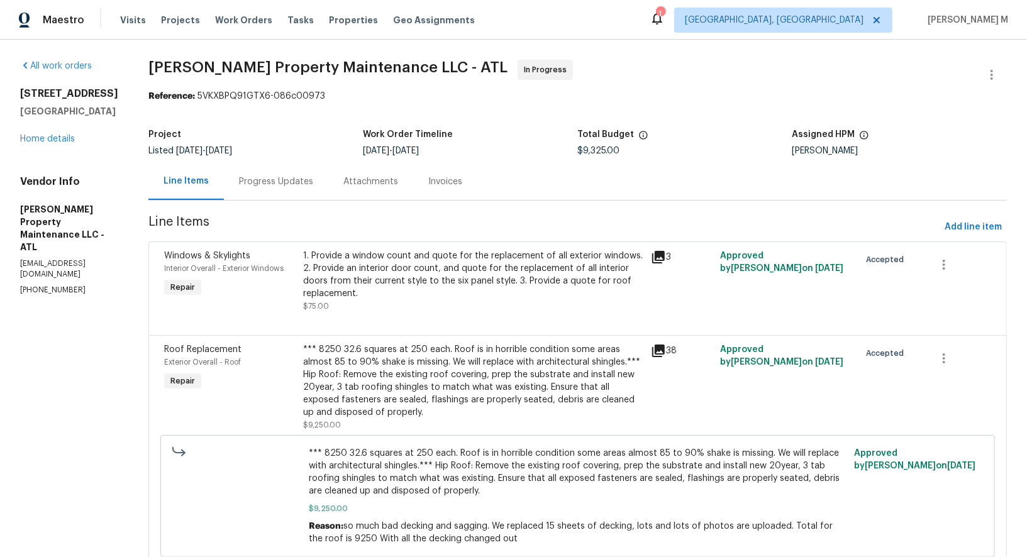
click at [35, 143] on div "[STREET_ADDRESS][PERSON_NAME] Home details" at bounding box center [69, 116] width 98 height 58
click at [43, 143] on link "Home details" at bounding box center [47, 139] width 55 height 9
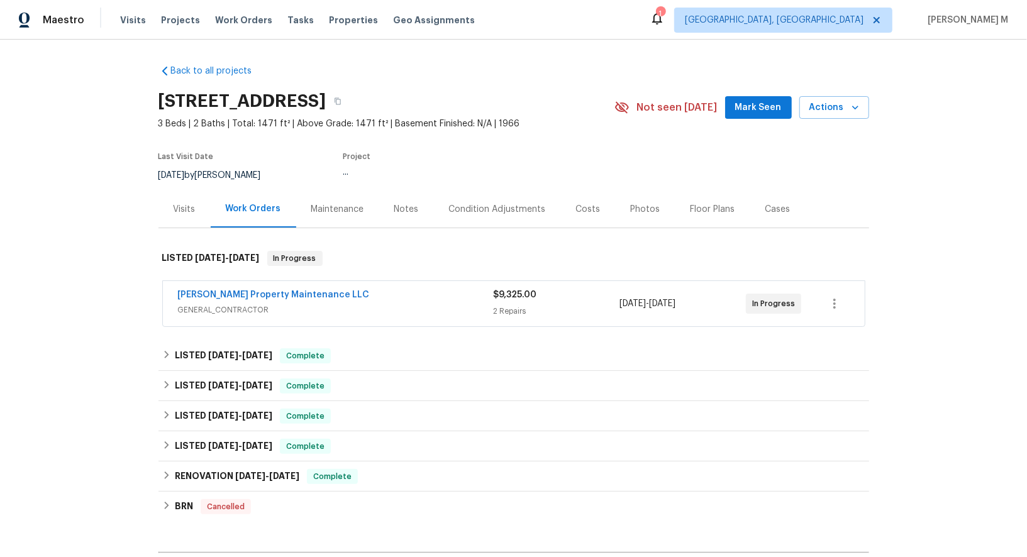
scroll to position [187, 0]
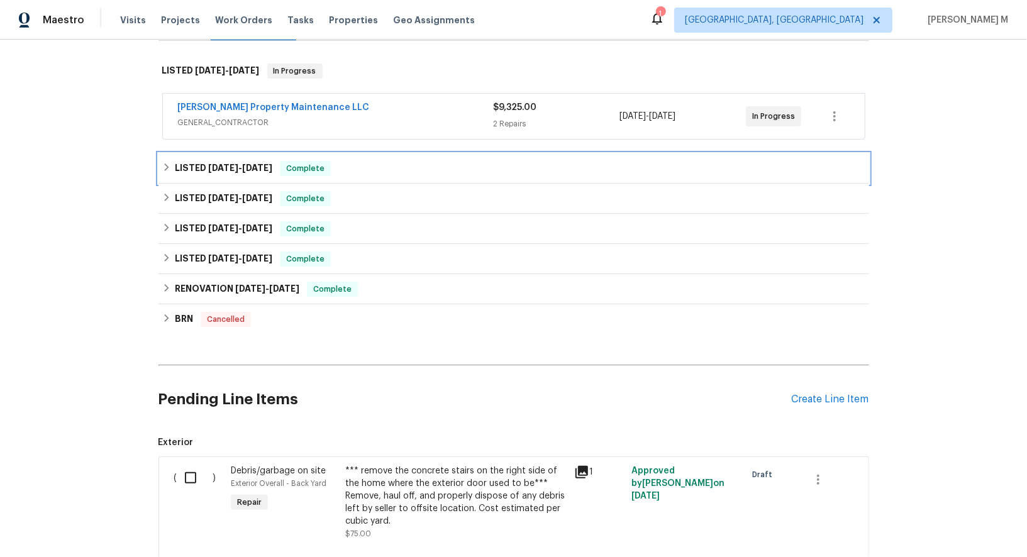
click at [209, 163] on h6 "LISTED [DATE] - [DATE]" at bounding box center [224, 168] width 98 height 15
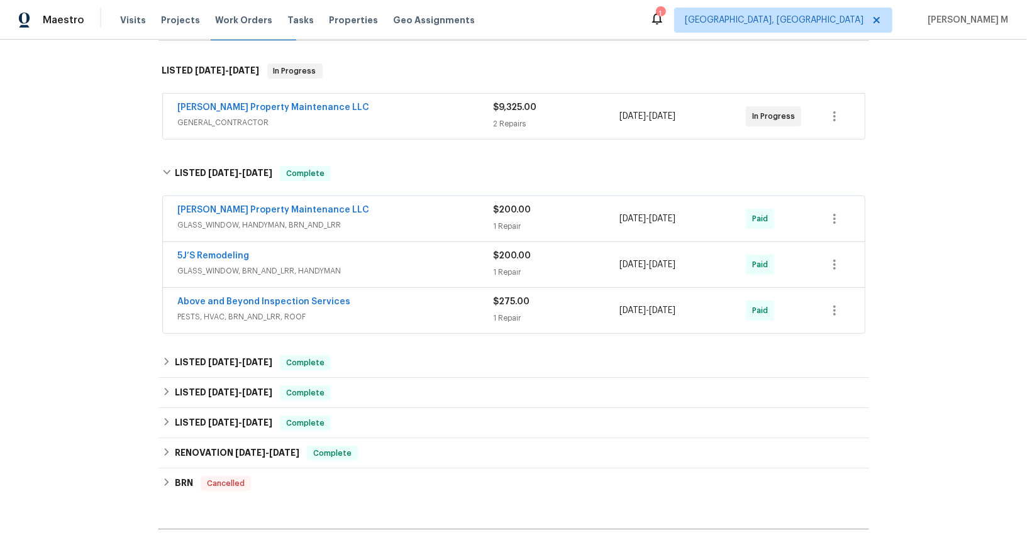
click at [206, 222] on div "[PERSON_NAME] Property Maintenance LLC GLASS_WINDOW, HANDYMAN, BRN_AND_LRR" at bounding box center [336, 219] width 316 height 30
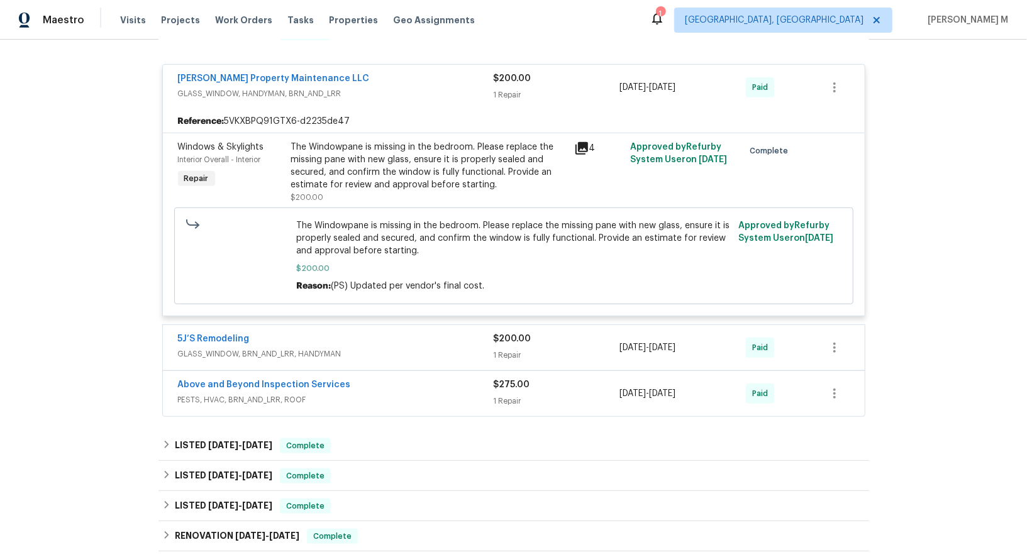
scroll to position [332, 0]
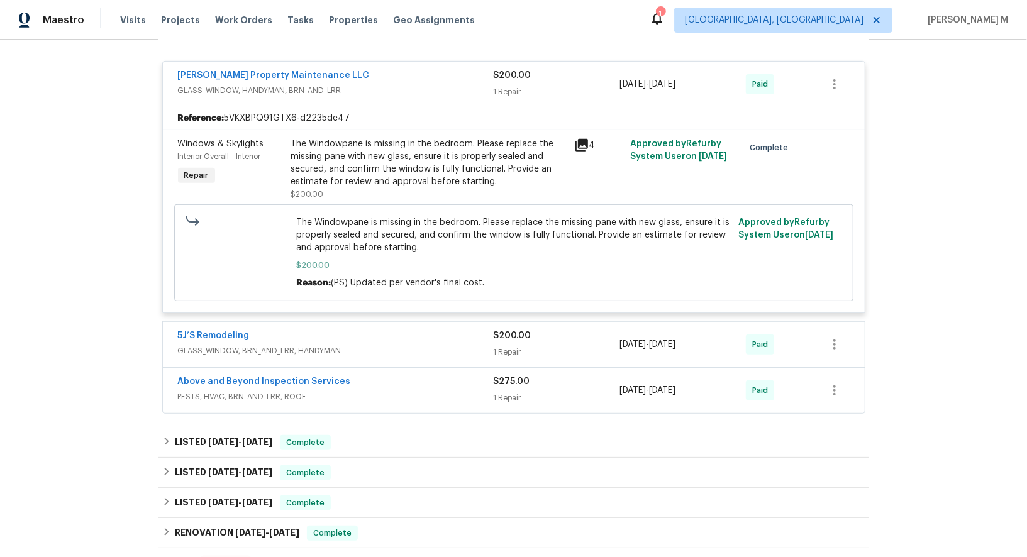
click at [269, 345] on span "GLASS_WINDOW, BRN_AND_LRR, HANDYMAN" at bounding box center [336, 351] width 316 height 13
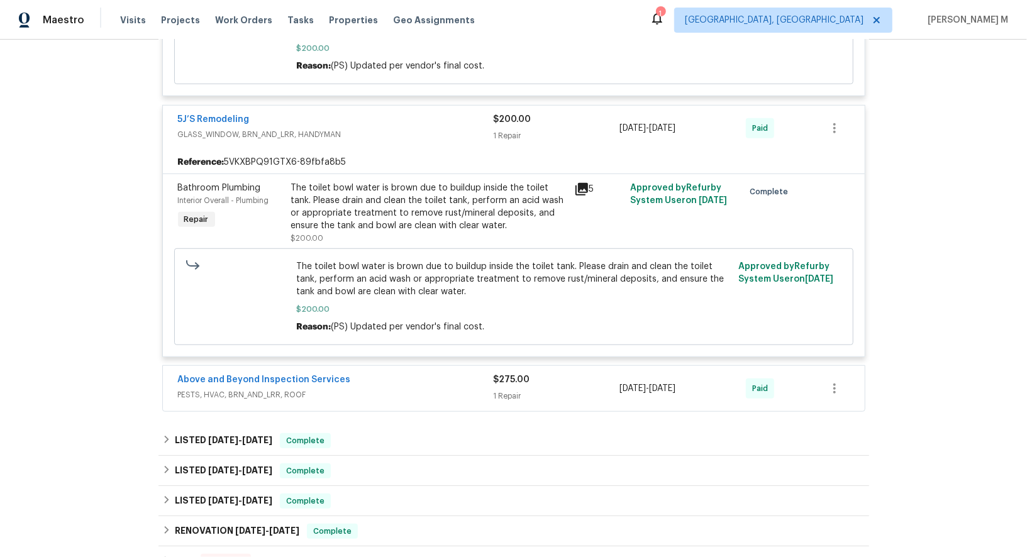
scroll to position [561, 0]
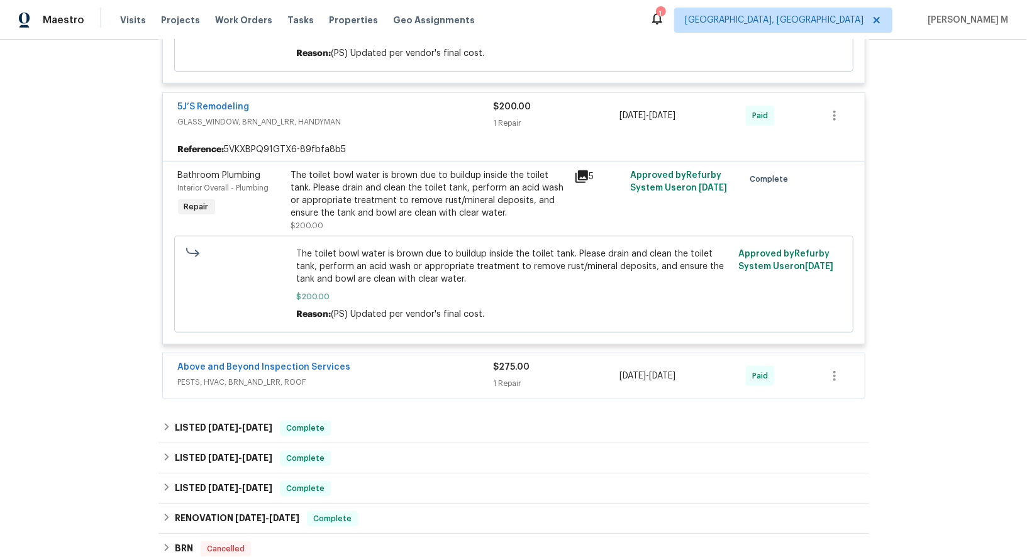
click at [247, 376] on span "PESTS, HVAC, BRN_AND_LRR, ROOF" at bounding box center [336, 382] width 316 height 13
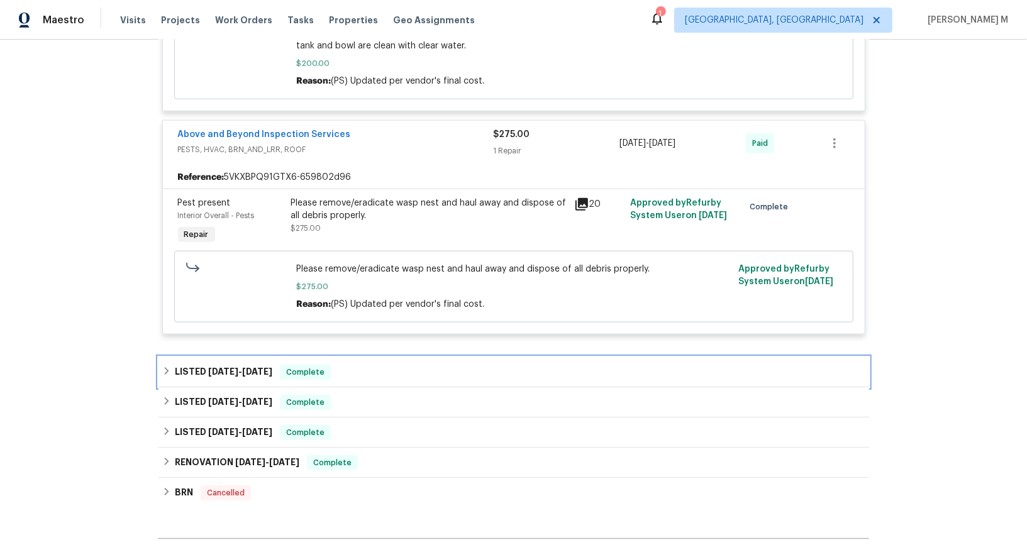
click at [260, 367] on span "[DATE]" at bounding box center [257, 371] width 30 height 9
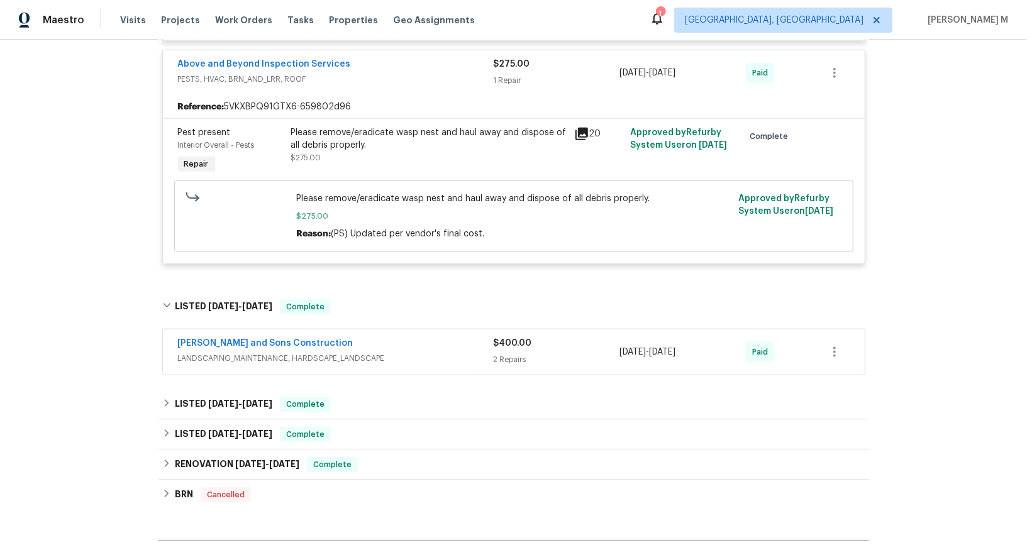
click at [251, 352] on span "LANDSCAPING_MAINTENANCE, HARDSCAPE_LANDSCAPE" at bounding box center [336, 358] width 316 height 13
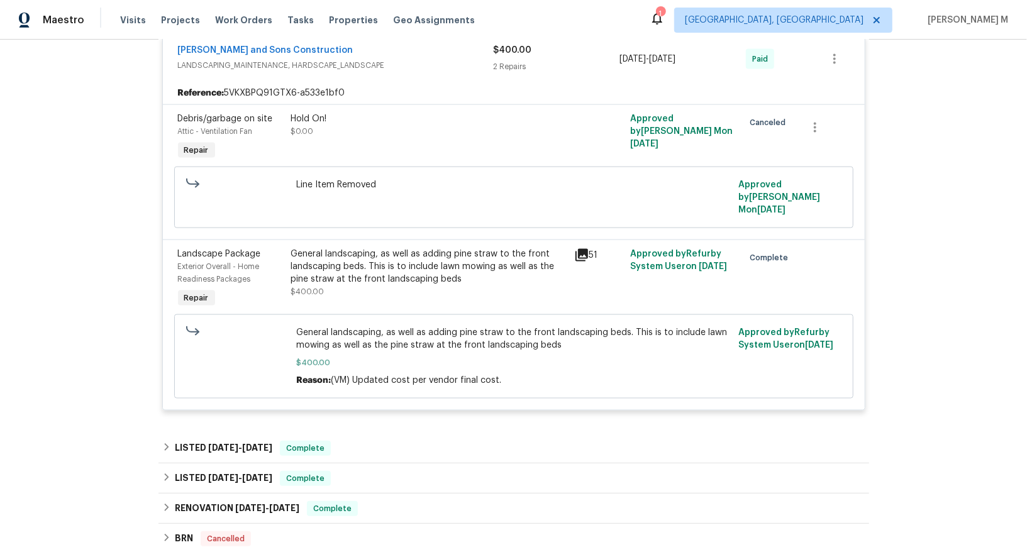
scroll to position [1173, 0]
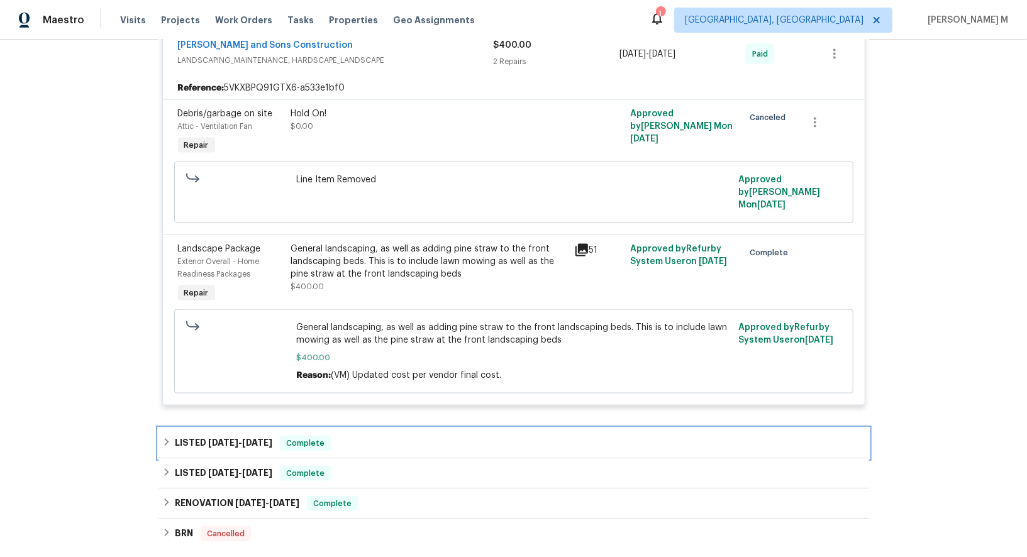
click at [250, 436] on h6 "LISTED [DATE] - [DATE]" at bounding box center [224, 443] width 98 height 15
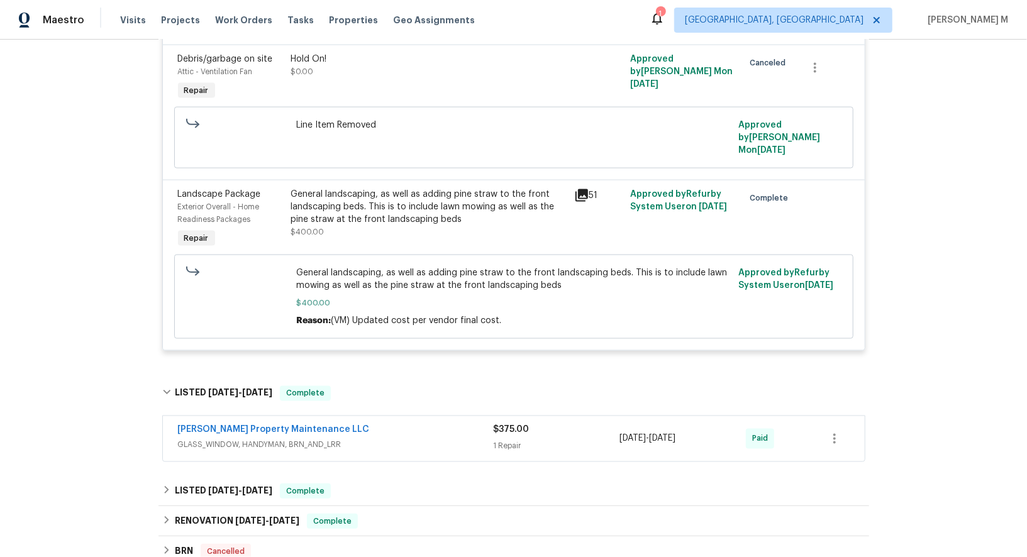
click at [252, 439] on span "GLASS_WINDOW, HANDYMAN, BRN_AND_LRR" at bounding box center [336, 445] width 316 height 13
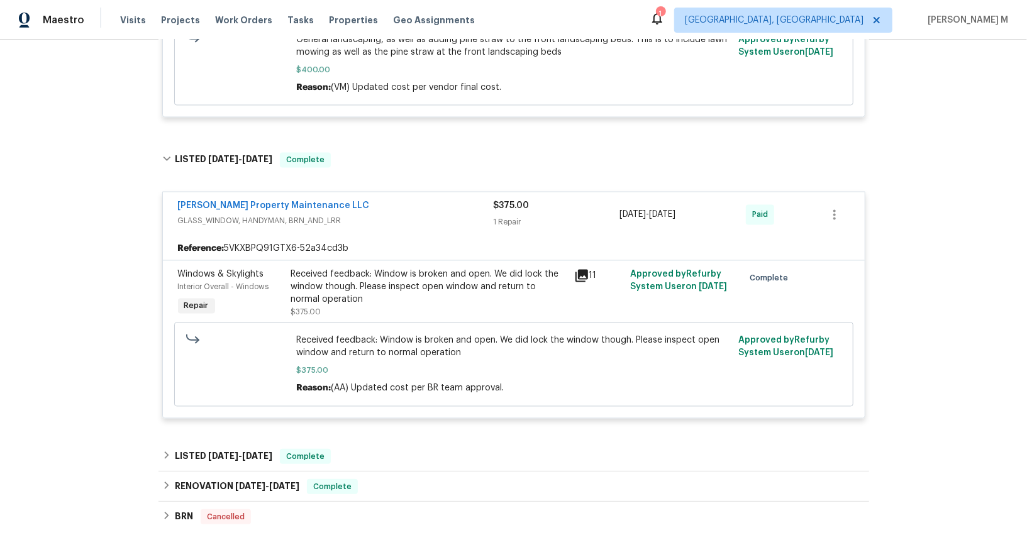
scroll to position [1462, 0]
click at [199, 448] on h6 "LISTED [DATE] - [DATE]" at bounding box center [224, 455] width 98 height 15
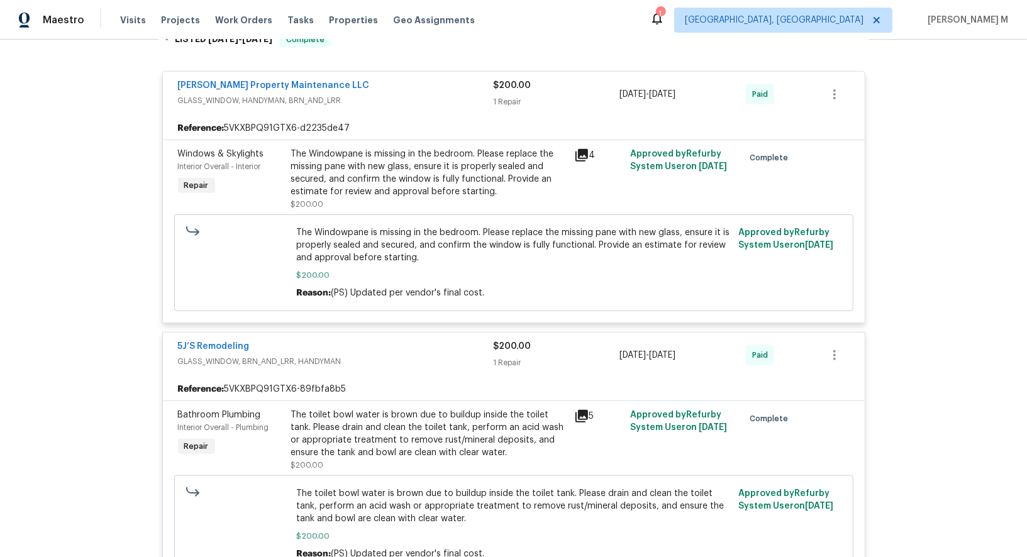
scroll to position [0, 0]
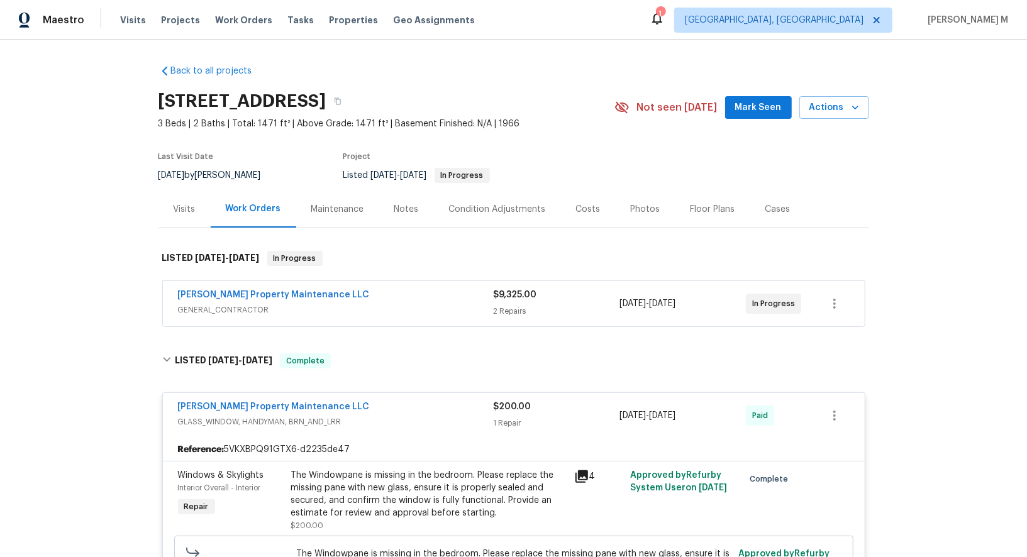
click at [215, 304] on span "GENERAL_CONTRACTOR" at bounding box center [336, 310] width 316 height 13
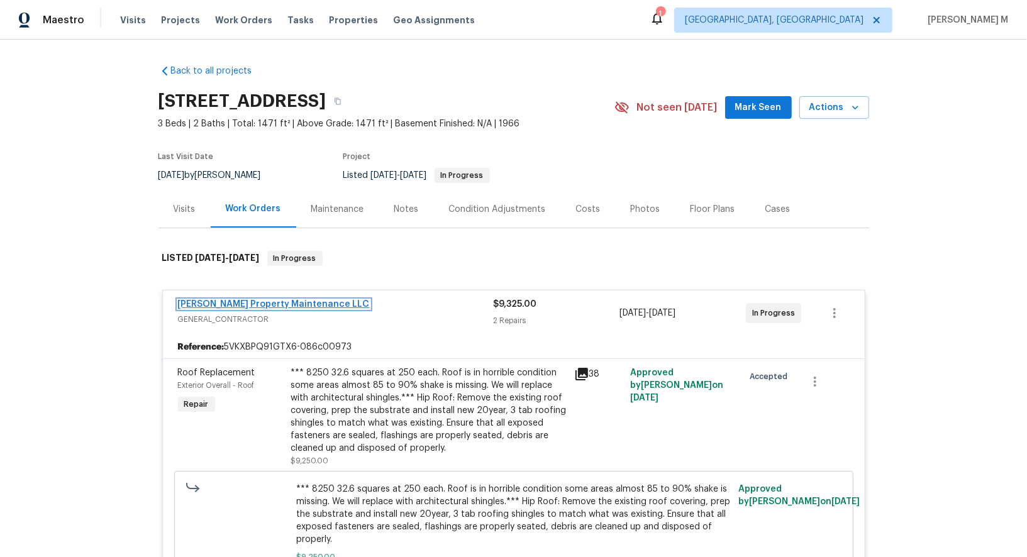
click at [220, 300] on link "[PERSON_NAME] Property Maintenance LLC" at bounding box center [274, 304] width 192 height 9
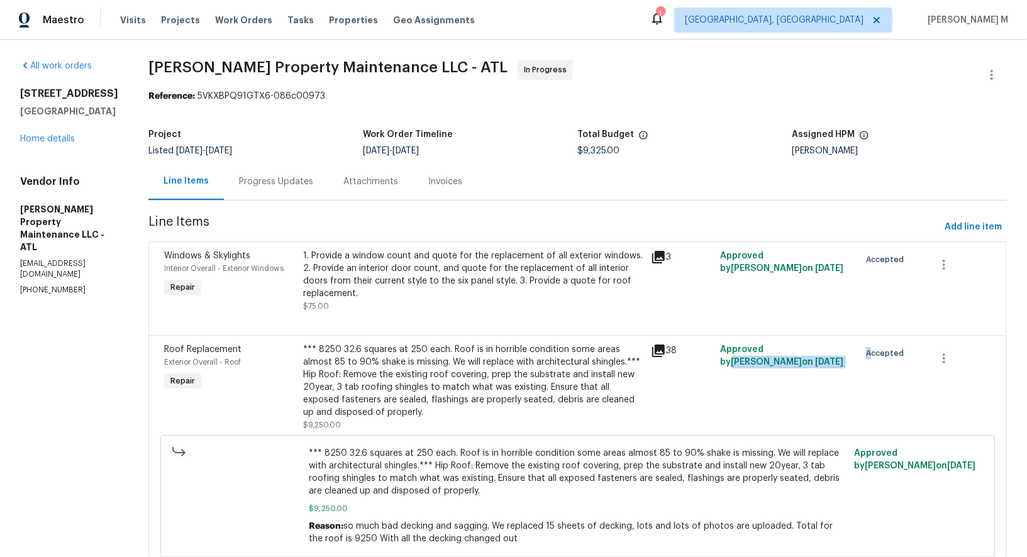
drag, startPoint x: 778, startPoint y: 338, endPoint x: 871, endPoint y: 338, distance: 93.7
click at [871, 340] on div "Roof Replacement Exterior Overall - Roof Repair *** 8250 32.6 squares at 250 ea…" at bounding box center [577, 388] width 835 height 96
copy div "[PERSON_NAME] on [DATE] A"
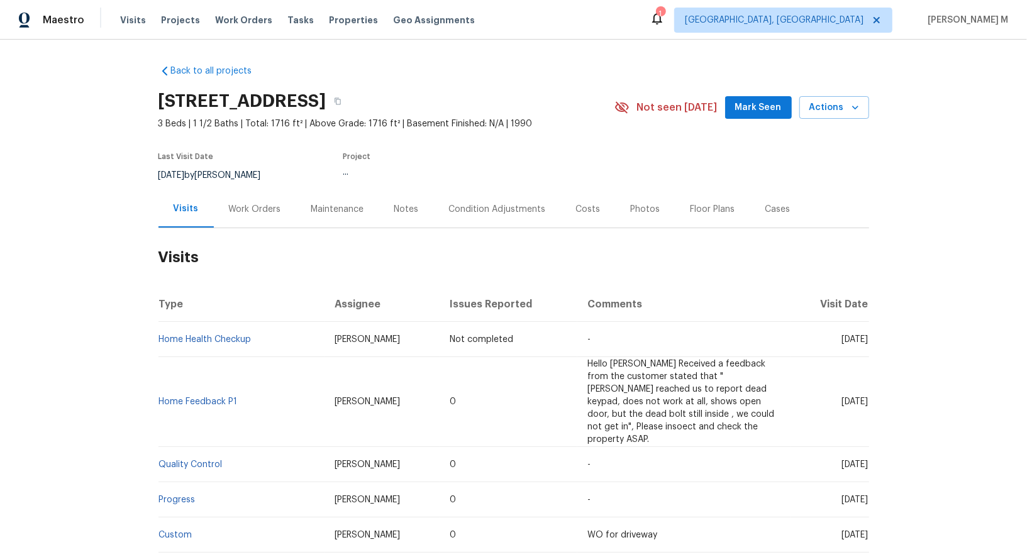
click at [262, 191] on div "Work Orders" at bounding box center [255, 209] width 82 height 37
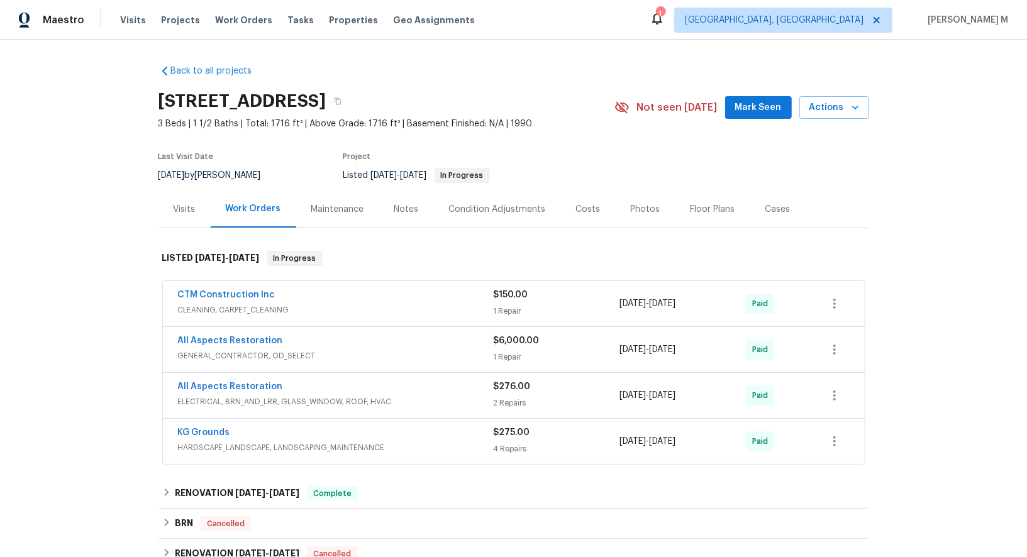
click at [216, 304] on span "CLEANING, CARPET_CLEANING" at bounding box center [336, 310] width 316 height 13
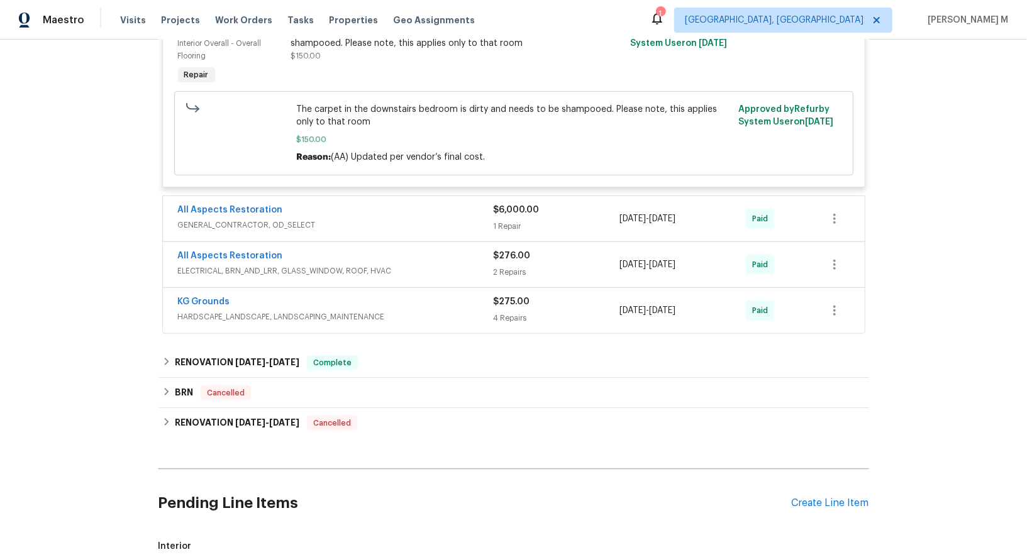
scroll to position [345, 0]
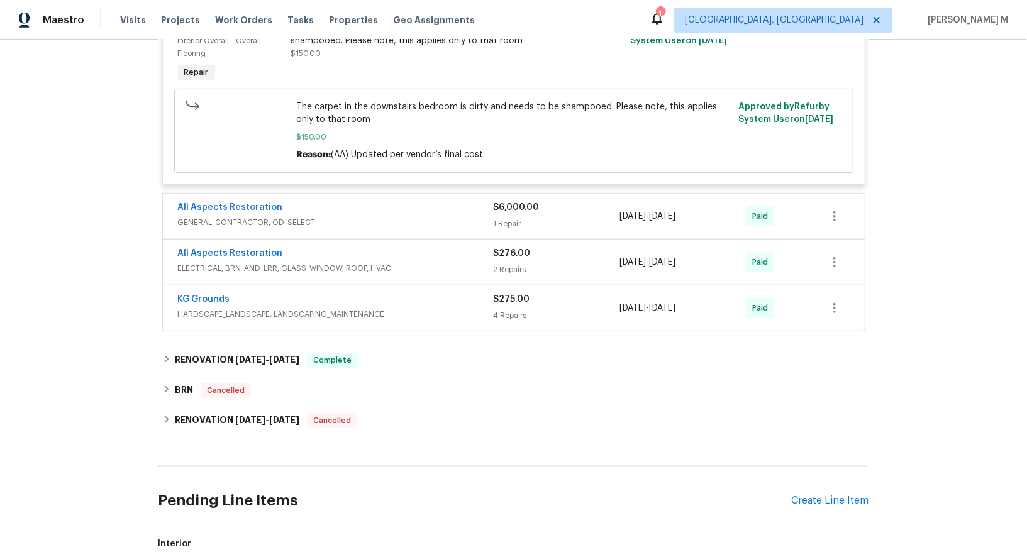
click at [211, 216] on span "GENERAL_CONTRACTOR, OD_SELECT" at bounding box center [336, 222] width 316 height 13
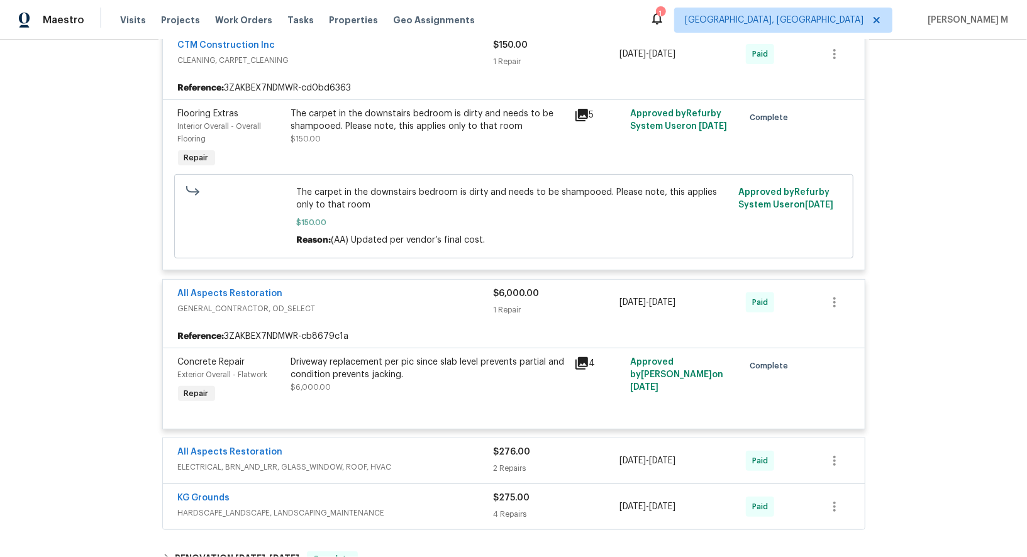
scroll to position [260, 0]
click at [415, 122] on div "The carpet in the downstairs bedroom is dirty and needs to be shampooed. Please…" at bounding box center [429, 126] width 276 height 38
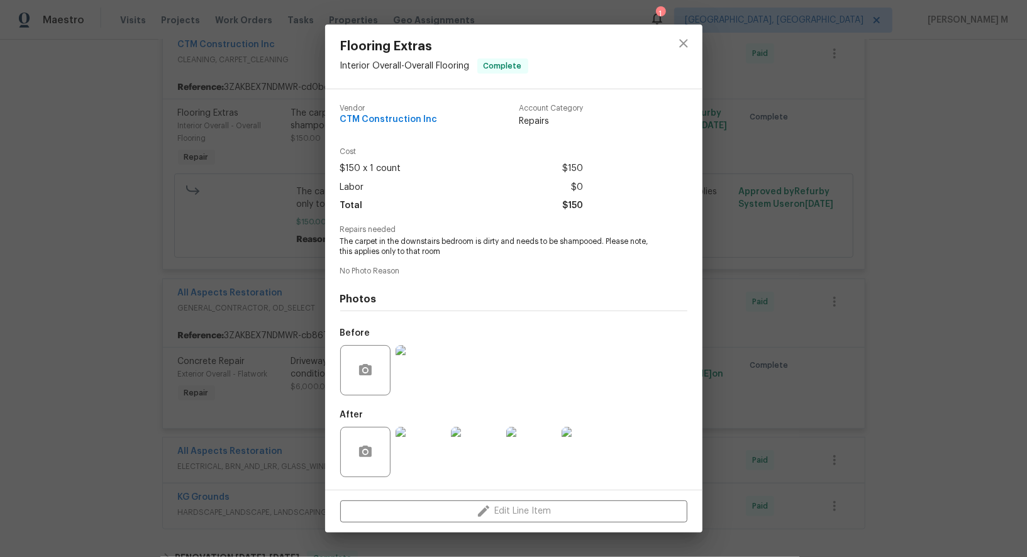
click at [203, 224] on div "Flooring Extras Interior Overall - Overall Flooring Complete Vendor CTM Constru…" at bounding box center [513, 278] width 1027 height 557
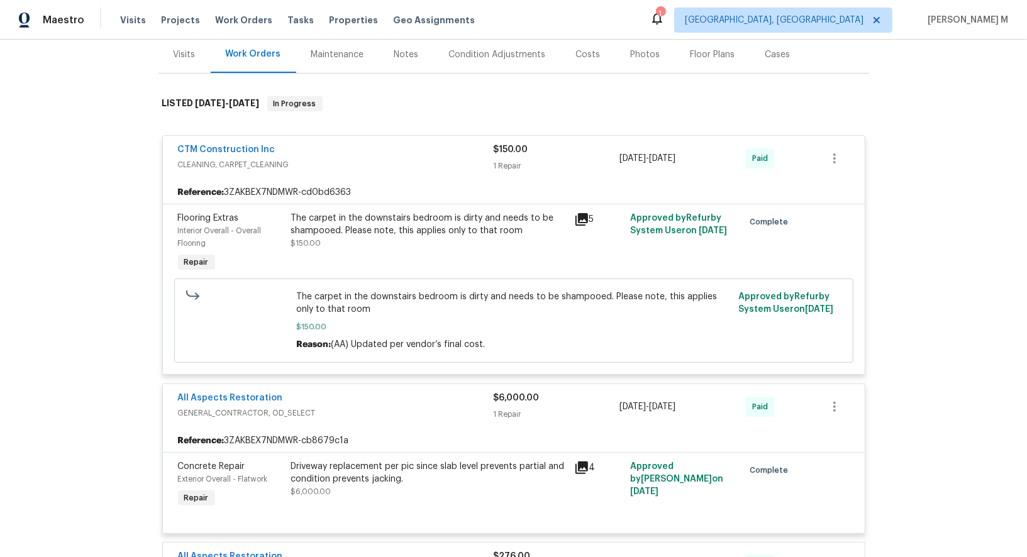
scroll to position [155, 0]
click at [230, 145] on link "CTM Construction Inc" at bounding box center [227, 149] width 98 height 9
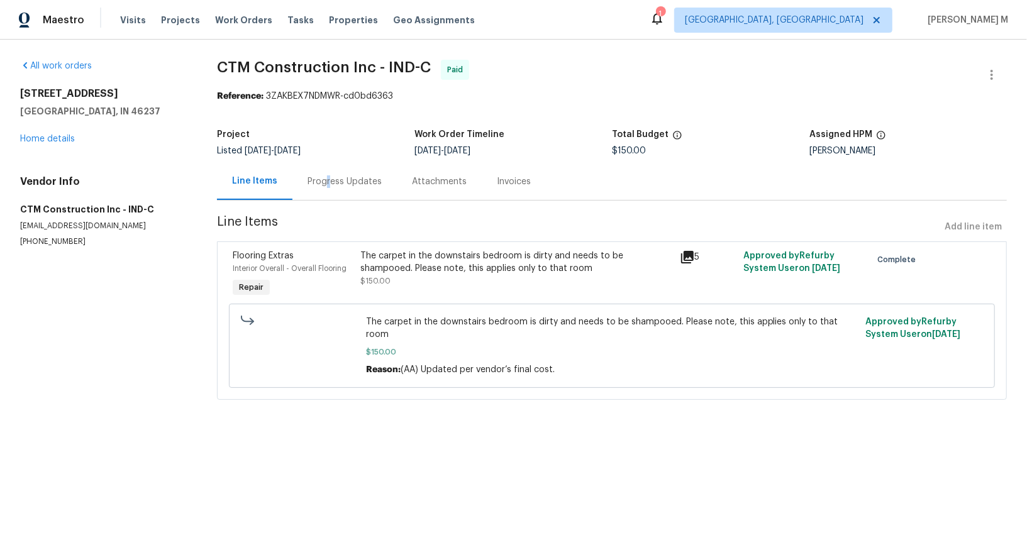
click at [324, 180] on div "Progress Updates" at bounding box center [345, 182] width 74 height 13
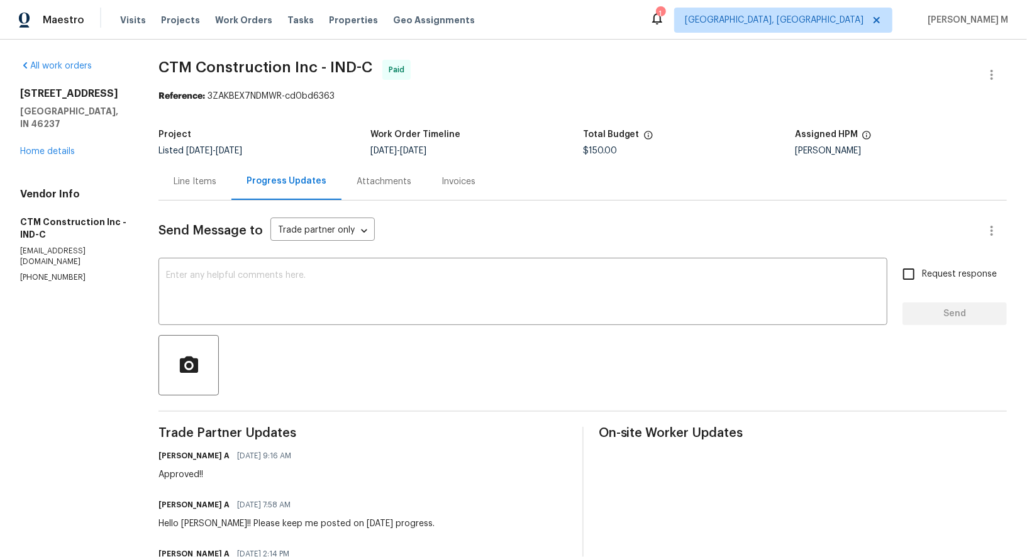
click at [182, 163] on div "Line Items" at bounding box center [195, 181] width 73 height 37
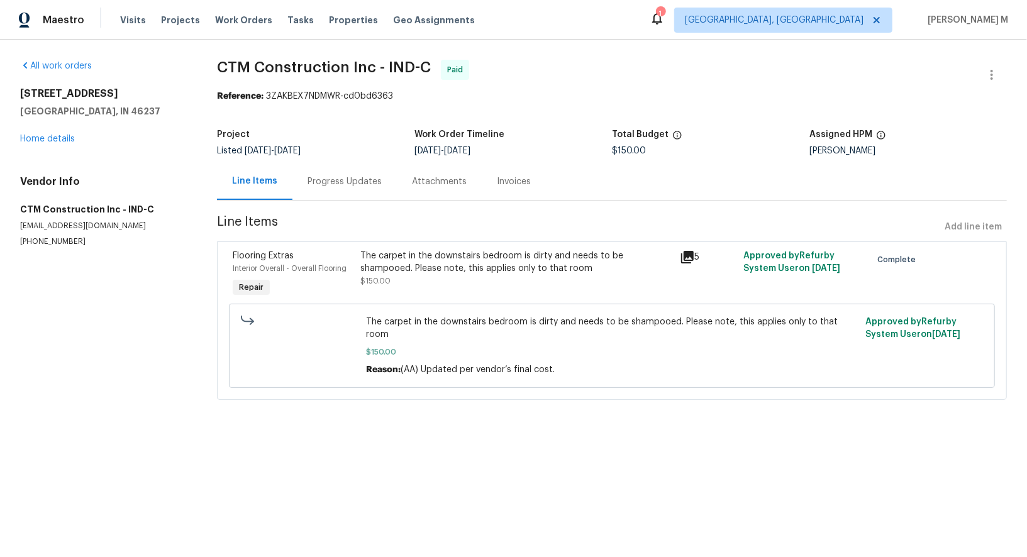
click at [53, 126] on div "[STREET_ADDRESS] Home details" at bounding box center [103, 116] width 167 height 58
click at [53, 135] on link "Home details" at bounding box center [47, 139] width 55 height 9
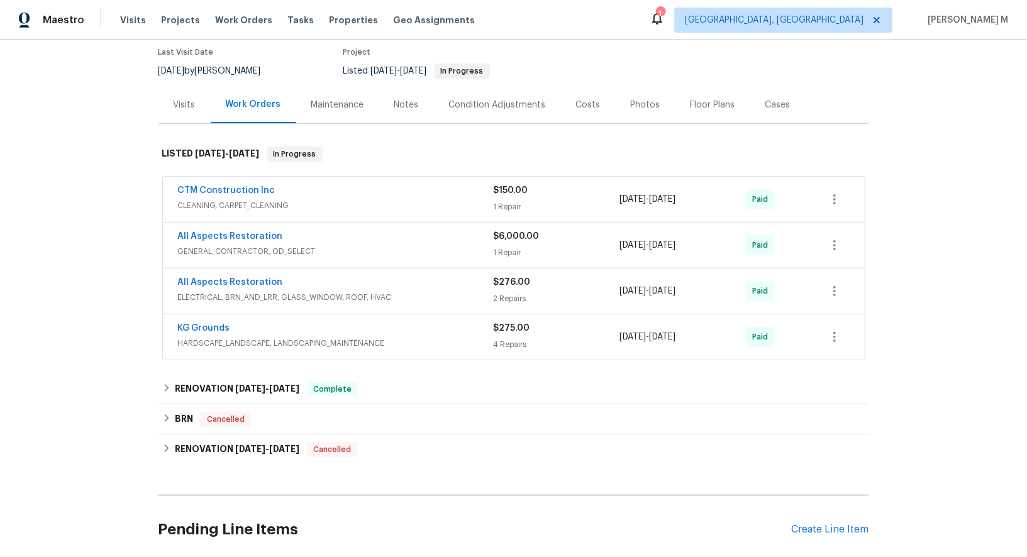
scroll to position [108, 0]
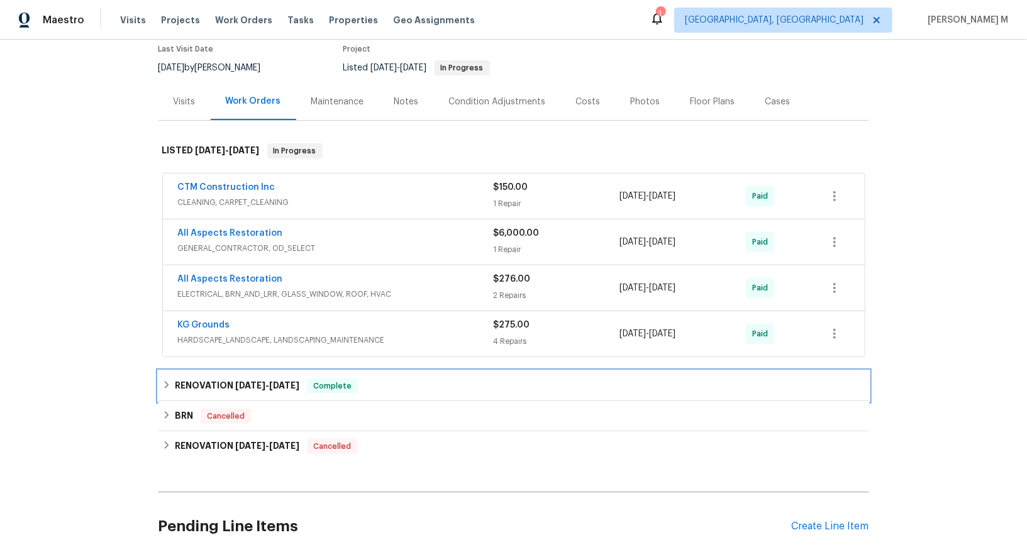
click at [262, 381] on span "[DATE] - [DATE]" at bounding box center [267, 385] width 64 height 9
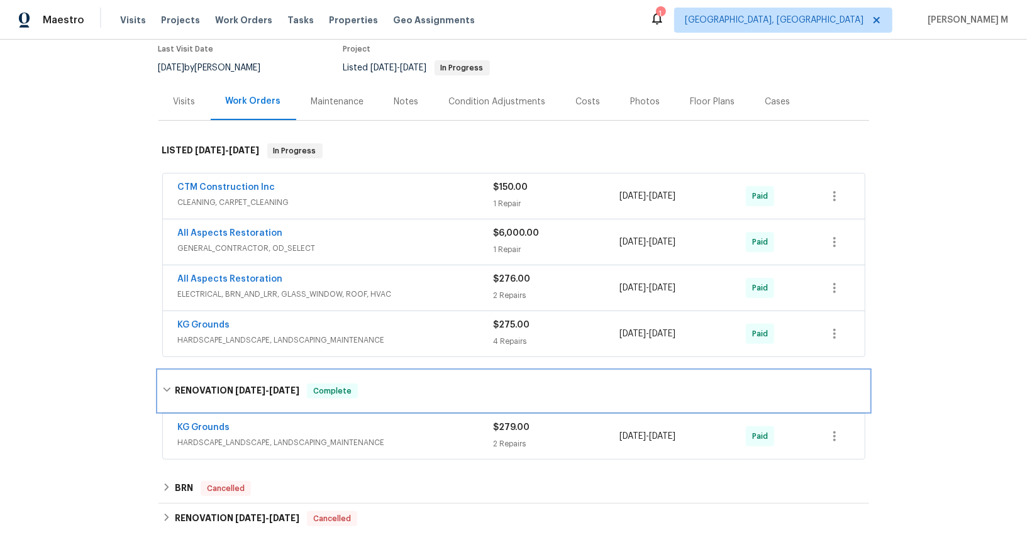
scroll to position [316, 0]
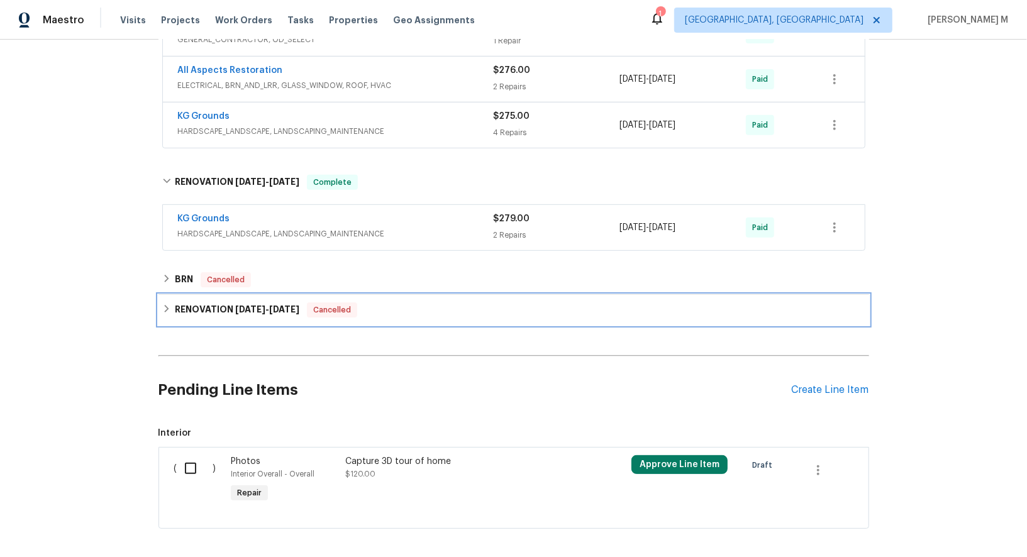
click at [247, 295] on div "RENOVATION [DATE] - [DATE] Cancelled" at bounding box center [514, 310] width 711 height 30
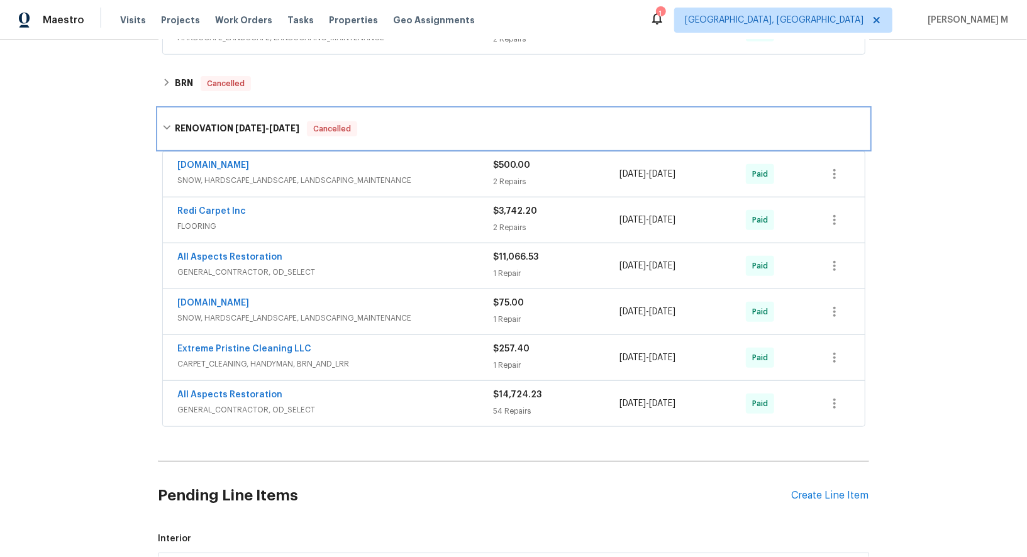
scroll to position [518, 0]
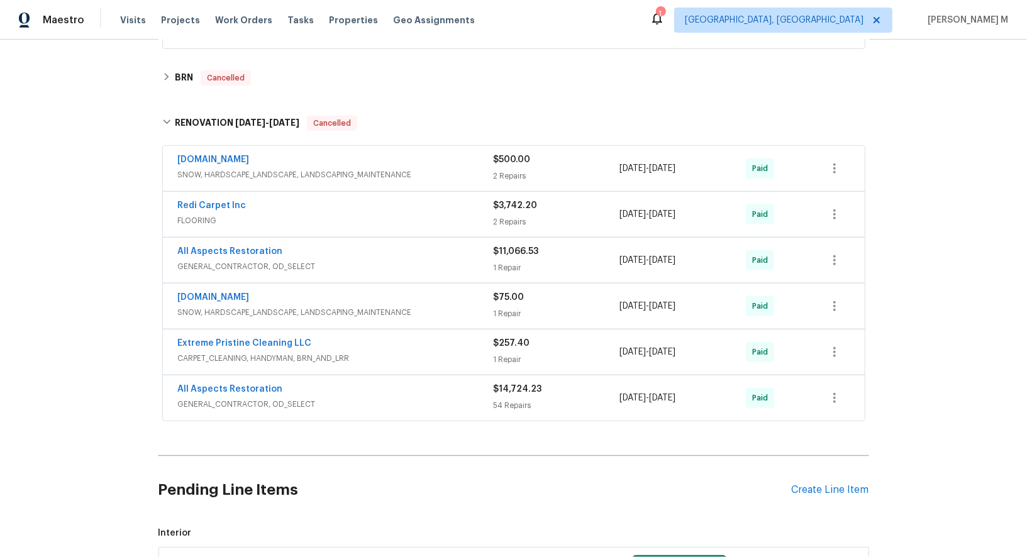
click at [212, 215] on span "FLOORING" at bounding box center [336, 221] width 316 height 13
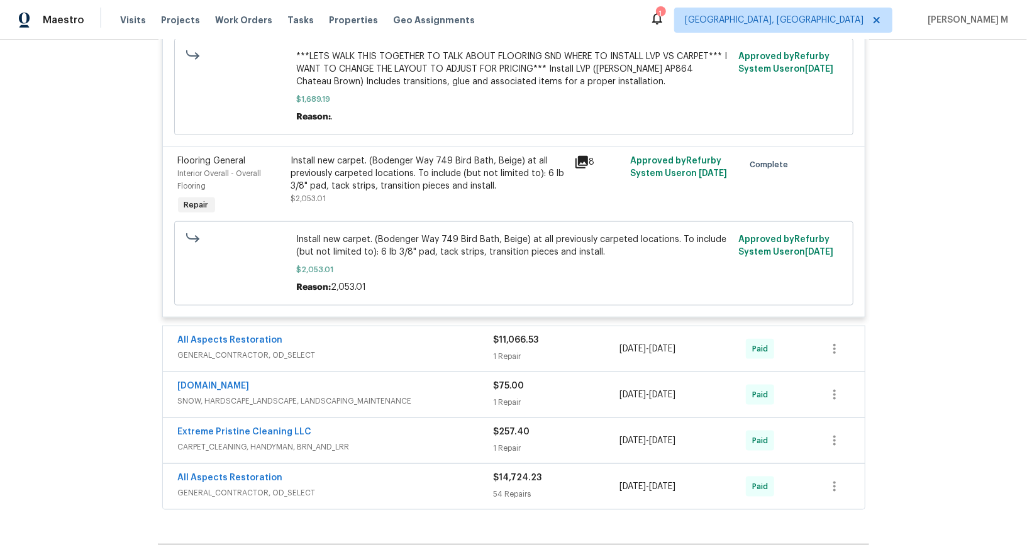
scroll to position [888, 0]
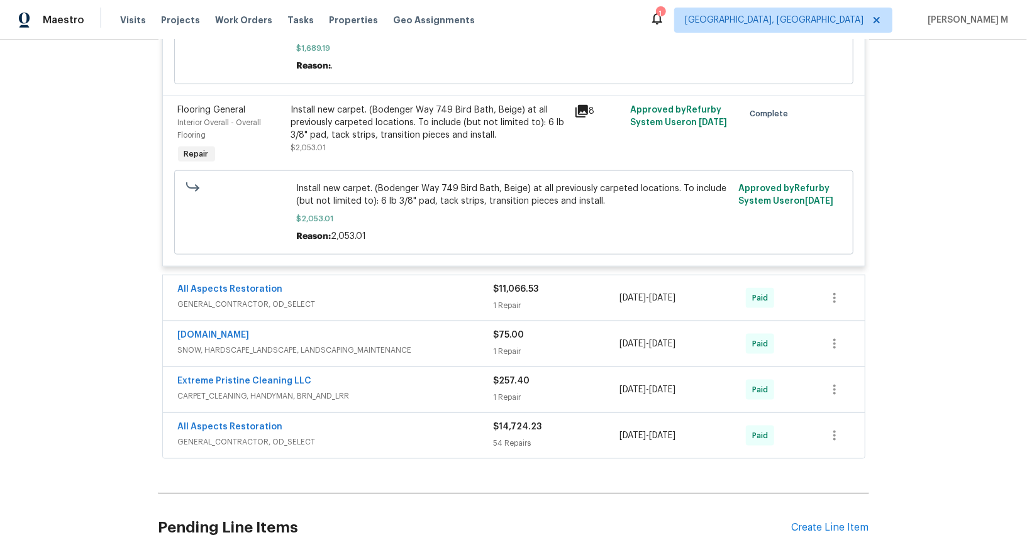
click at [232, 329] on div "[DOMAIN_NAME]" at bounding box center [336, 336] width 316 height 15
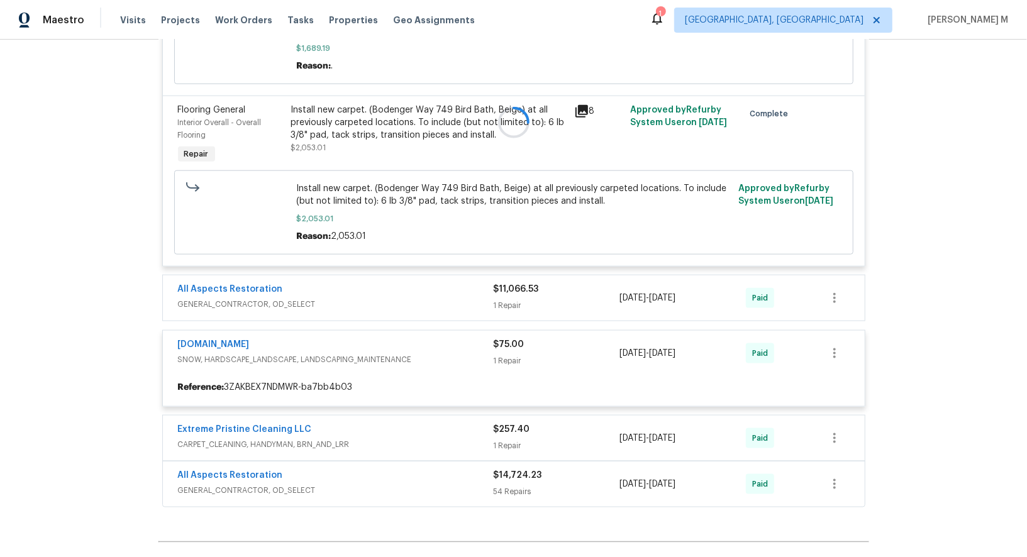
click at [242, 280] on div at bounding box center [514, 123] width 711 height 778
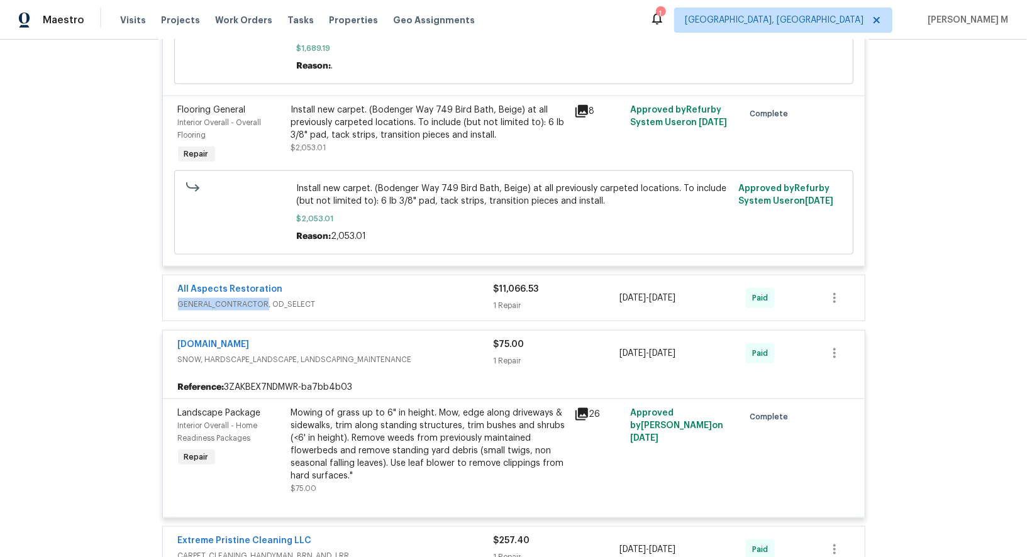
click at [242, 298] on span "GENERAL_CONTRACTOR, OD_SELECT" at bounding box center [336, 304] width 316 height 13
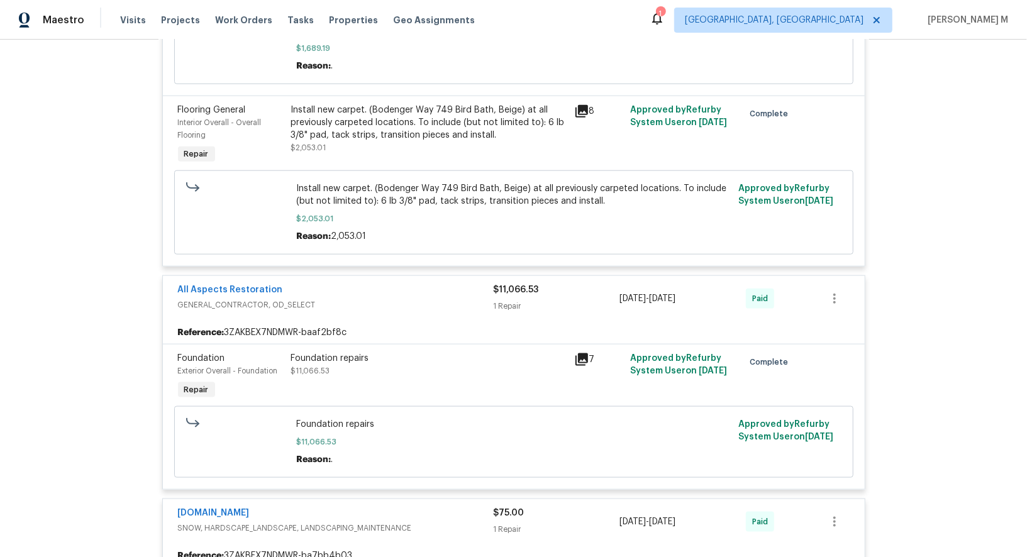
click at [396, 352] on div "Foundation repairs $11,066.53" at bounding box center [429, 364] width 276 height 25
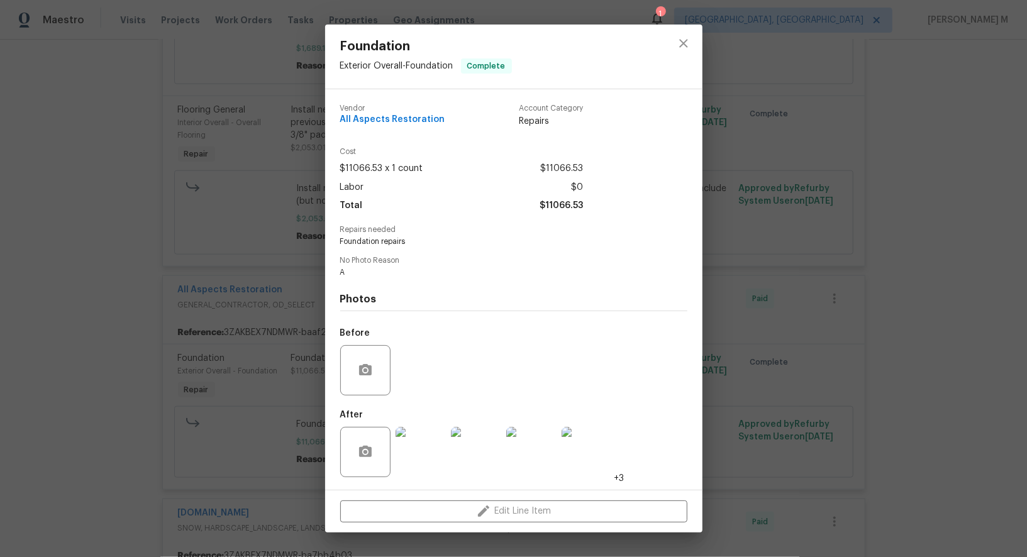
click at [424, 440] on img at bounding box center [421, 452] width 50 height 50
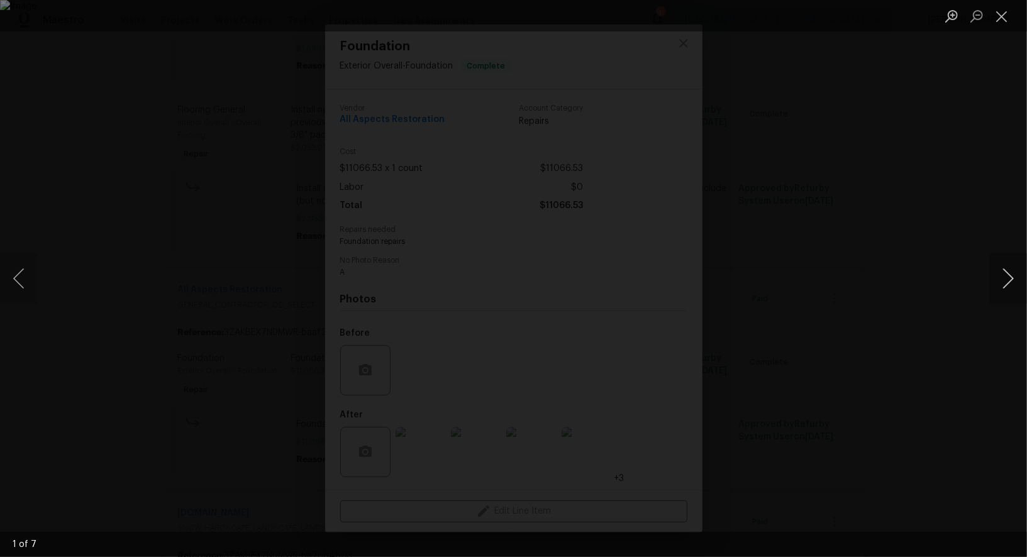
click at [1002, 280] on button "Next image" at bounding box center [1009, 279] width 38 height 50
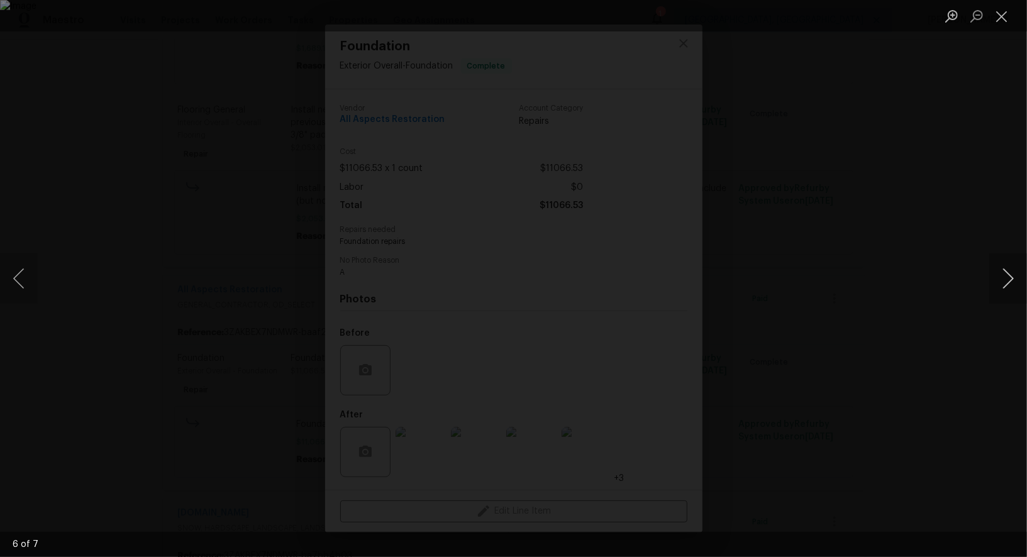
click at [1002, 280] on button "Next image" at bounding box center [1009, 279] width 38 height 50
click at [1013, 210] on div "Lightbox" at bounding box center [513, 278] width 1027 height 557
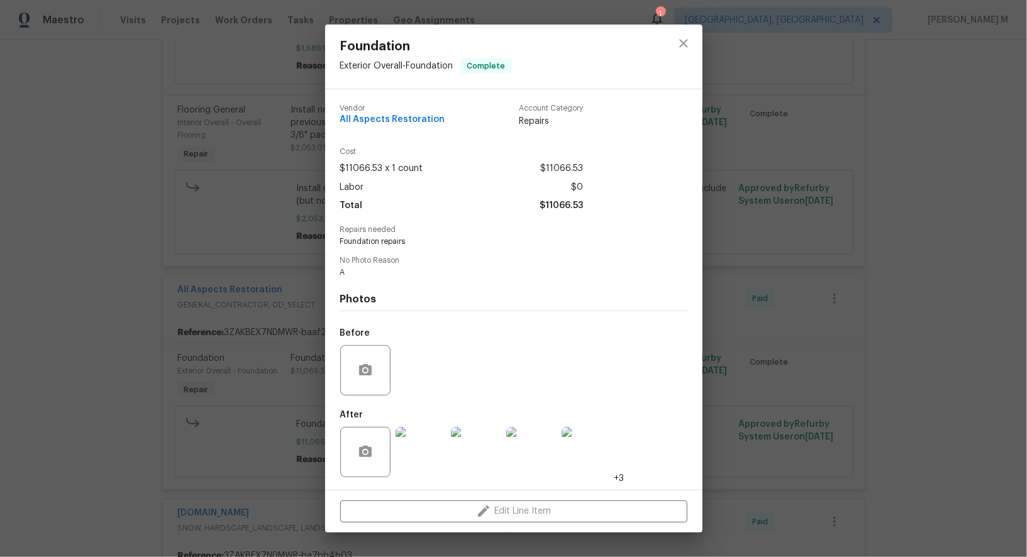
click at [211, 290] on div "Foundation Exterior Overall - Foundation Complete Vendor All Aspects Restoratio…" at bounding box center [513, 278] width 1027 height 557
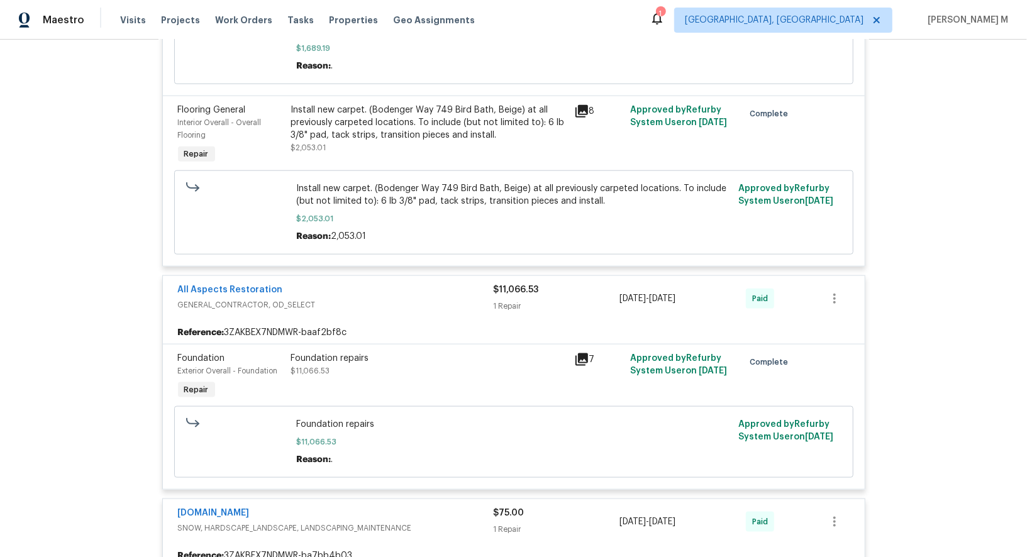
click at [211, 290] on div "Foundation Exterior Overall - Foundation Complete Vendor All Aspects Restoratio…" at bounding box center [513, 278] width 1027 height 557
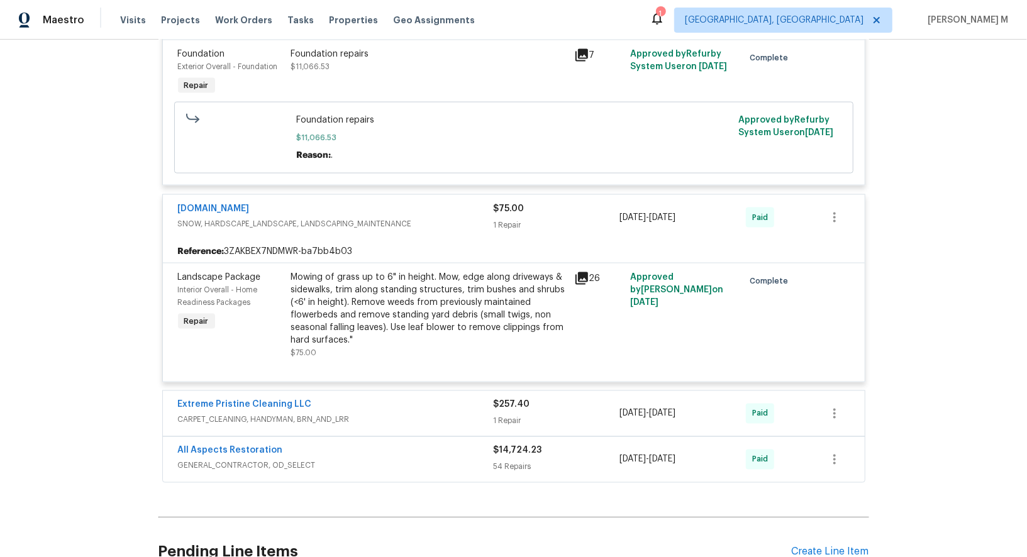
scroll to position [1193, 0]
click at [227, 459] on span "GENERAL_CONTRACTOR, OD_SELECT" at bounding box center [336, 465] width 316 height 13
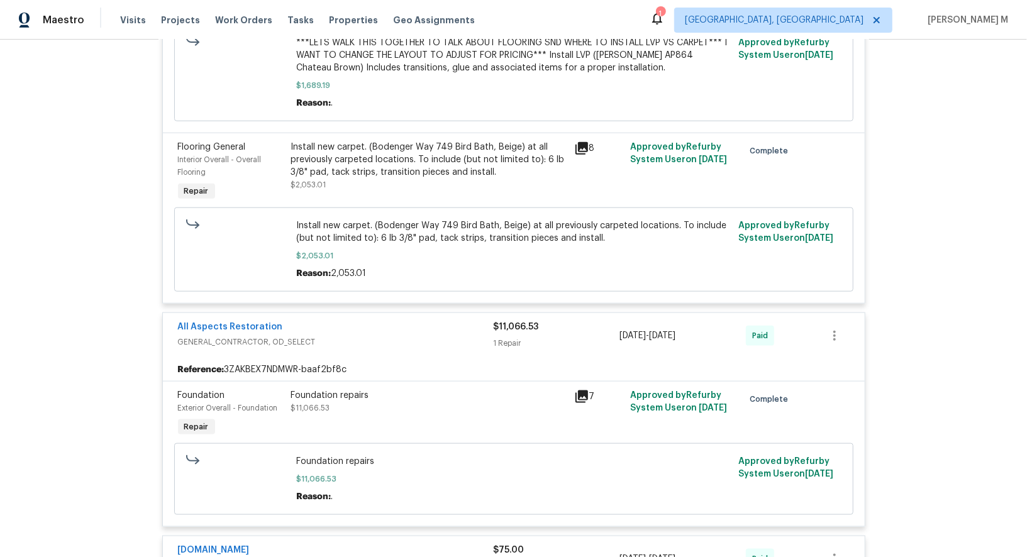
scroll to position [857, 0]
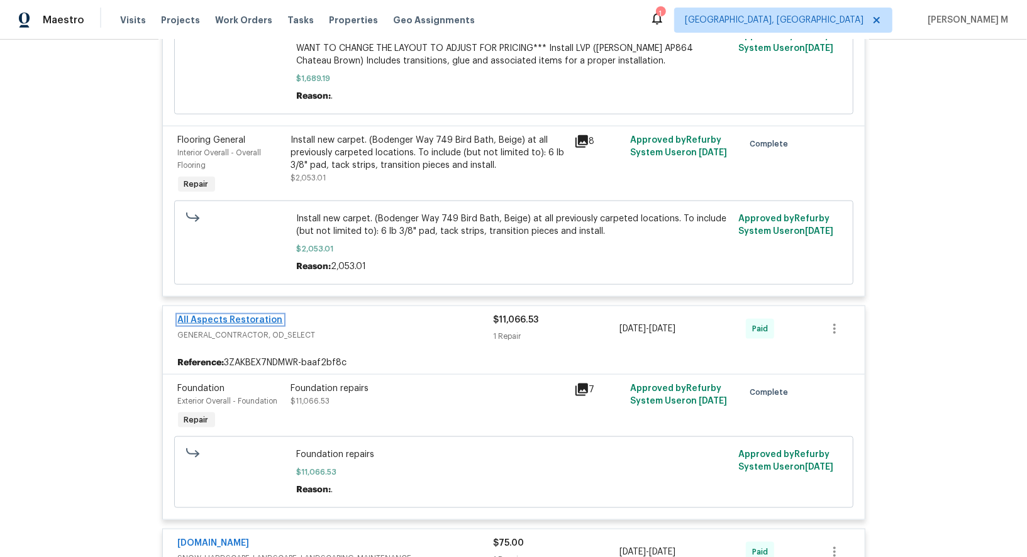
click at [248, 316] on link "All Aspects Restoration" at bounding box center [230, 320] width 105 height 9
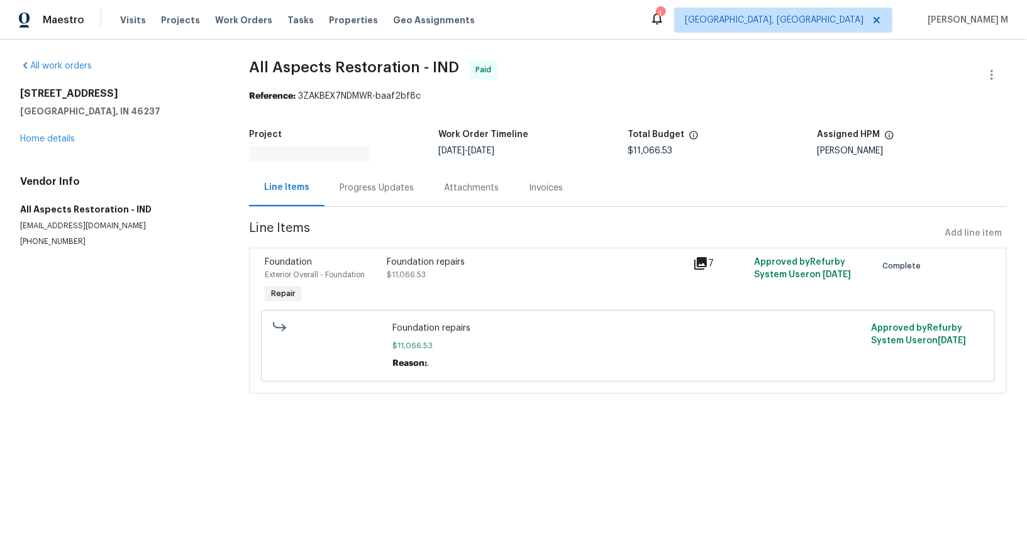
click at [356, 154] on div at bounding box center [343, 154] width 189 height 15
click at [358, 195] on div "Progress Updates" at bounding box center [377, 187] width 104 height 37
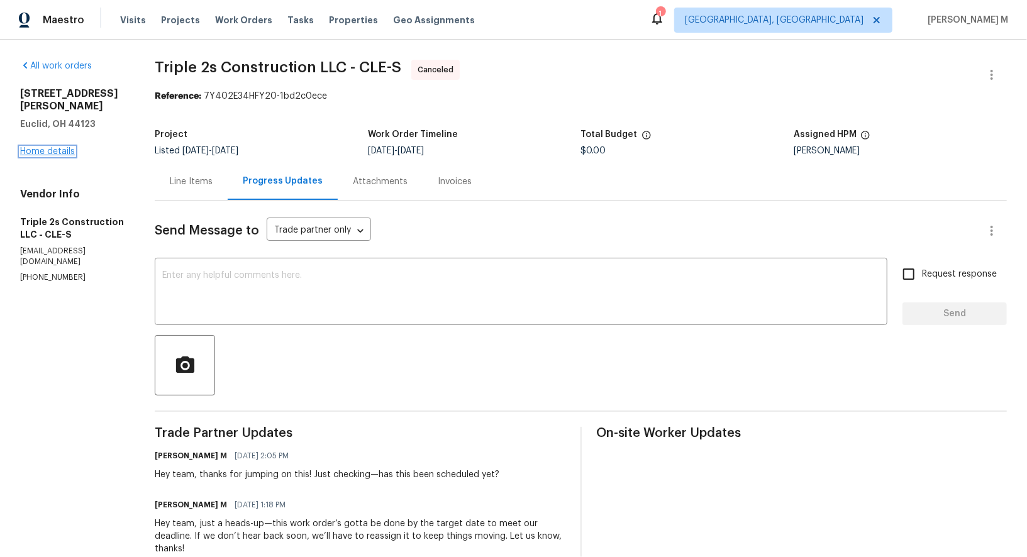
click at [59, 147] on link "Home details" at bounding box center [47, 151] width 55 height 9
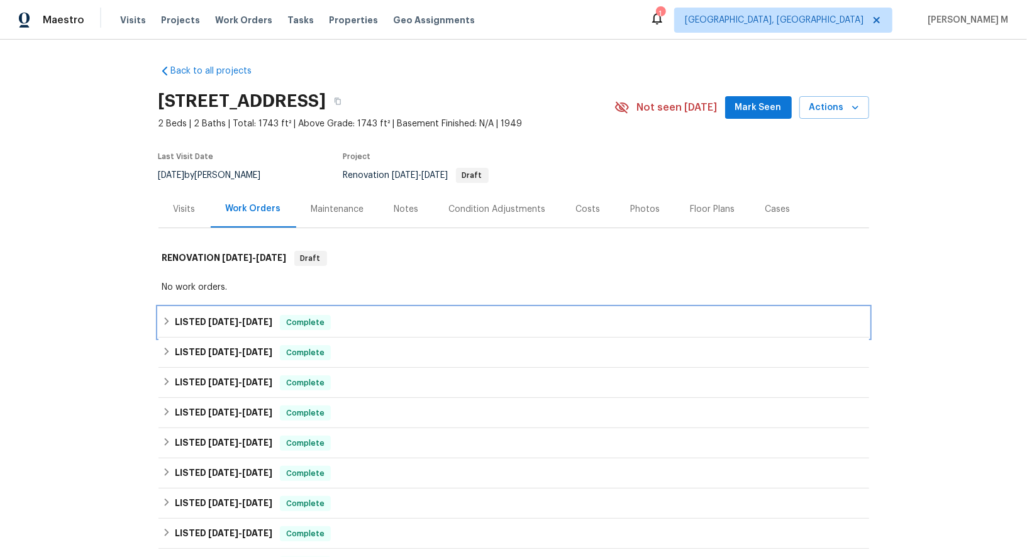
click at [241, 308] on div "LISTED [DATE] - [DATE] Complete" at bounding box center [514, 323] width 711 height 30
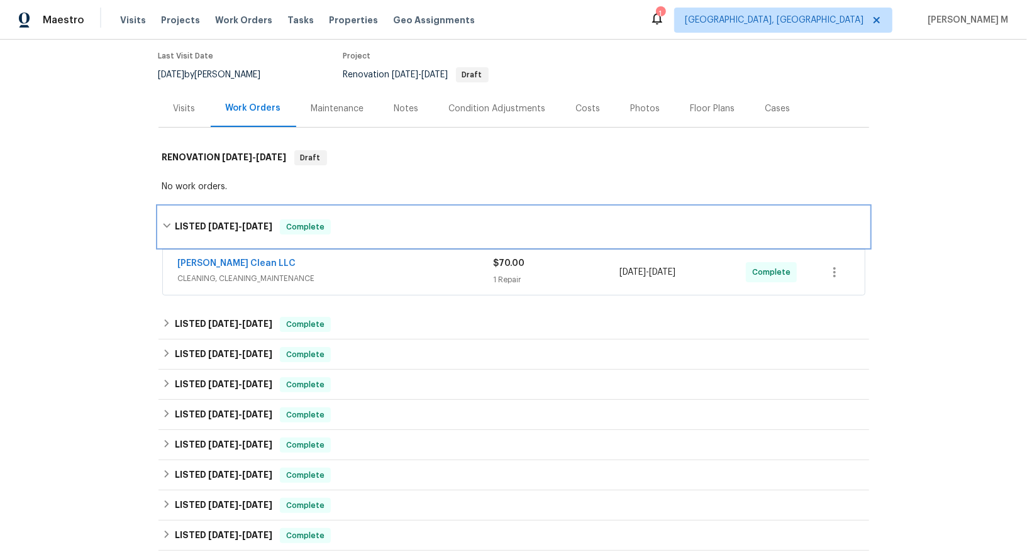
scroll to position [125, 0]
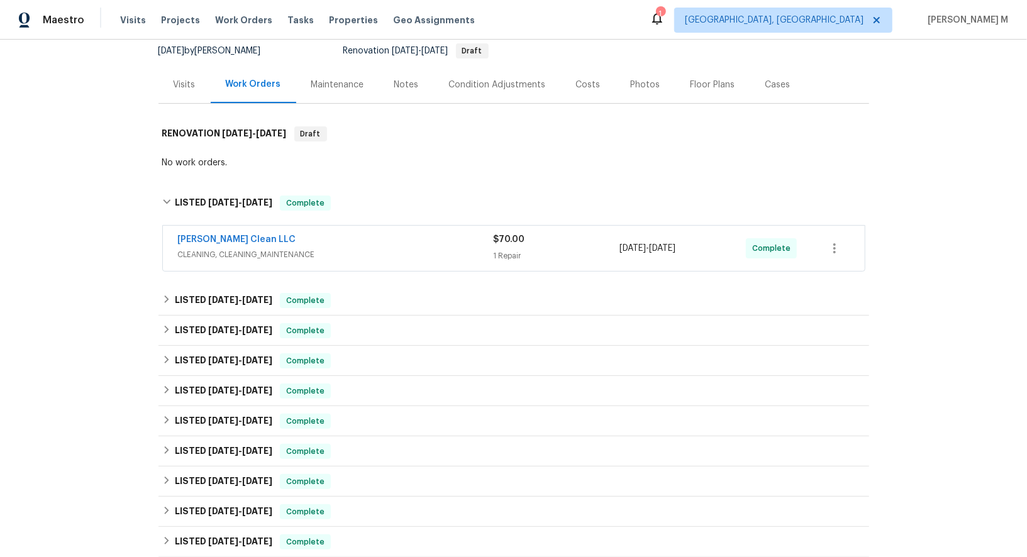
click at [226, 248] on span "CLEANING, CLEANING_MAINTENANCE" at bounding box center [336, 254] width 316 height 13
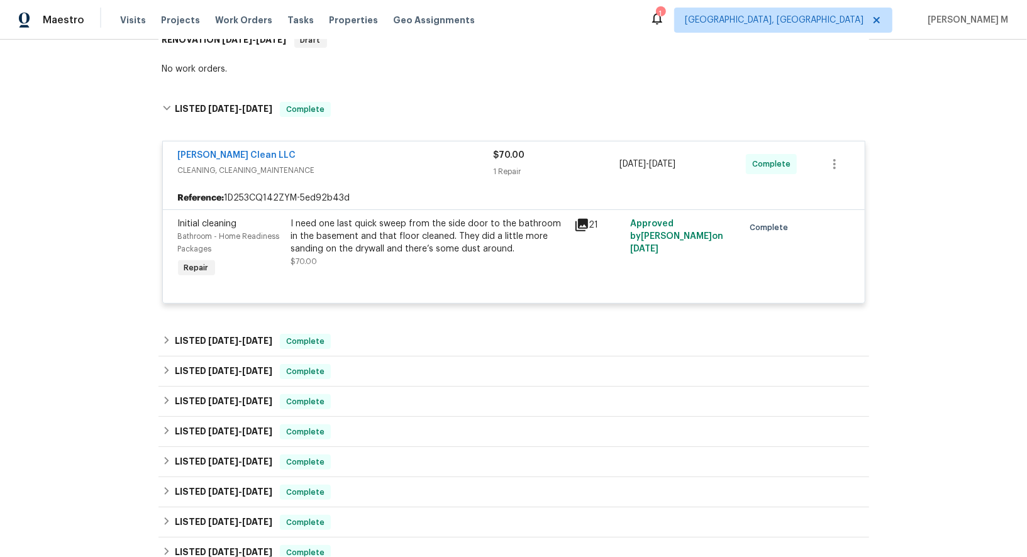
scroll to position [359, 0]
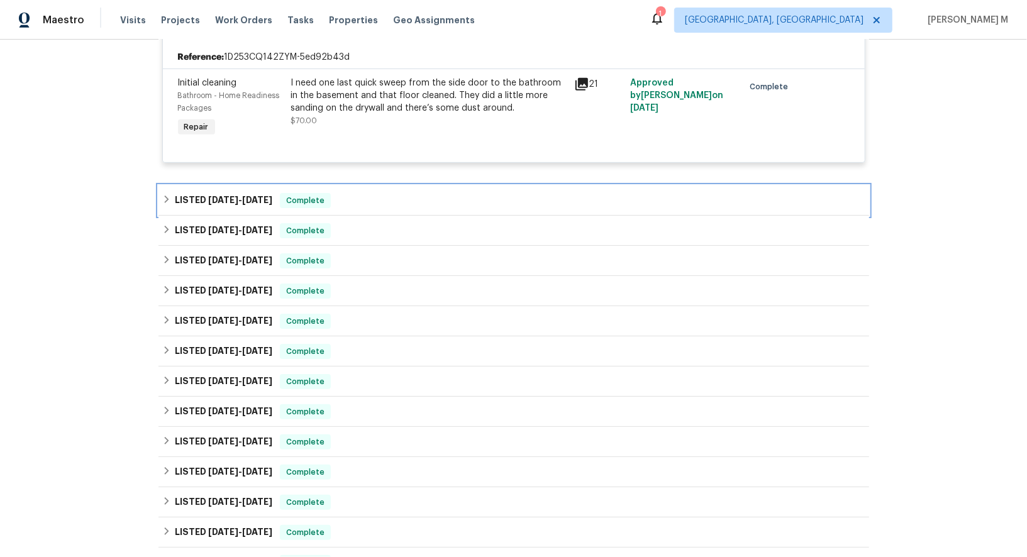
click at [205, 186] on div "LISTED [DATE] - [DATE] Complete" at bounding box center [514, 201] width 711 height 30
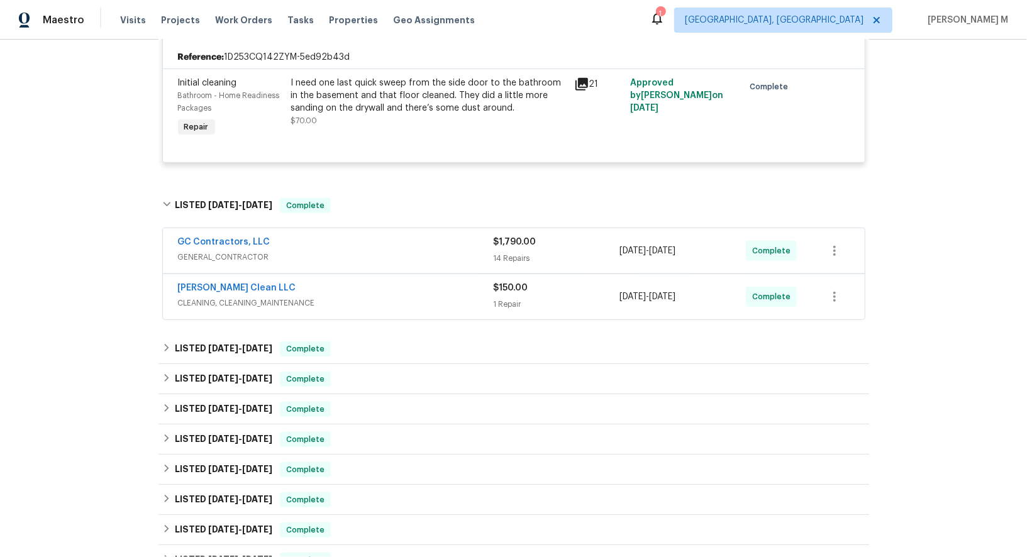
click at [246, 251] on span "GENERAL_CONTRACTOR" at bounding box center [336, 257] width 316 height 13
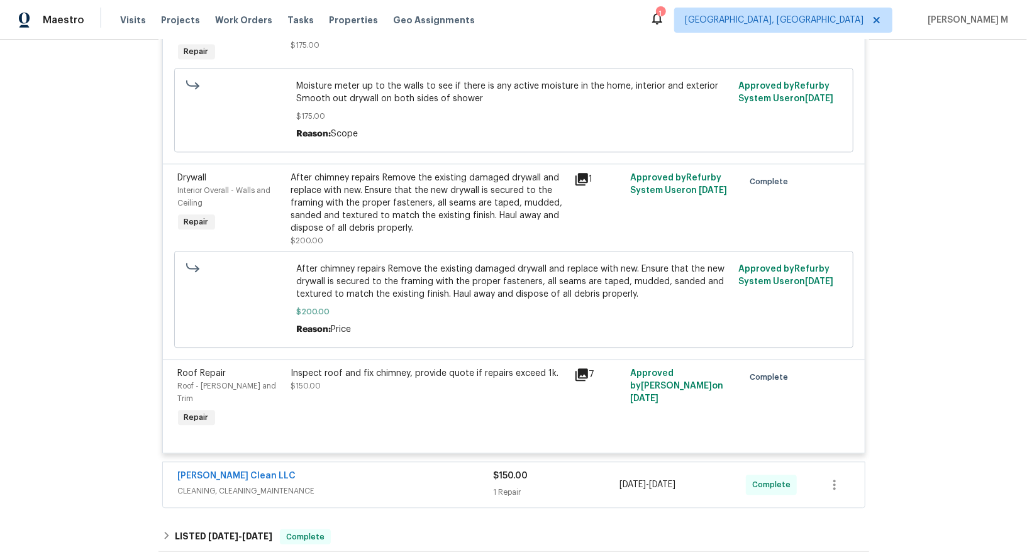
scroll to position [1923, 0]
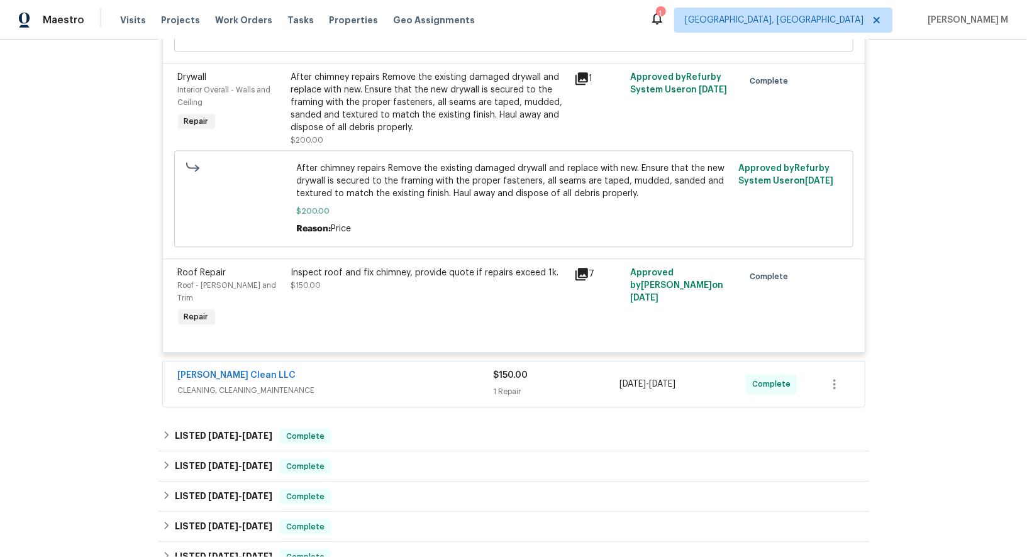
click at [279, 384] on span "CLEANING, CLEANING_MAINTENANCE" at bounding box center [336, 390] width 316 height 13
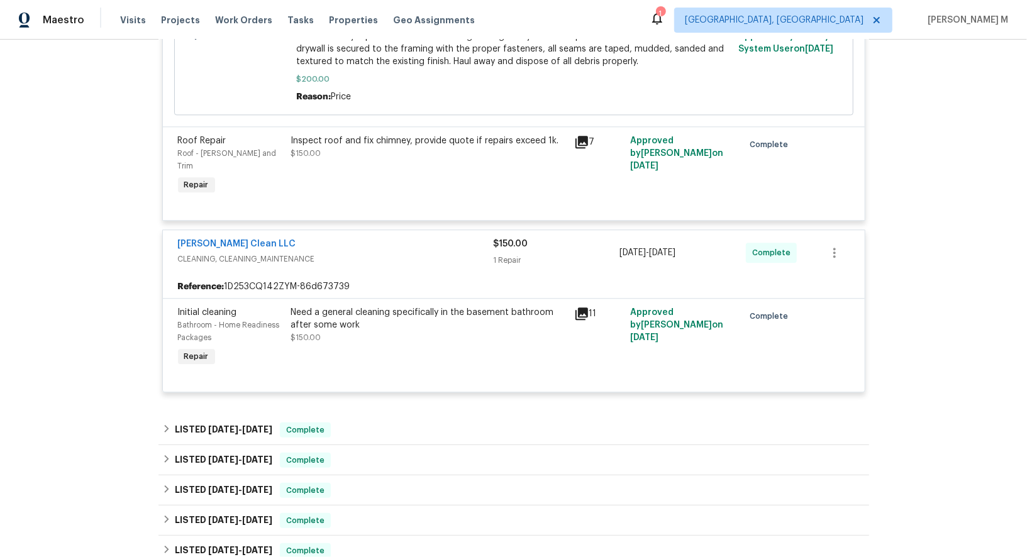
scroll to position [2065, 0]
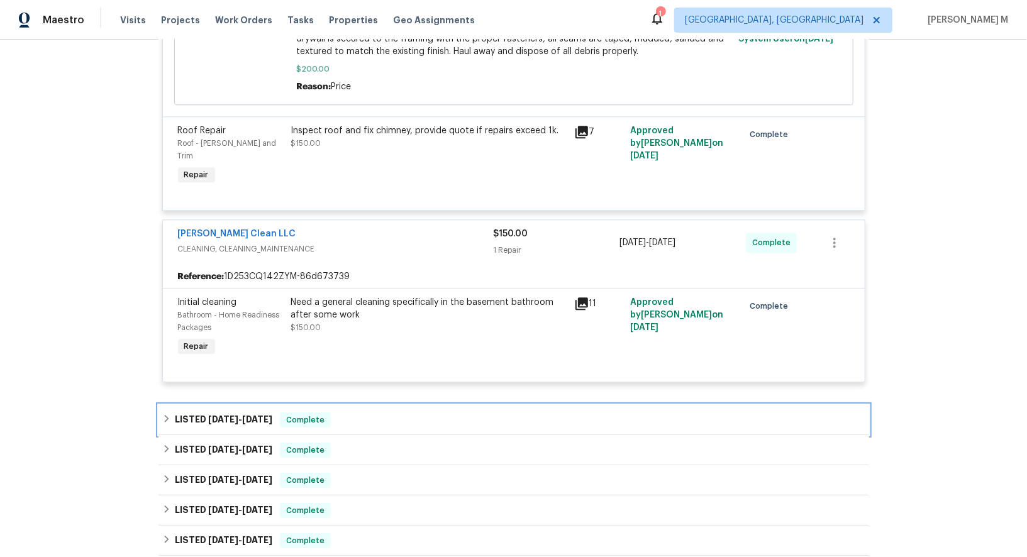
click at [212, 415] on span "[DATE]" at bounding box center [223, 419] width 30 height 9
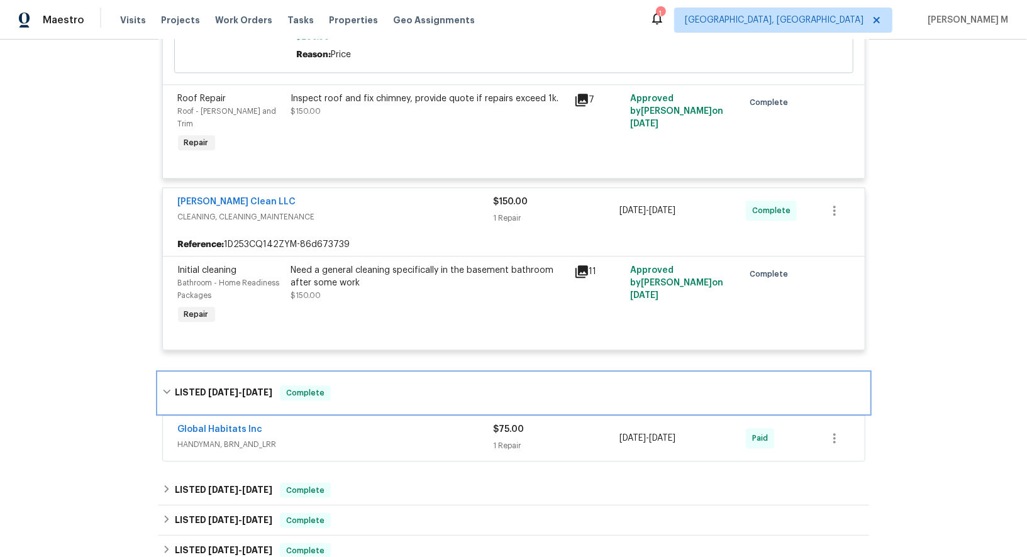
scroll to position [2109, 0]
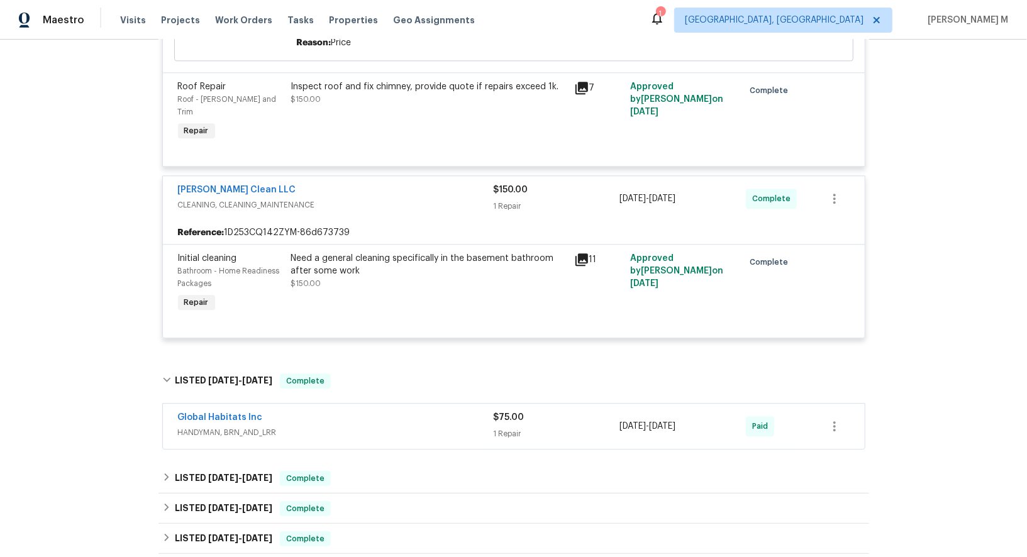
click at [255, 427] on span "HANDYMAN, BRN_AND_LRR" at bounding box center [336, 433] width 316 height 13
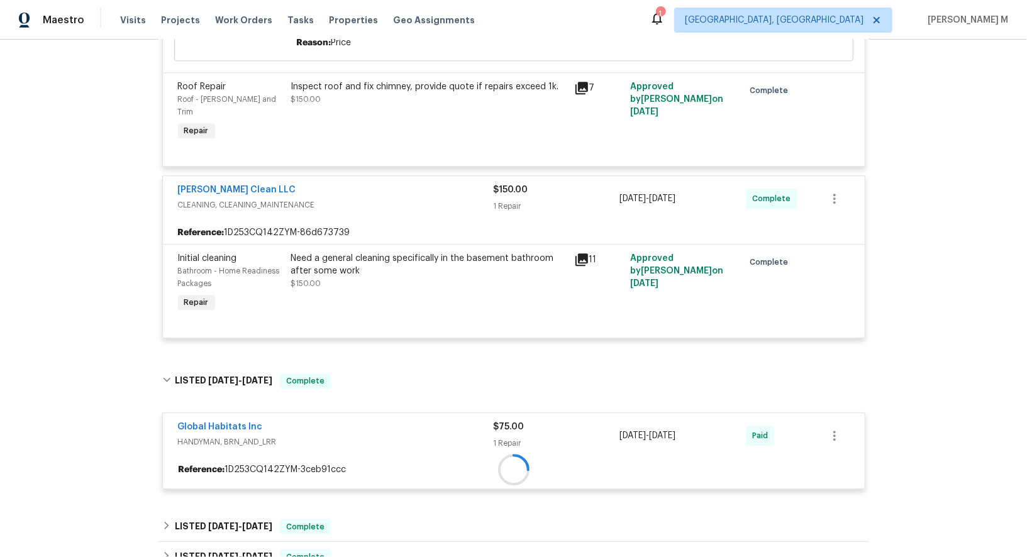
scroll to position [2152, 0]
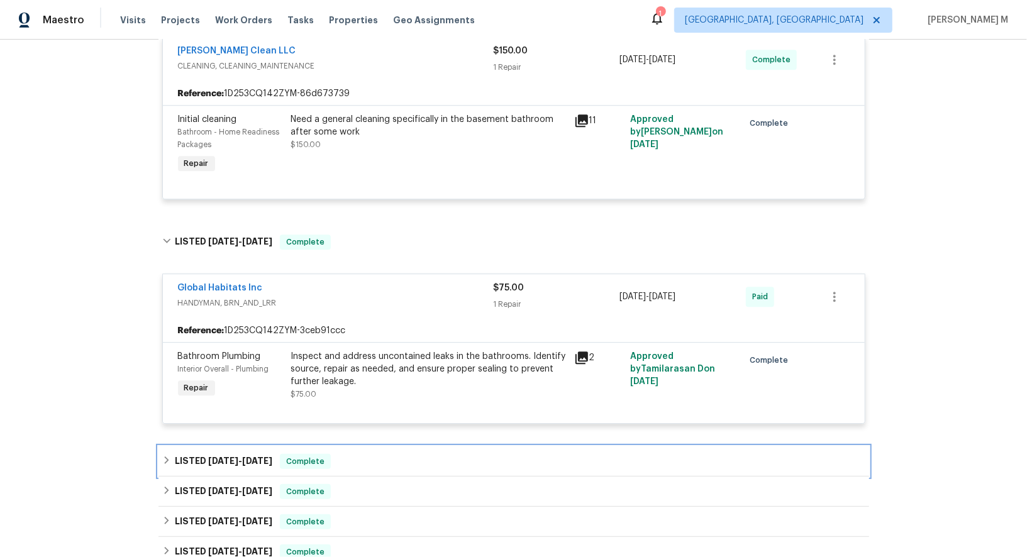
click at [233, 447] on div "LISTED [DATE] - [DATE] Complete" at bounding box center [514, 462] width 711 height 30
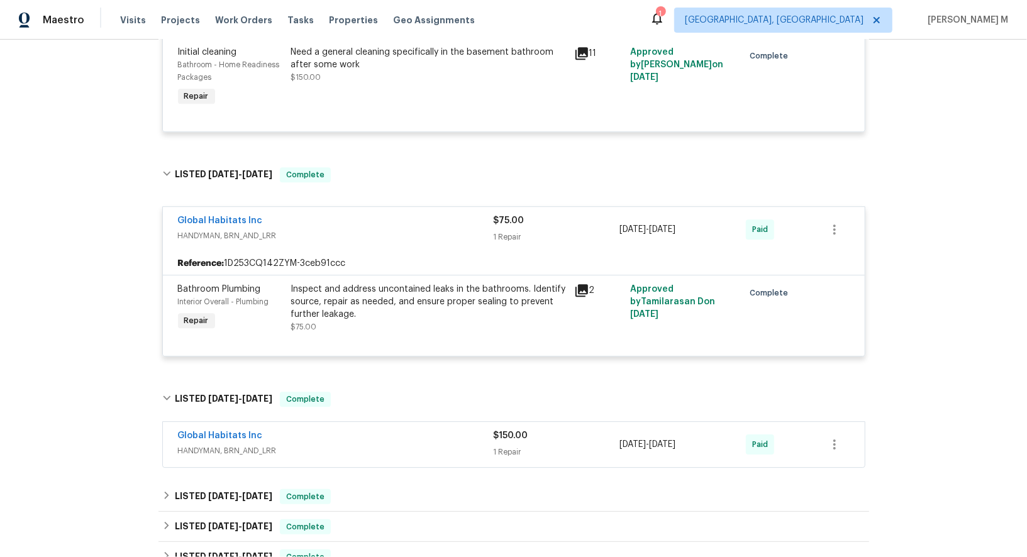
click at [250, 445] on span "HANDYMAN, BRN_AND_LRR" at bounding box center [336, 451] width 316 height 13
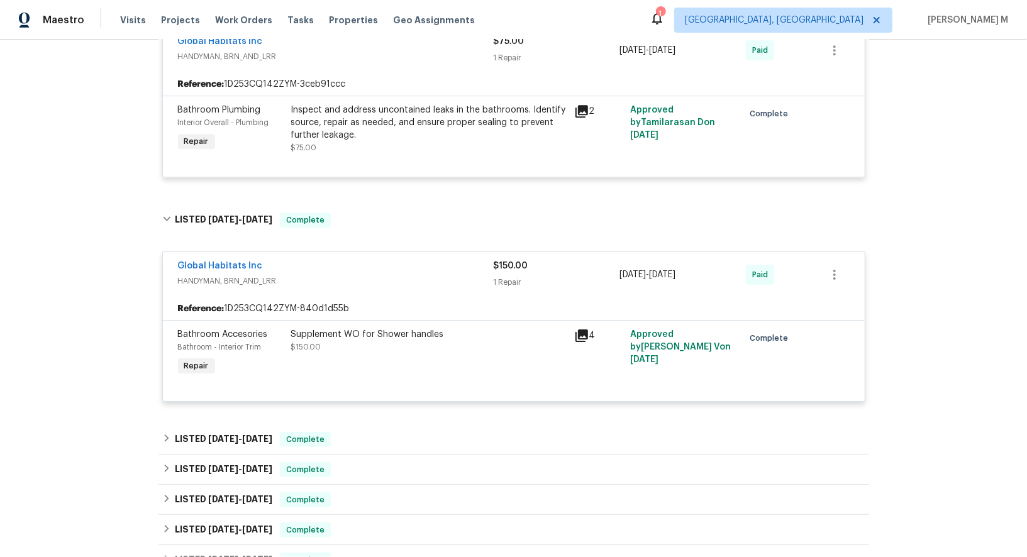
scroll to position [2496, 0]
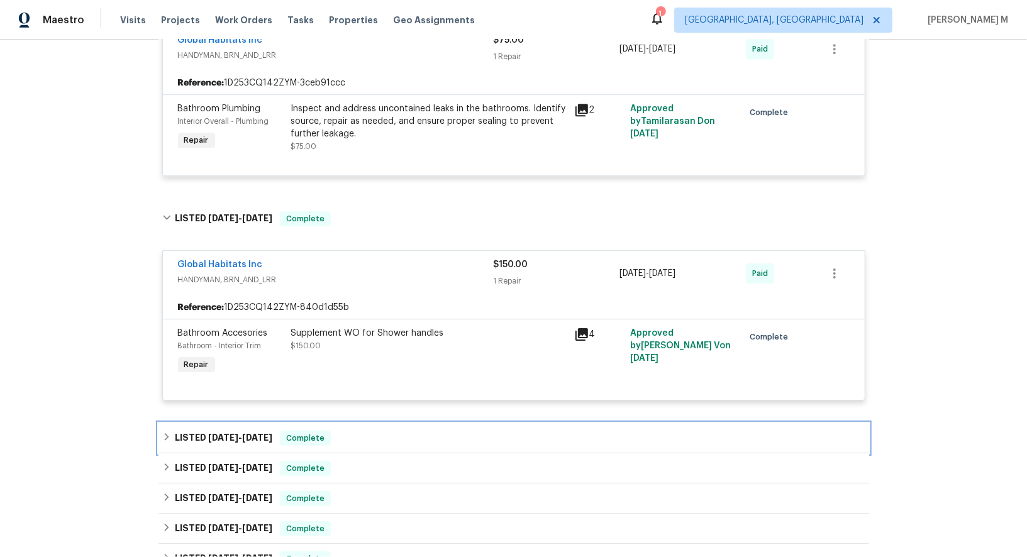
click at [211, 423] on div "LISTED [DATE] - [DATE] Complete" at bounding box center [514, 438] width 711 height 30
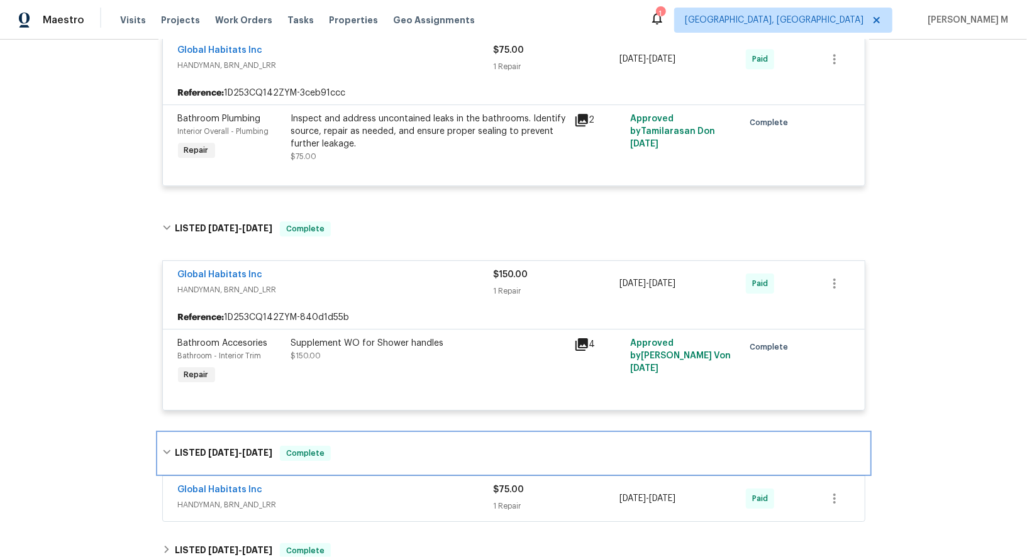
scroll to position [2520, 0]
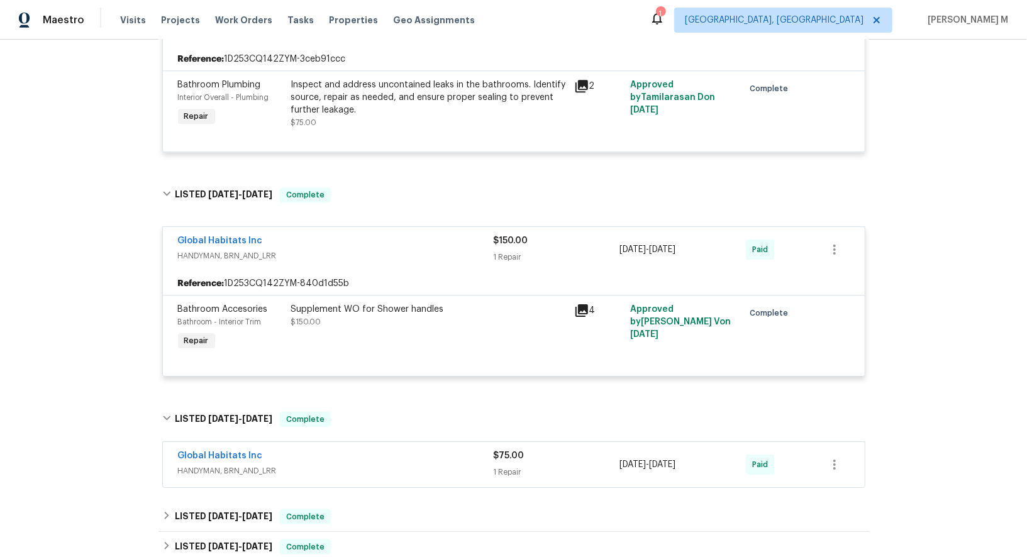
click at [240, 465] on span "HANDYMAN, BRN_AND_LRR" at bounding box center [336, 471] width 316 height 13
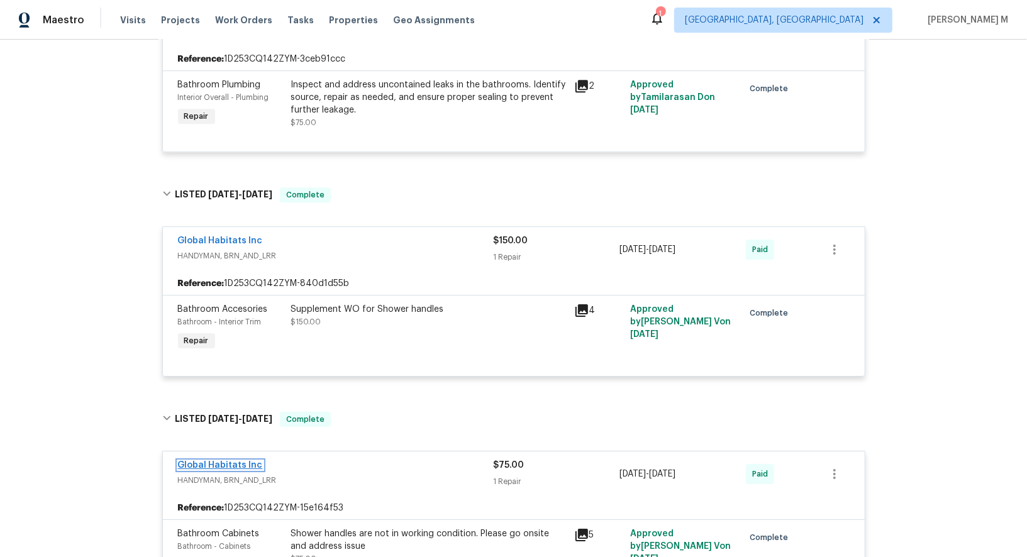
click at [224, 461] on link "Global Habitats Inc" at bounding box center [220, 465] width 85 height 9
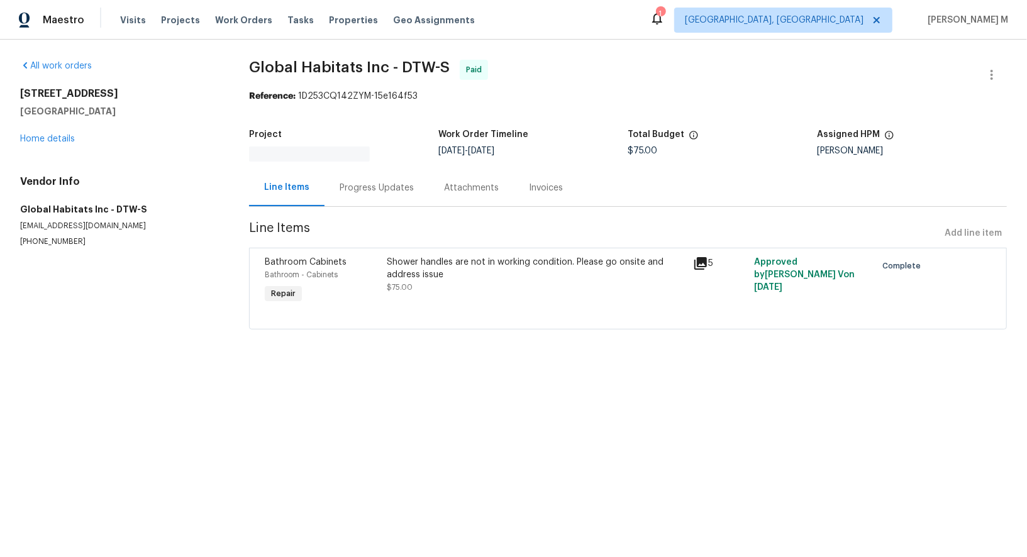
click at [340, 186] on div "Progress Updates" at bounding box center [377, 188] width 74 height 13
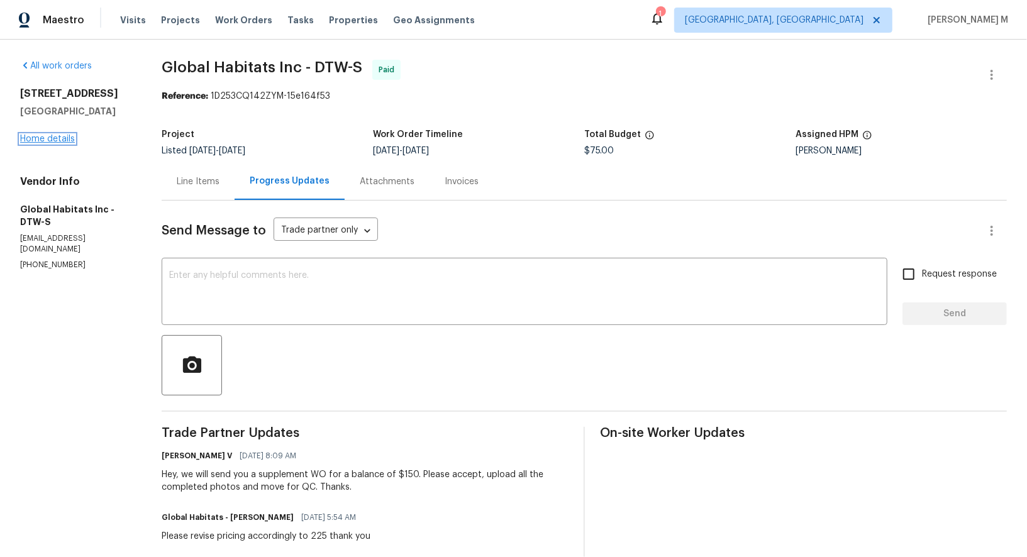
click at [51, 135] on link "Home details" at bounding box center [47, 139] width 55 height 9
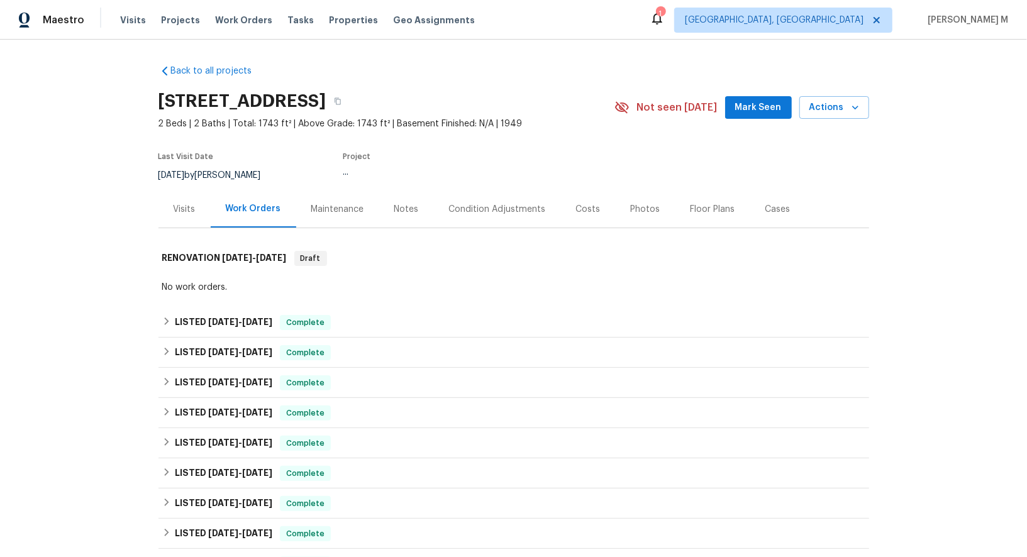
scroll to position [74, 0]
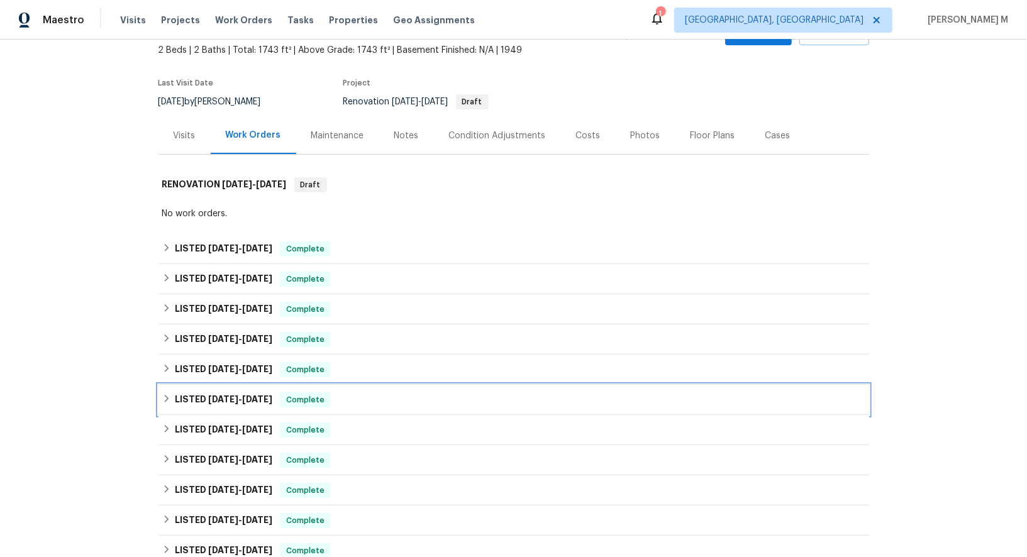
click at [267, 393] on h6 "LISTED [DATE] - [DATE]" at bounding box center [224, 400] width 98 height 15
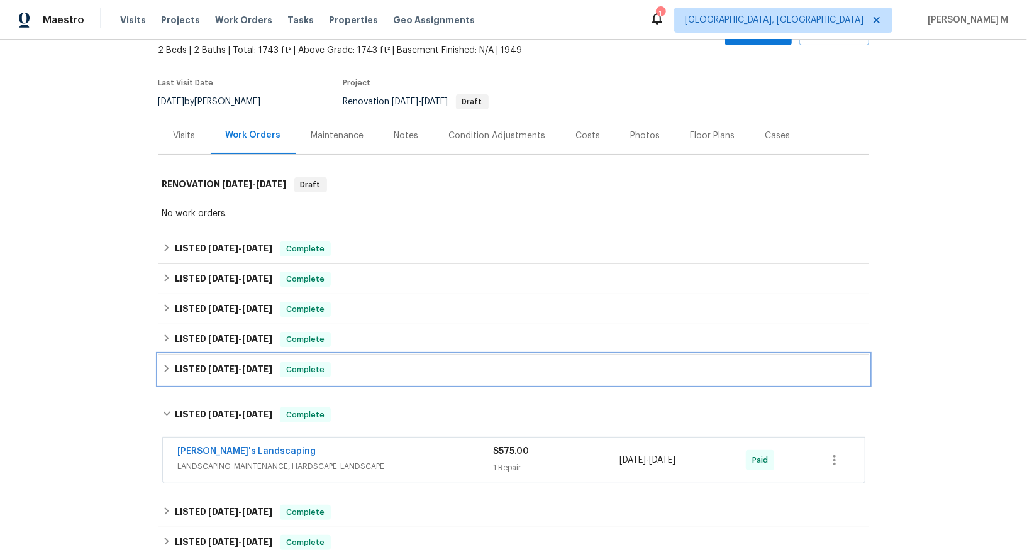
click at [244, 374] on div "LISTED [DATE] - [DATE] Complete" at bounding box center [514, 370] width 711 height 30
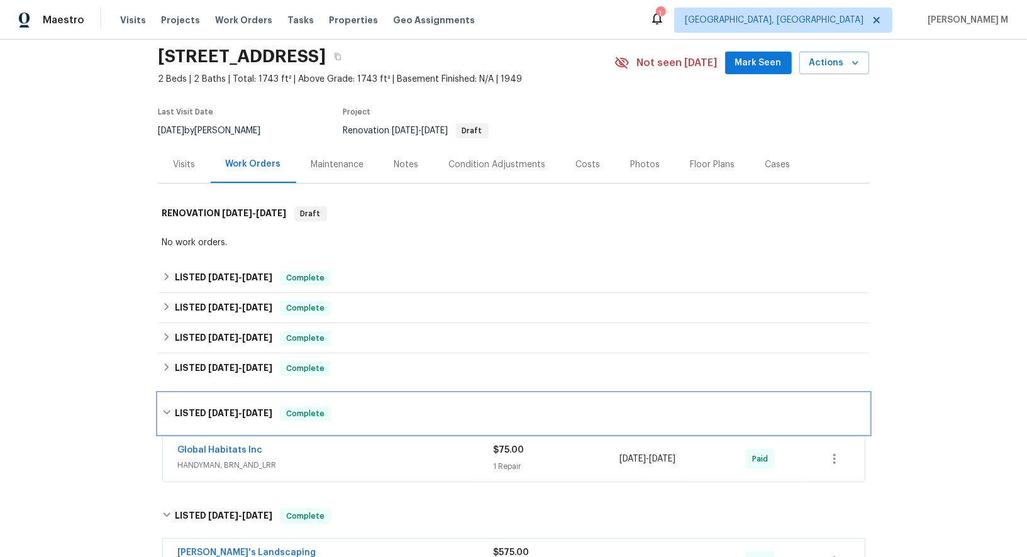
scroll to position [42, 0]
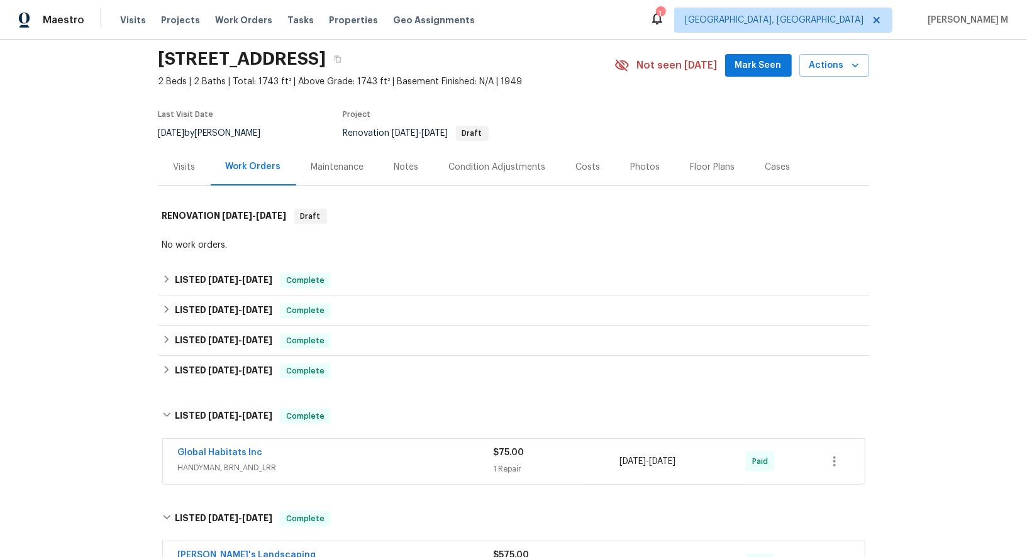
click at [241, 381] on div "Back to all projects [STREET_ADDRESS] 2 Beds | 2 Baths | Total: 1743 ft² | Abov…" at bounding box center [514, 532] width 711 height 1038
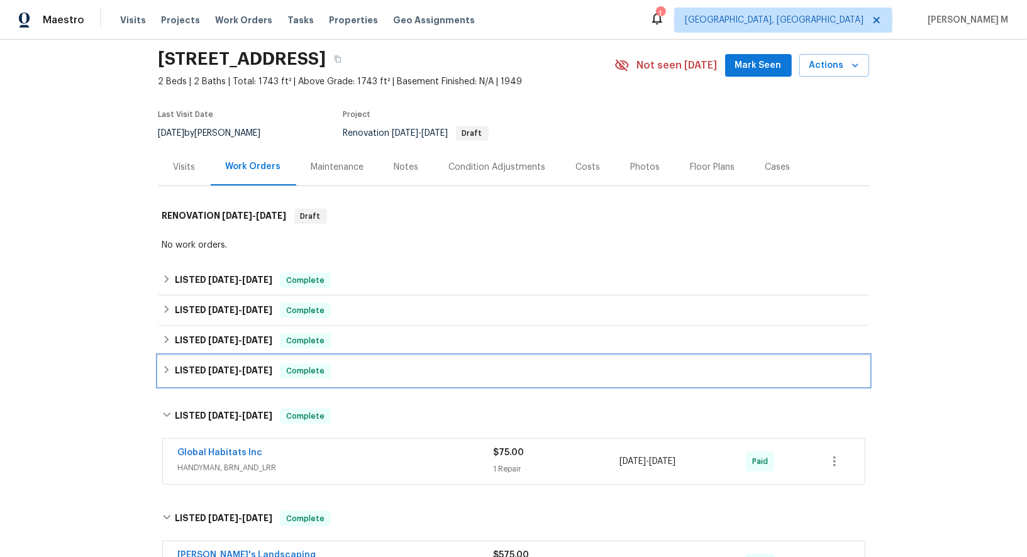
click at [241, 367] on h6 "LISTED [DATE] - [DATE]" at bounding box center [224, 371] width 98 height 15
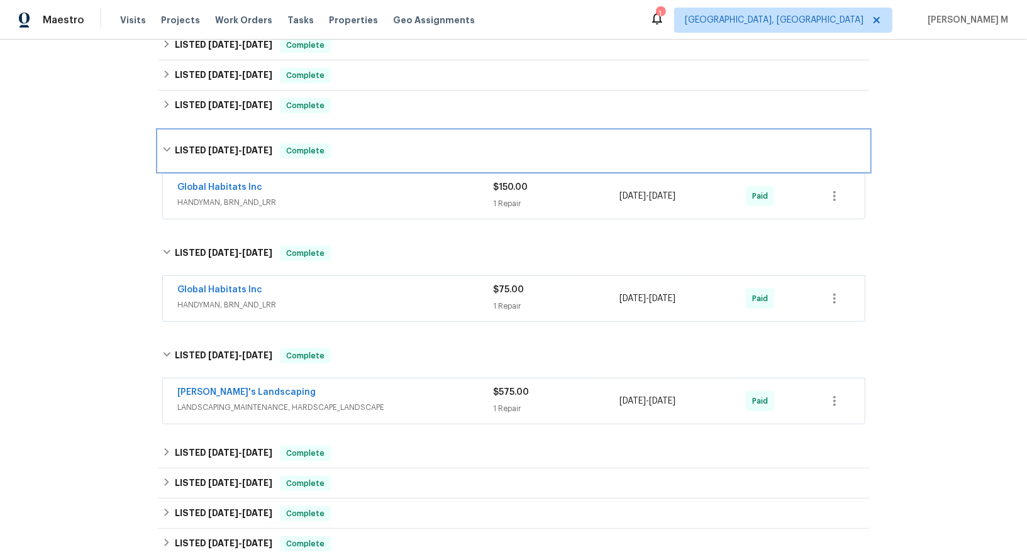
scroll to position [287, 0]
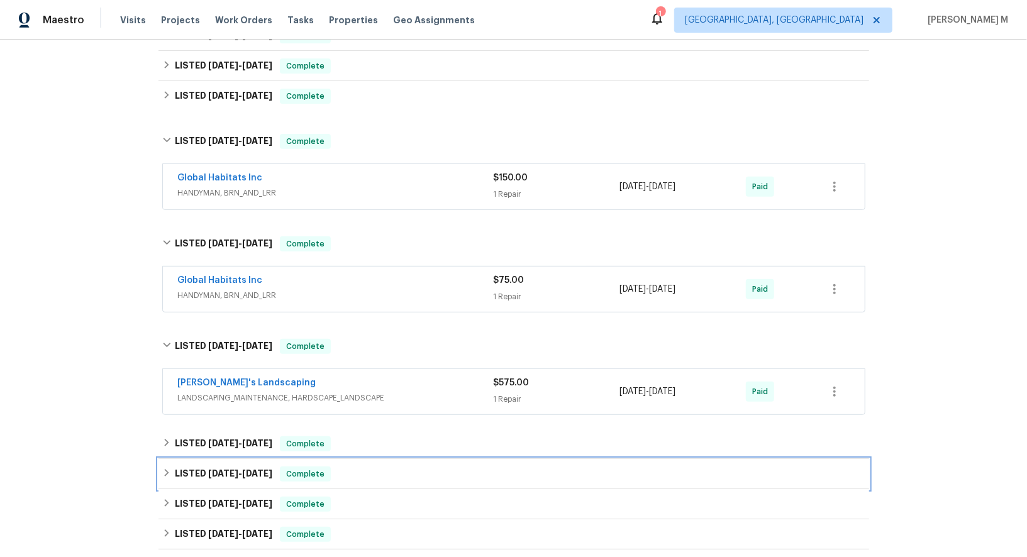
click at [247, 459] on div "LISTED [DATE] - [DATE] Complete" at bounding box center [514, 474] width 711 height 30
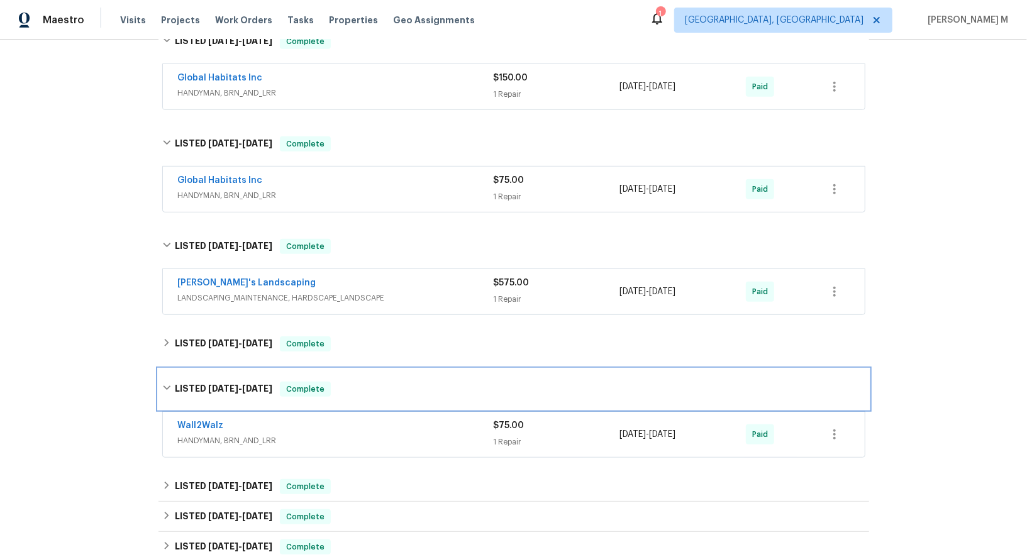
scroll to position [397, 0]
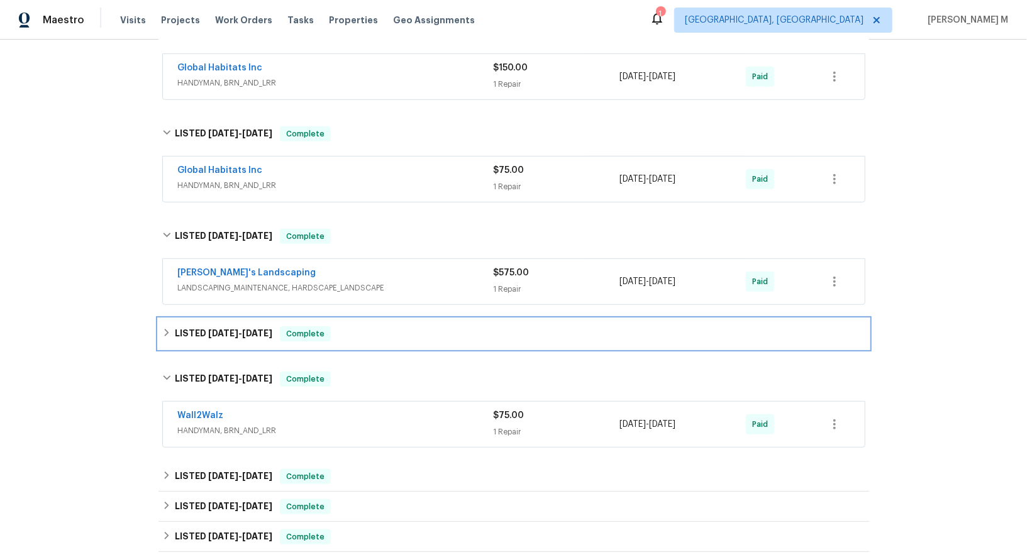
click at [222, 329] on span "[DATE]" at bounding box center [223, 333] width 30 height 9
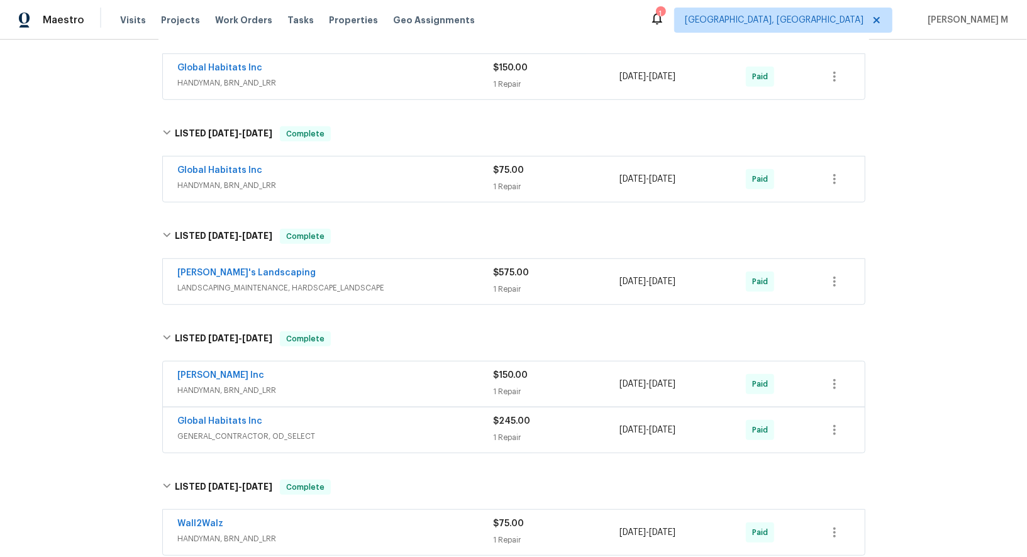
click at [250, 282] on span "LANDSCAPING_MAINTENANCE, HARDSCAPE_LANDSCAPE" at bounding box center [336, 288] width 316 height 13
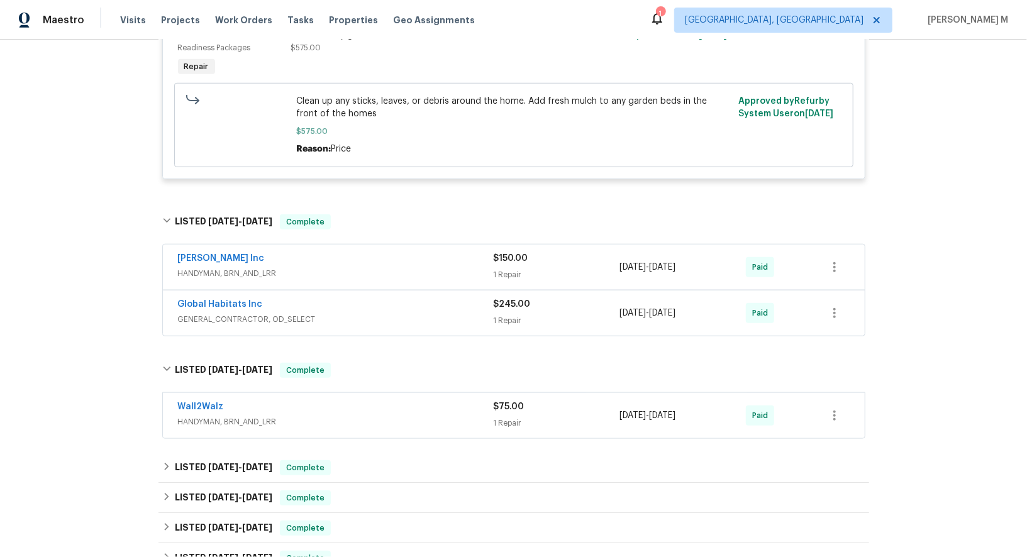
scroll to position [764, 0]
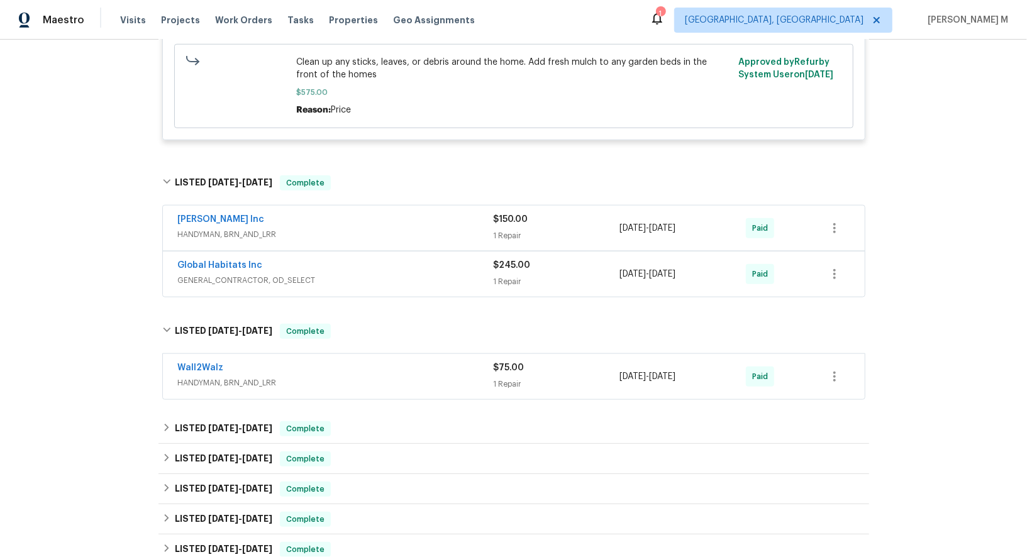
click at [250, 228] on span "HANDYMAN, BRN_AND_LRR" at bounding box center [336, 234] width 316 height 13
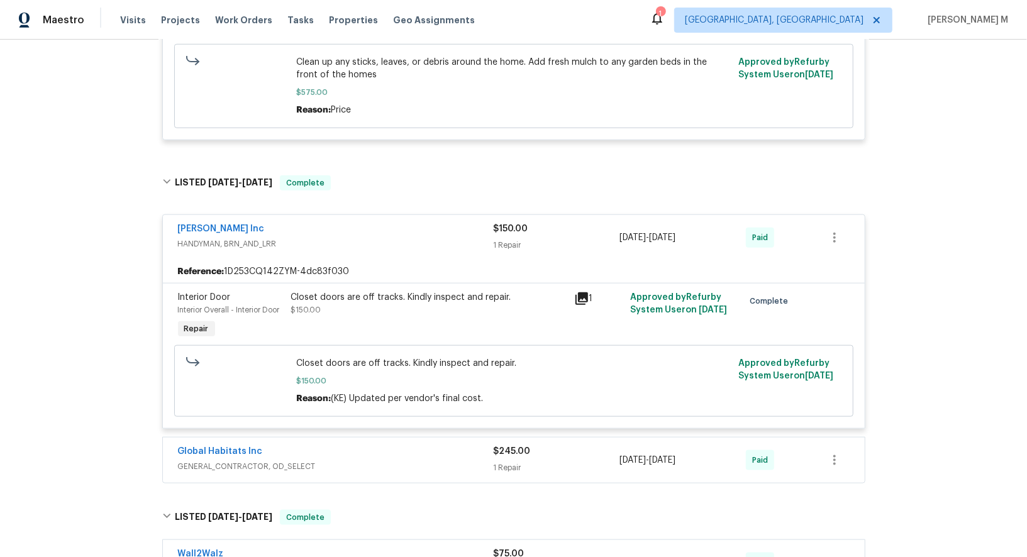
click at [355, 301] on div "Closet doors are off tracks. Kindly inspect and repair. $150.00" at bounding box center [428, 316] width 283 height 58
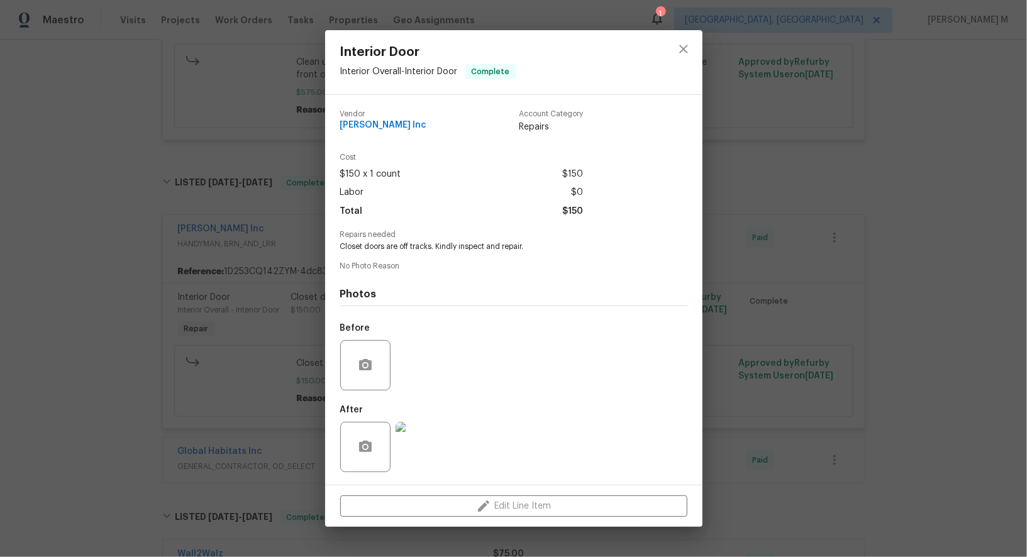
click at [247, 331] on div "Interior Door Interior Overall - Interior Door Complete Vendor [PERSON_NAME] In…" at bounding box center [513, 278] width 1027 height 557
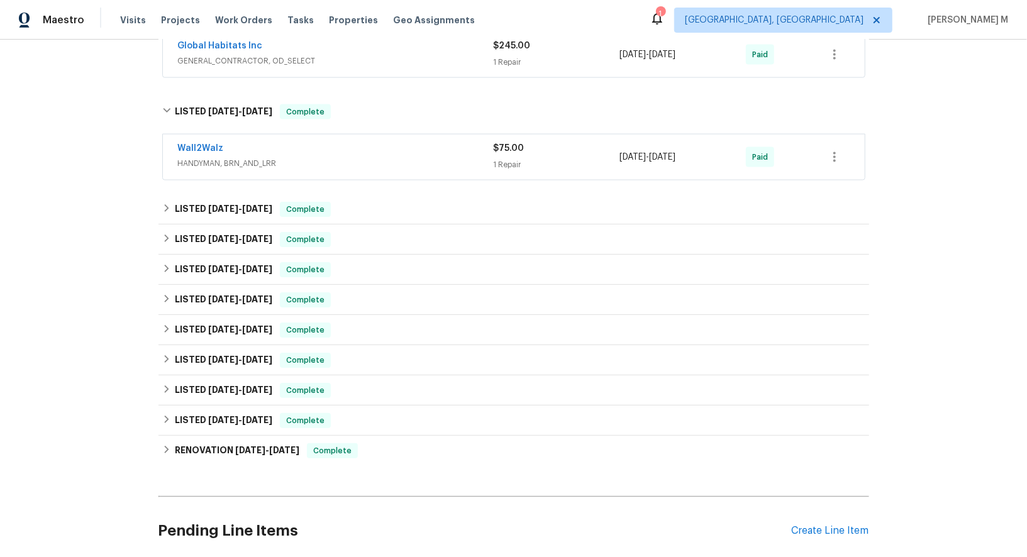
scroll to position [1209, 0]
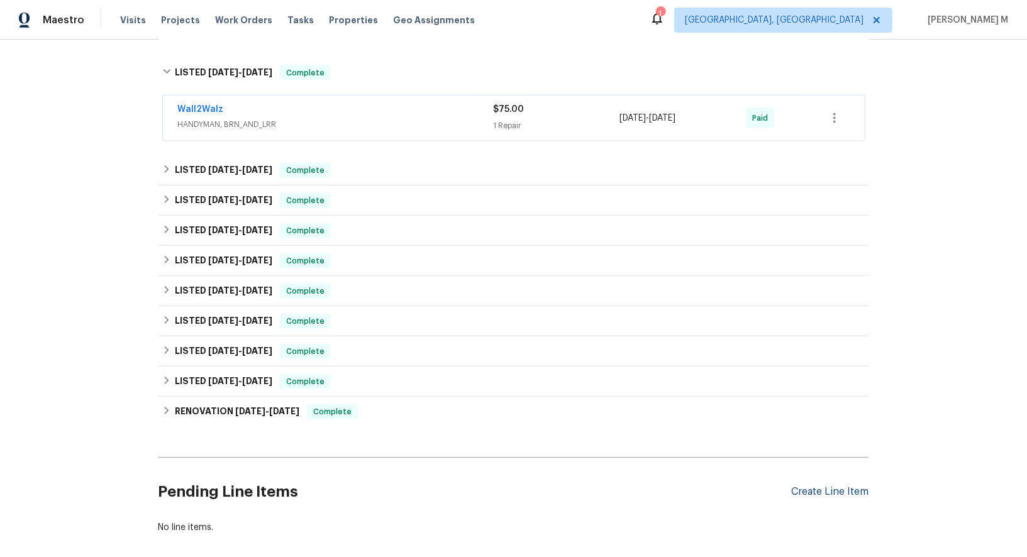
click at [854, 486] on div "Create Line Item" at bounding box center [830, 492] width 77 height 12
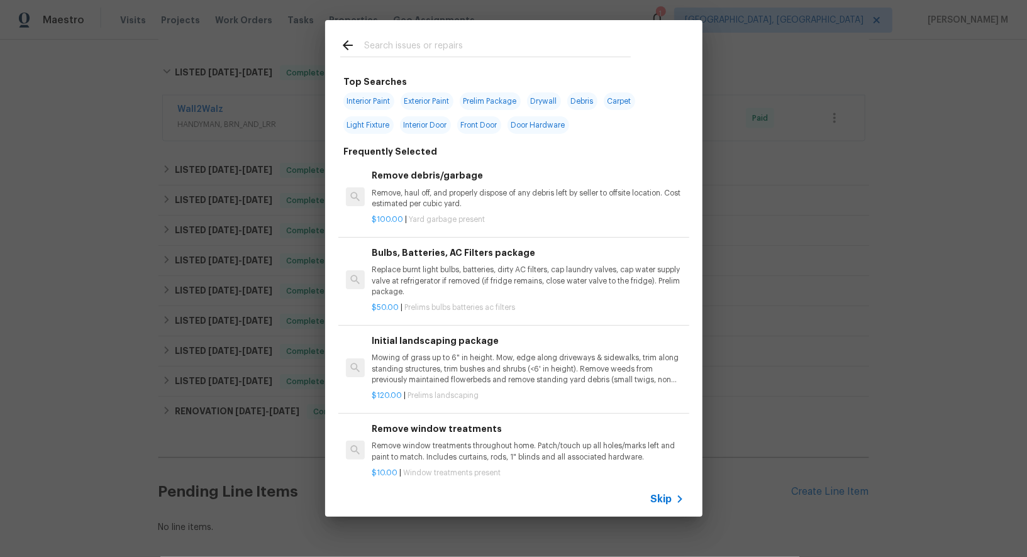
click at [681, 505] on icon at bounding box center [679, 499] width 15 height 15
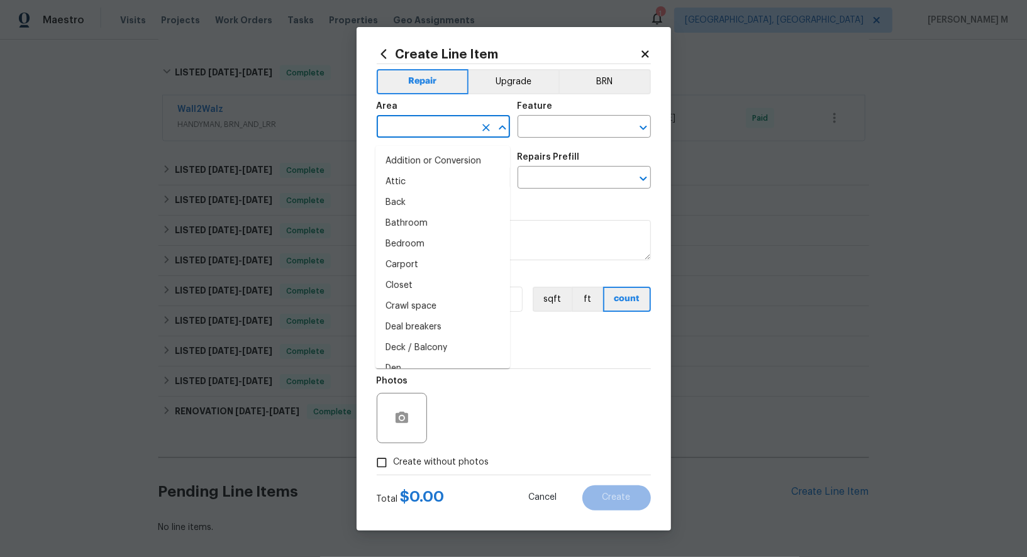
click at [445, 133] on input "text" at bounding box center [426, 128] width 98 height 20
type input "Foo"
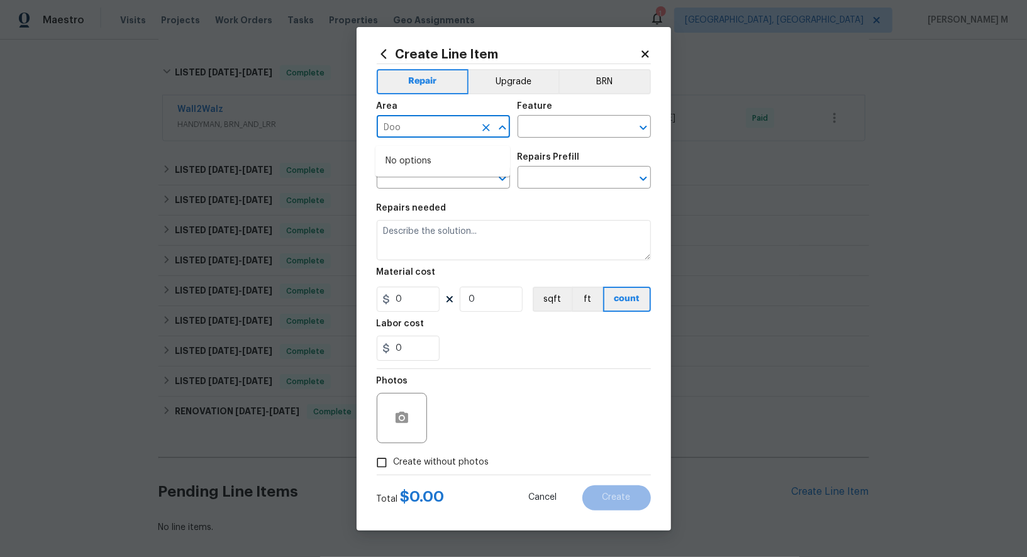
type input "Door"
click at [445, 184] on li "Interior Overall" at bounding box center [443, 182] width 135 height 21
type input "Interior Overall"
click at [529, 136] on input "text" at bounding box center [567, 128] width 98 height 20
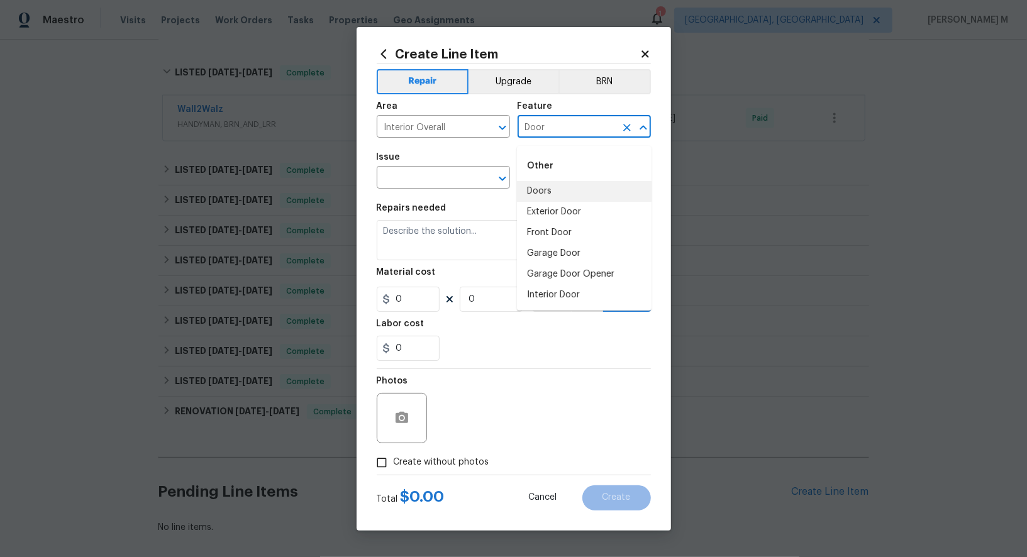
type input "Door"
click at [576, 189] on li "Doors" at bounding box center [584, 191] width 135 height 21
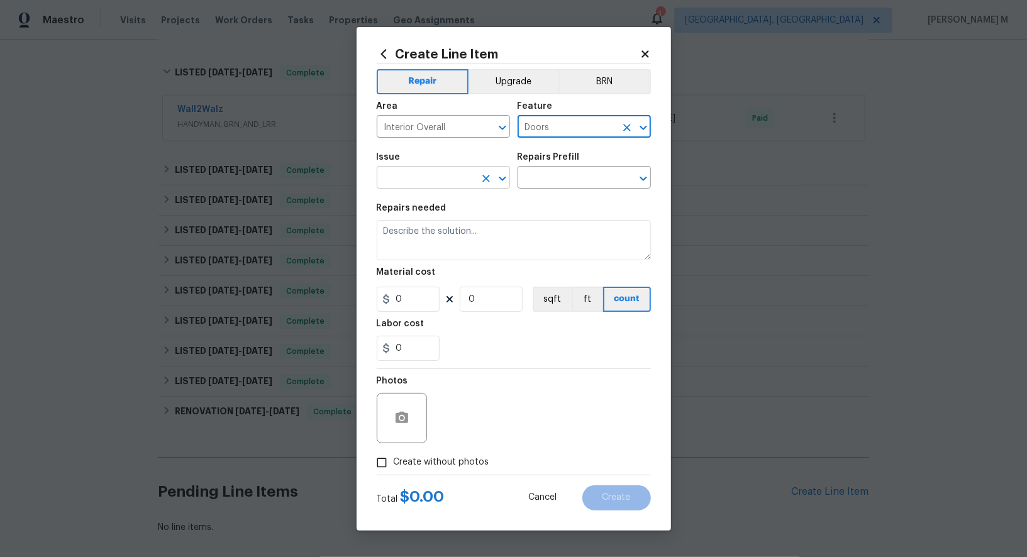
type input "Doors"
click at [447, 181] on input "text" at bounding box center [426, 179] width 98 height 20
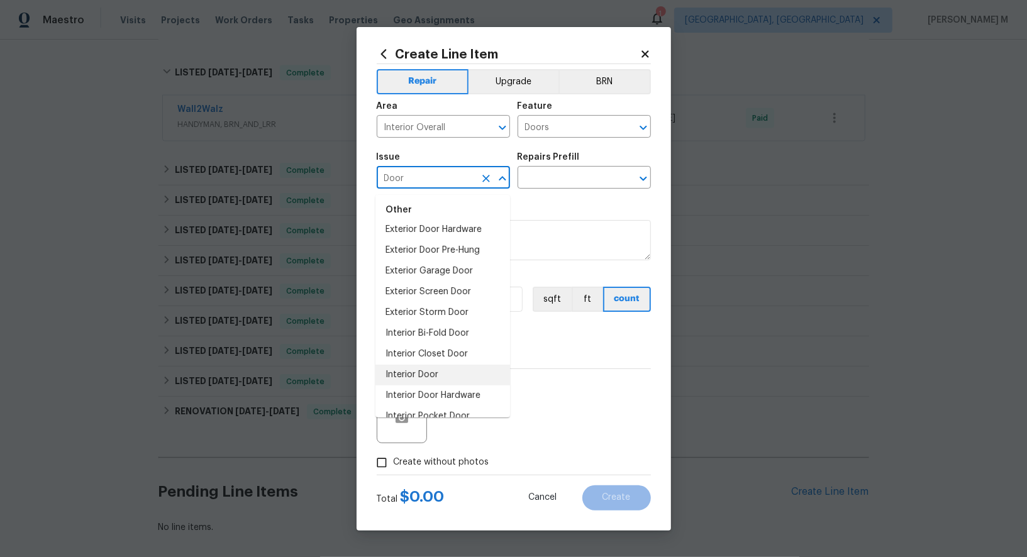
scroll to position [36, 0]
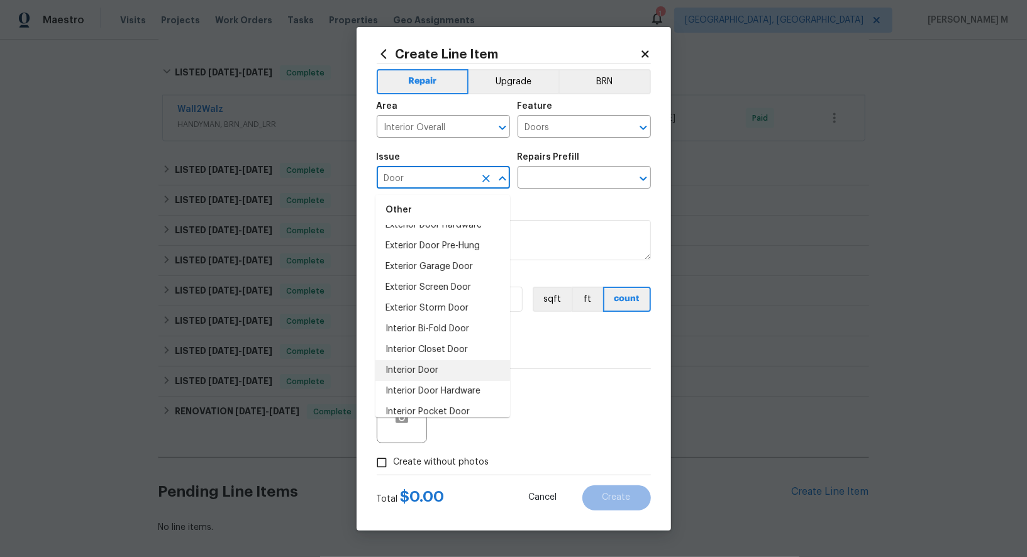
click at [436, 362] on li "Interior Door" at bounding box center [443, 370] width 135 height 21
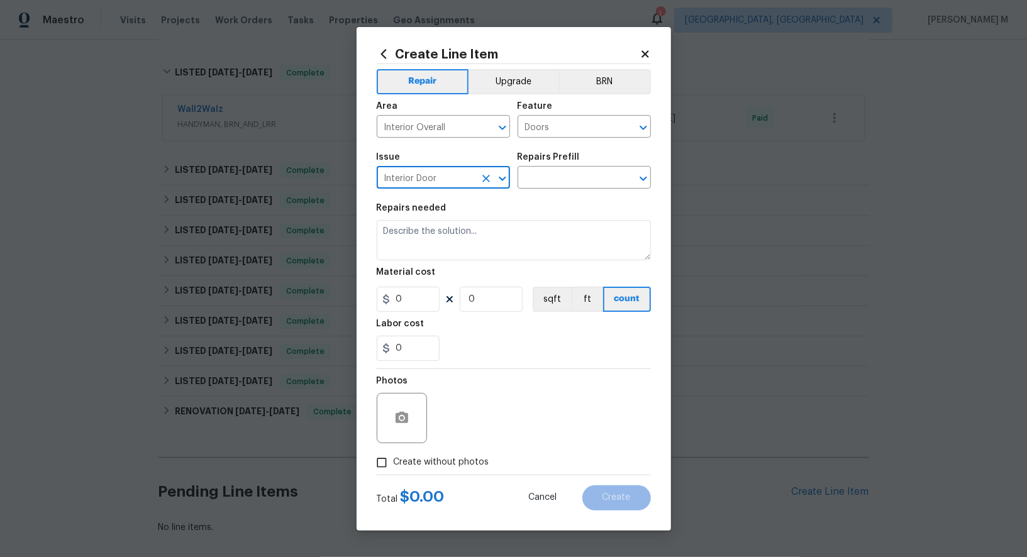
click at [464, 187] on input "Interior Door" at bounding box center [426, 179] width 98 height 20
click at [496, 185] on icon "Open" at bounding box center [502, 178] width 15 height 15
click at [458, 261] on li "Interior Door Hardware" at bounding box center [443, 261] width 135 height 21
type input "Interior Door Hardware"
click at [565, 182] on input "text" at bounding box center [567, 179] width 98 height 20
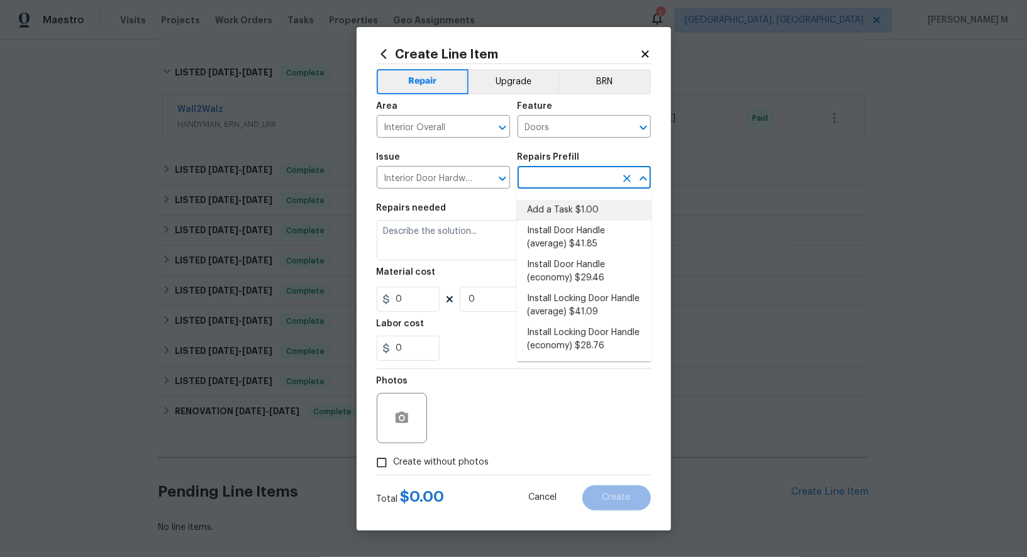
click at [569, 211] on li "Add a Task $1.00" at bounding box center [584, 210] width 135 height 21
type input "Interior Door"
type input "Add a Task $1.00"
type textarea "HPM to detail"
type input "1"
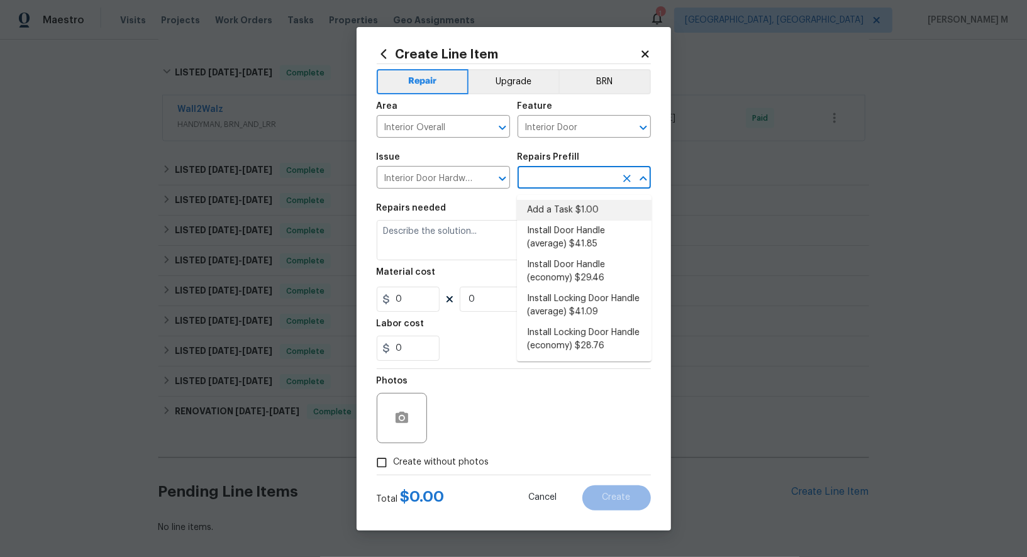
type input "1"
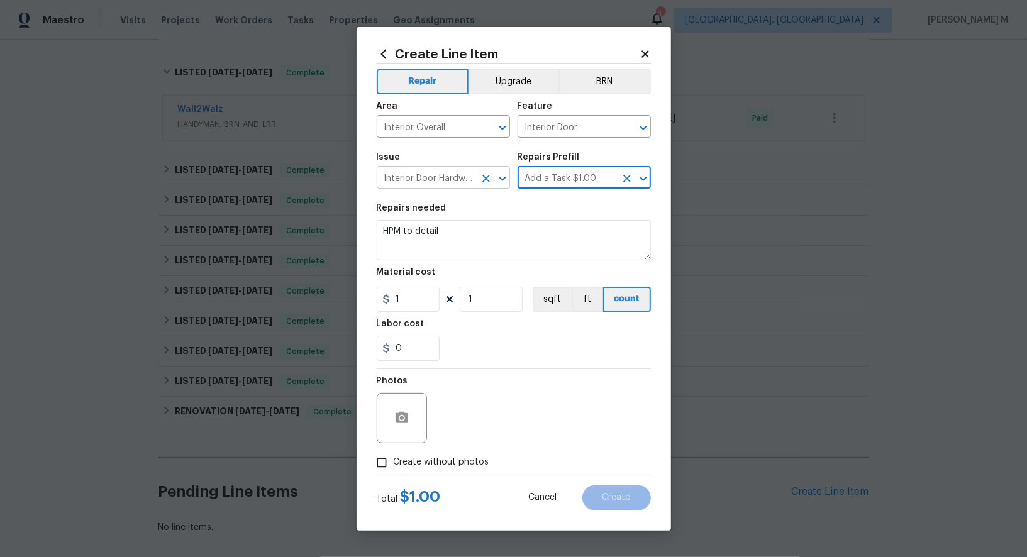
click at [434, 184] on input "Interior Door Hardware" at bounding box center [426, 179] width 98 height 20
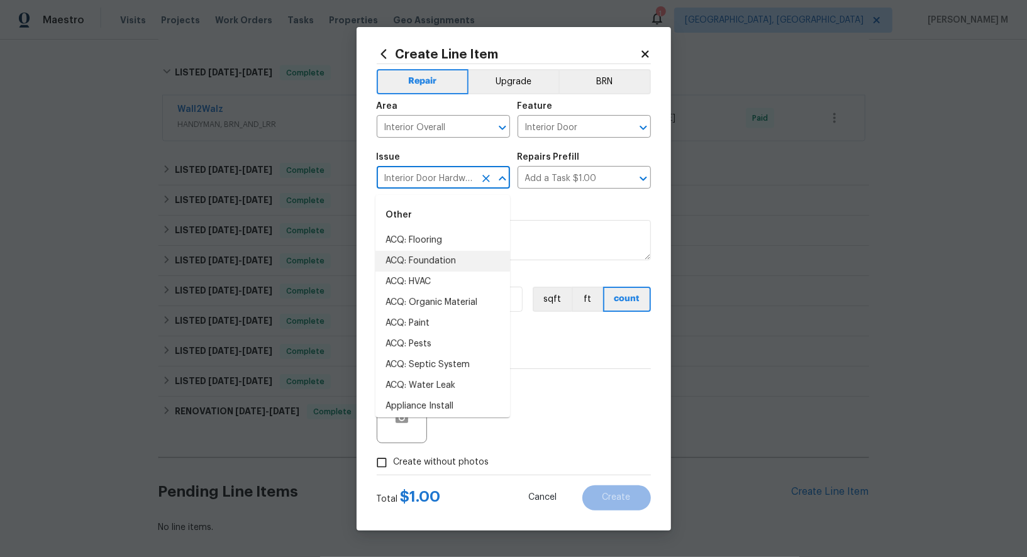
click at [434, 184] on input "Interior Door Hardware" at bounding box center [426, 179] width 98 height 20
click at [564, 133] on input "Interior Door" at bounding box center [567, 128] width 98 height 20
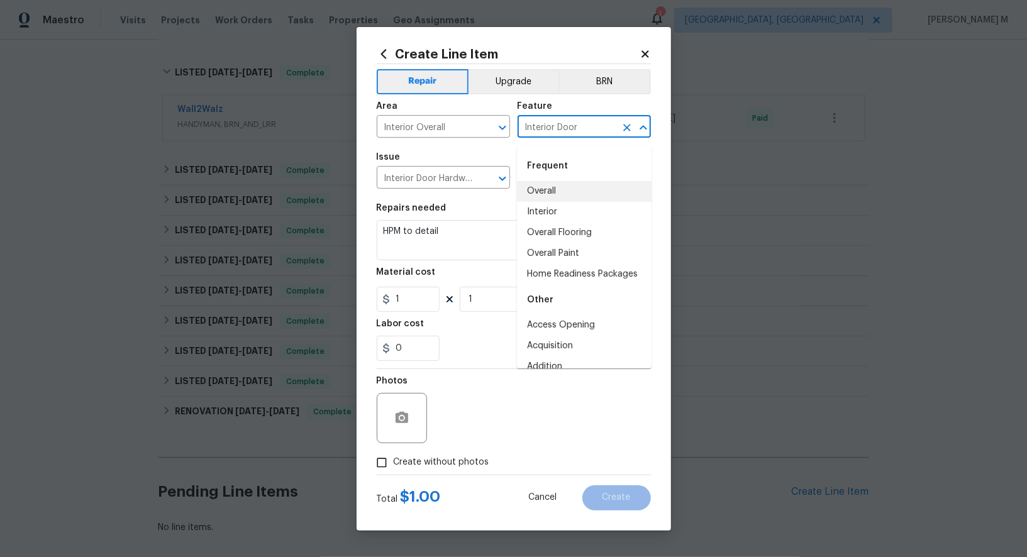
click at [564, 133] on input "Interior Door" at bounding box center [567, 128] width 98 height 20
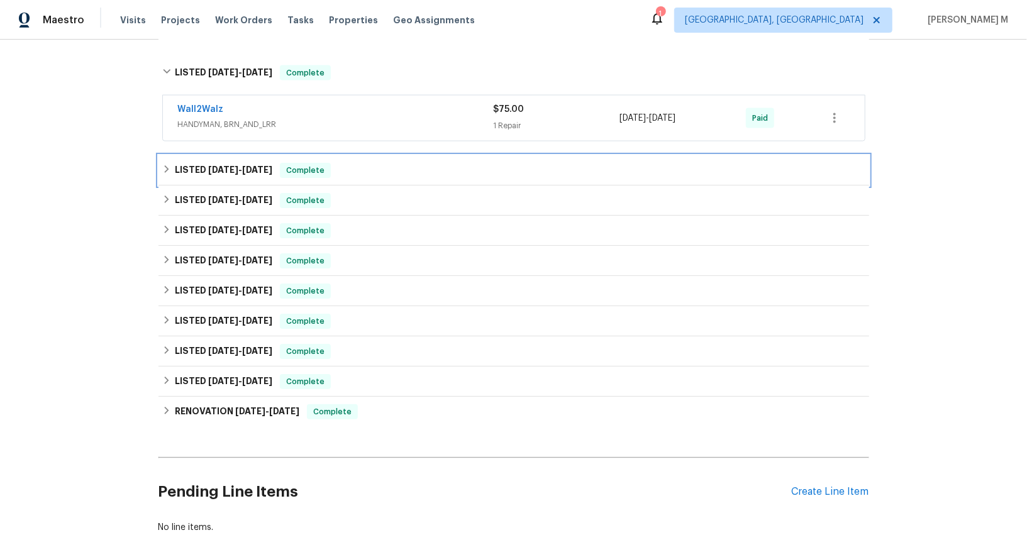
click at [229, 165] on span "[DATE]" at bounding box center [223, 169] width 30 height 9
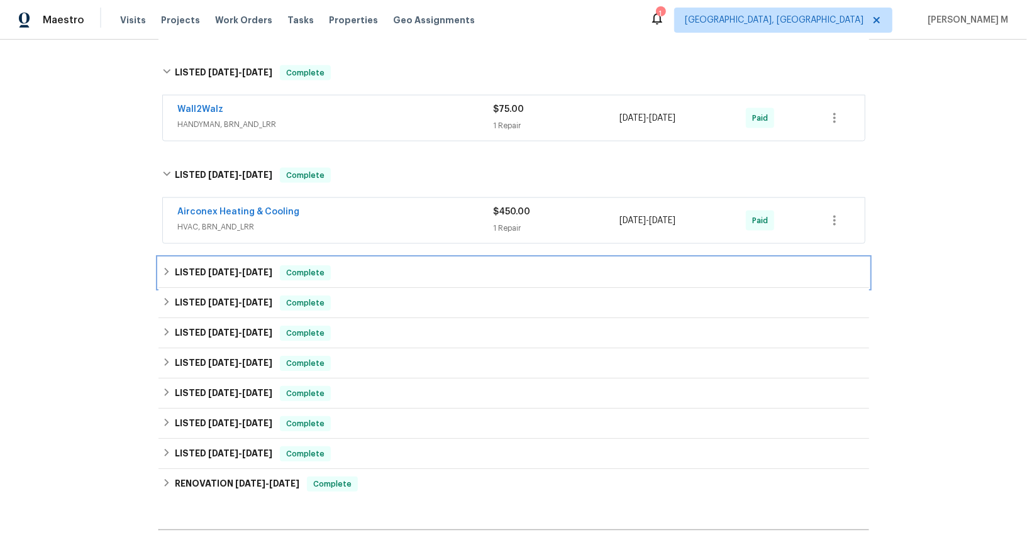
click at [228, 268] on span "[DATE]" at bounding box center [223, 272] width 30 height 9
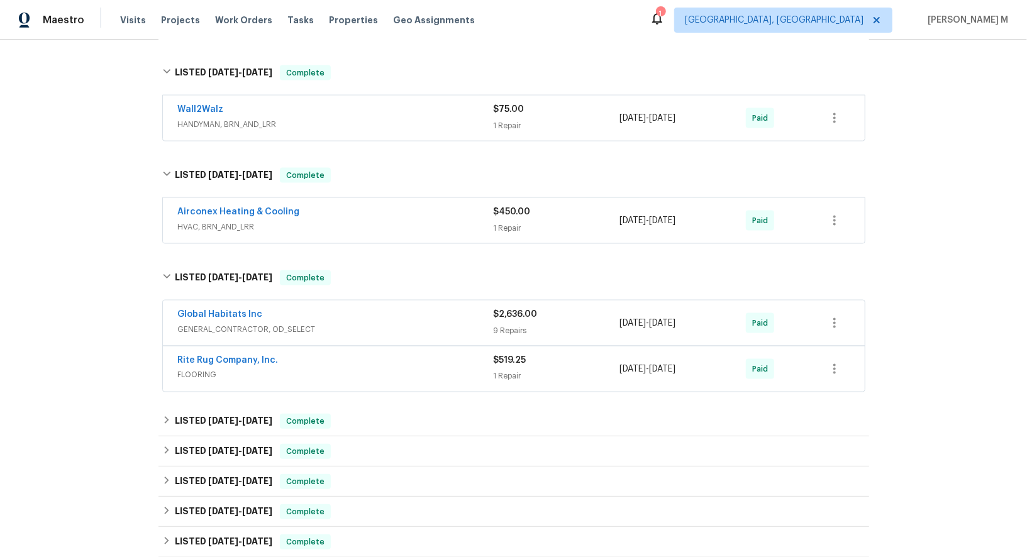
click at [227, 104] on div "Wall2Walz HANDYMAN, BRN_AND_LRR $75.00 1 Repair [DATE] - [DATE] Paid" at bounding box center [514, 118] width 702 height 45
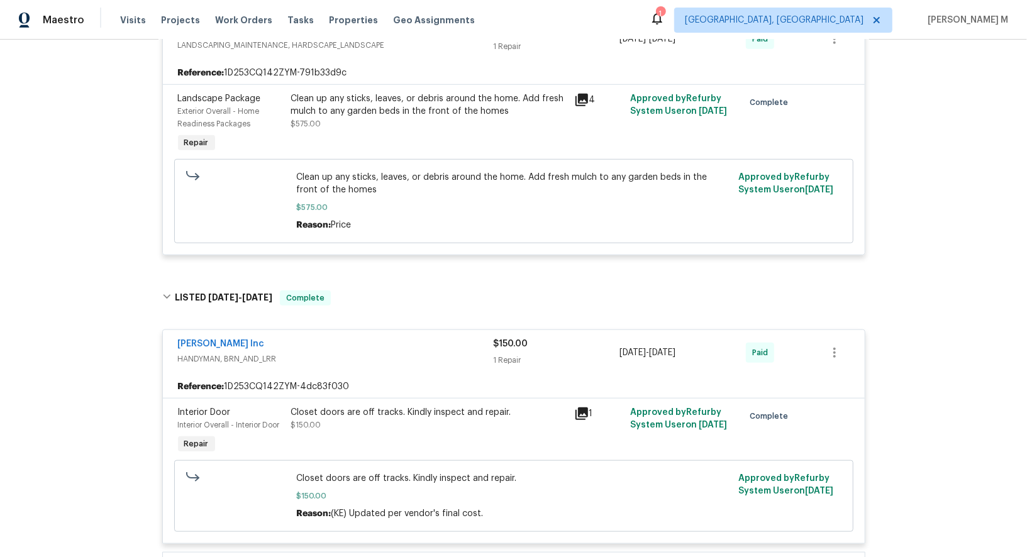
scroll to position [656, 0]
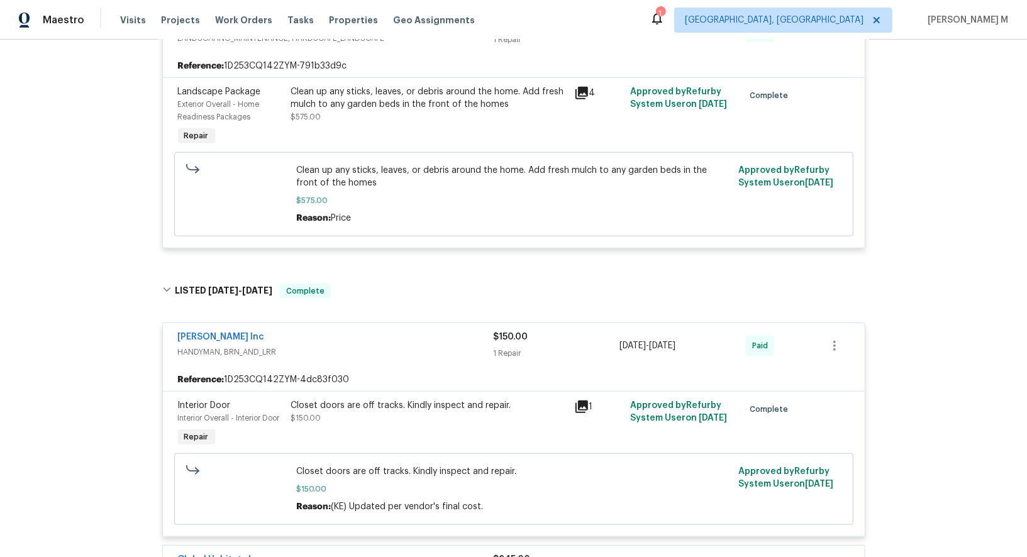
click at [374, 396] on div "Closet doors are off tracks. Kindly inspect and repair. $150.00" at bounding box center [428, 425] width 283 height 58
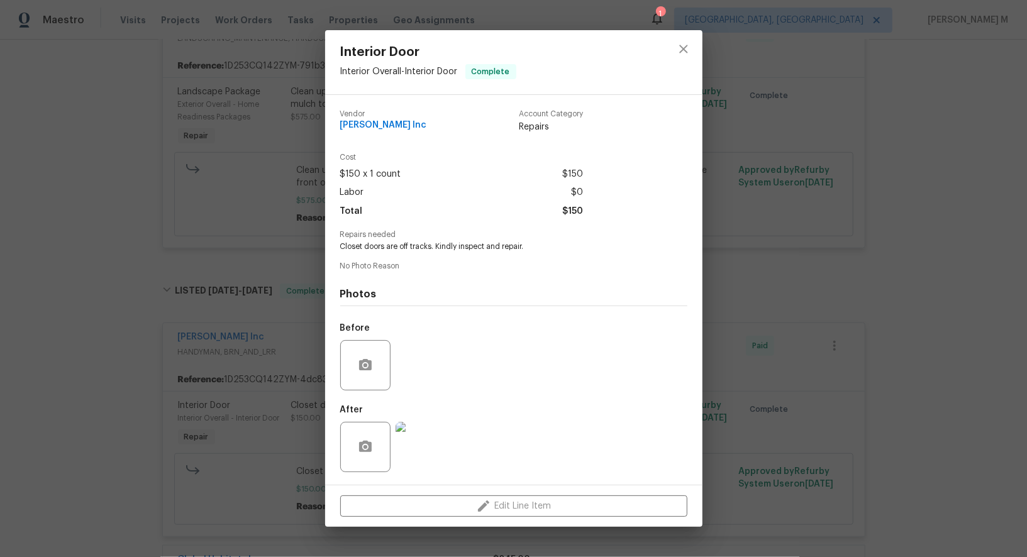
click at [420, 438] on img at bounding box center [421, 447] width 50 height 50
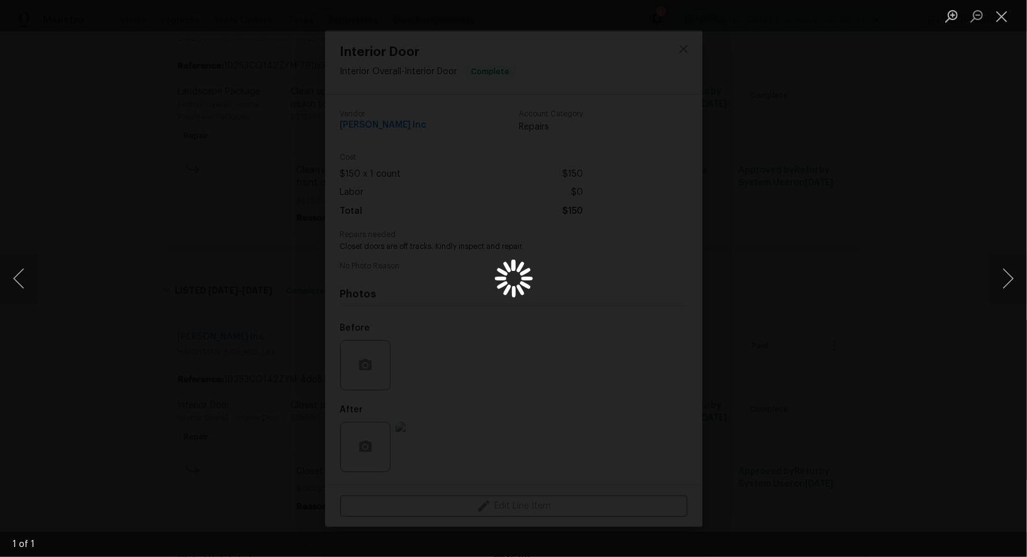
click at [872, 457] on div "Lightbox" at bounding box center [513, 278] width 1027 height 557
click at [825, 335] on div "Lightbox" at bounding box center [513, 278] width 1027 height 557
click at [649, 322] on div "Lightbox" at bounding box center [513, 278] width 1027 height 557
